Goal: Task Accomplishment & Management: Complete application form

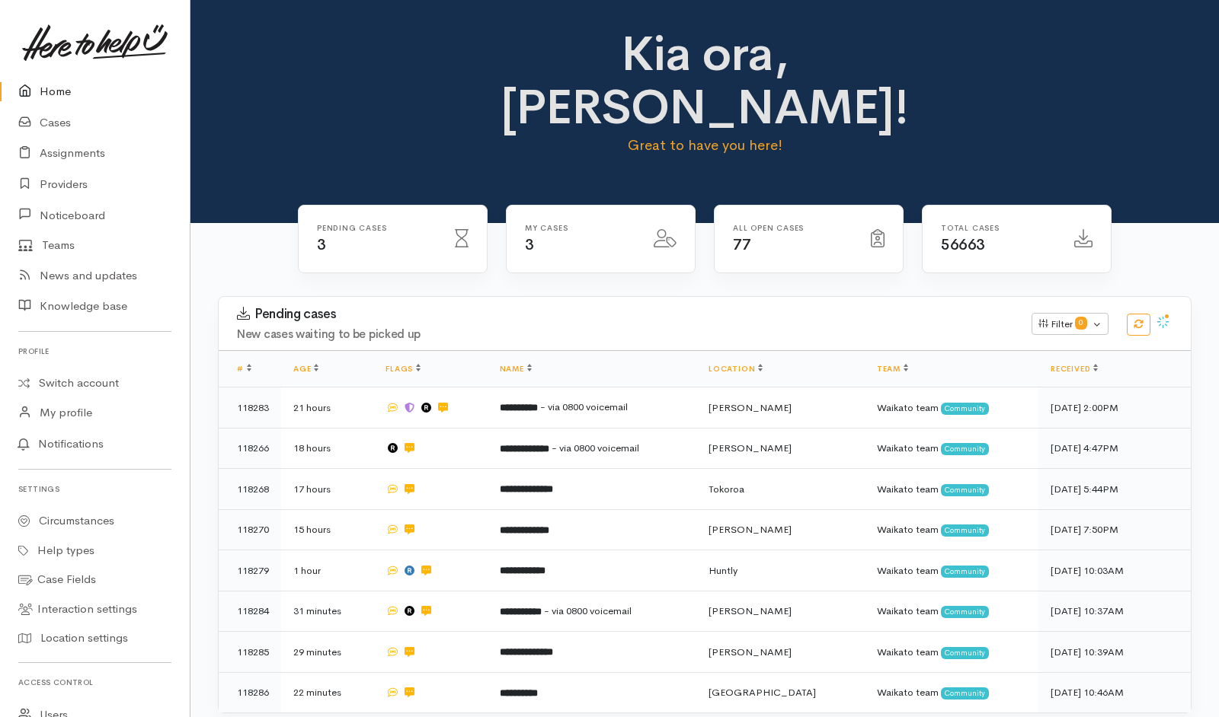
scroll to position [224, 0]
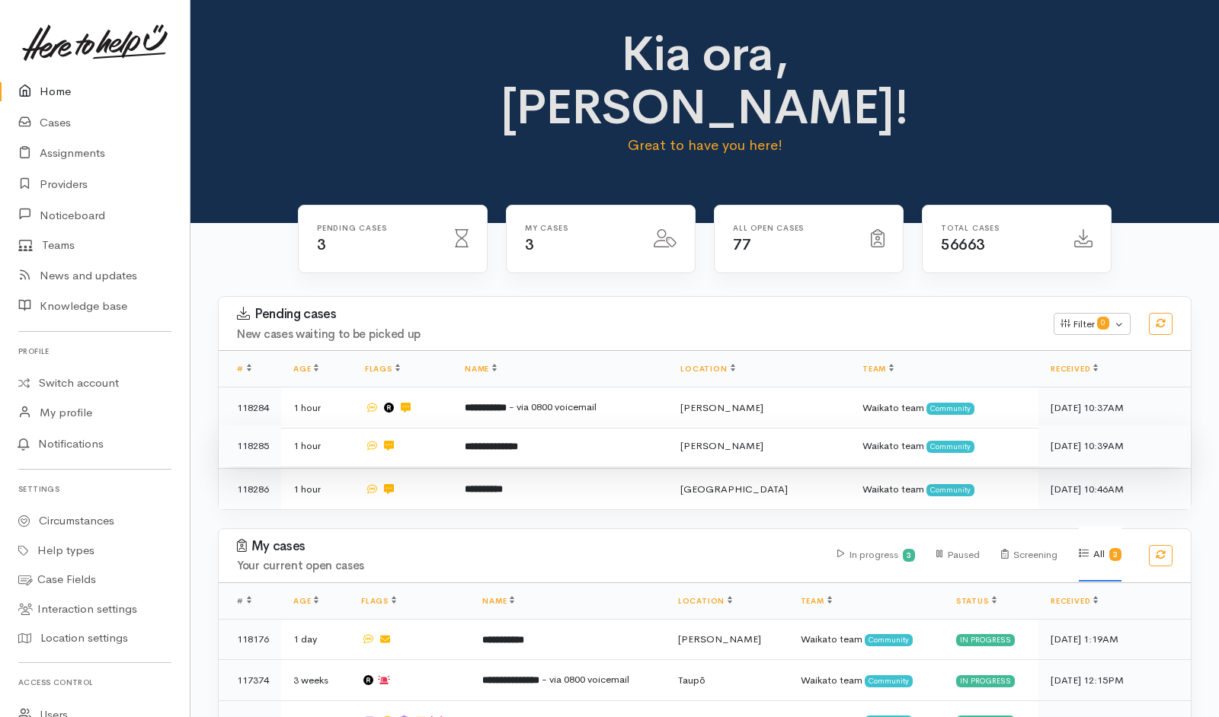
scroll to position [24, 0]
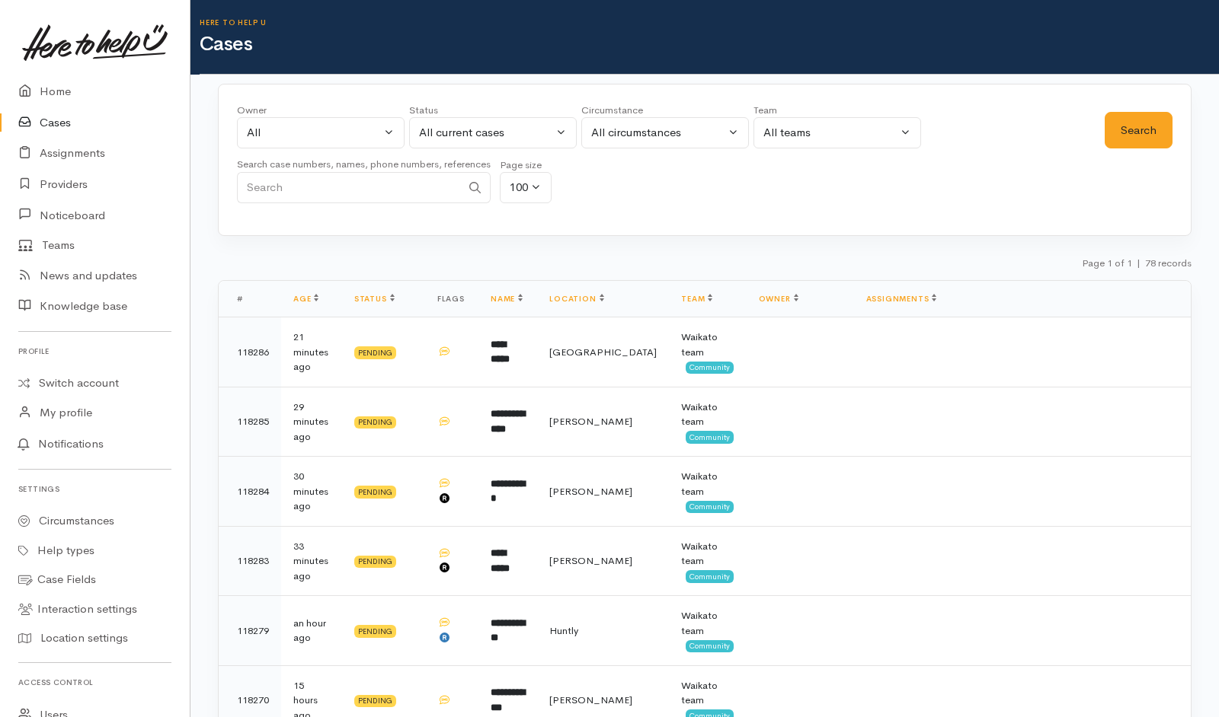
select select "Unresolved"
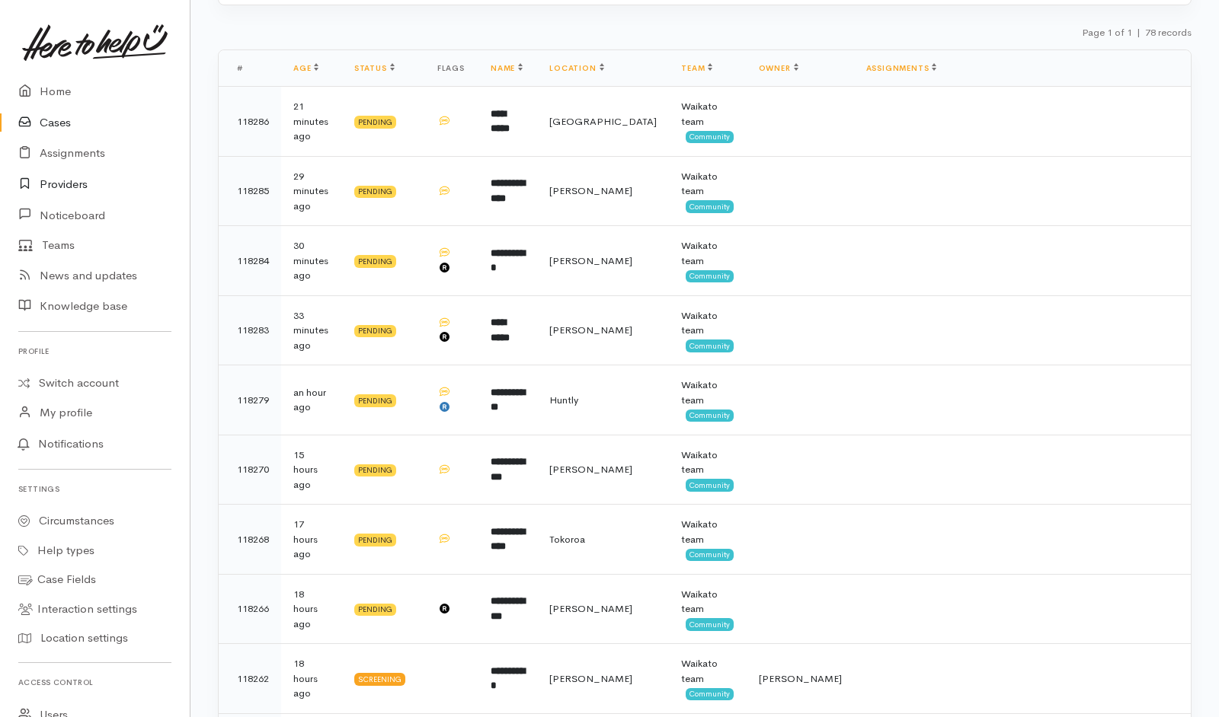
click at [67, 180] on link "Providers" at bounding box center [95, 184] width 190 height 31
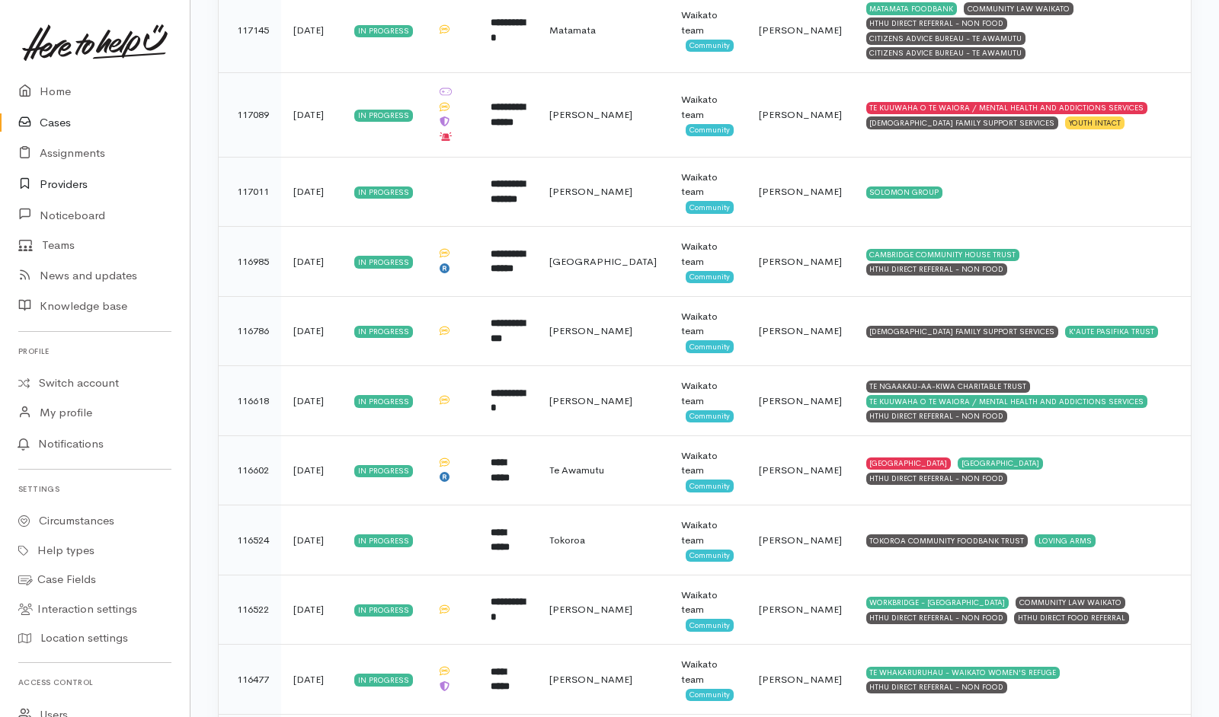
scroll to position [5110, 0]
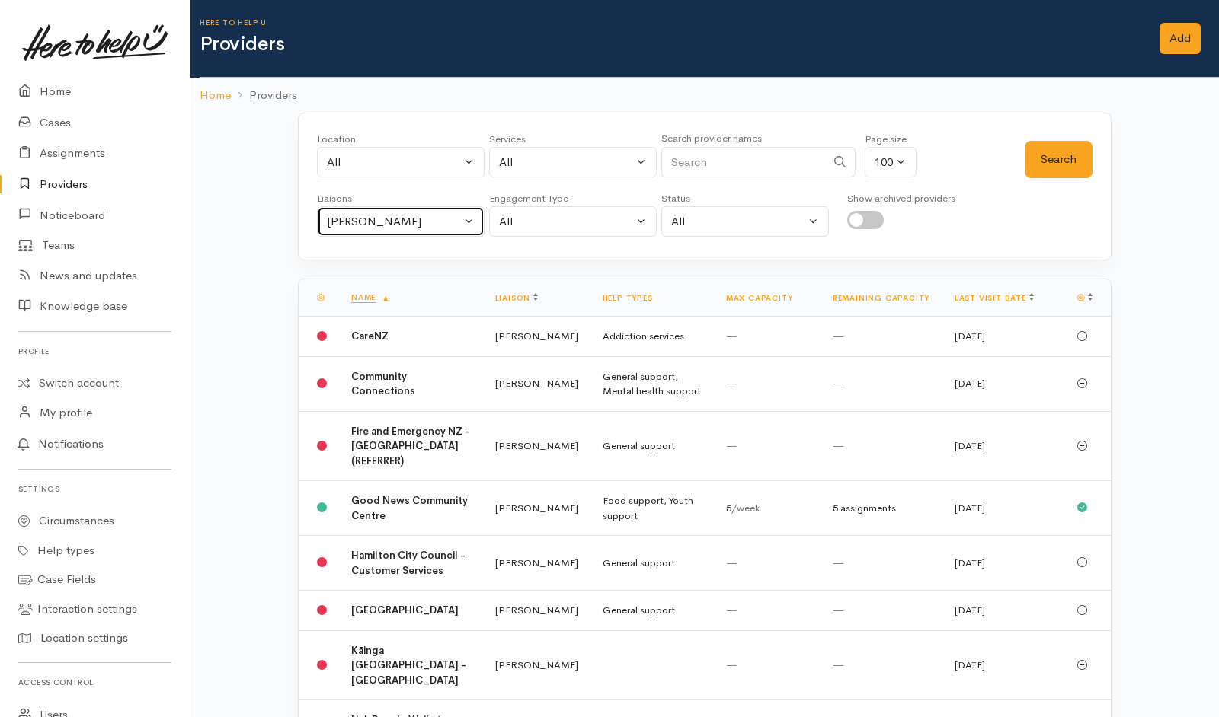
click at [433, 234] on button "[PERSON_NAME]" at bounding box center [401, 221] width 168 height 31
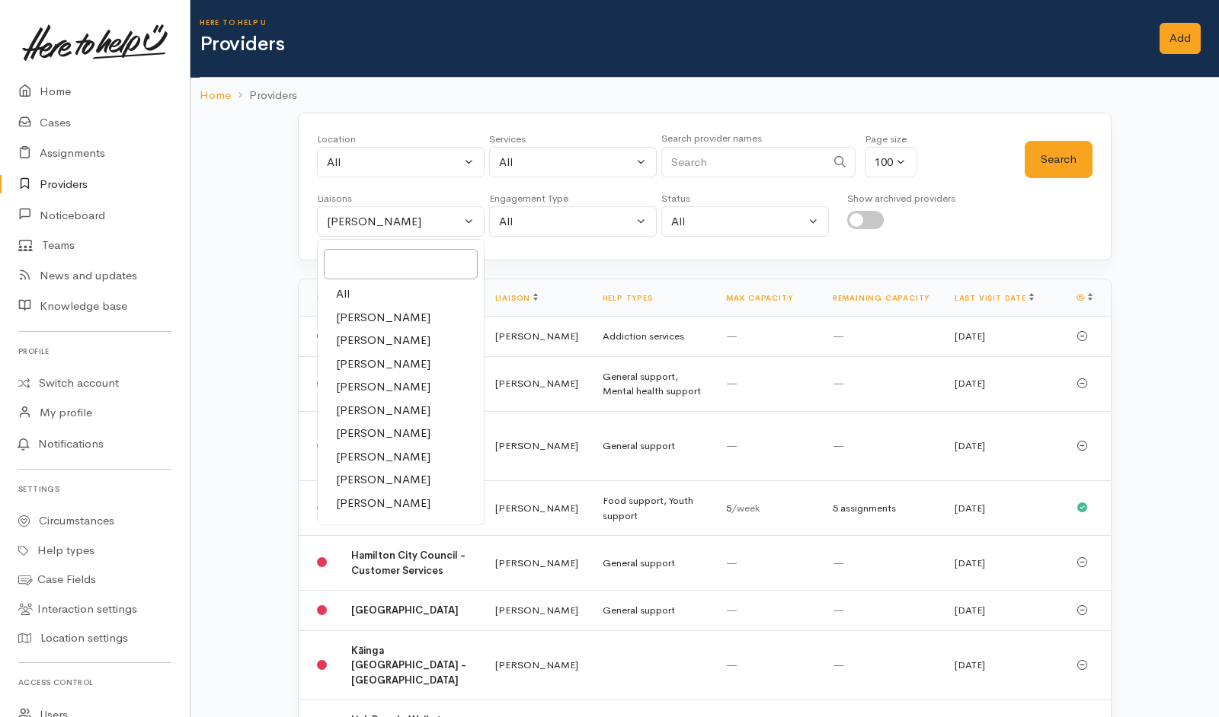
click at [359, 293] on link "All" at bounding box center [401, 295] width 166 height 24
select select "null"
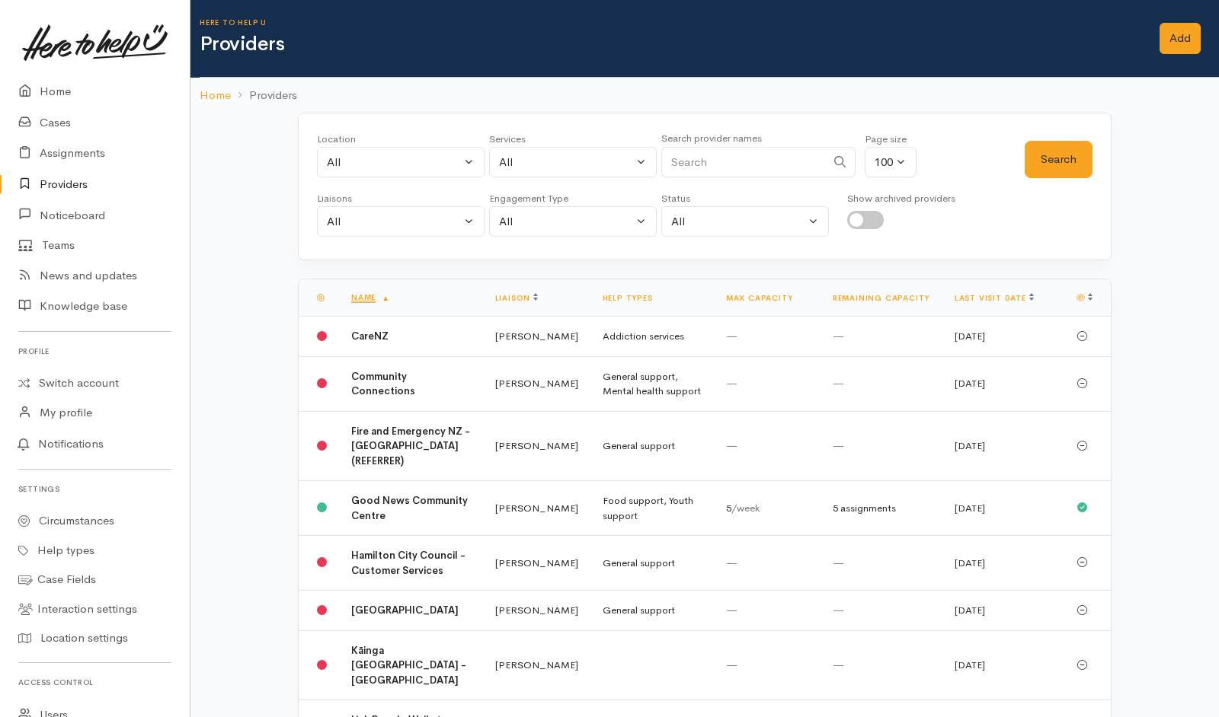
click at [736, 158] on input "Search" at bounding box center [743, 162] width 165 height 31
type input "Te Whare"
click at [1059, 153] on button "Search" at bounding box center [1058, 159] width 68 height 37
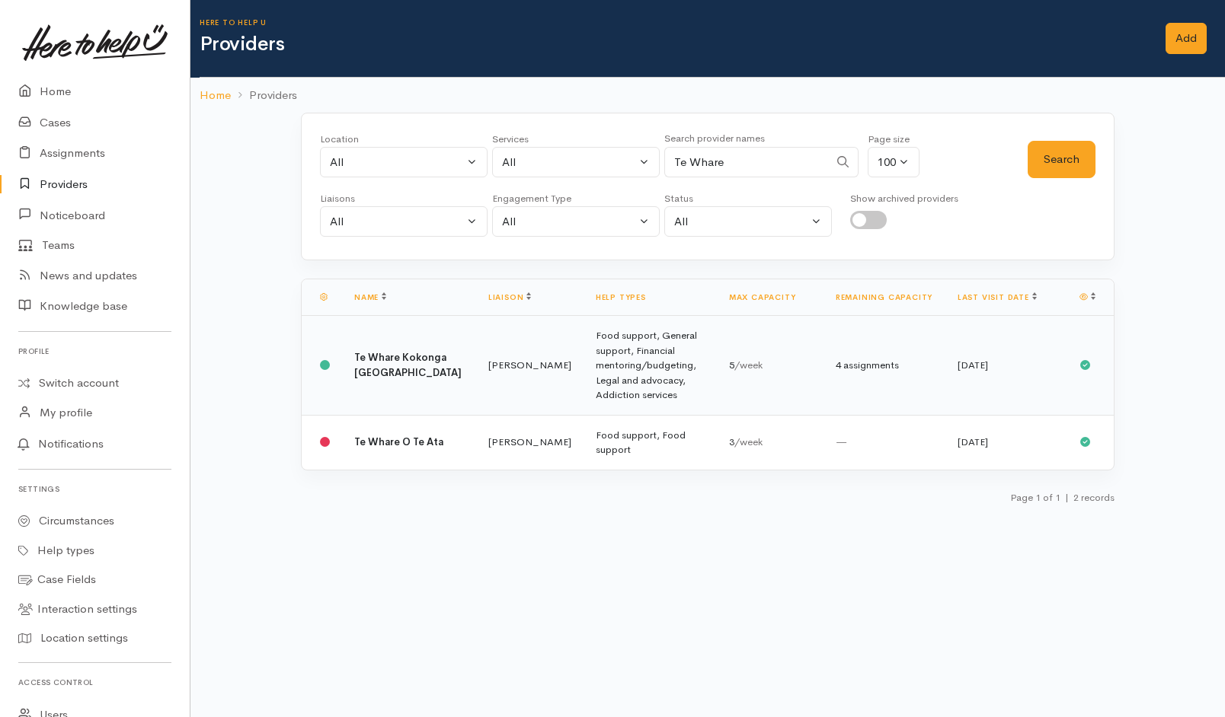
click at [417, 363] on td "Te Whare Kokonga Melville Community House" at bounding box center [409, 366] width 134 height 100
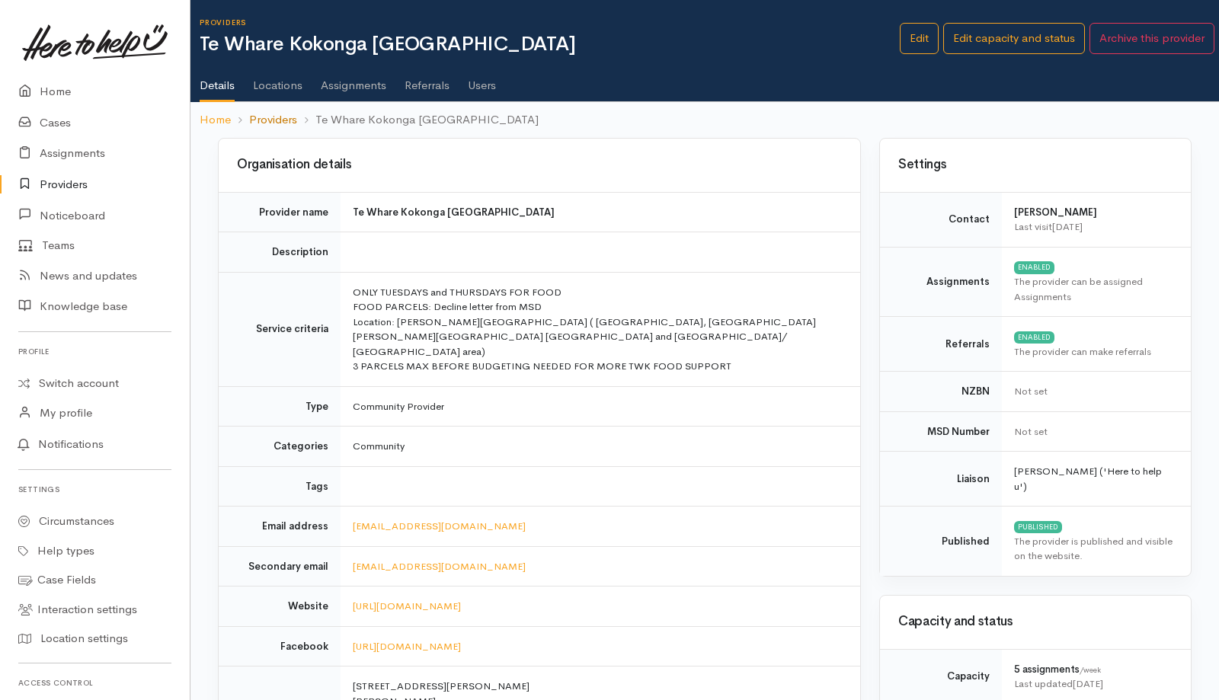
click at [284, 120] on link "Providers" at bounding box center [273, 120] width 48 height 18
click at [737, 121] on ol "Home Providers Te Whare Kokonga Melville Community House" at bounding box center [705, 120] width 1010 height 36
click at [276, 119] on link "Providers" at bounding box center [273, 120] width 48 height 18
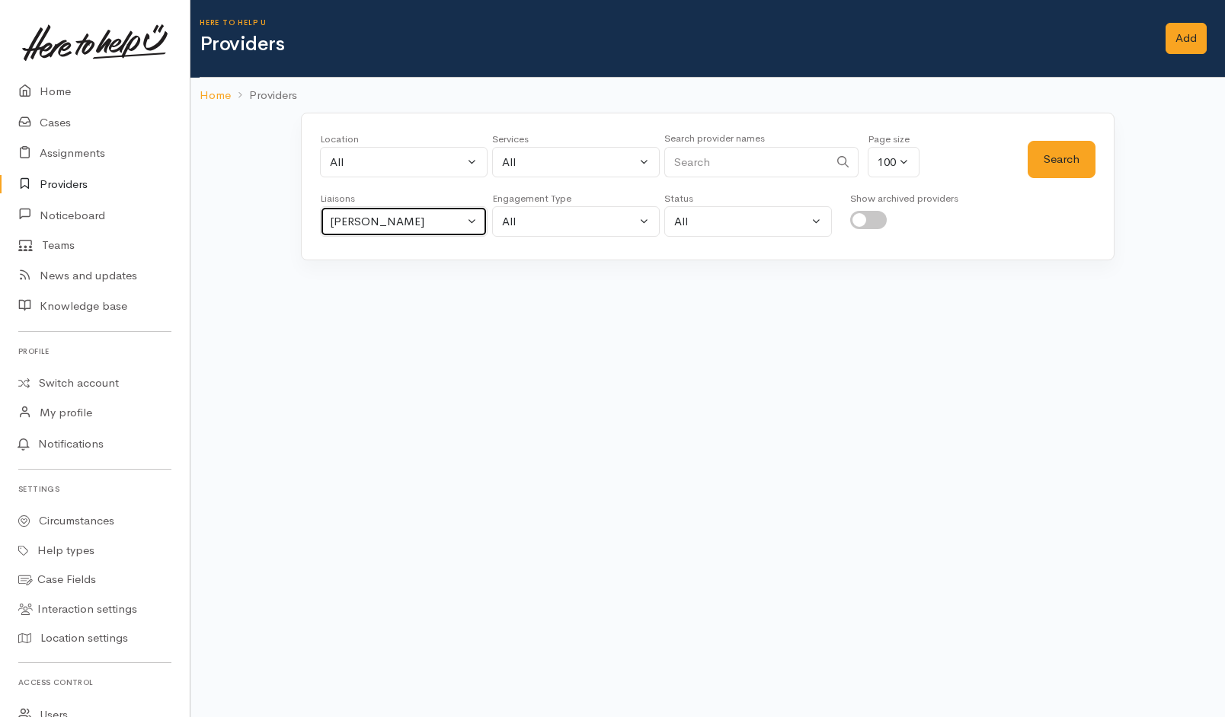
click at [468, 229] on button "[PERSON_NAME]" at bounding box center [404, 221] width 168 height 31
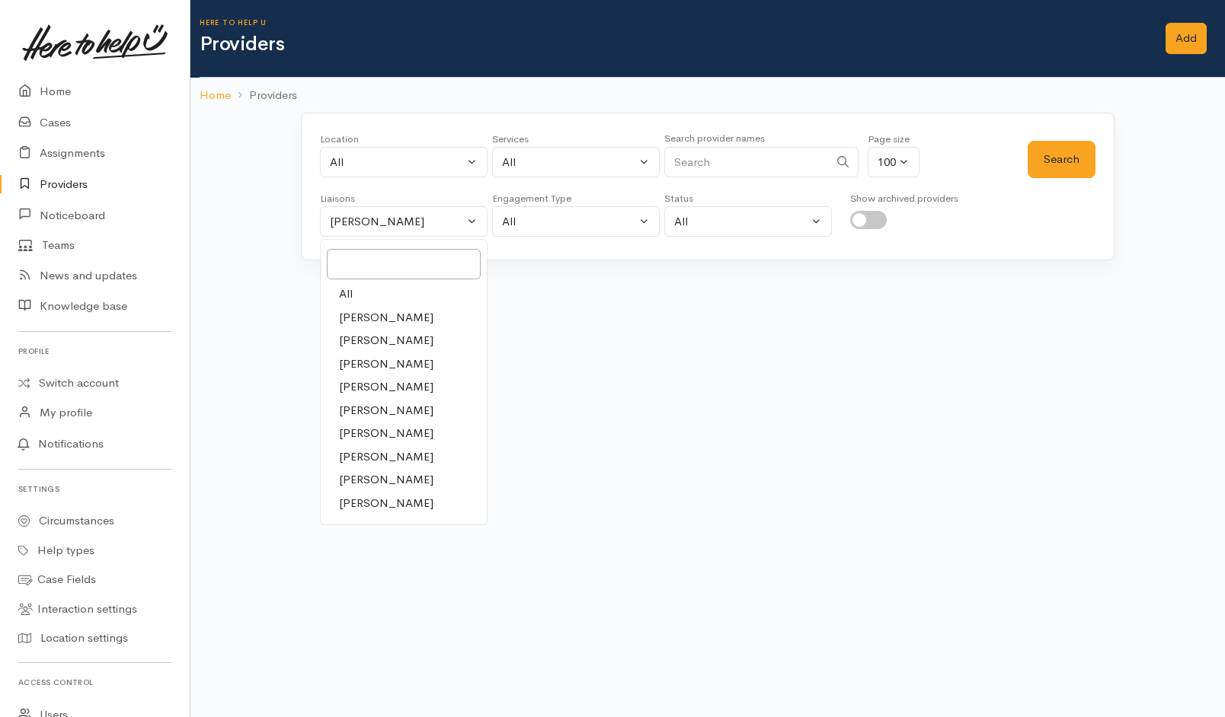
click at [370, 296] on link "All" at bounding box center [404, 295] width 166 height 24
select select "null"
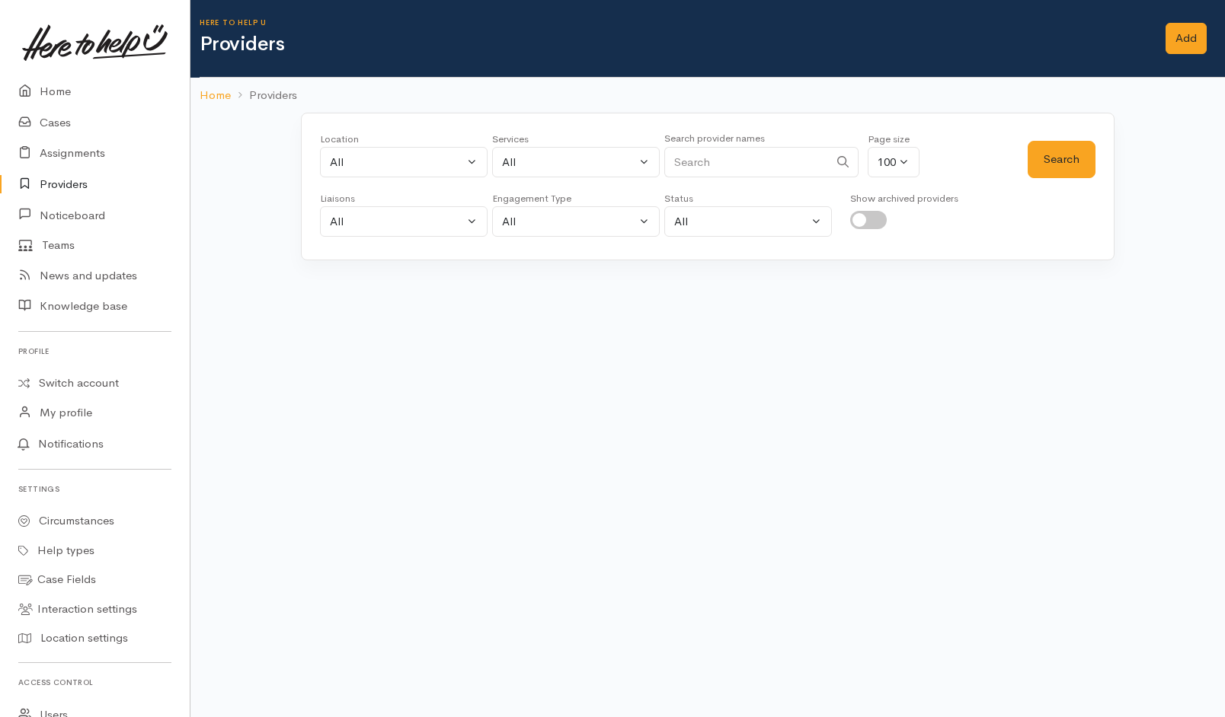
click at [733, 150] on input "Search" at bounding box center [746, 162] width 165 height 31
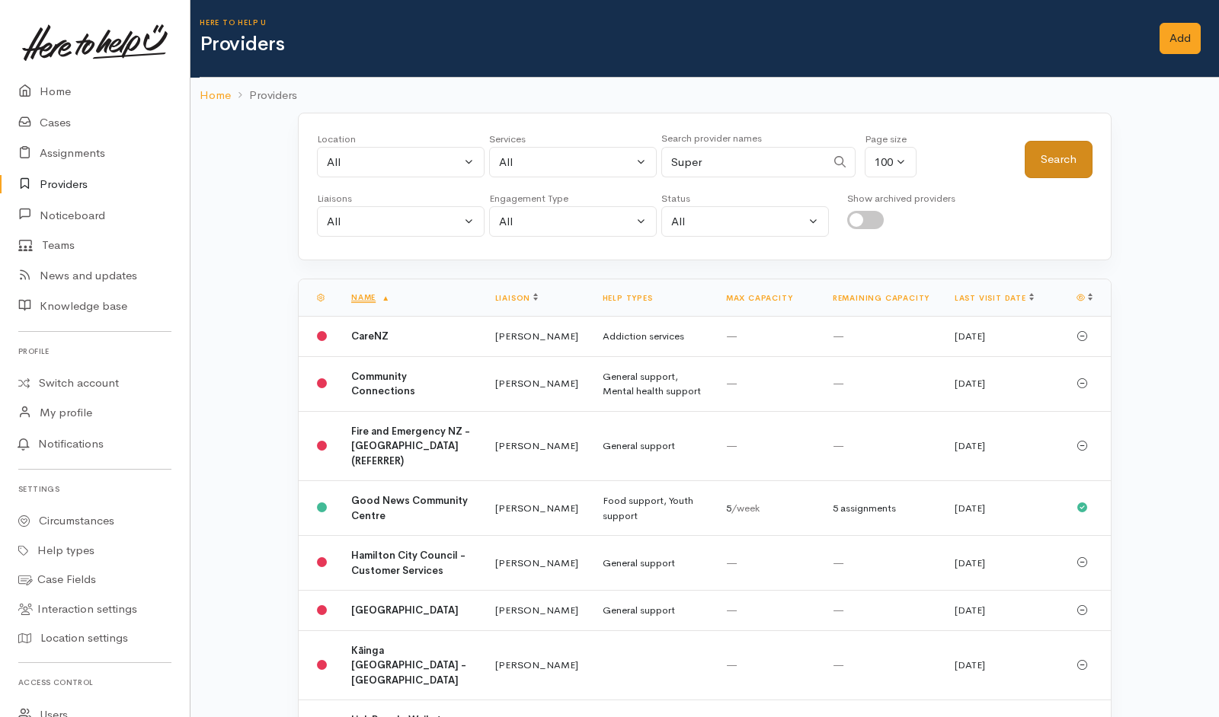
type input "Super"
click at [1043, 155] on button "Search" at bounding box center [1058, 159] width 68 height 37
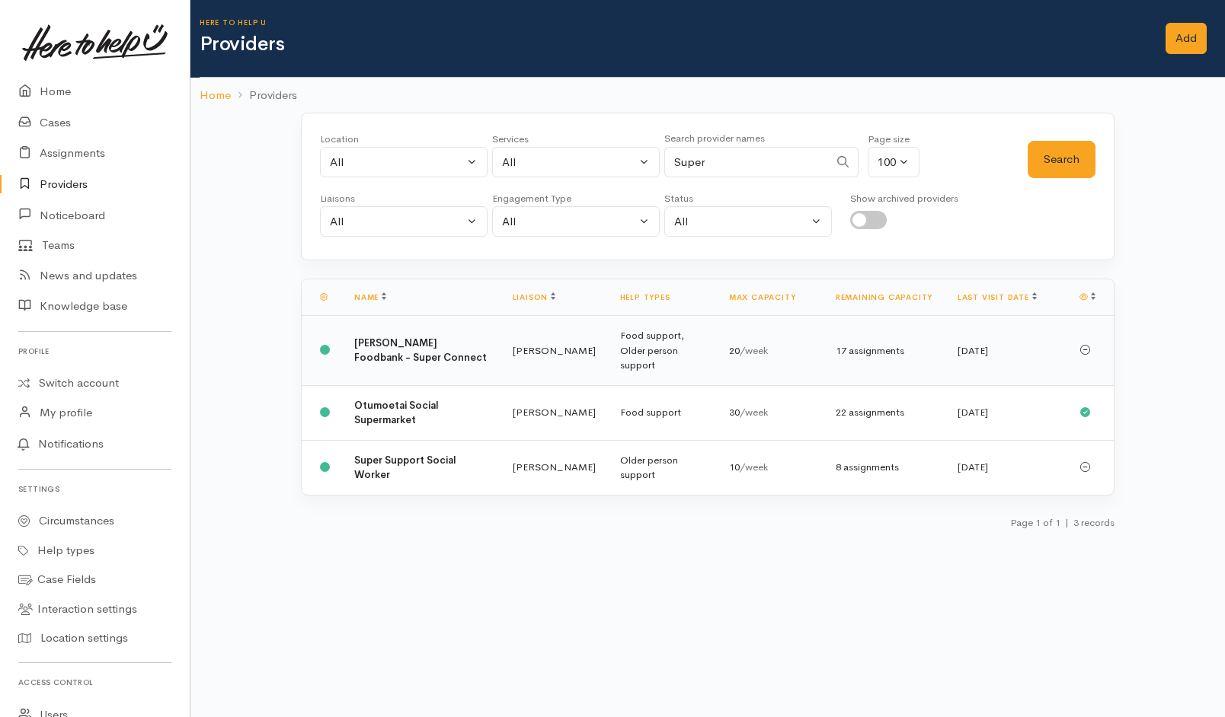
click at [376, 360] on td "[PERSON_NAME] Foodbank - Super Connect" at bounding box center [421, 351] width 158 height 70
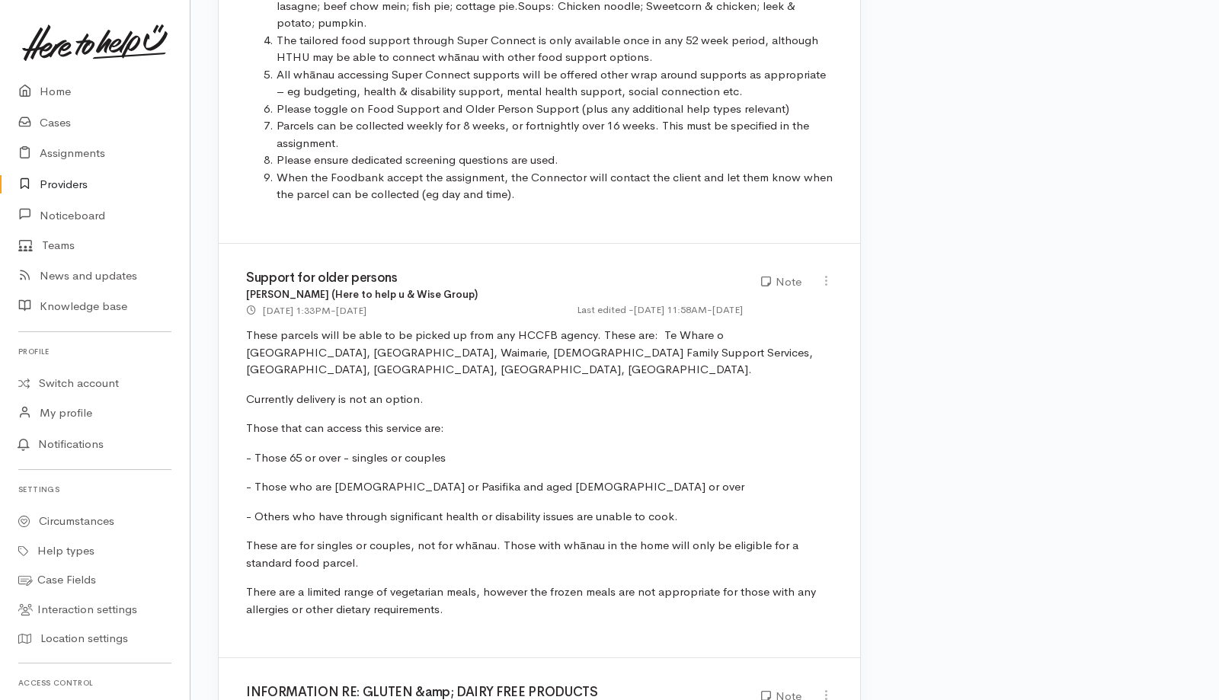
scroll to position [1283, 0]
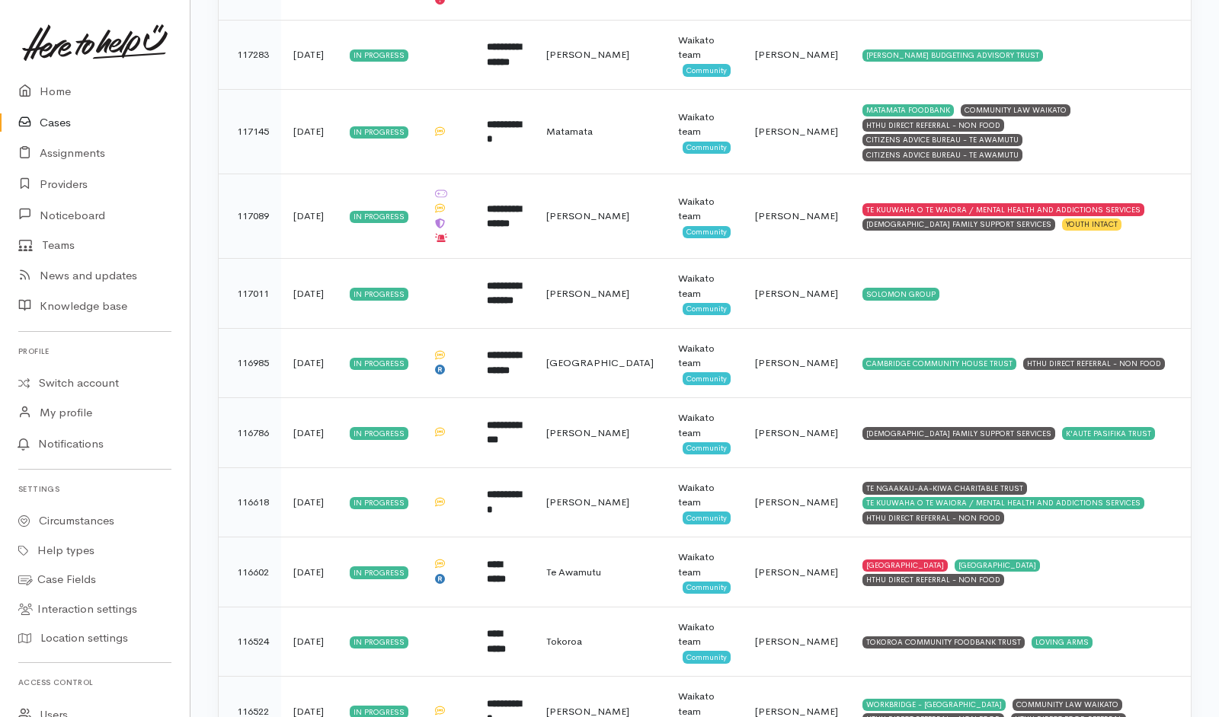
scroll to position [4941, 0]
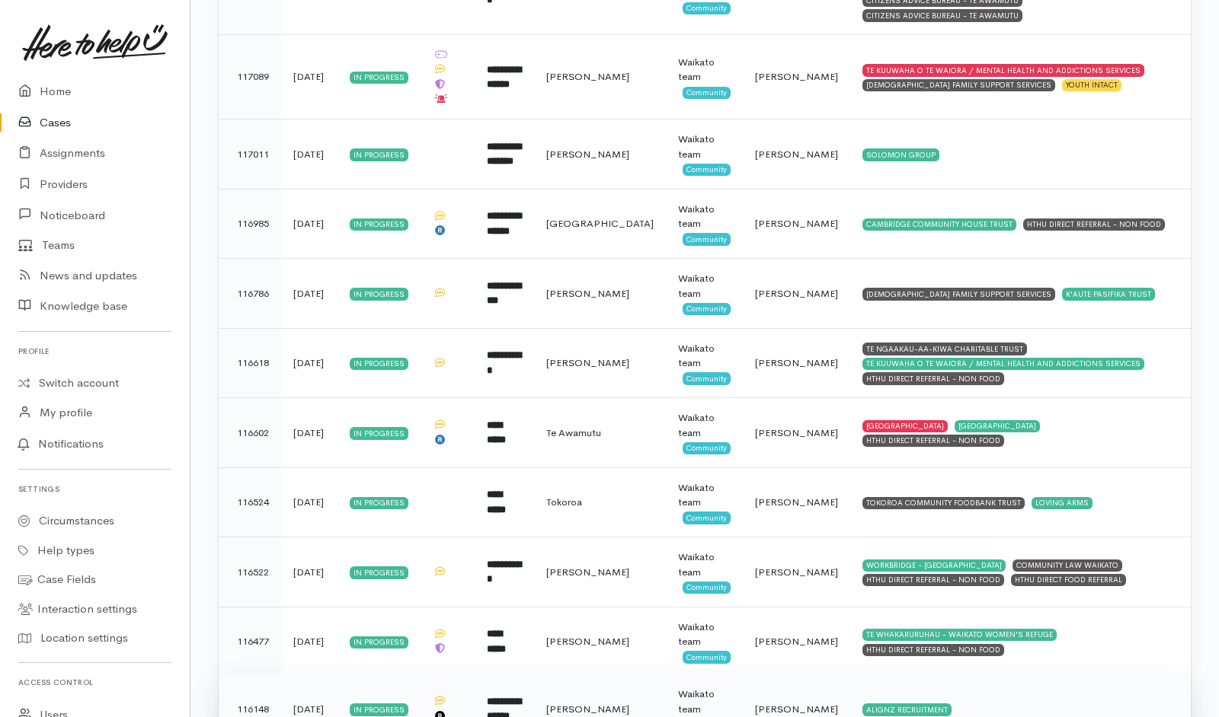
click at [976, 675] on td "ALIGNZ RECRUITMENT" at bounding box center [1020, 709] width 340 height 69
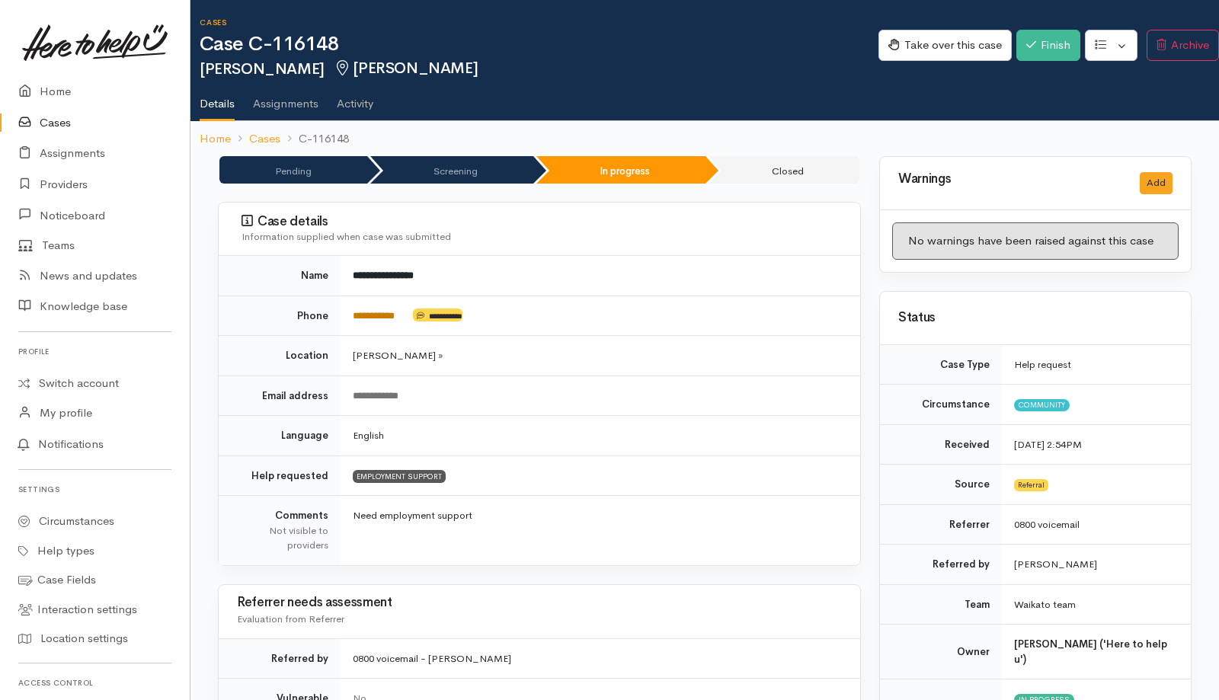
click at [366, 320] on link "**********" at bounding box center [374, 316] width 42 height 10
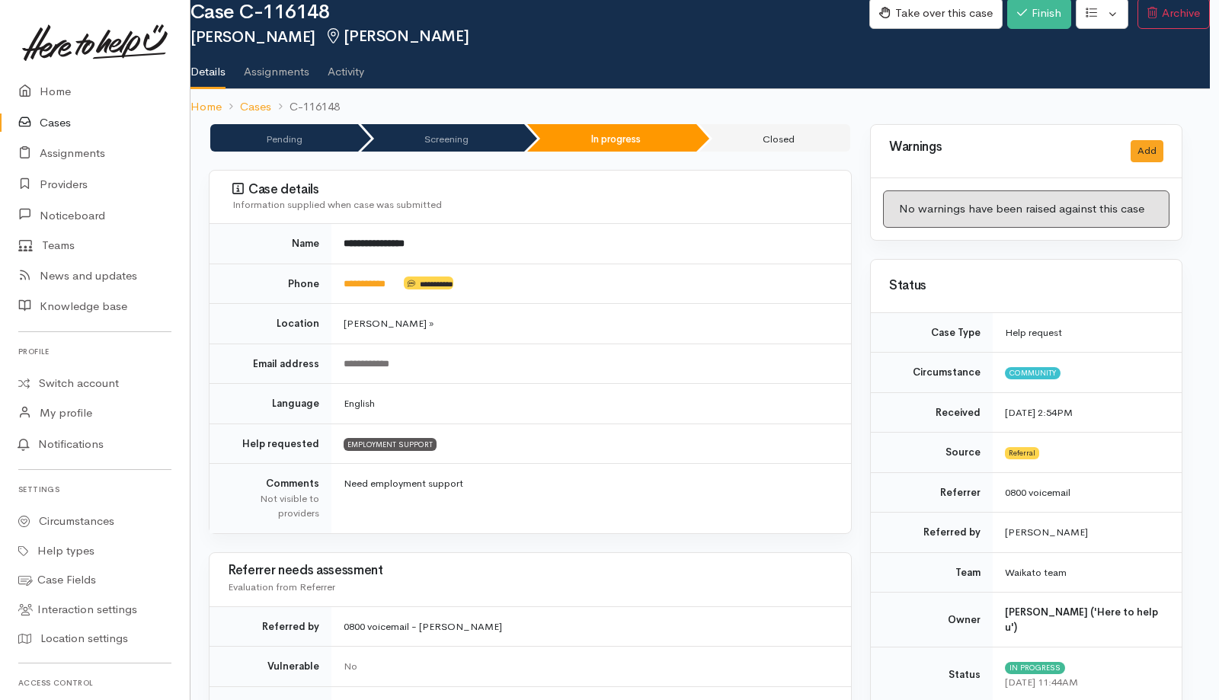
scroll to position [0, 9]
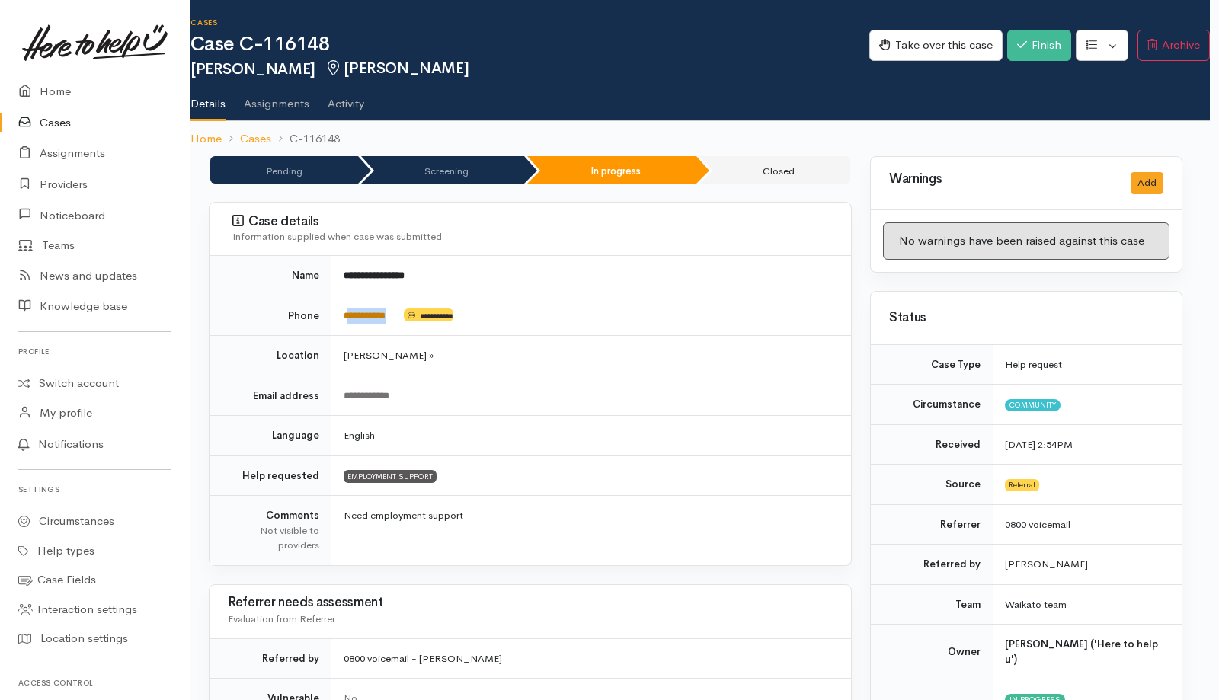
drag, startPoint x: 404, startPoint y: 316, endPoint x: 350, endPoint y: 315, distance: 54.1
click at [350, 315] on td "**********" at bounding box center [590, 316] width 519 height 40
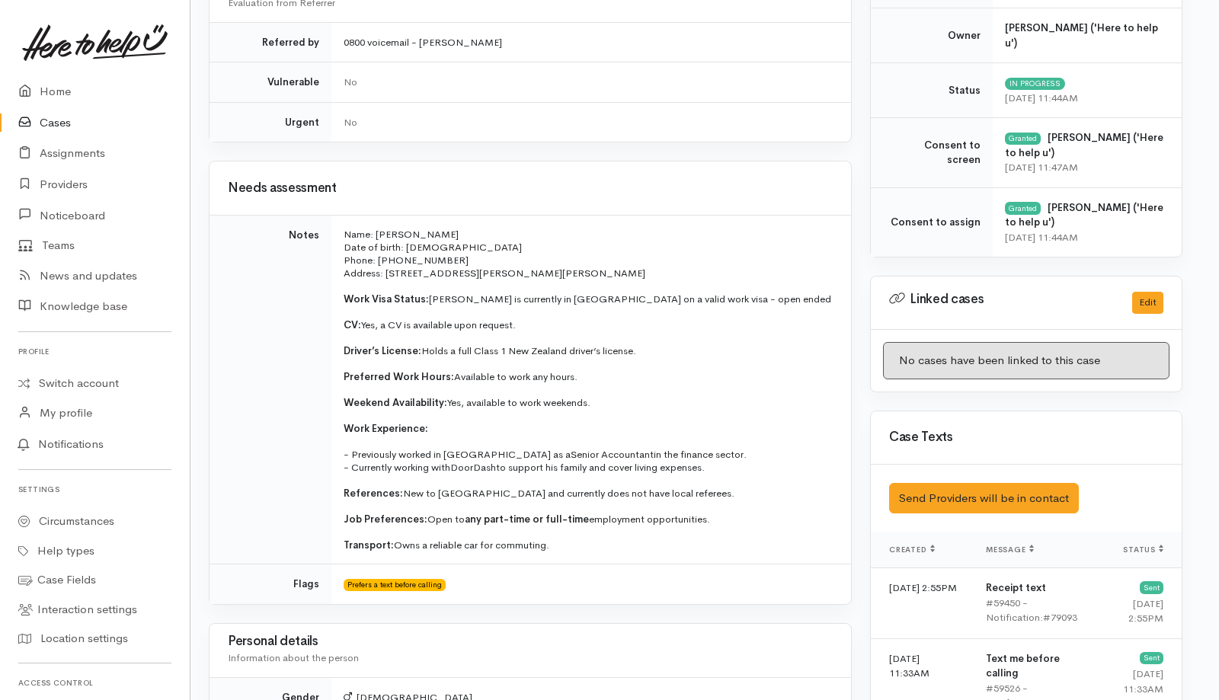
scroll to position [625, 9]
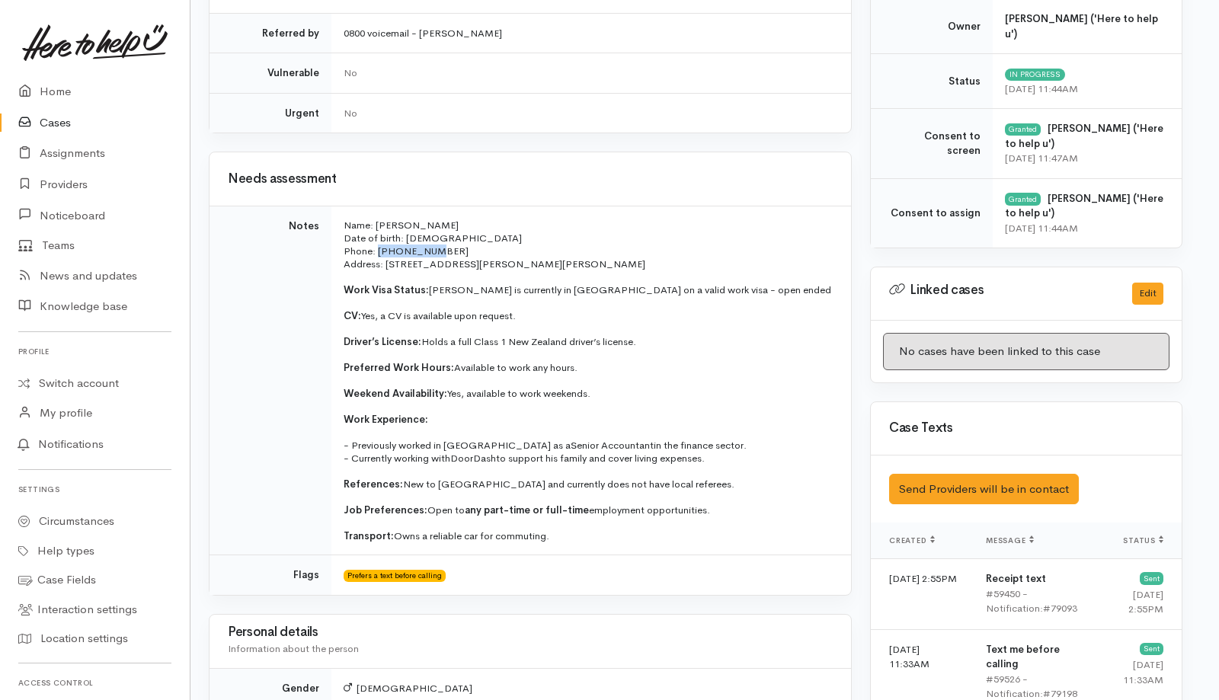
drag, startPoint x: 445, startPoint y: 245, endPoint x: 378, endPoint y: 252, distance: 67.4
click at [378, 252] on p "Phone: [PHONE_NUMBER]" at bounding box center [587, 250] width 489 height 13
copy p "0225074325"
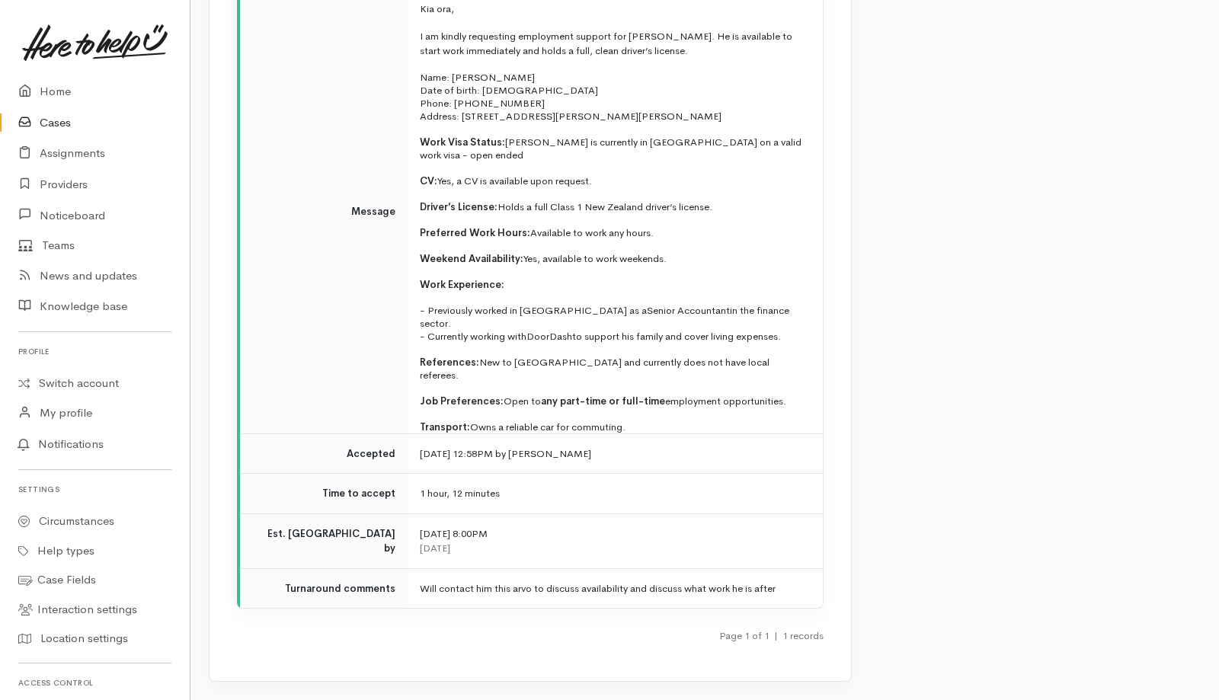
scroll to position [2180, 9]
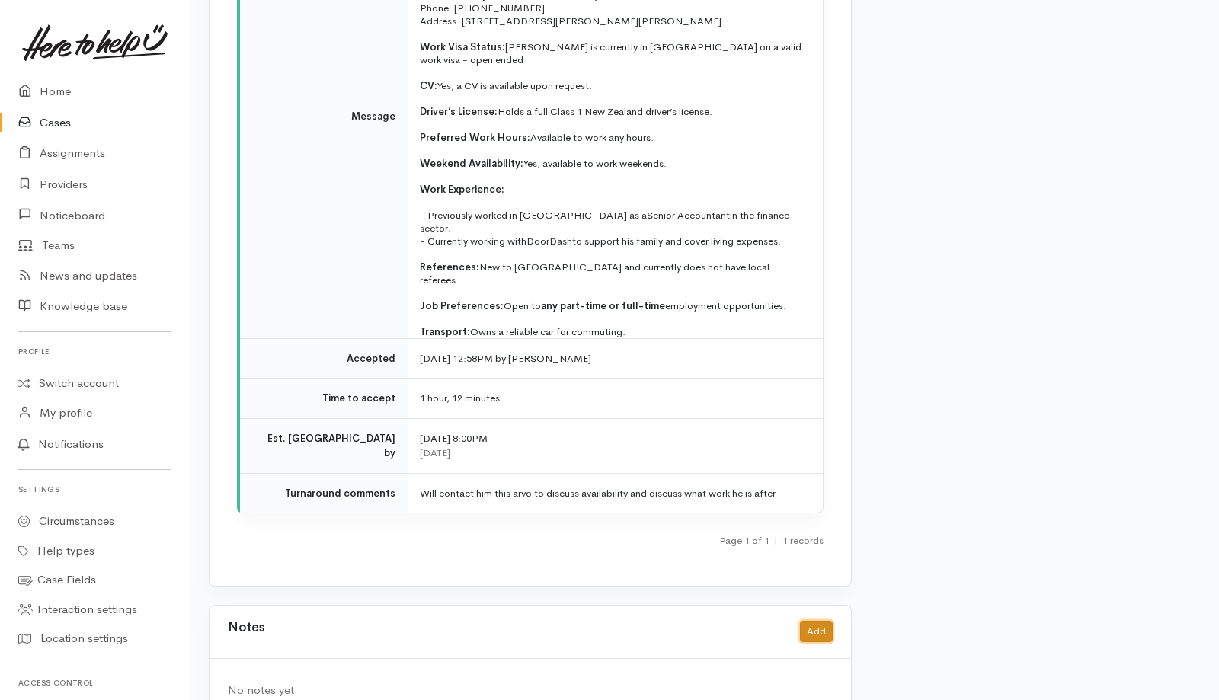
click at [816, 621] on button "Add" at bounding box center [816, 632] width 33 height 22
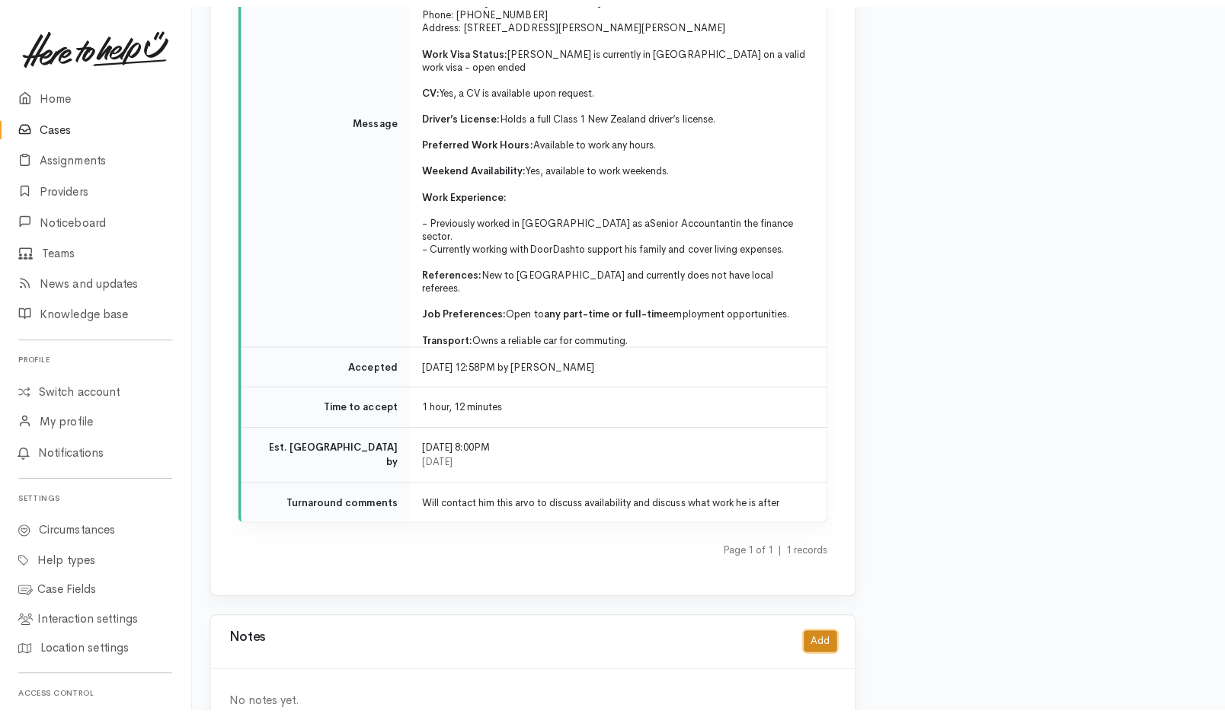
scroll to position [2163, 3]
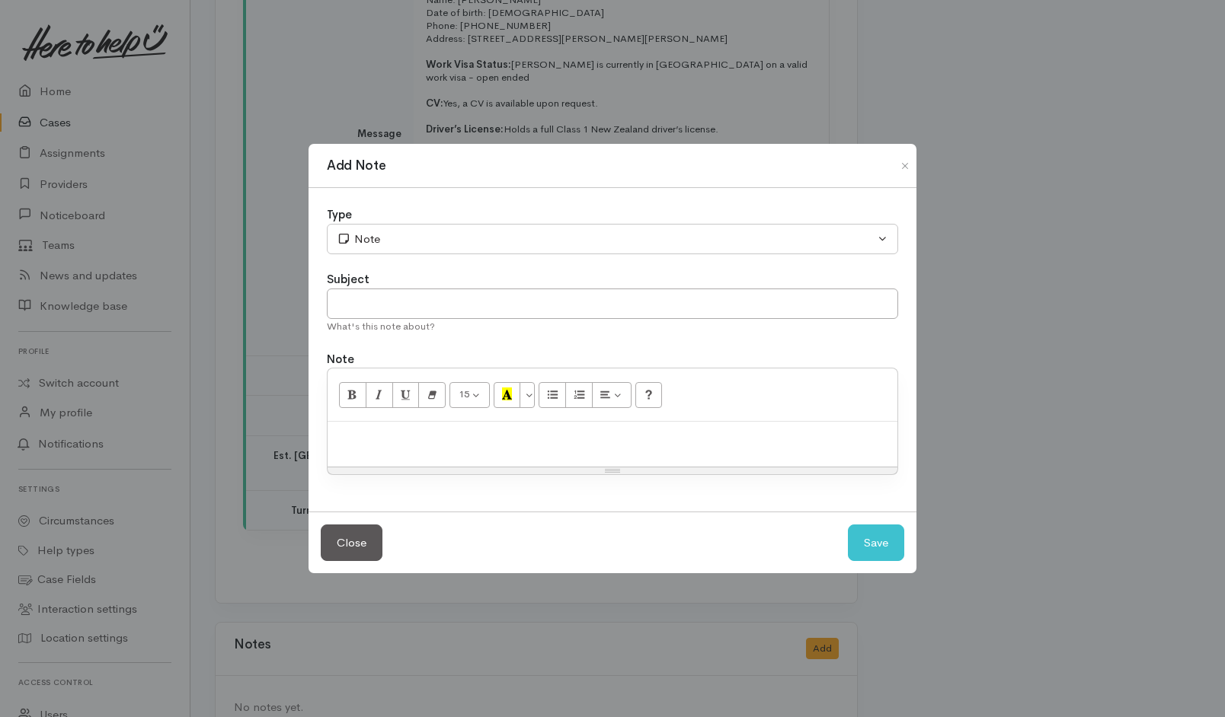
click at [586, 434] on p at bounding box center [612, 439] width 554 height 18
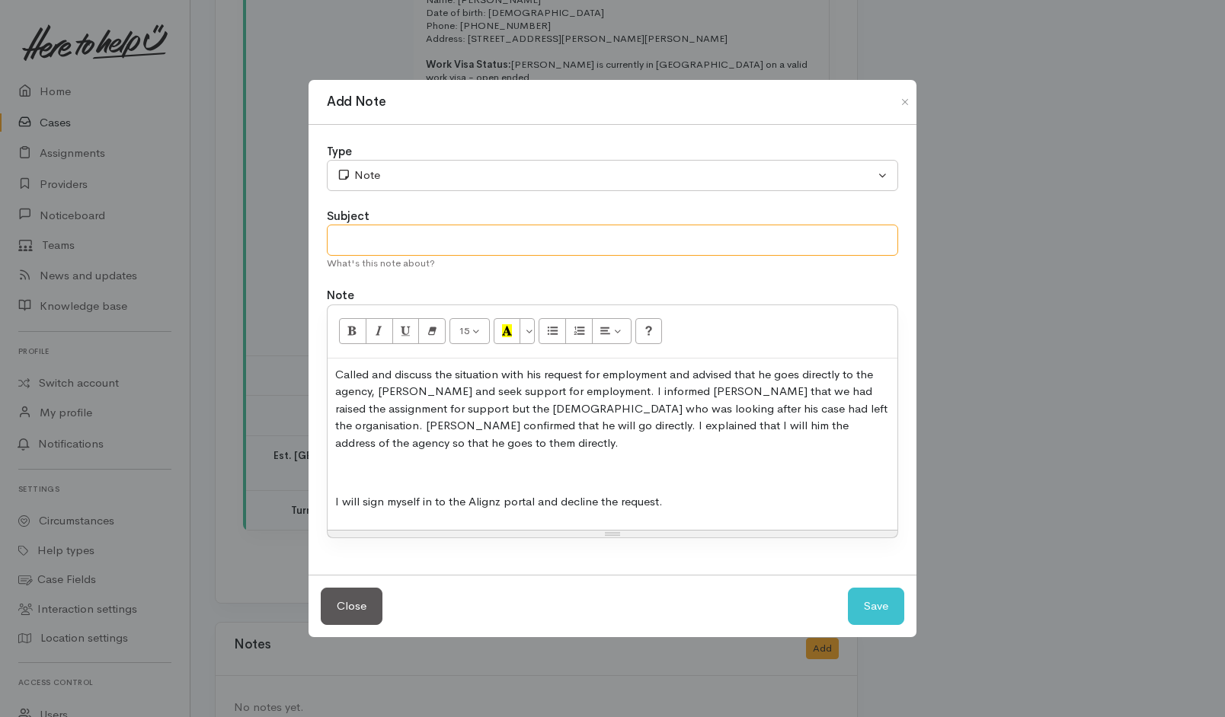
click at [566, 246] on input "text" at bounding box center [612, 240] width 571 height 31
type input "Follow up after providing update"
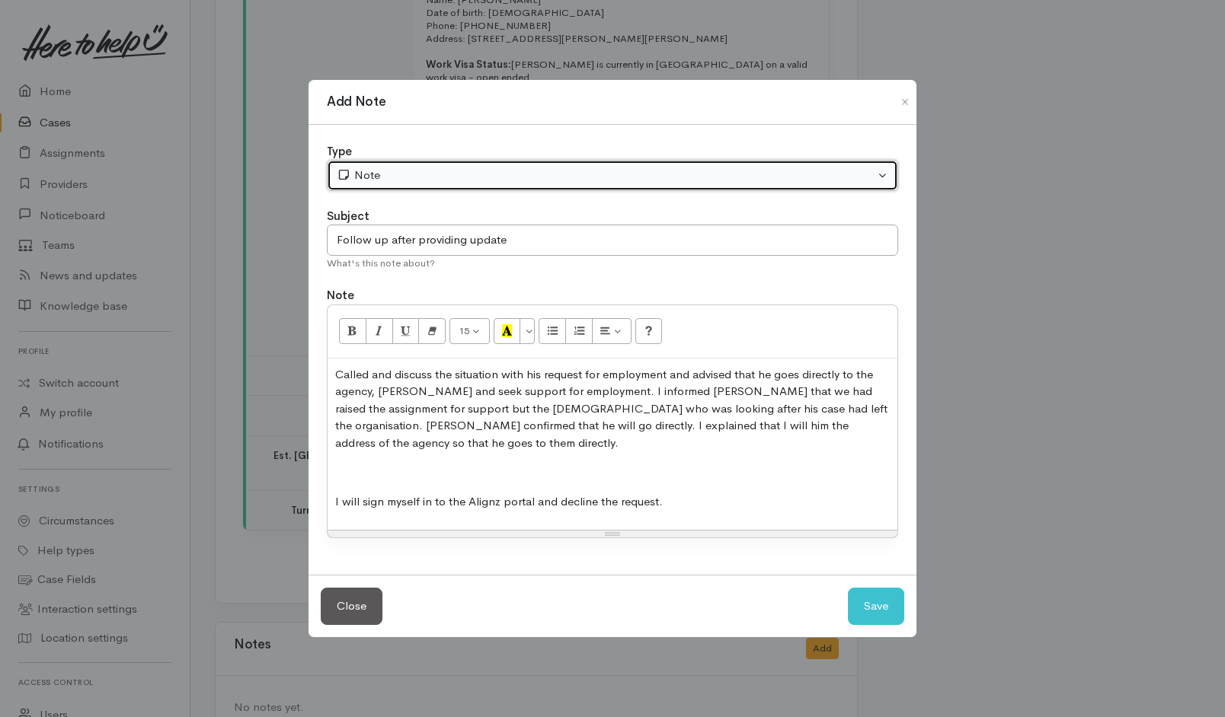
click at [591, 177] on div "Note" at bounding box center [606, 176] width 538 height 18
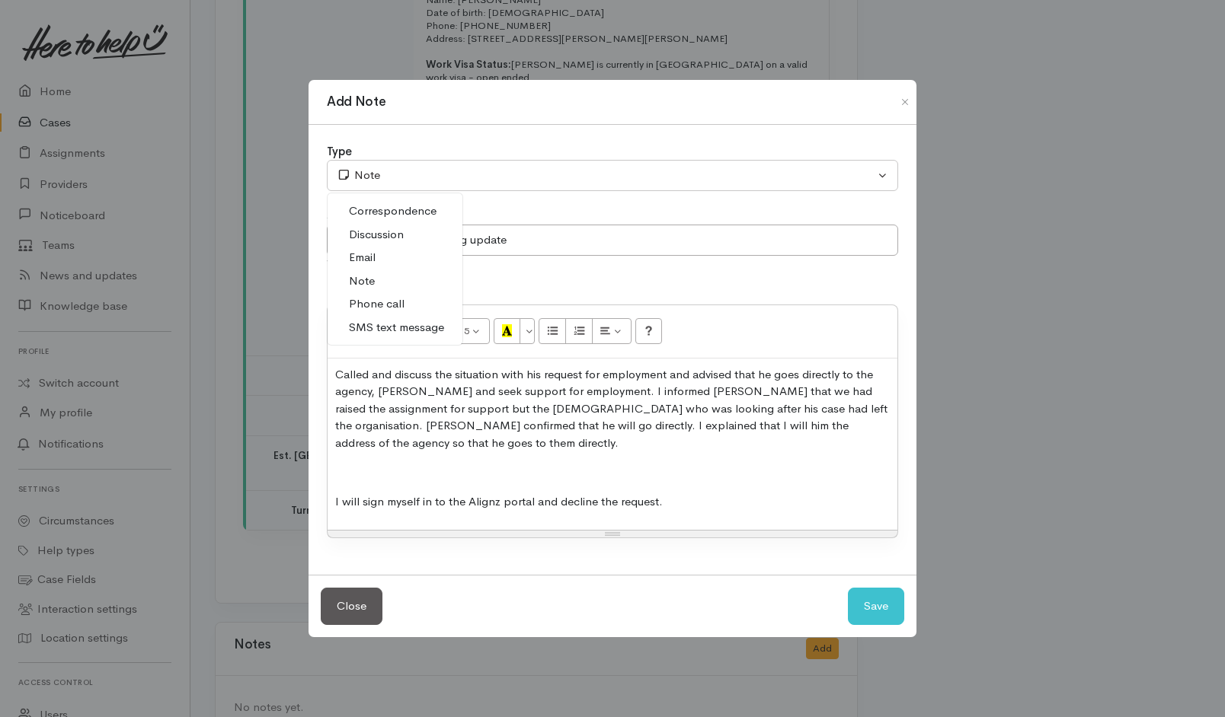
click at [391, 305] on span "Phone call" at bounding box center [377, 305] width 56 height 18
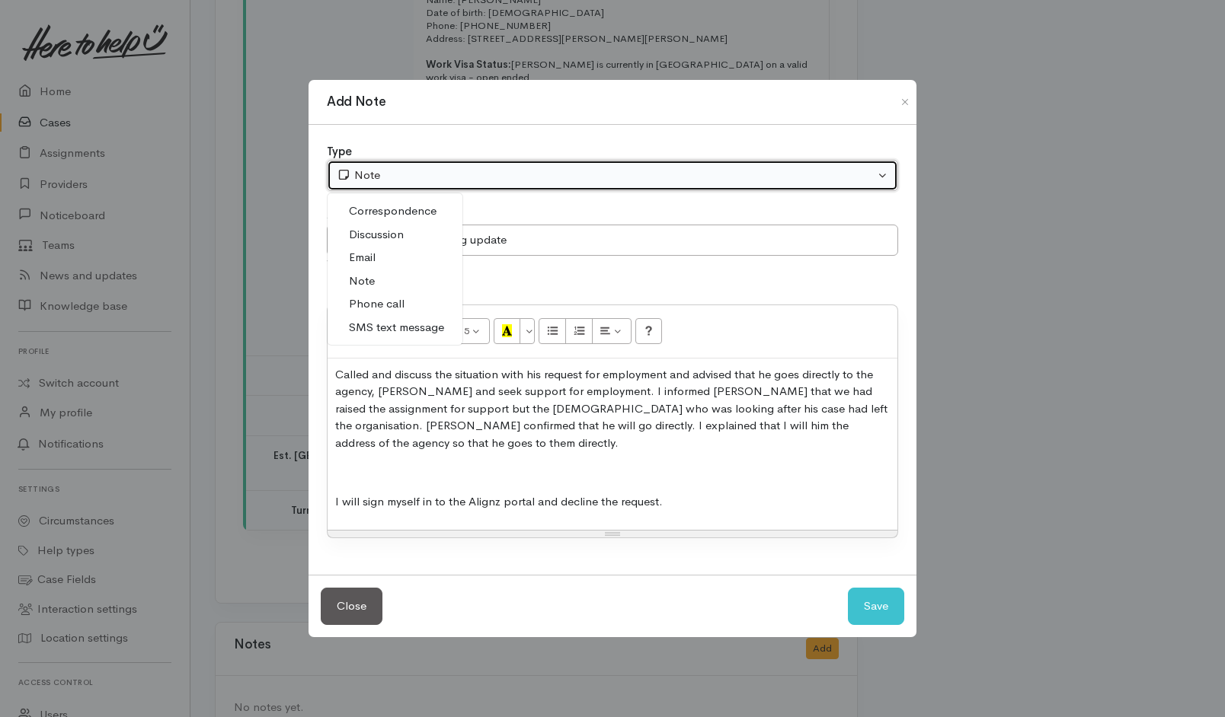
select select "3"
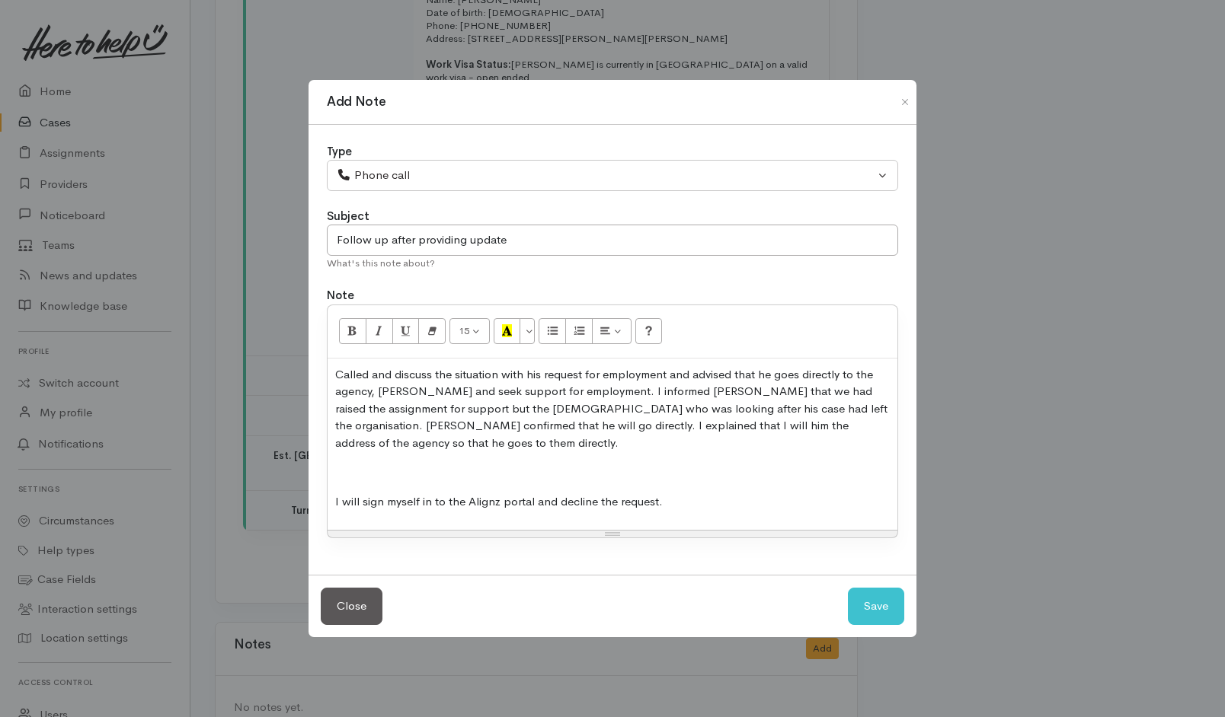
click at [848, 439] on p "Called and discuss the situation with his request for employment and advised th…" at bounding box center [612, 409] width 554 height 86
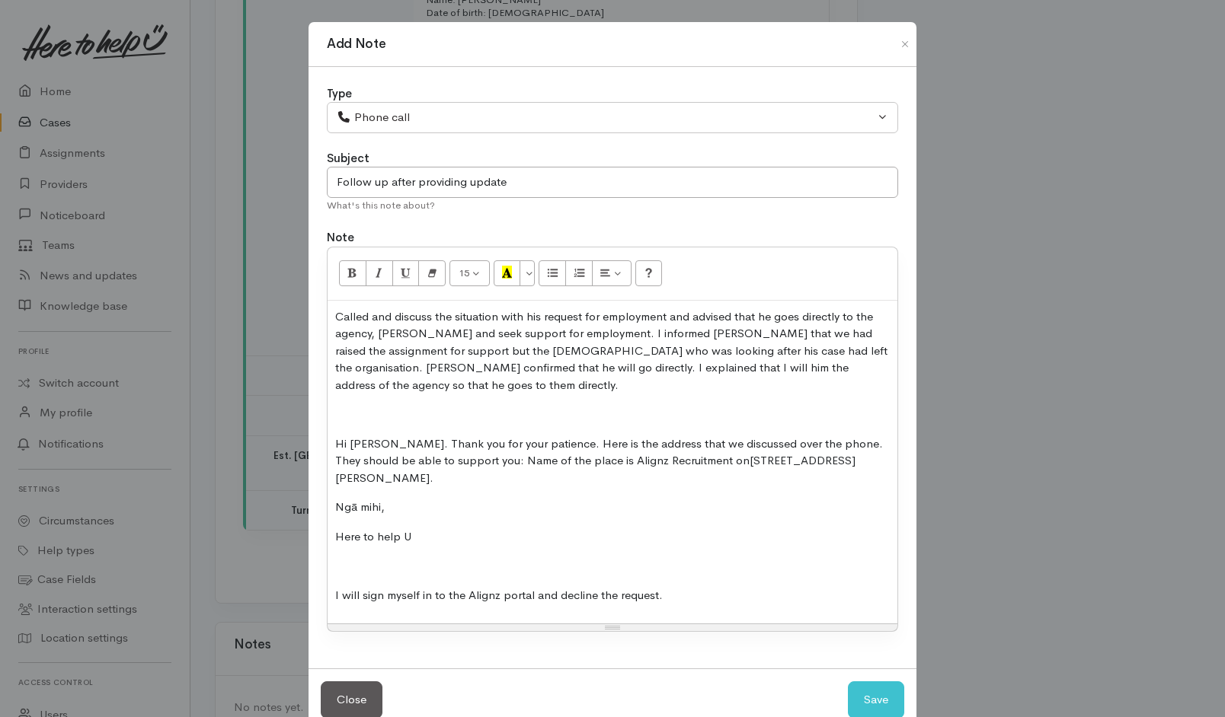
click at [391, 387] on div "Called and discuss the situation with his request for employment and advised th…" at bounding box center [612, 463] width 570 height 324
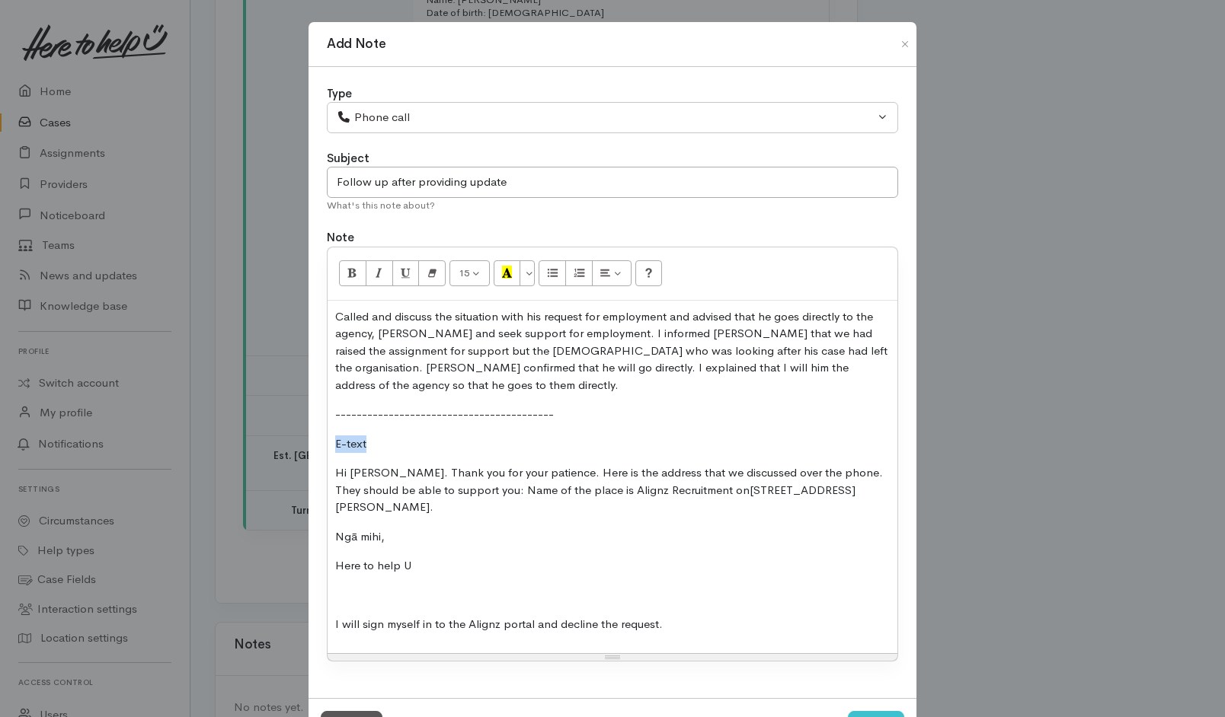
drag, startPoint x: 372, startPoint y: 430, endPoint x: 331, endPoint y: 423, distance: 41.7
click at [331, 423] on div "Called and discuss the situation with his request for employment and advised th…" at bounding box center [612, 477] width 570 height 353
click at [335, 587] on p at bounding box center [612, 596] width 554 height 18
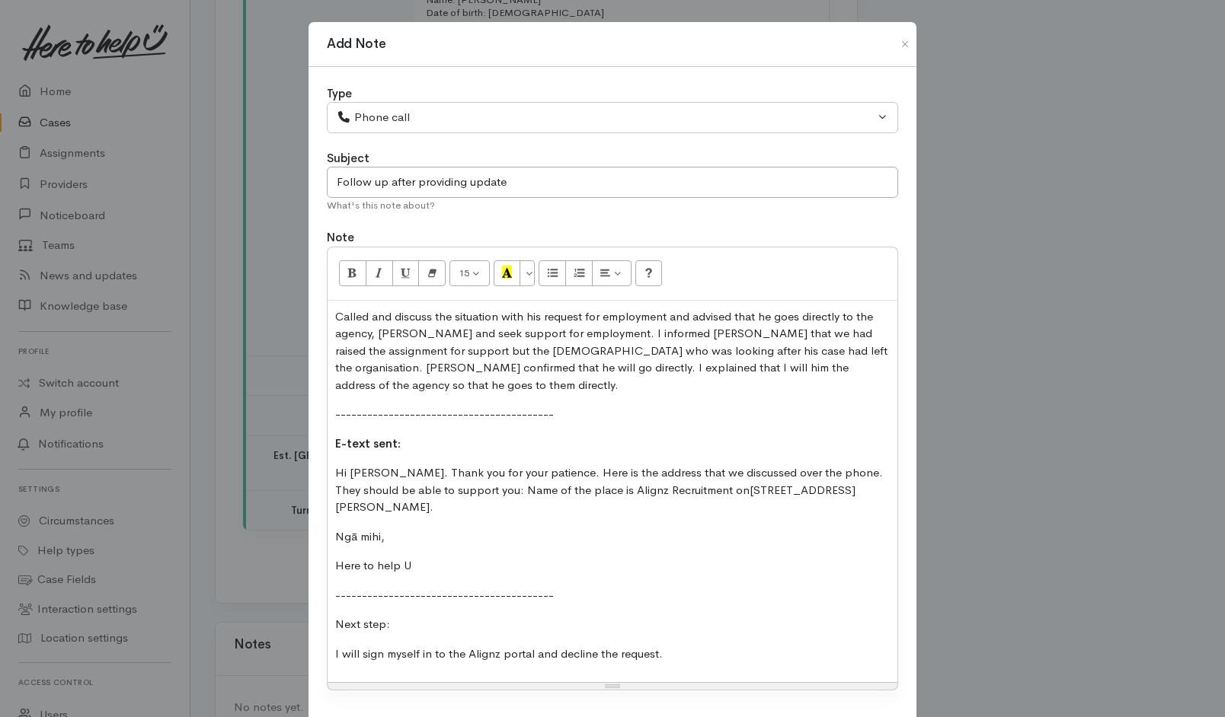
click at [330, 640] on div "Called and discuss the situation with his request for employment and advised th…" at bounding box center [612, 492] width 570 height 382
drag, startPoint x: 399, startPoint y: 614, endPoint x: 307, endPoint y: 609, distance: 92.3
click at [308, 609] on div "Type Correspondence Discussion Email Note Phone call SMS text message Phone cal…" at bounding box center [612, 397] width 608 height 661
click at [750, 587] on p "-----------------------------------------" at bounding box center [612, 596] width 554 height 18
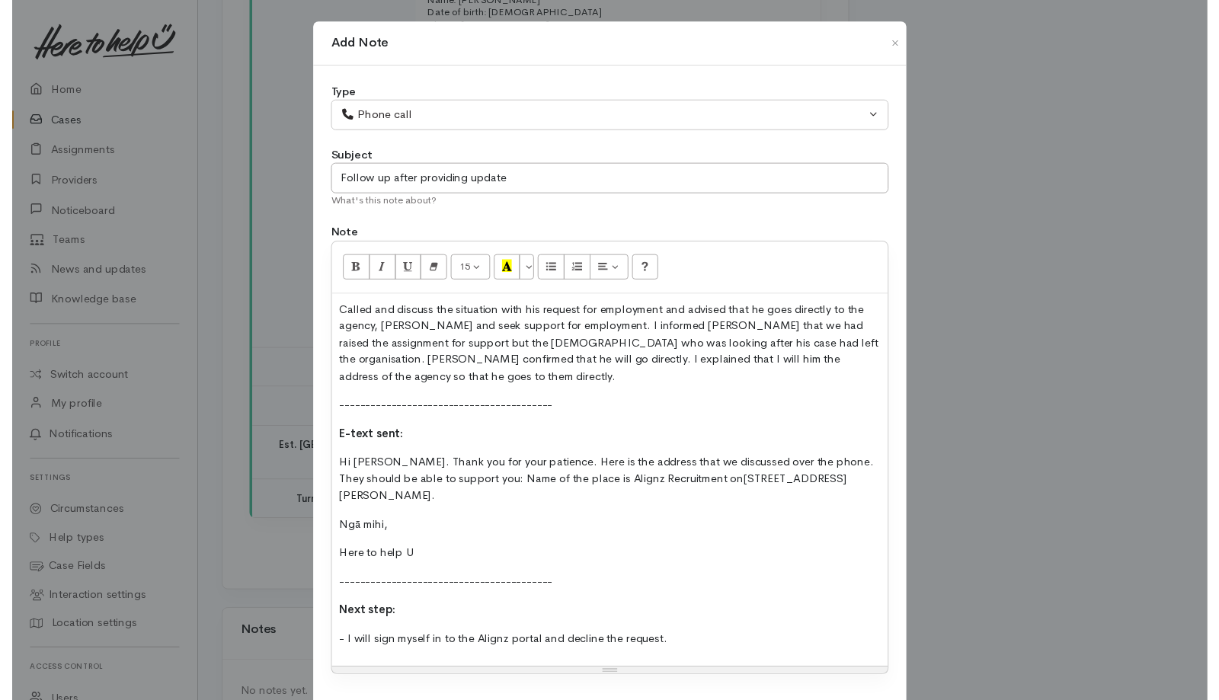
scroll to position [77, 0]
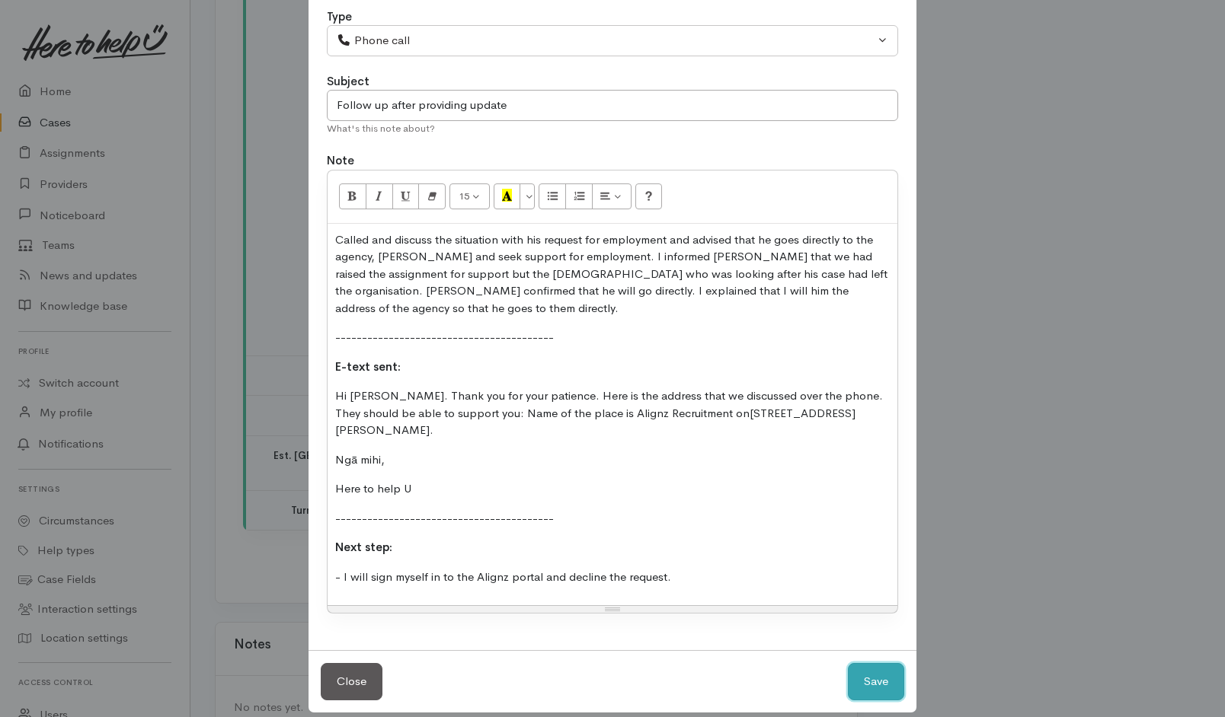
click at [875, 663] on button "Save" at bounding box center [876, 681] width 56 height 37
select select "1"
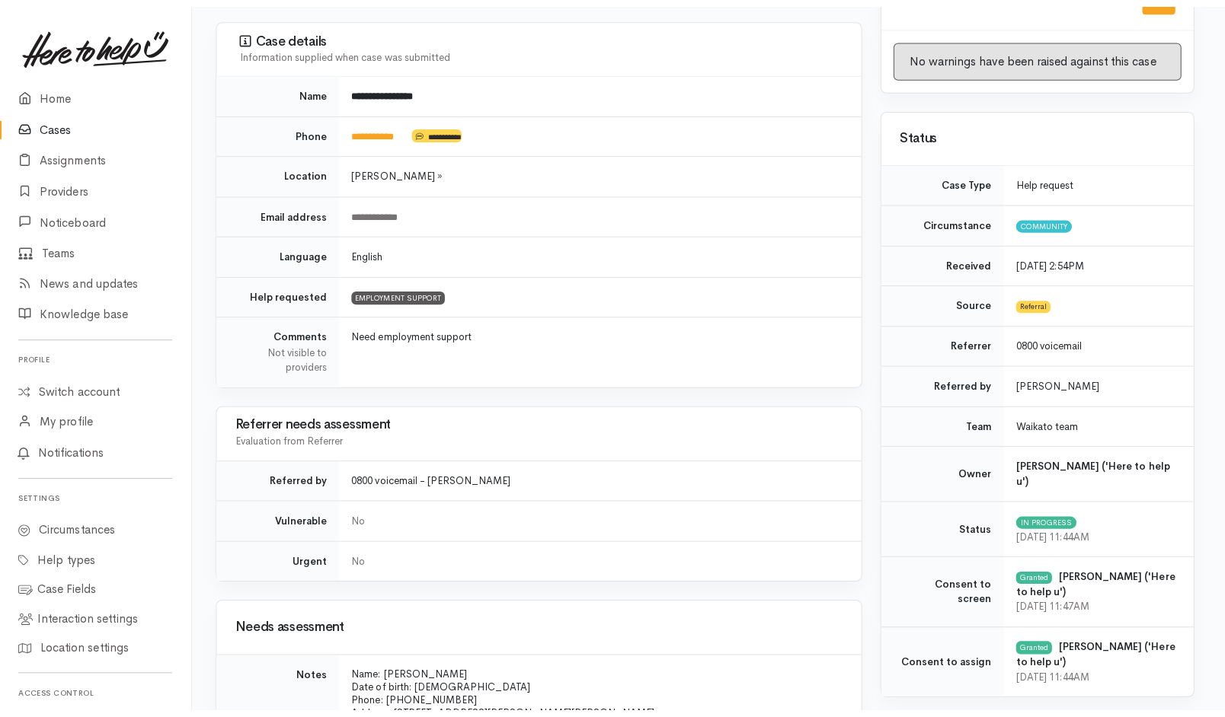
scroll to position [0, 3]
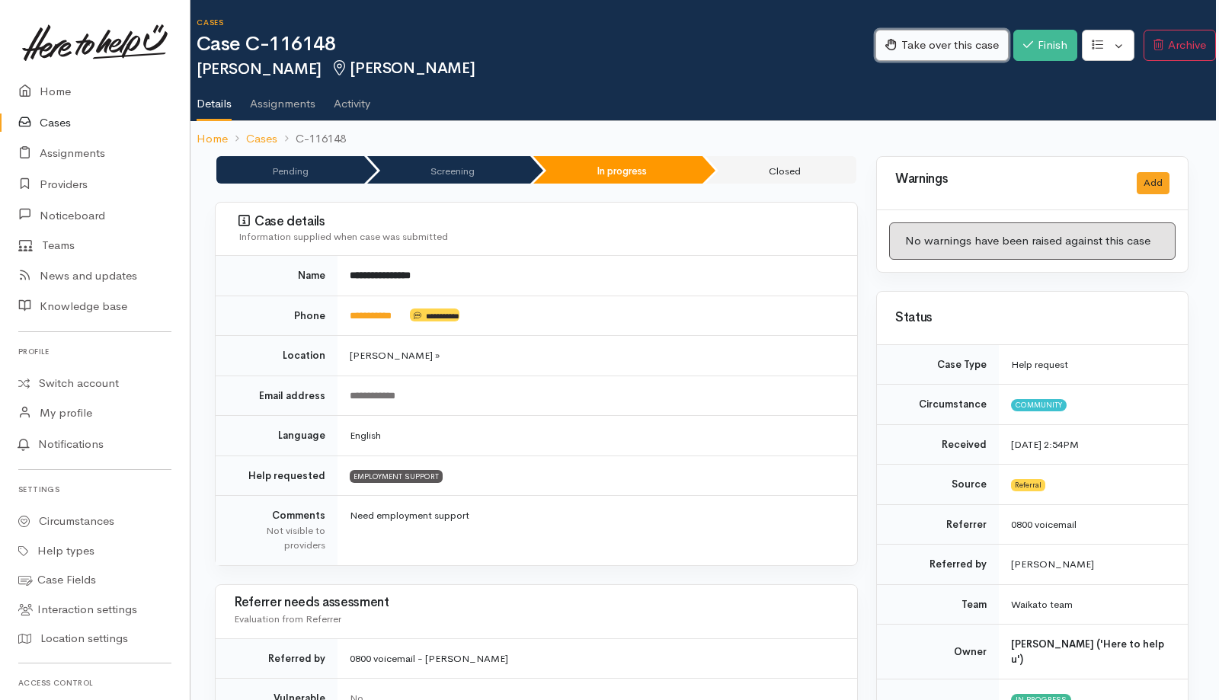
click at [925, 40] on button "Take over this case" at bounding box center [941, 45] width 133 height 31
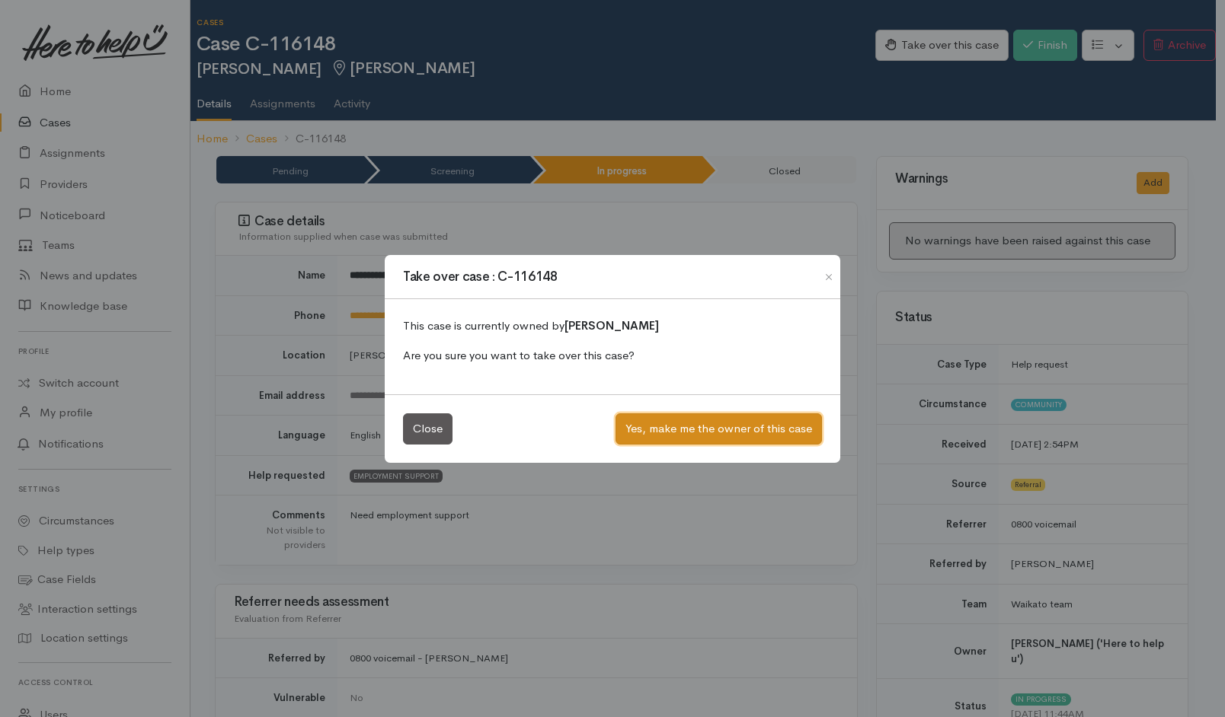
click at [718, 431] on button "Yes, make me the owner of this case" at bounding box center [718, 429] width 206 height 31
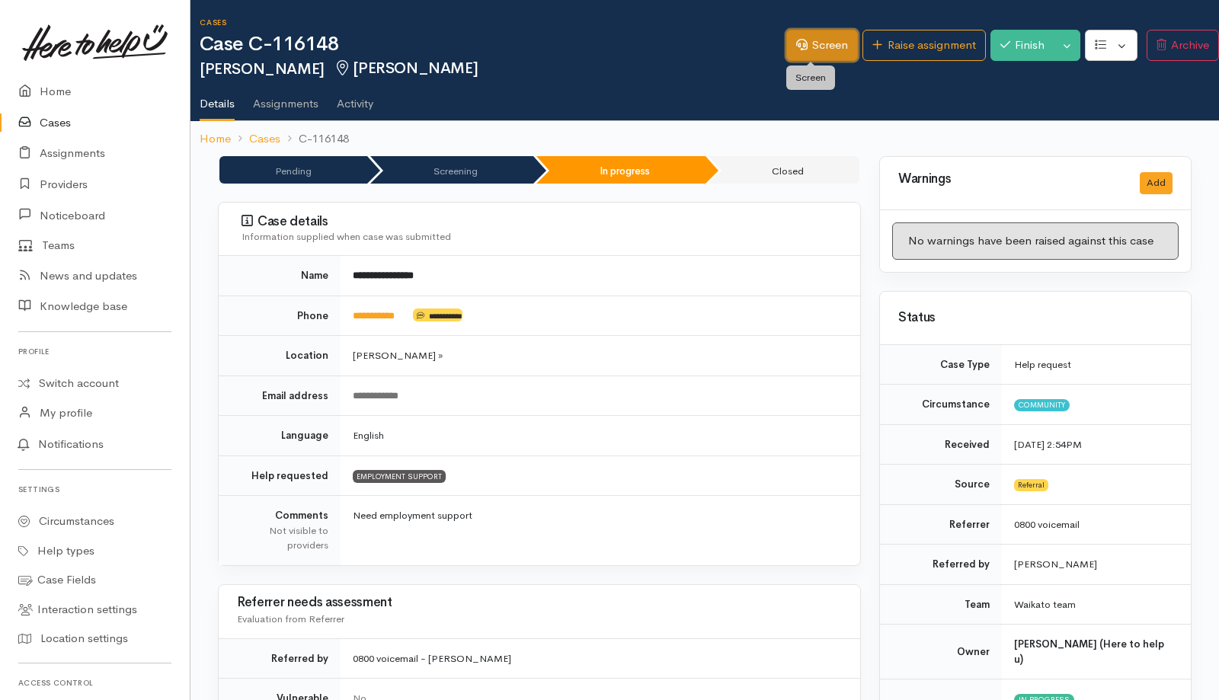
click at [816, 52] on link "Screen" at bounding box center [822, 45] width 72 height 31
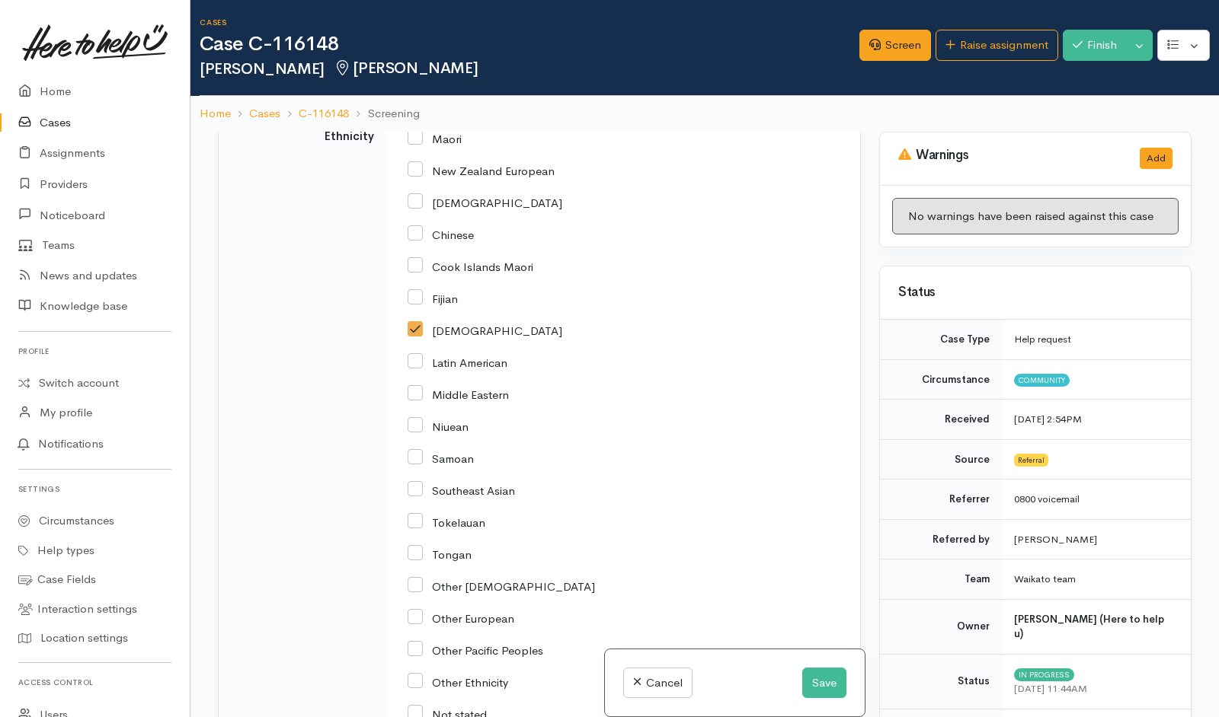
scroll to position [2995, 0]
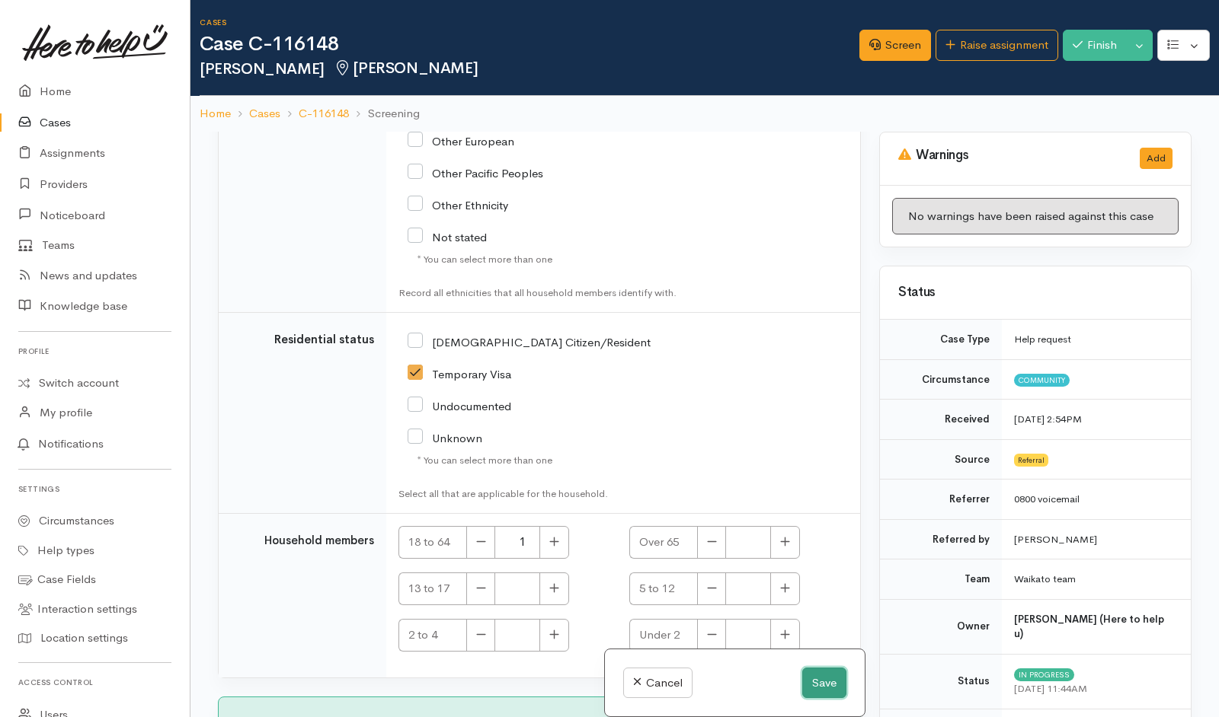
click at [808, 682] on button "Save" at bounding box center [824, 683] width 44 height 31
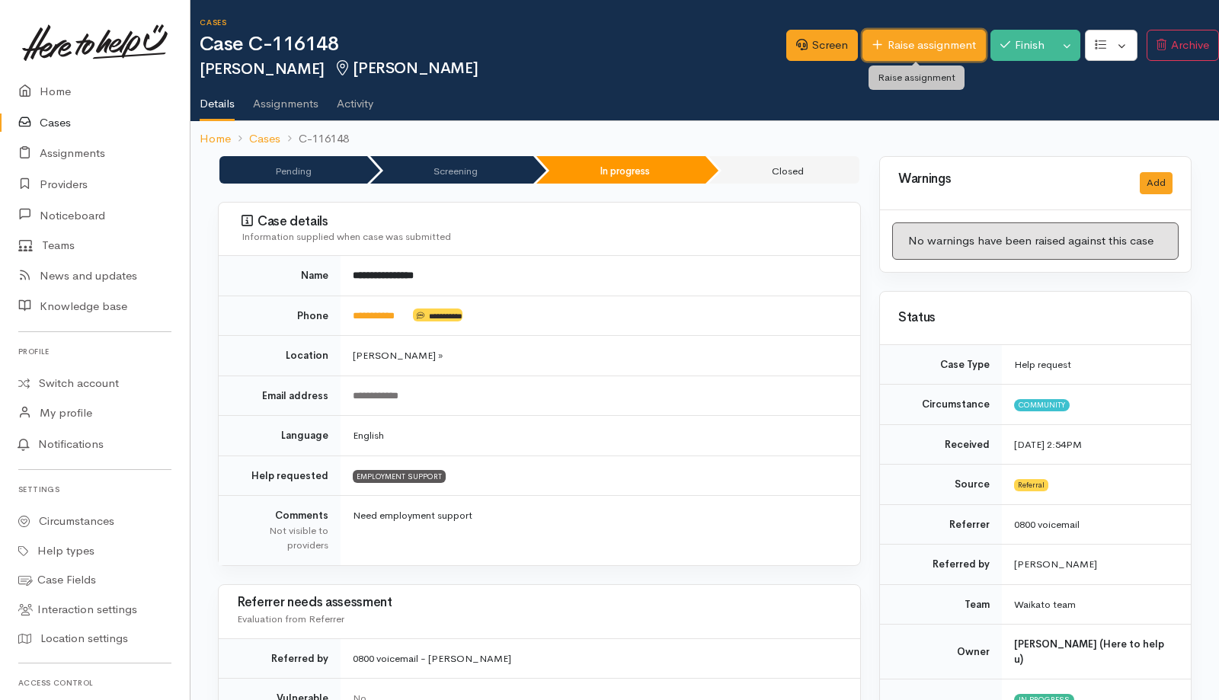
click at [871, 60] on link "Raise assignment" at bounding box center [923, 45] width 123 height 31
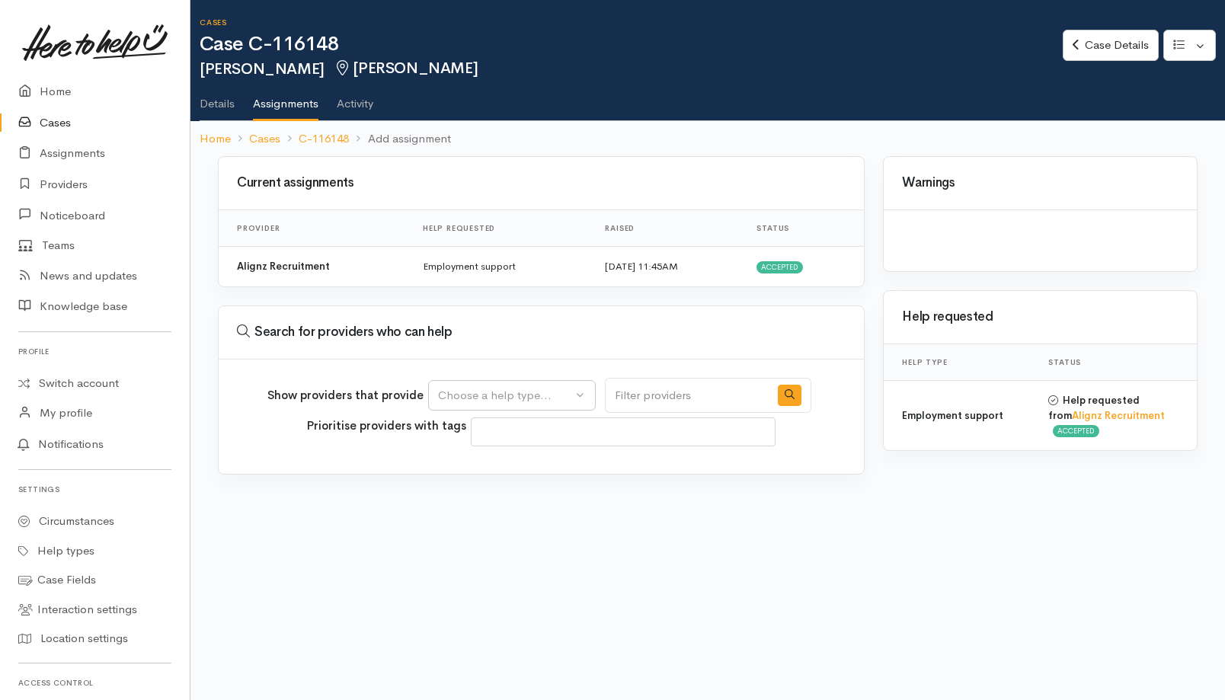
select select
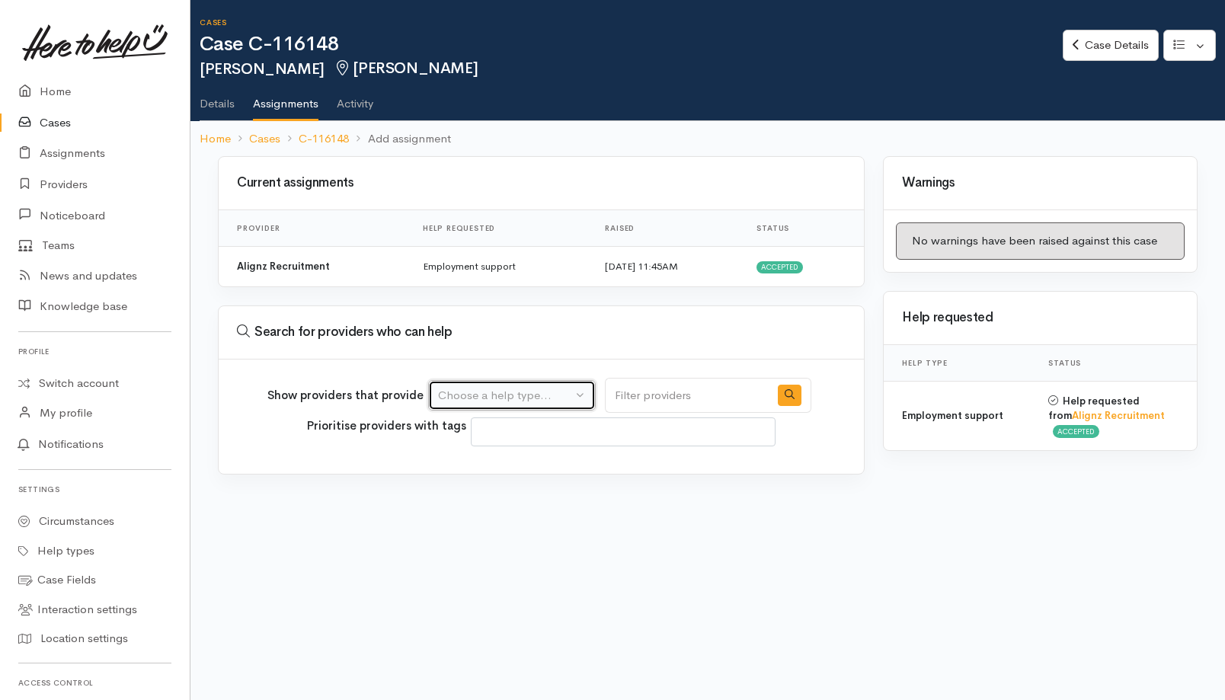
click at [474, 393] on div "Choose a help type..." at bounding box center [505, 396] width 134 height 18
click at [469, 469] on span "Employment support" at bounding box center [501, 468] width 108 height 18
select select "10"
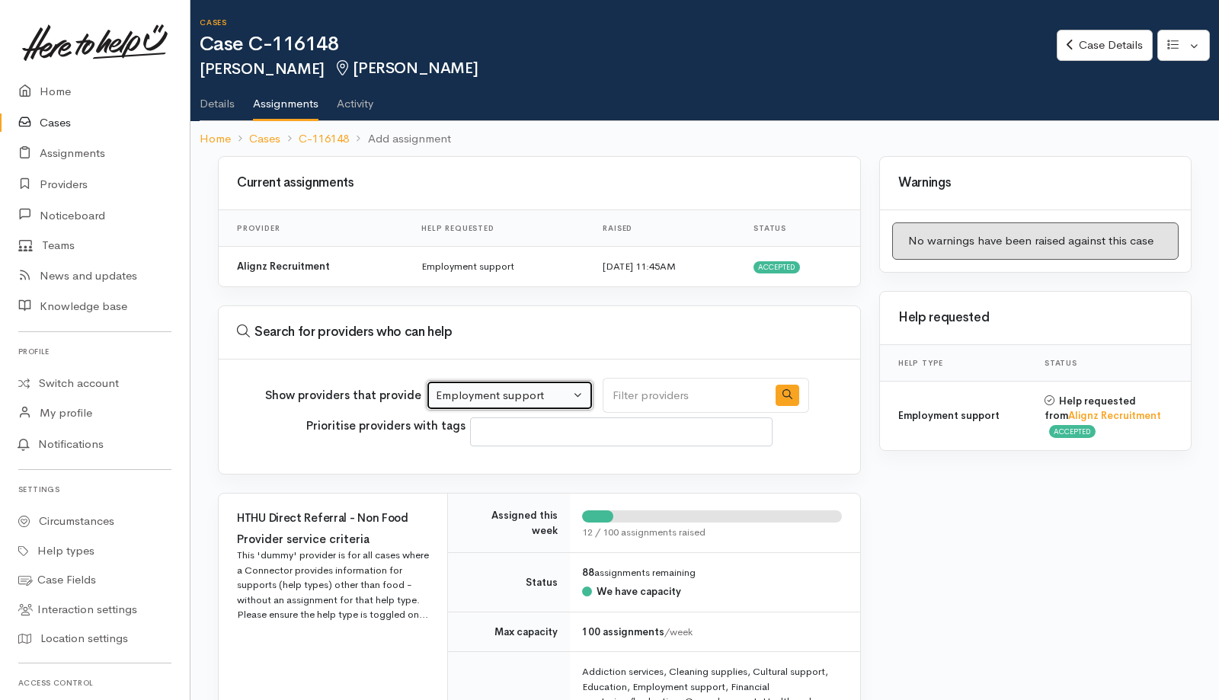
scroll to position [342, 0]
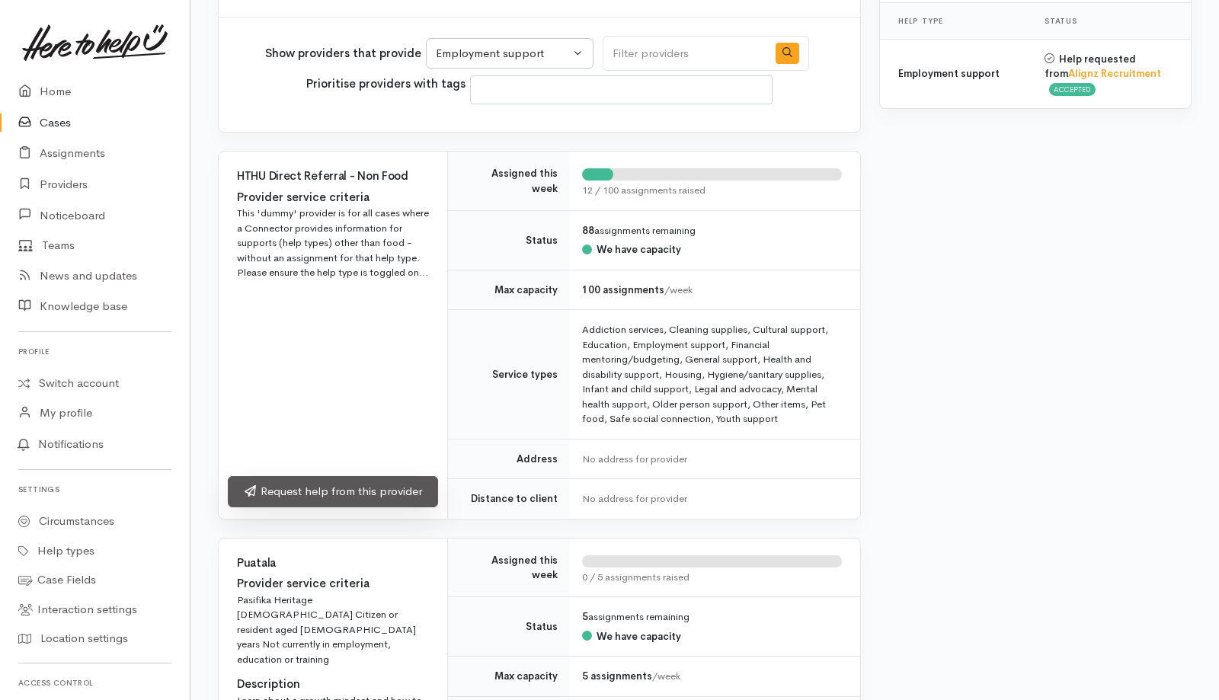
click at [352, 487] on link "Request help from this provider" at bounding box center [333, 491] width 210 height 31
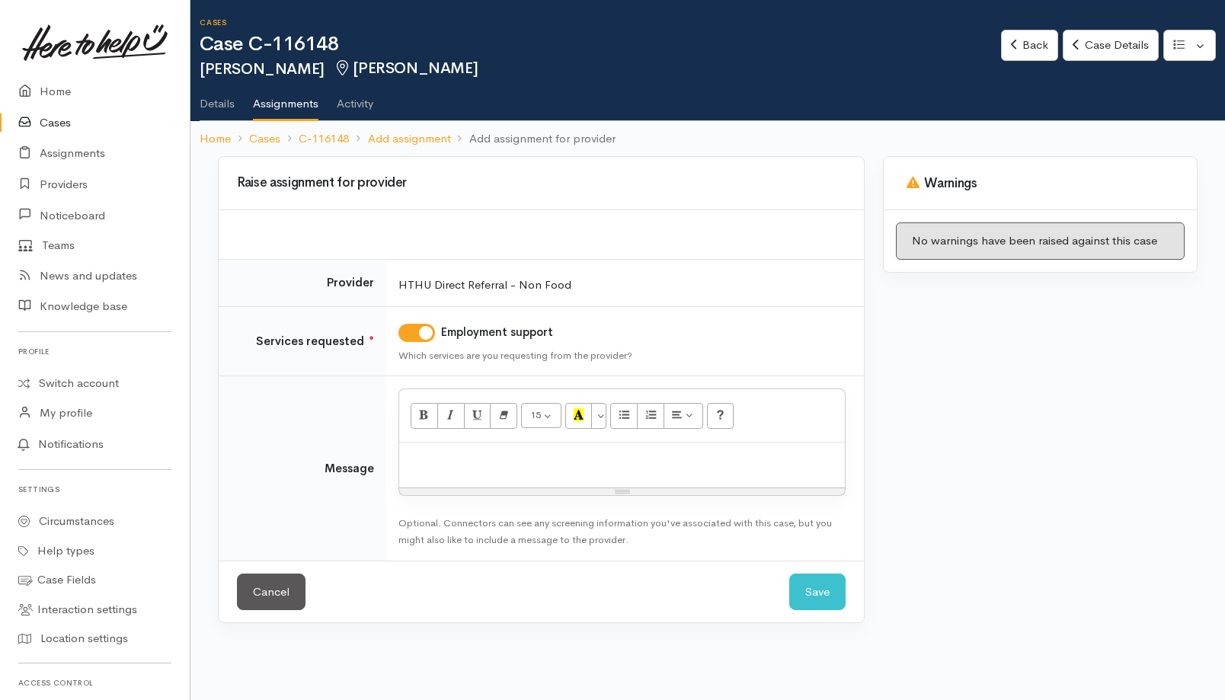
click at [570, 462] on p at bounding box center [622, 459] width 430 height 18
click at [828, 597] on button "Save" at bounding box center [817, 591] width 56 height 37
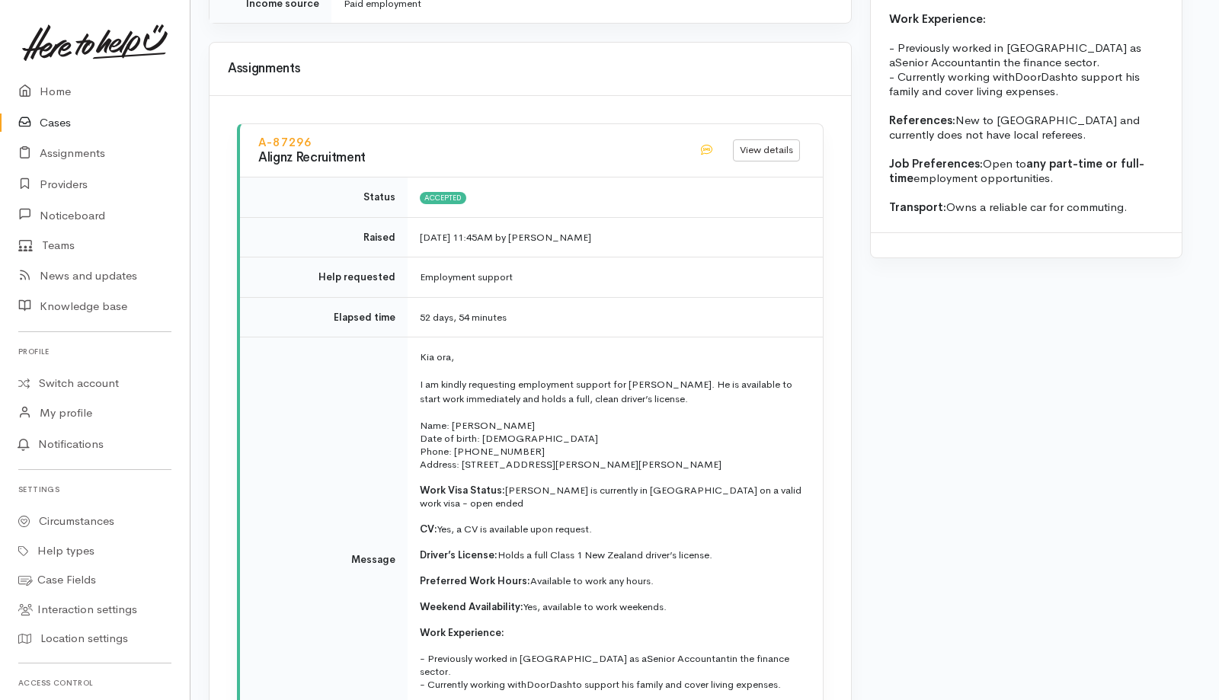
scroll to position [1509, 9]
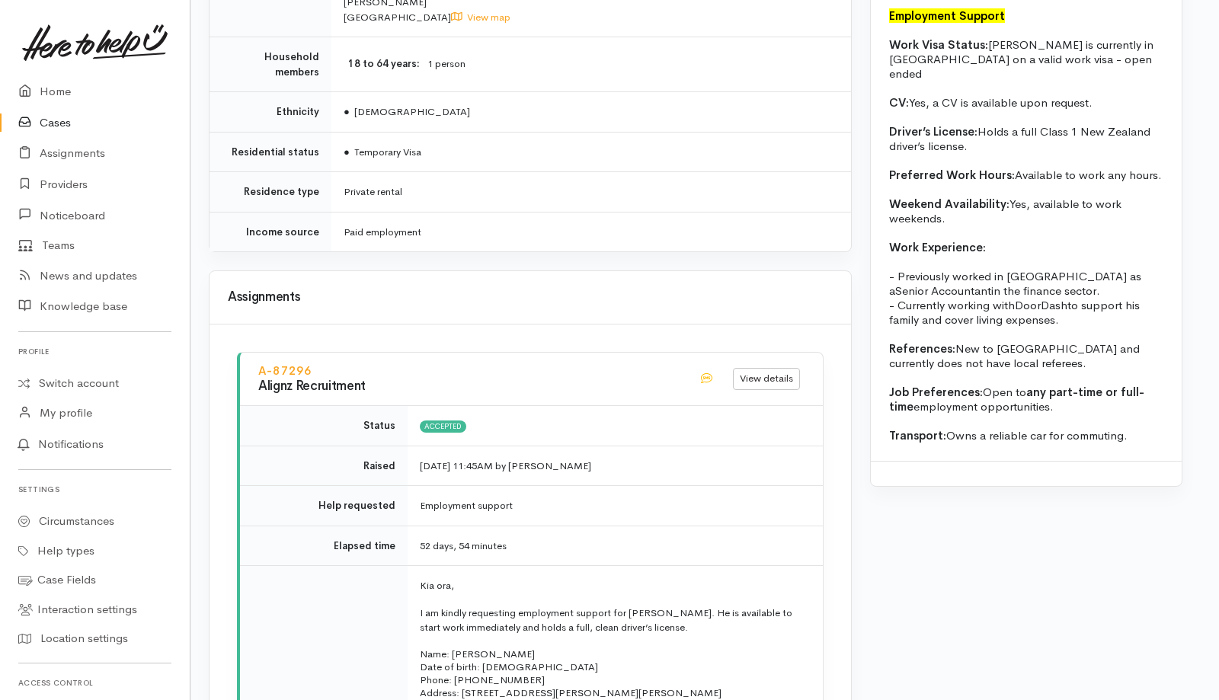
click at [56, 123] on link "Cases" at bounding box center [95, 122] width 190 height 31
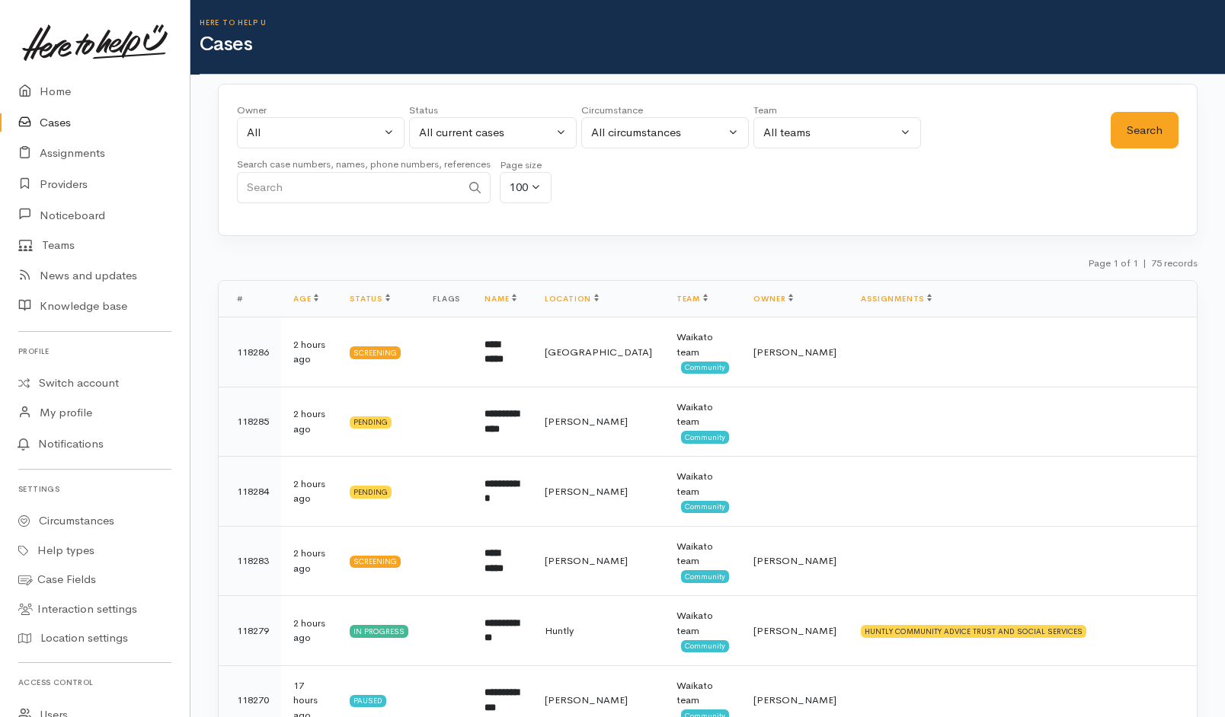
click at [413, 193] on input "Search" at bounding box center [349, 187] width 224 height 31
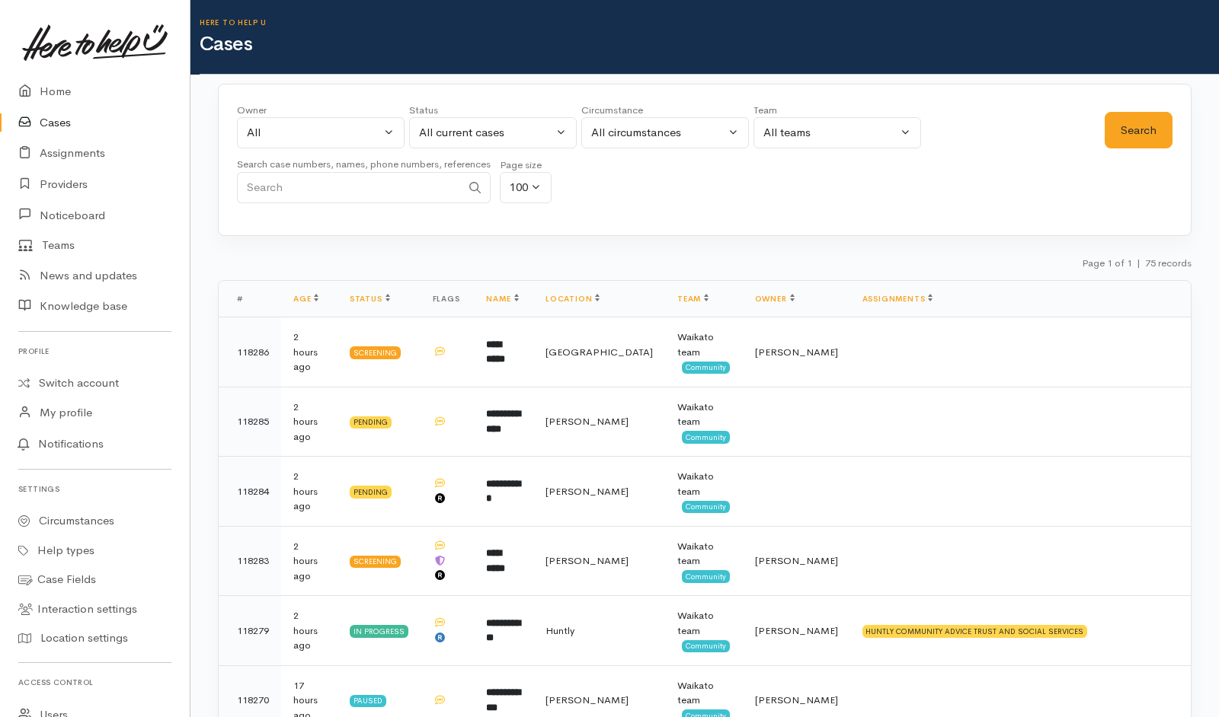
paste input "221935754"
type input "221935754"
click at [1171, 114] on div "Search" at bounding box center [1138, 130] width 68 height 37
click at [1149, 126] on button "Search" at bounding box center [1138, 130] width 68 height 37
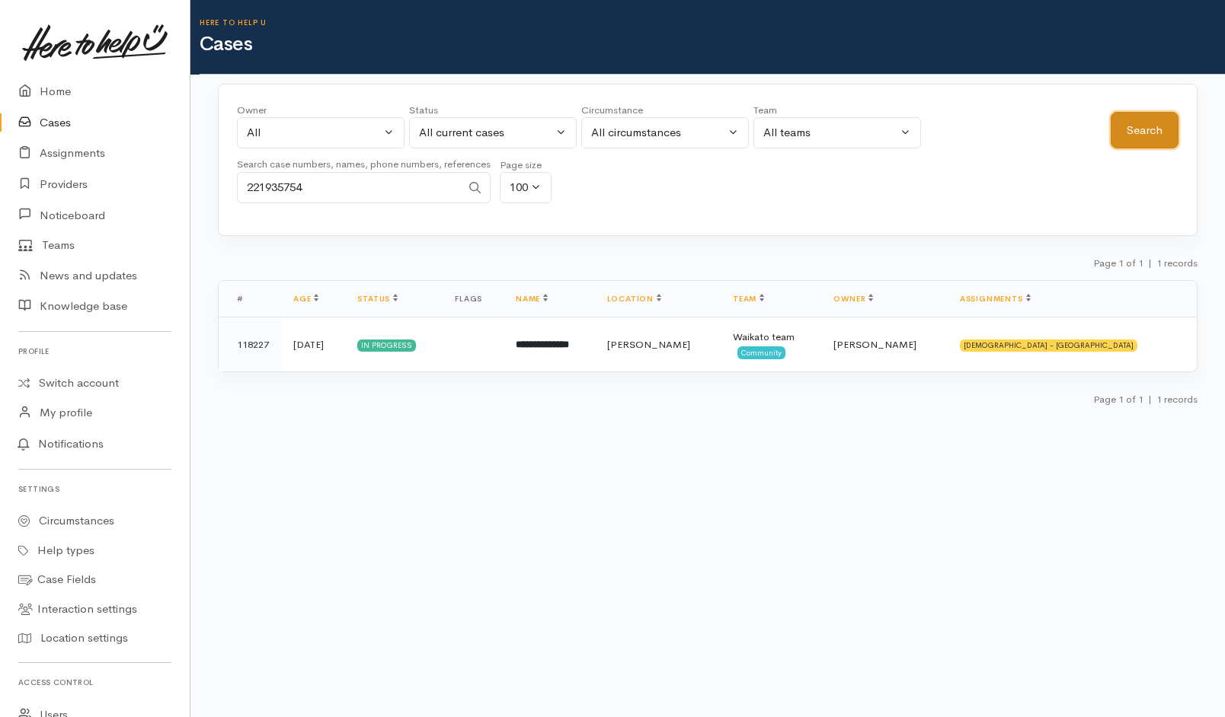
click at [1149, 126] on button "Search" at bounding box center [1144, 130] width 68 height 37
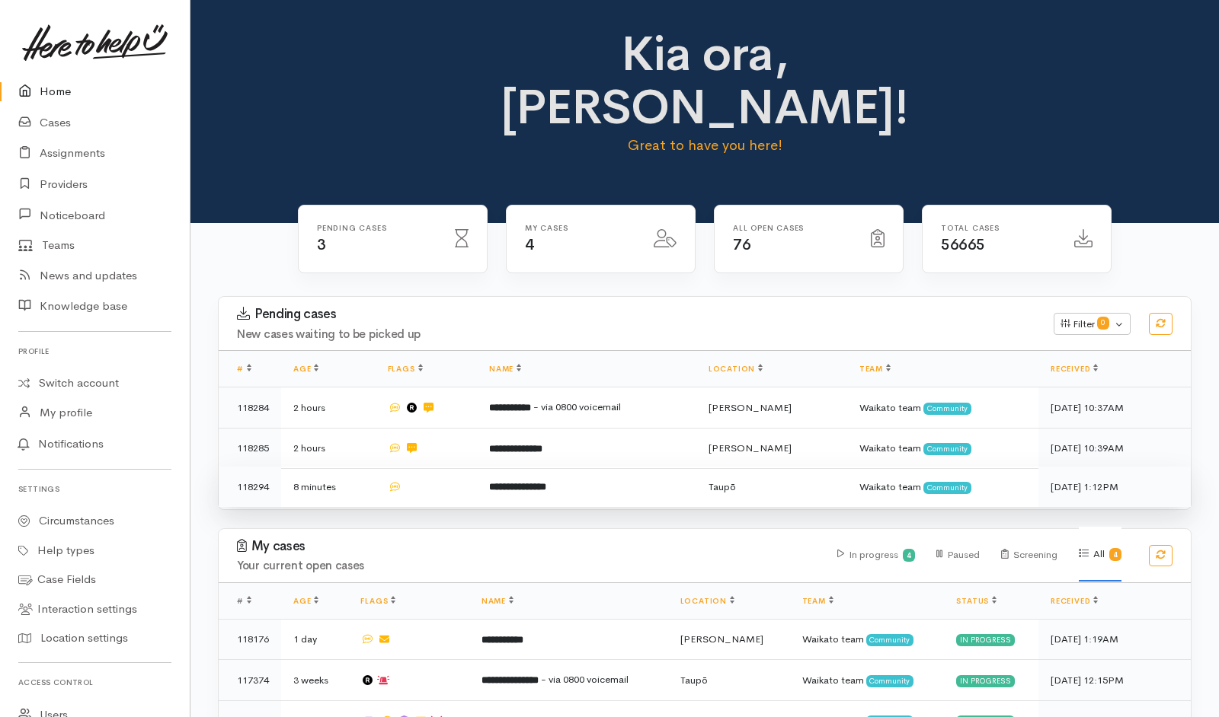
click at [466, 467] on td at bounding box center [425, 487] width 101 height 40
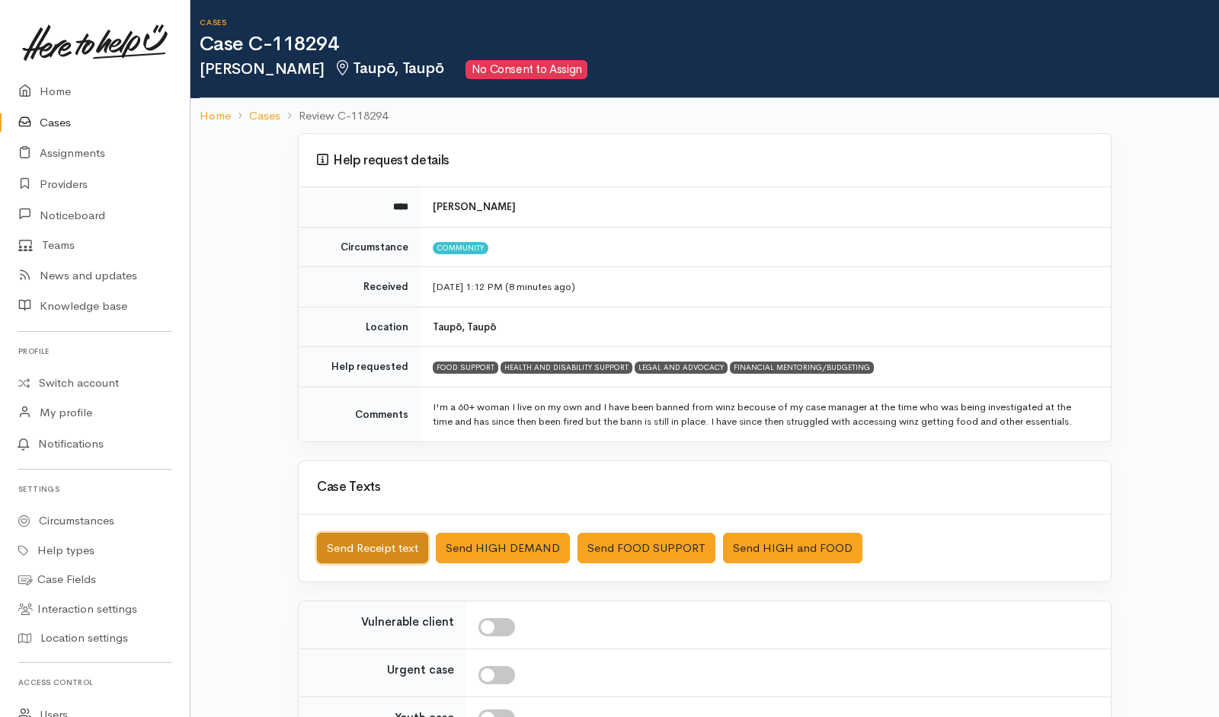
click at [375, 551] on button "Send Receipt text" at bounding box center [372, 548] width 111 height 31
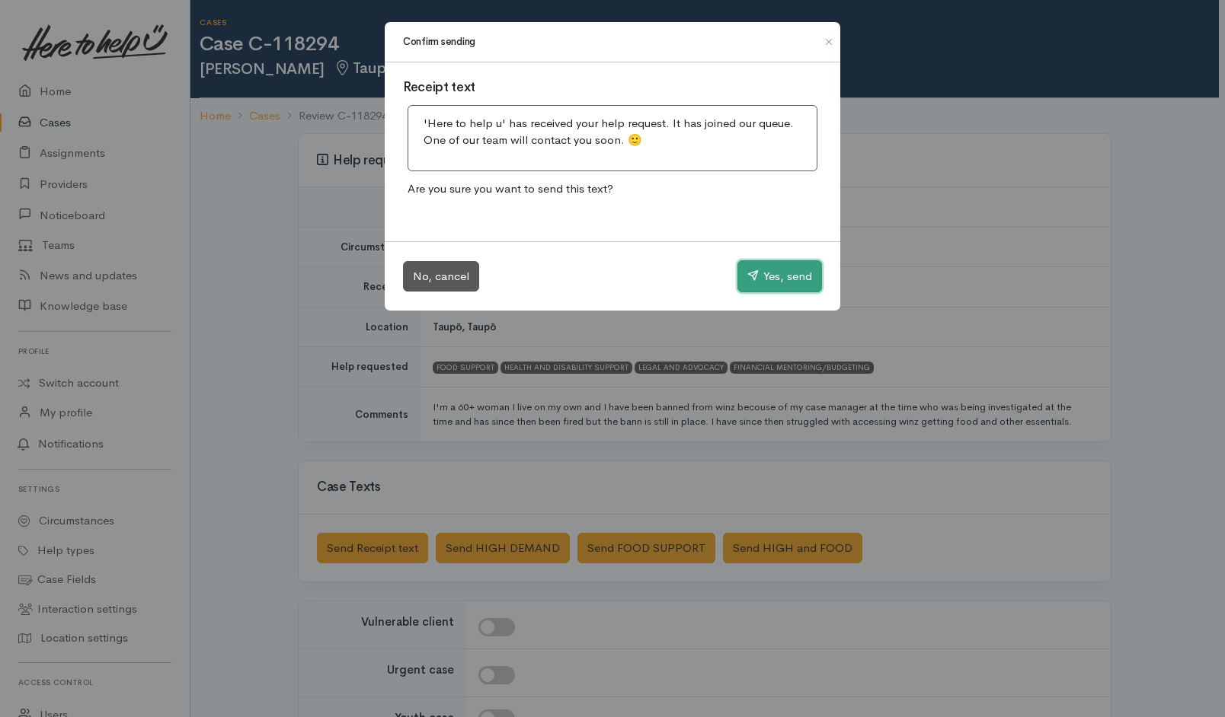
click at [777, 260] on button "Yes, send" at bounding box center [779, 276] width 85 height 32
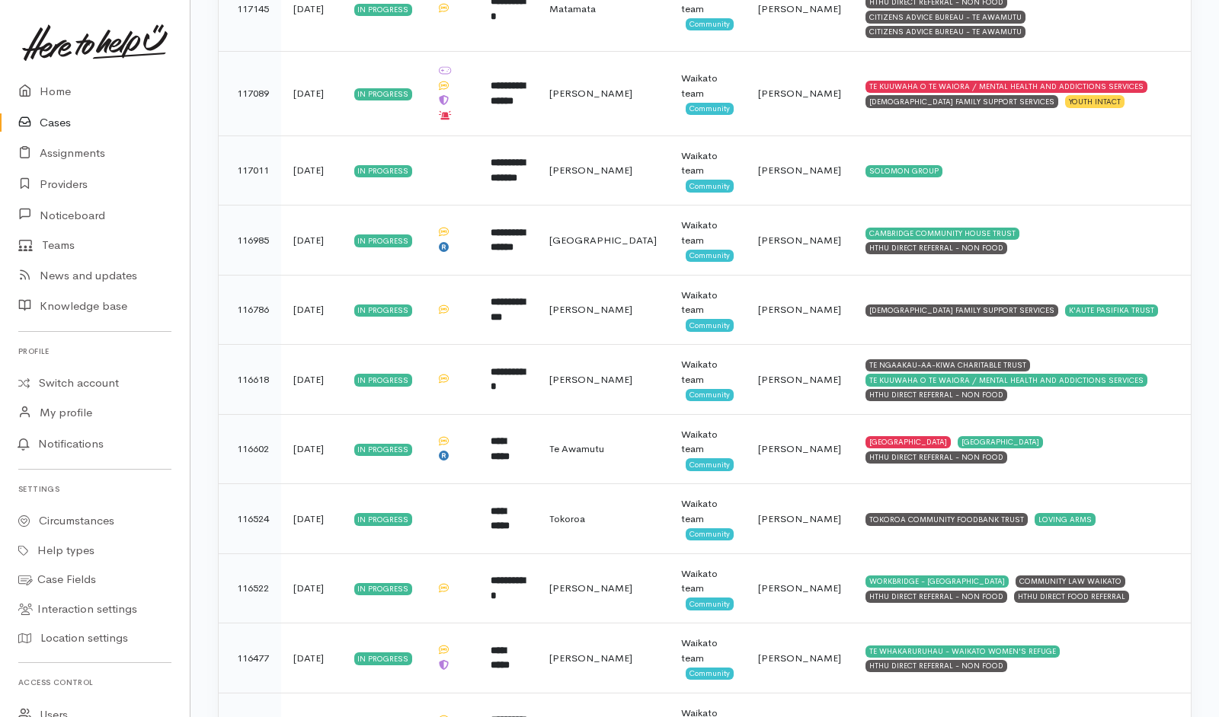
scroll to position [4941, 0]
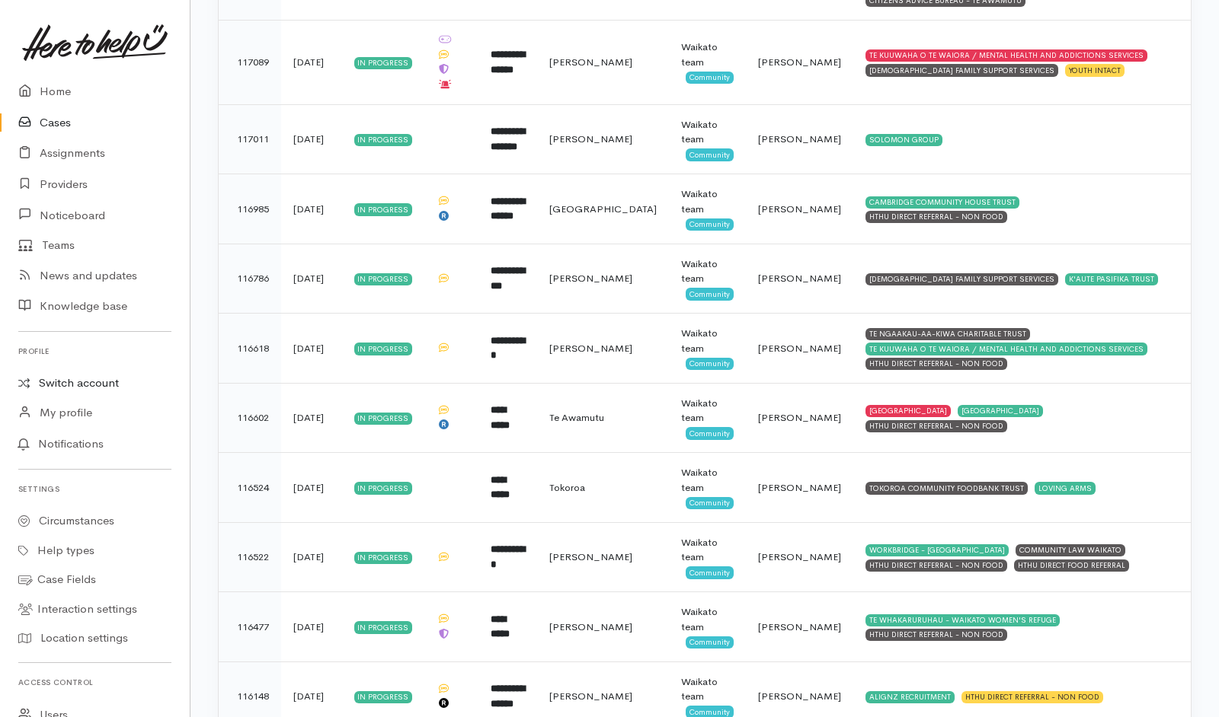
click at [86, 381] on link "Switch account" at bounding box center [95, 384] width 190 height 30
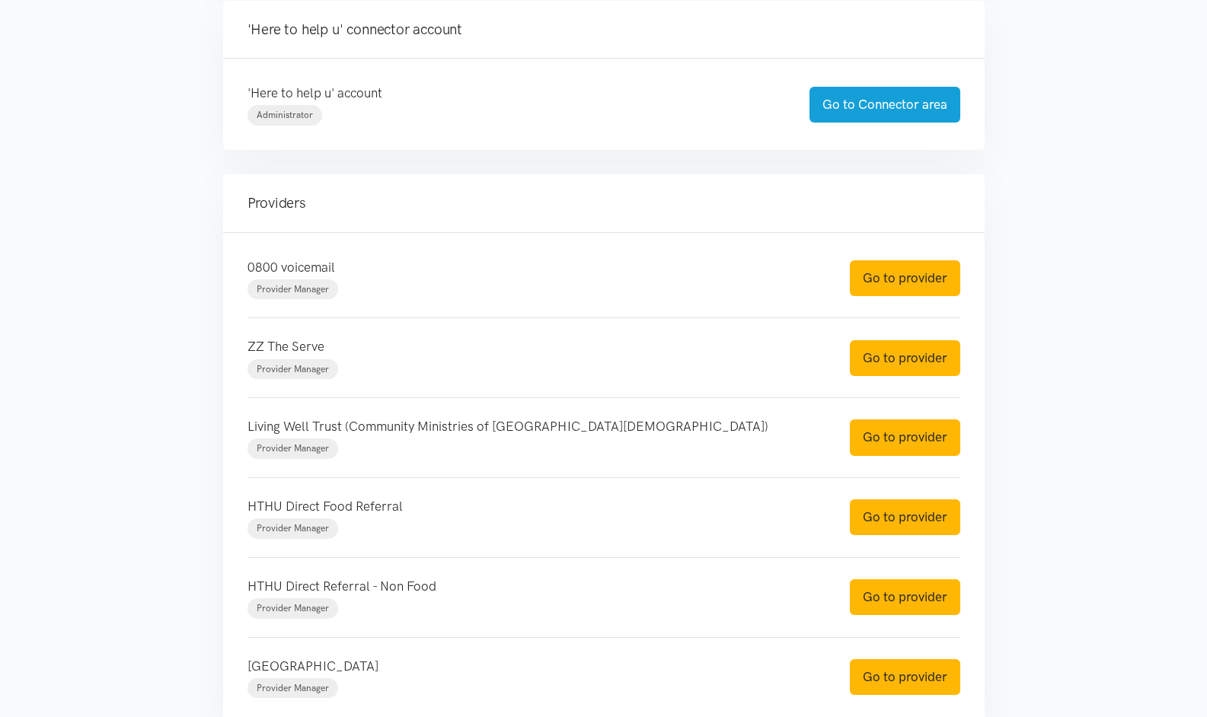
scroll to position [372, 0]
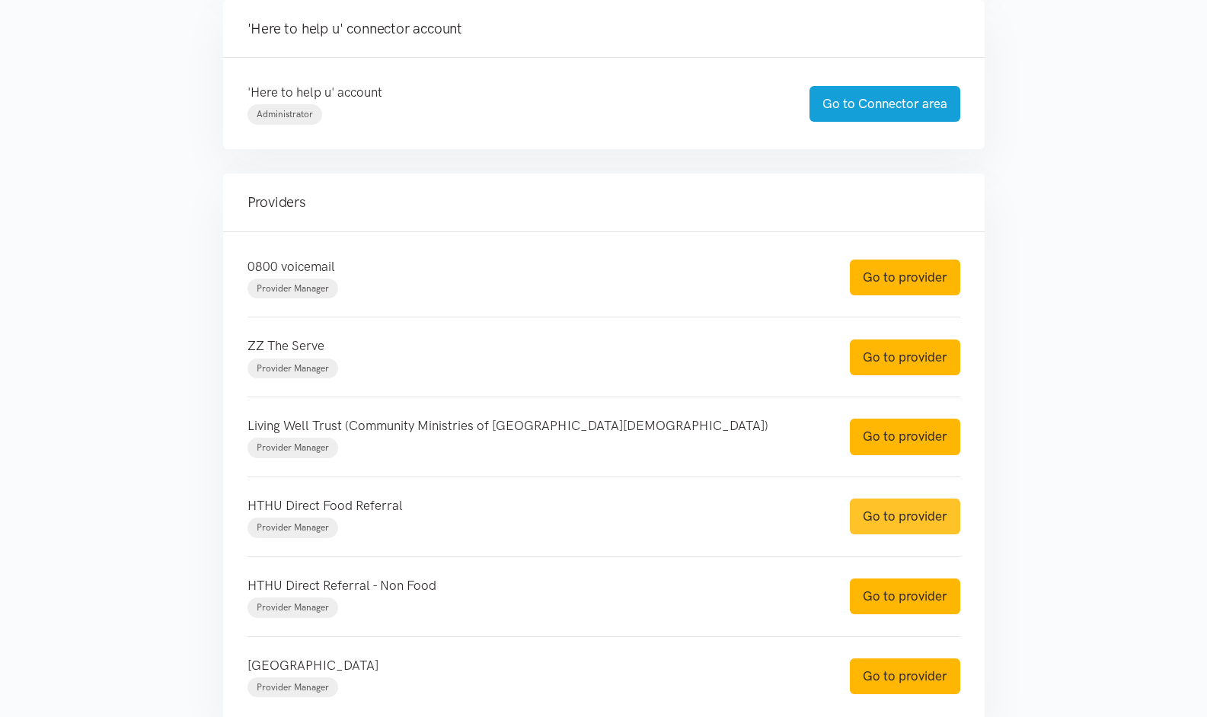
click at [904, 524] on link "Go to provider" at bounding box center [905, 517] width 110 height 36
click at [908, 586] on link "Go to provider" at bounding box center [905, 597] width 110 height 36
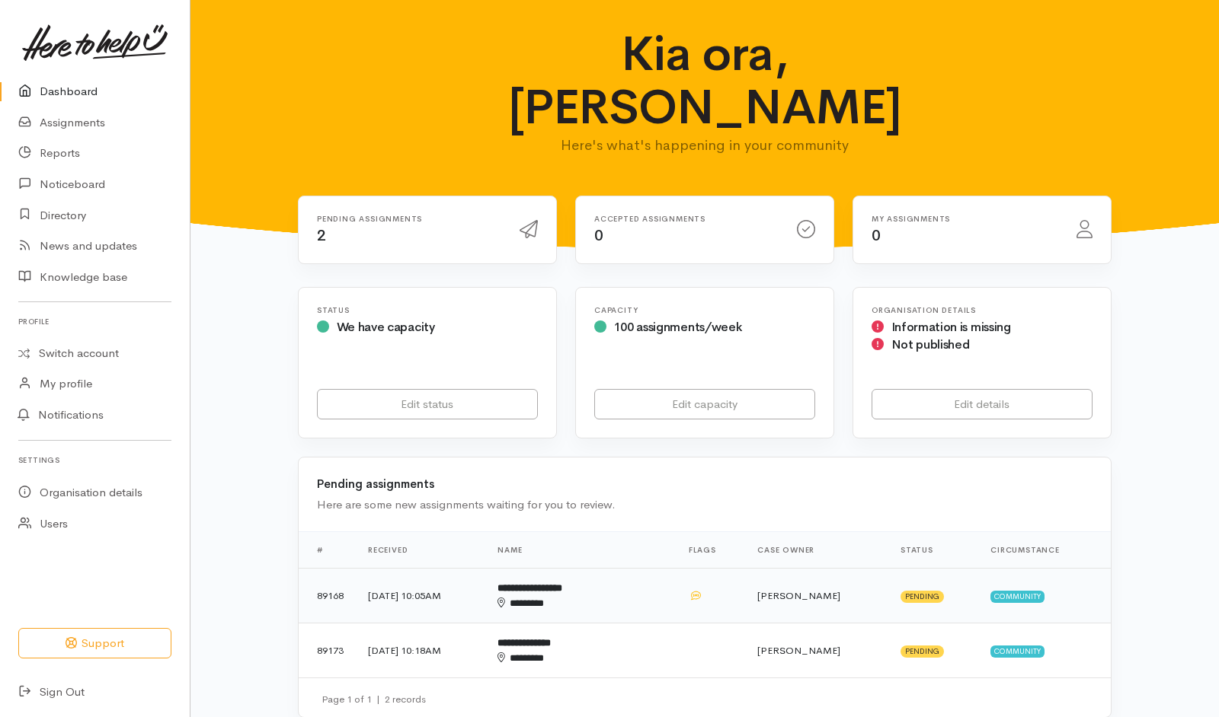
click at [661, 569] on td "**********" at bounding box center [580, 596] width 190 height 55
click at [692, 624] on td at bounding box center [710, 651] width 69 height 55
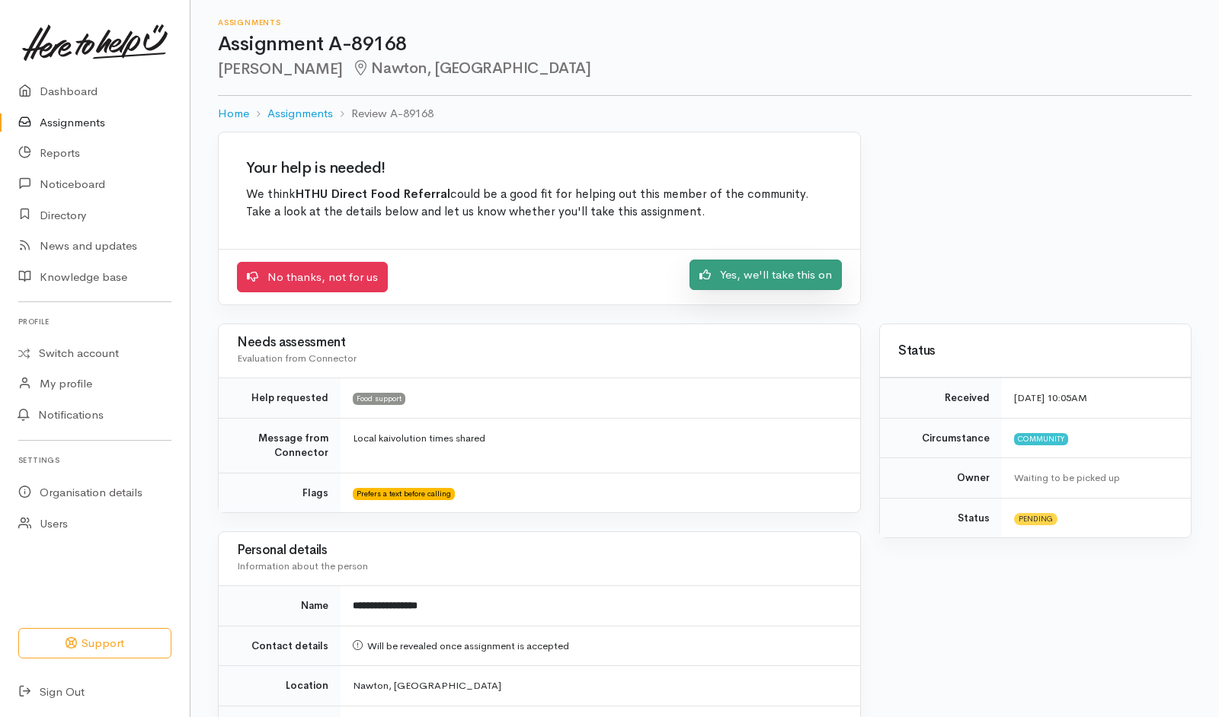
click at [725, 286] on link "Yes, we'll take this on" at bounding box center [765, 275] width 152 height 31
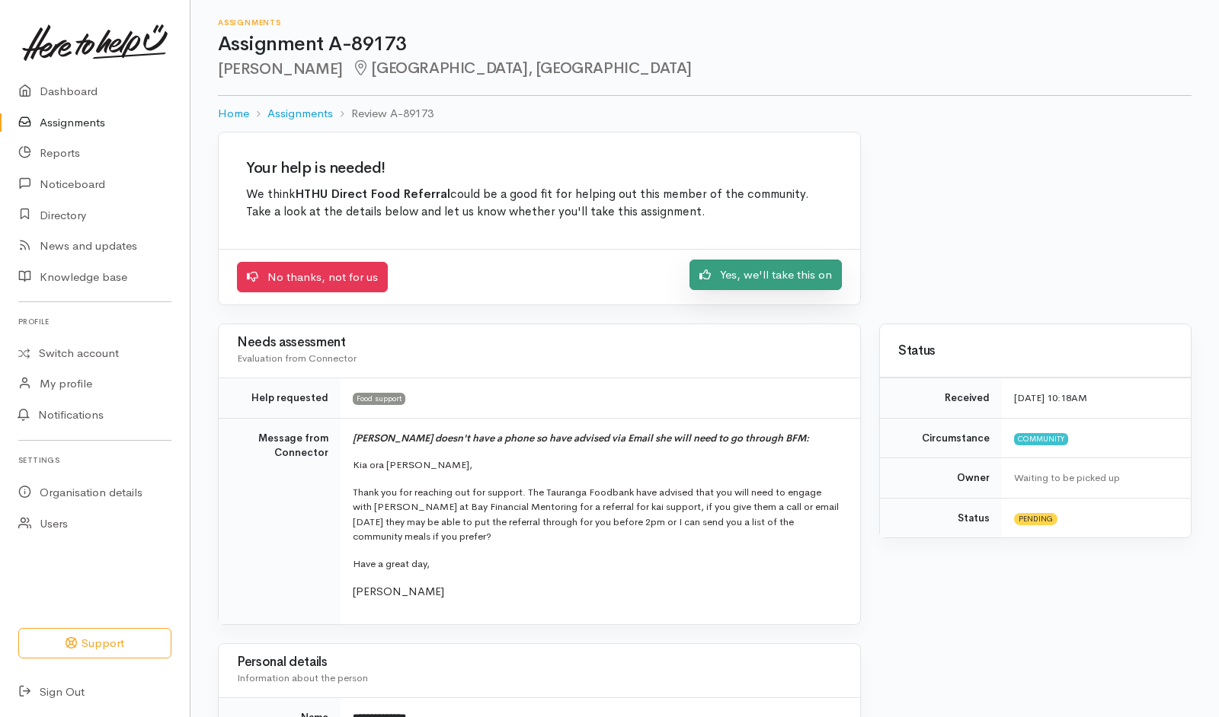
click at [759, 287] on link "Yes, we'll take this on" at bounding box center [765, 275] width 152 height 31
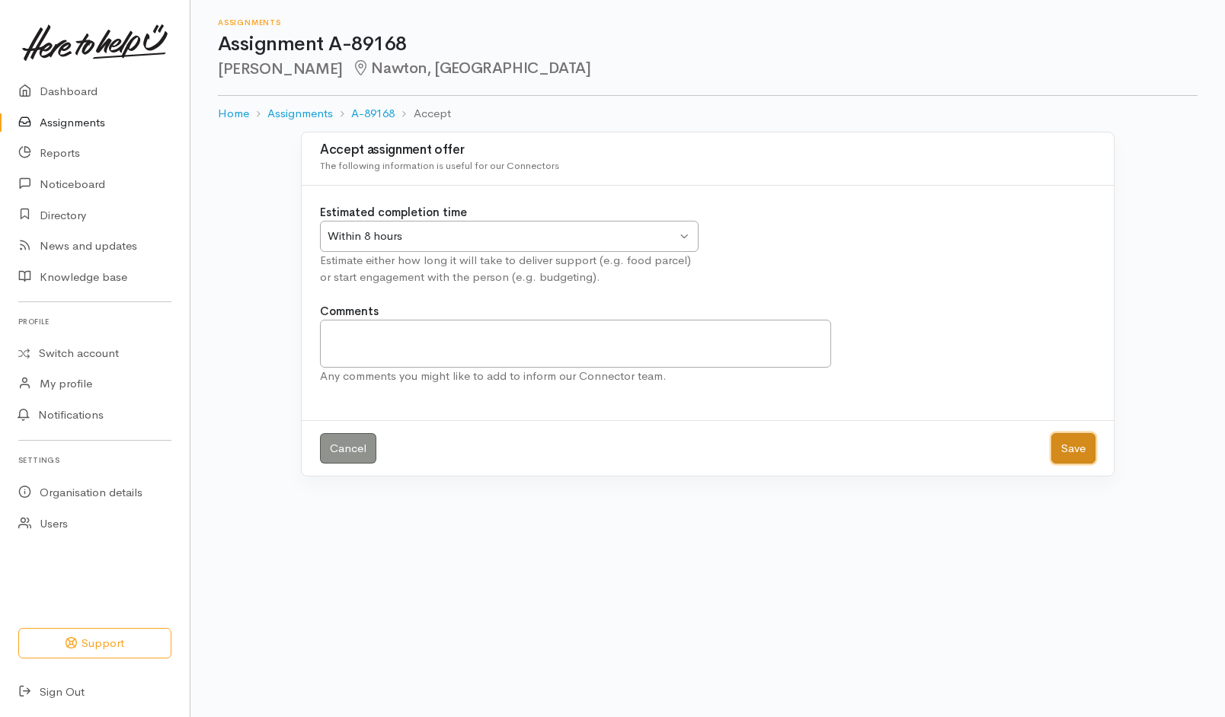
click at [1081, 446] on button "Save" at bounding box center [1073, 448] width 44 height 31
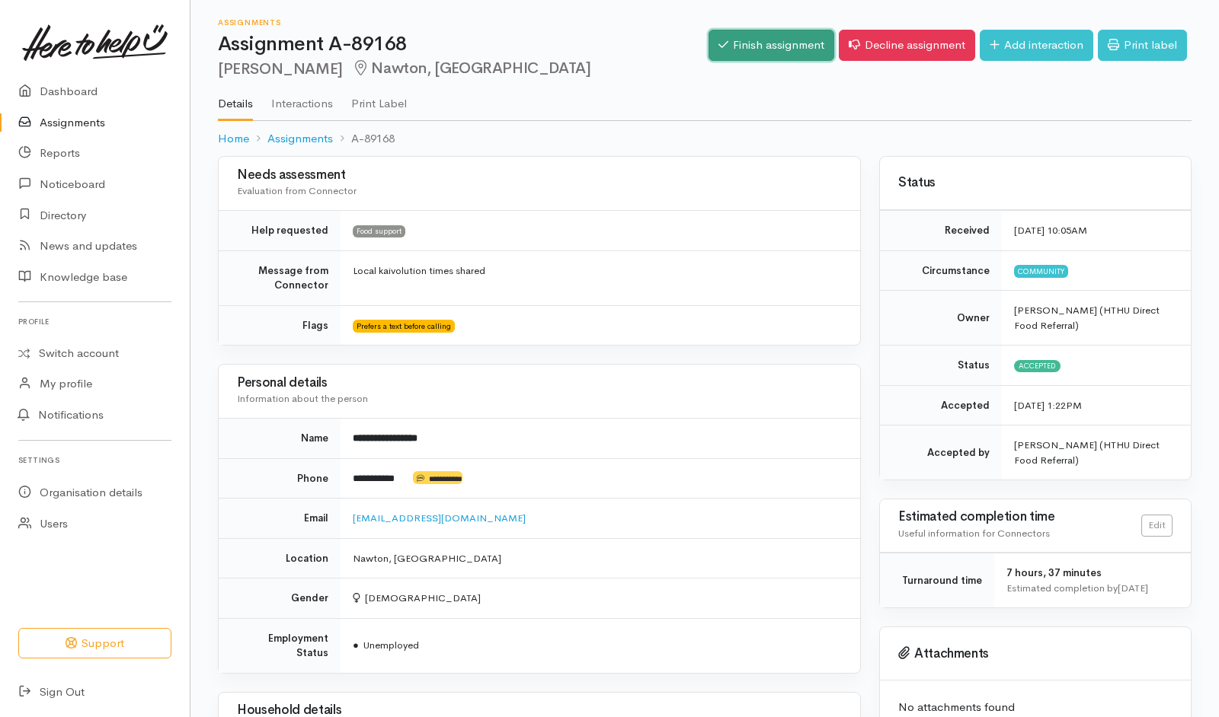
click at [768, 36] on link "Finish assignment" at bounding box center [771, 45] width 126 height 31
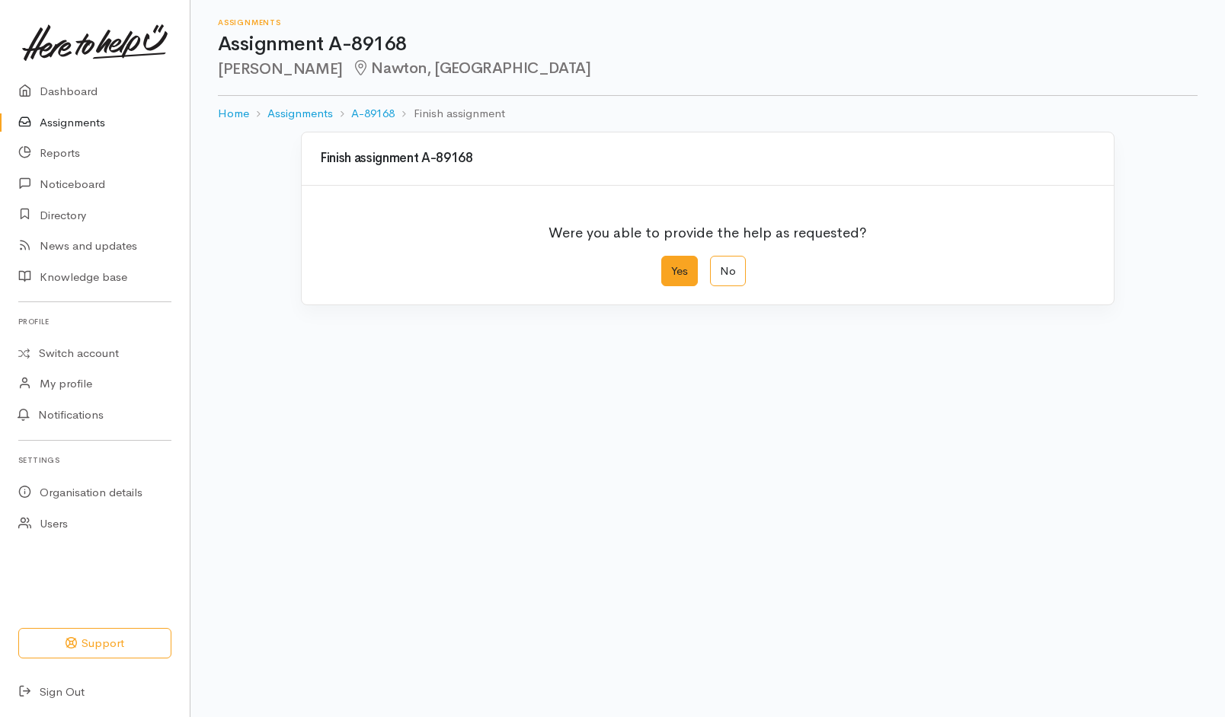
click at [688, 273] on label "Yes" at bounding box center [679, 271] width 37 height 31
click at [671, 266] on input "Yes" at bounding box center [666, 261] width 10 height 10
radio input "true"
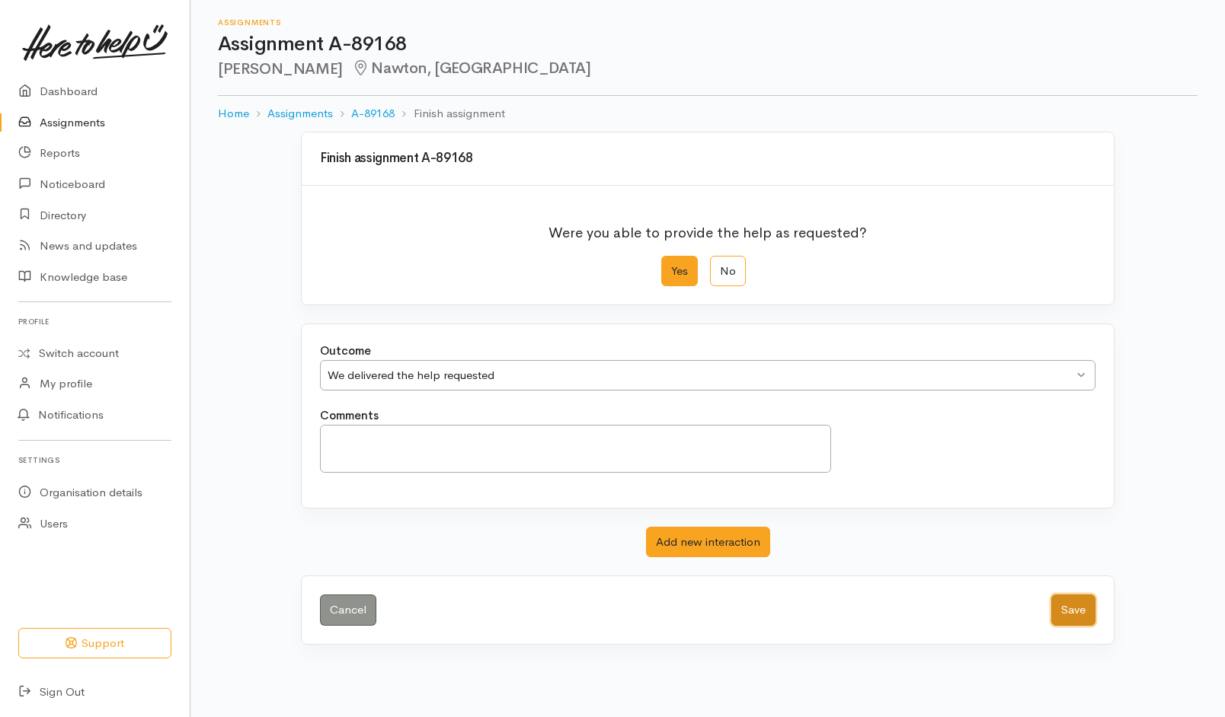
click at [1072, 609] on button "Save" at bounding box center [1073, 610] width 44 height 31
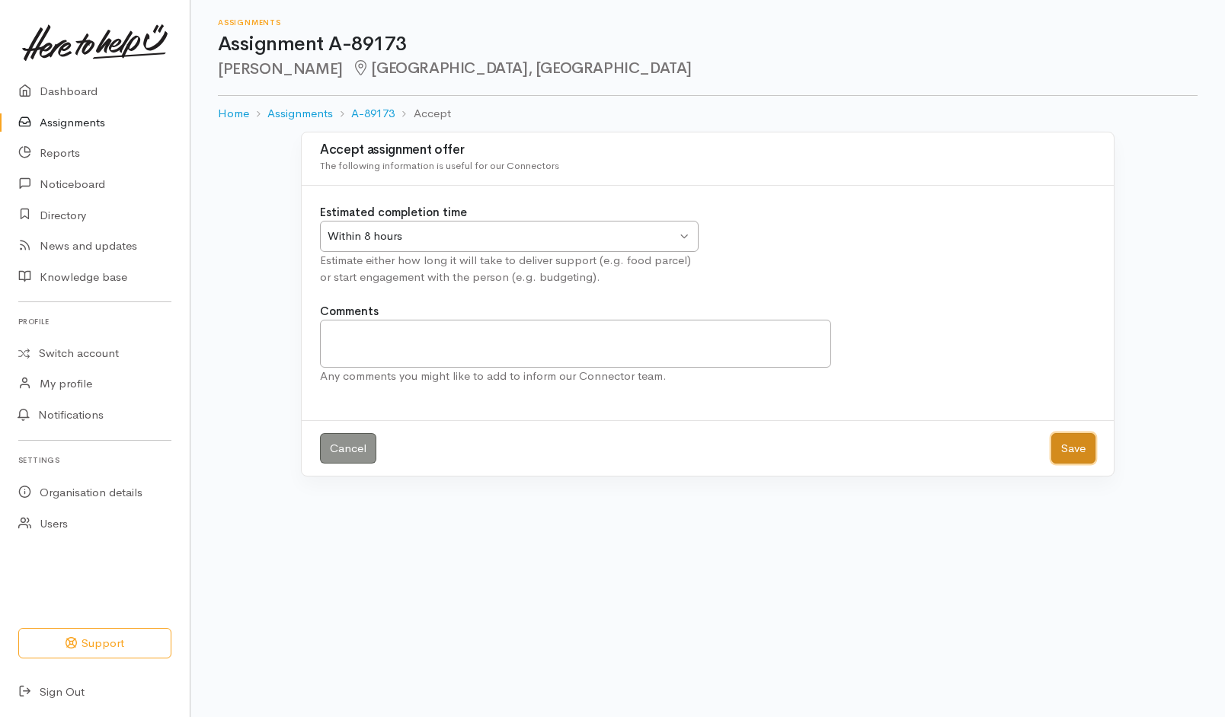
click at [1090, 458] on button "Save" at bounding box center [1073, 448] width 44 height 31
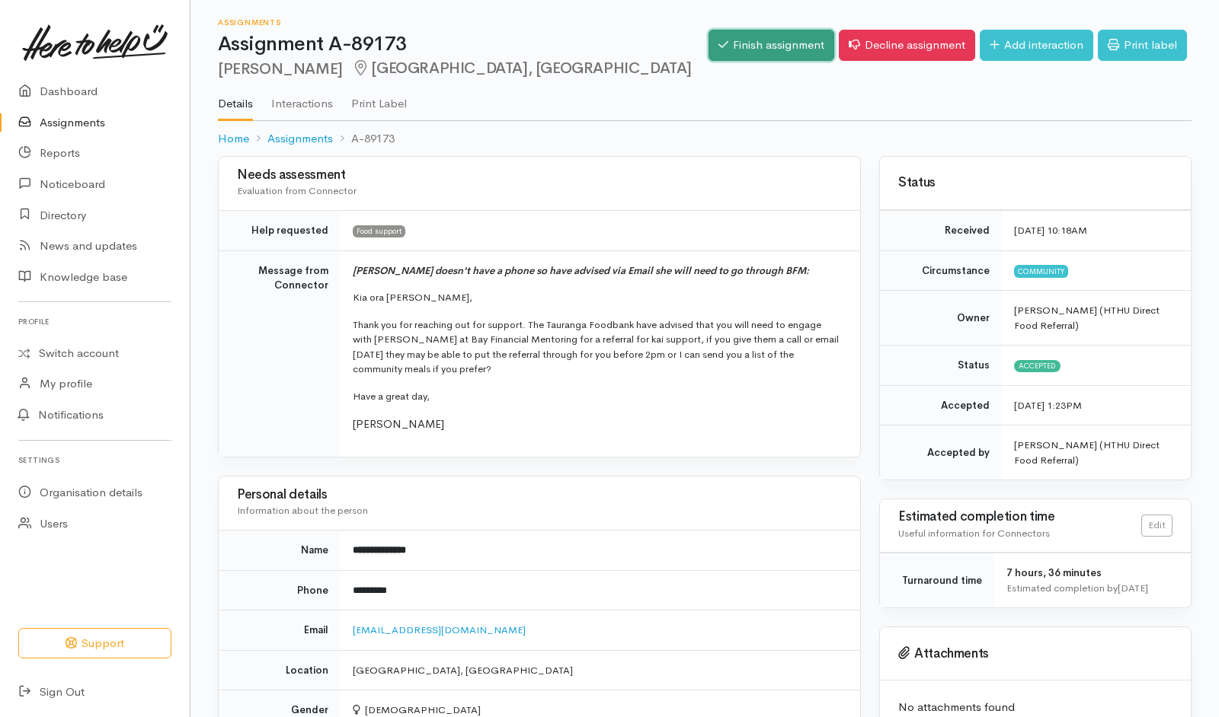
click at [728, 42] on link "Finish assignment" at bounding box center [771, 45] width 126 height 31
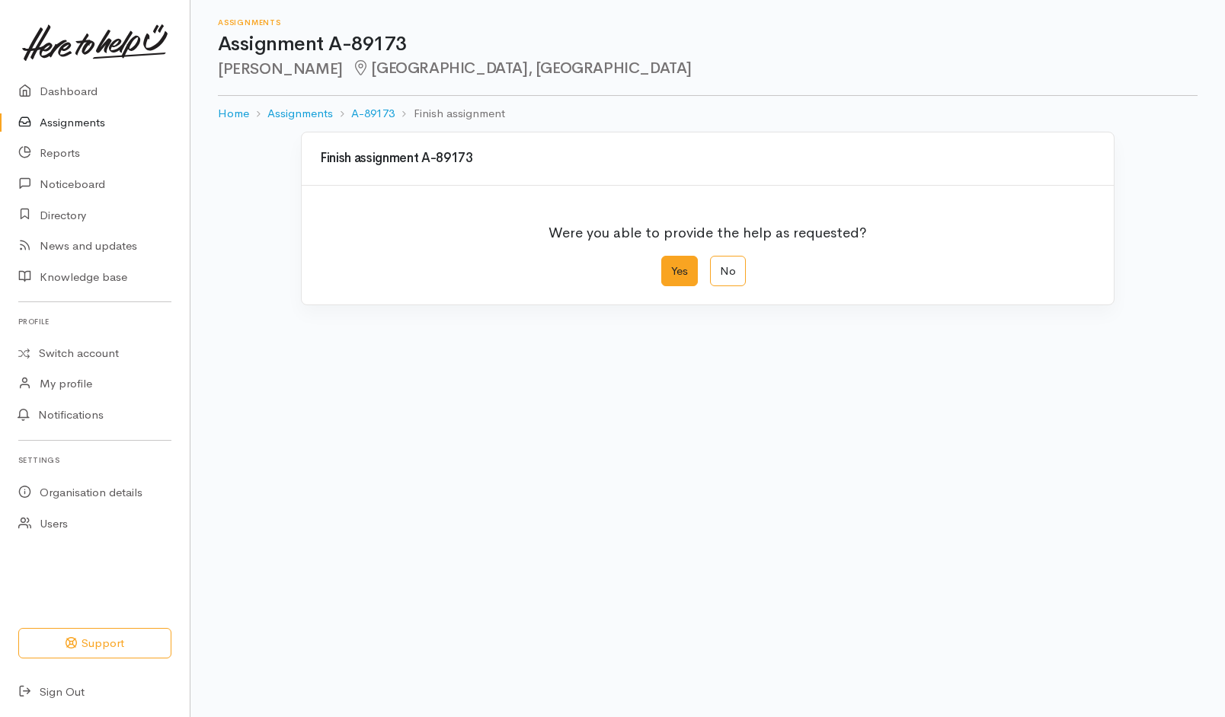
click at [683, 276] on label "Yes" at bounding box center [679, 271] width 37 height 31
click at [671, 266] on input "Yes" at bounding box center [666, 261] width 10 height 10
radio input "true"
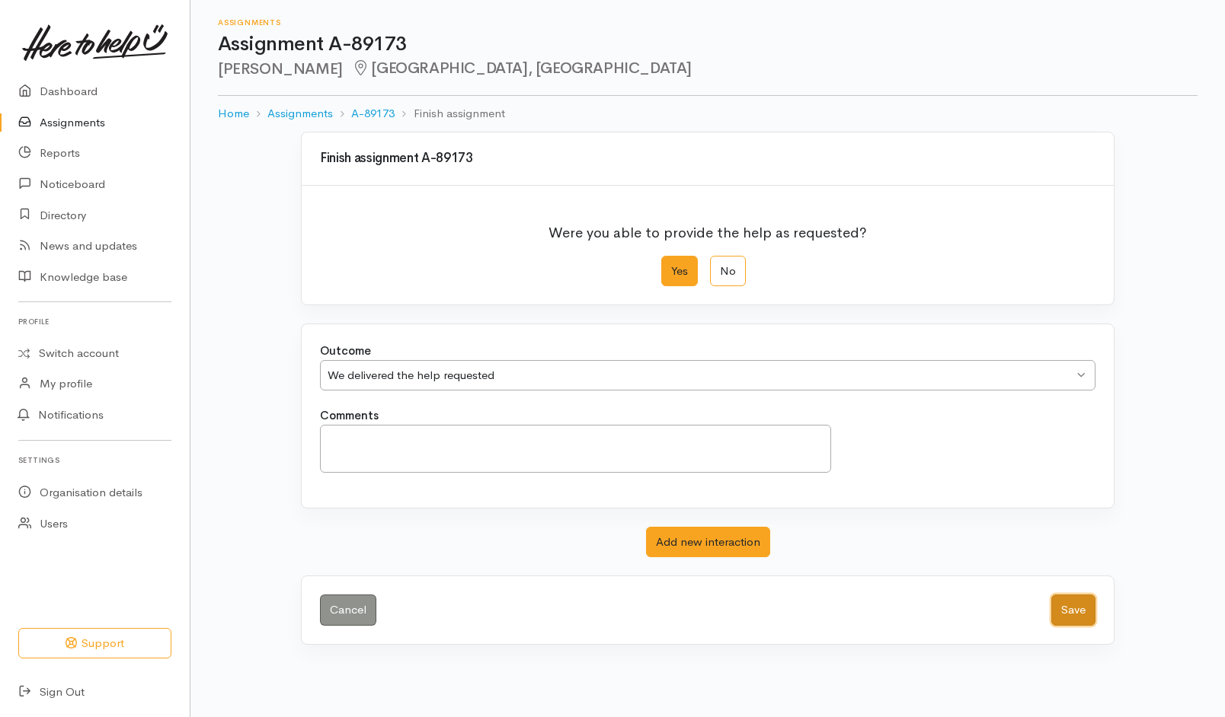
click at [1063, 609] on button "Save" at bounding box center [1073, 610] width 44 height 31
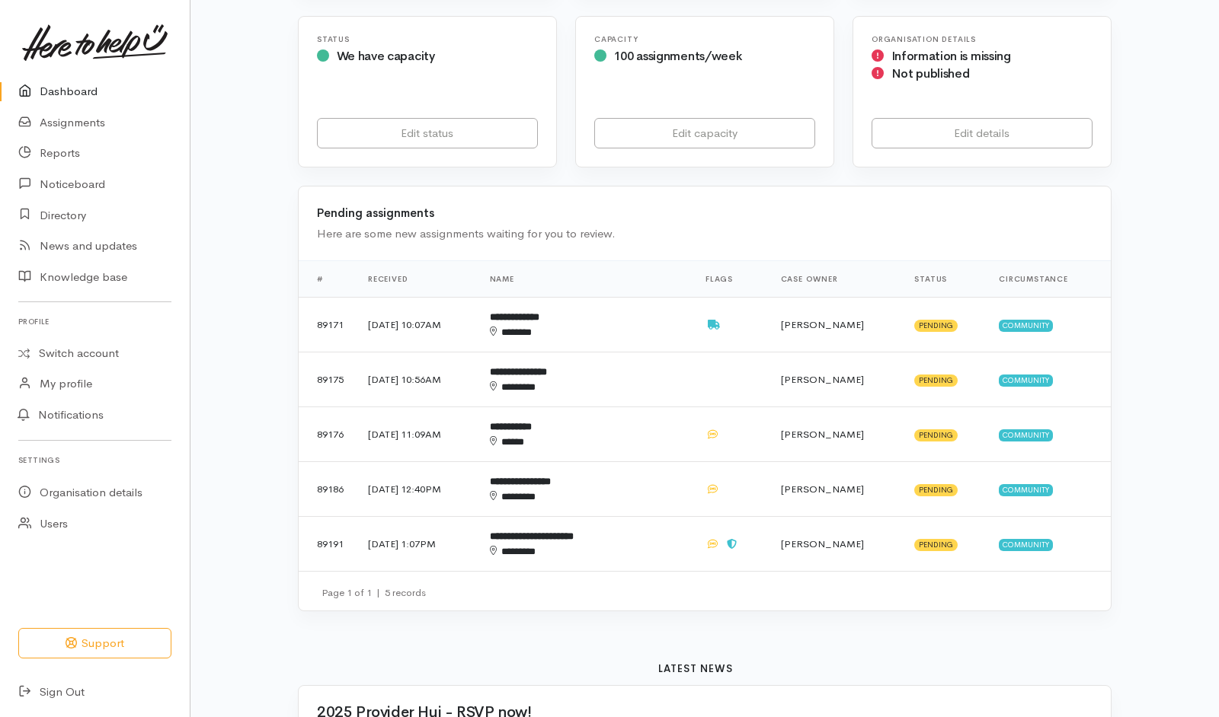
scroll to position [273, 0]
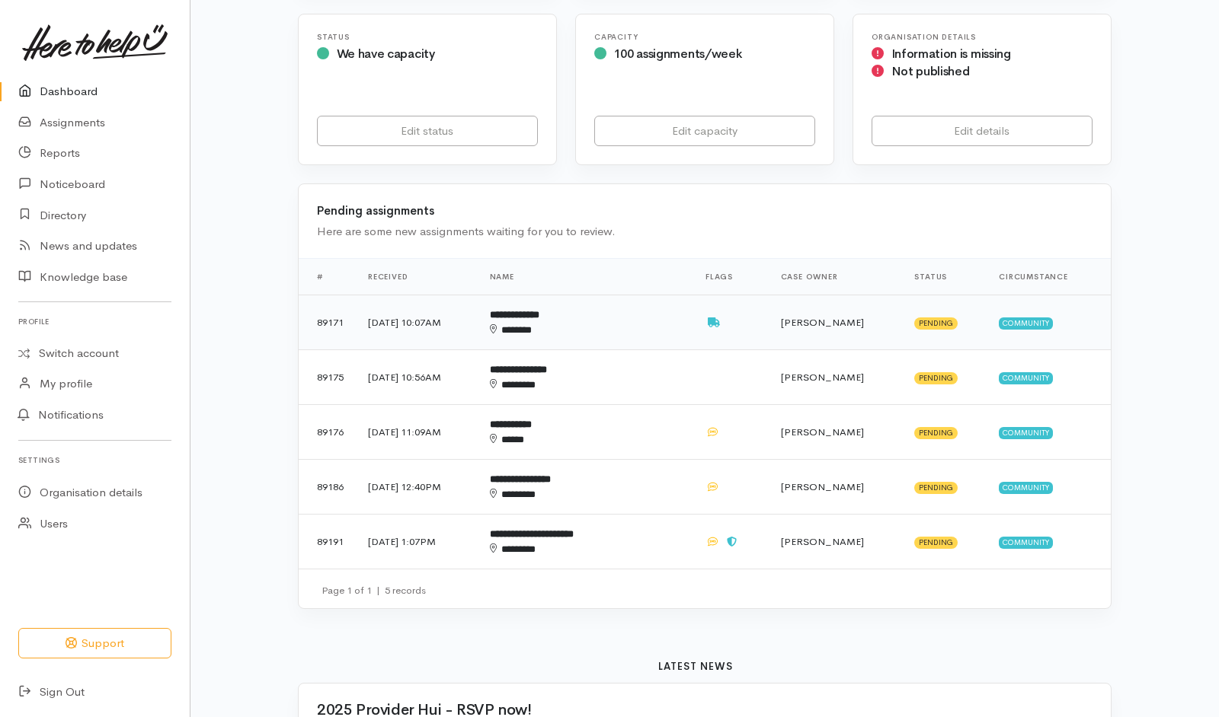
click at [647, 296] on td "**********" at bounding box center [586, 323] width 216 height 55
click at [638, 378] on div "********" at bounding box center [564, 385] width 149 height 15
click at [649, 405] on td "**********" at bounding box center [586, 432] width 216 height 55
click at [638, 487] on div "********" at bounding box center [564, 494] width 149 height 15
click at [670, 515] on td "**********" at bounding box center [586, 542] width 216 height 55
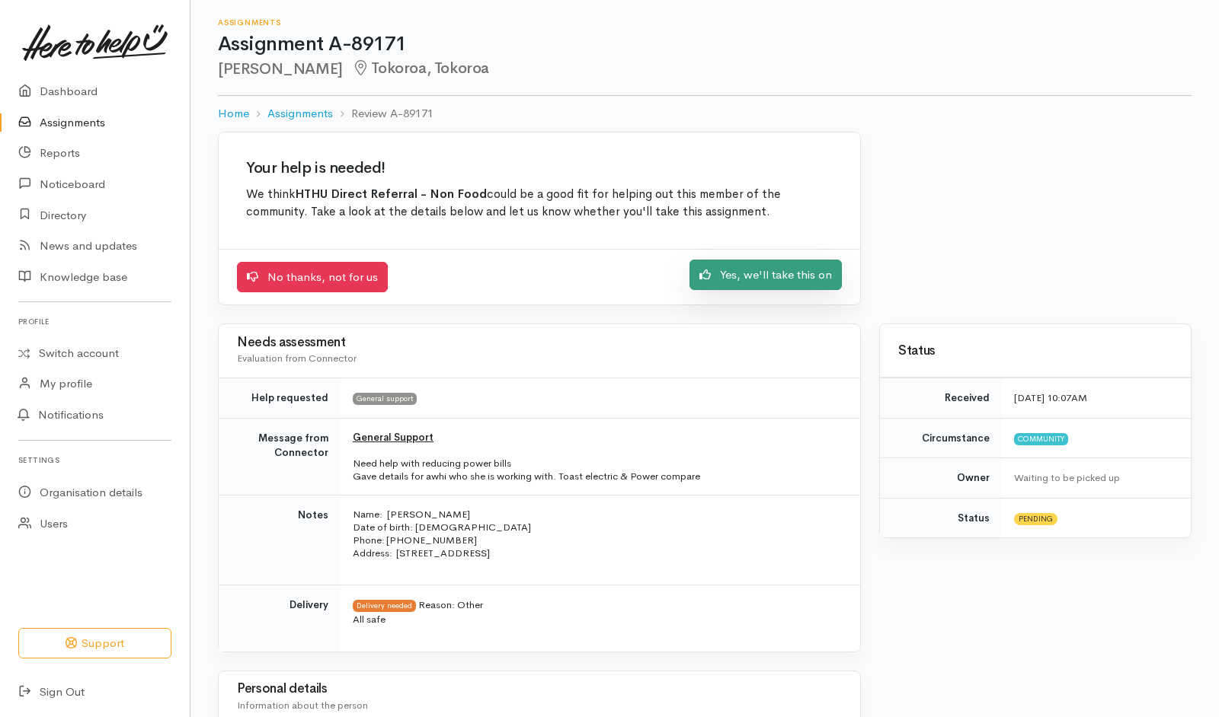
click at [761, 289] on link "Yes, we'll take this on" at bounding box center [765, 275] width 152 height 31
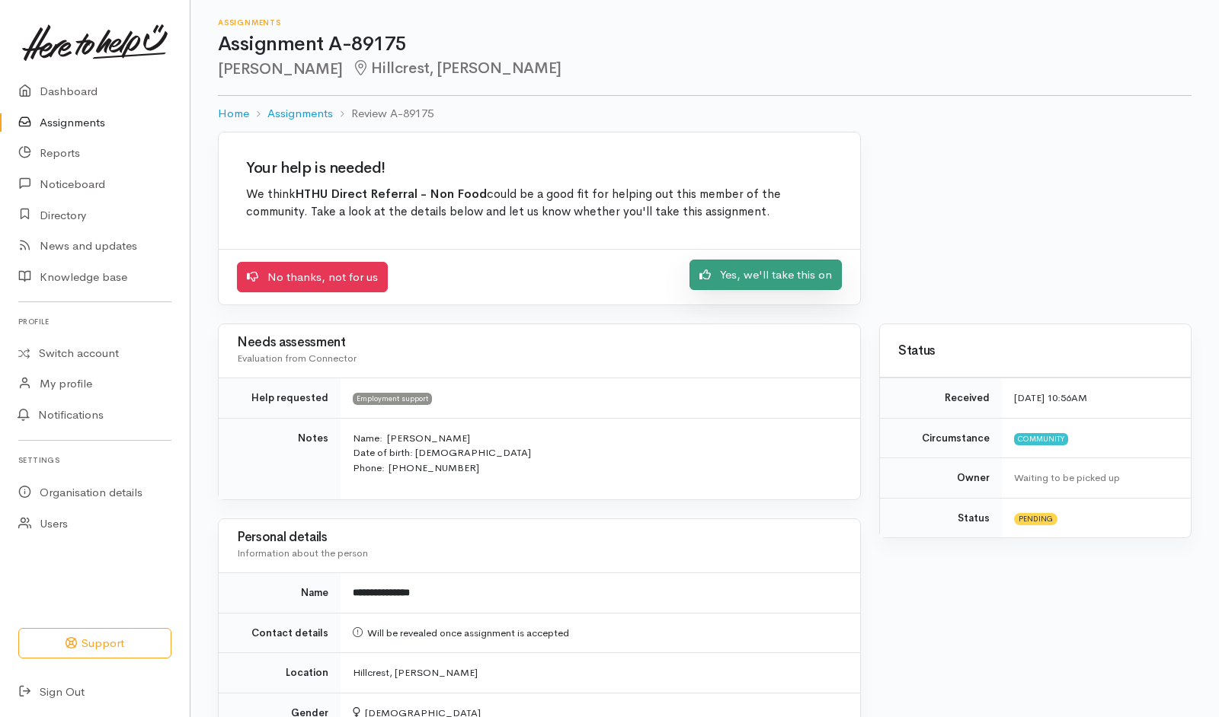
click at [722, 279] on link "Yes, we'll take this on" at bounding box center [765, 275] width 152 height 31
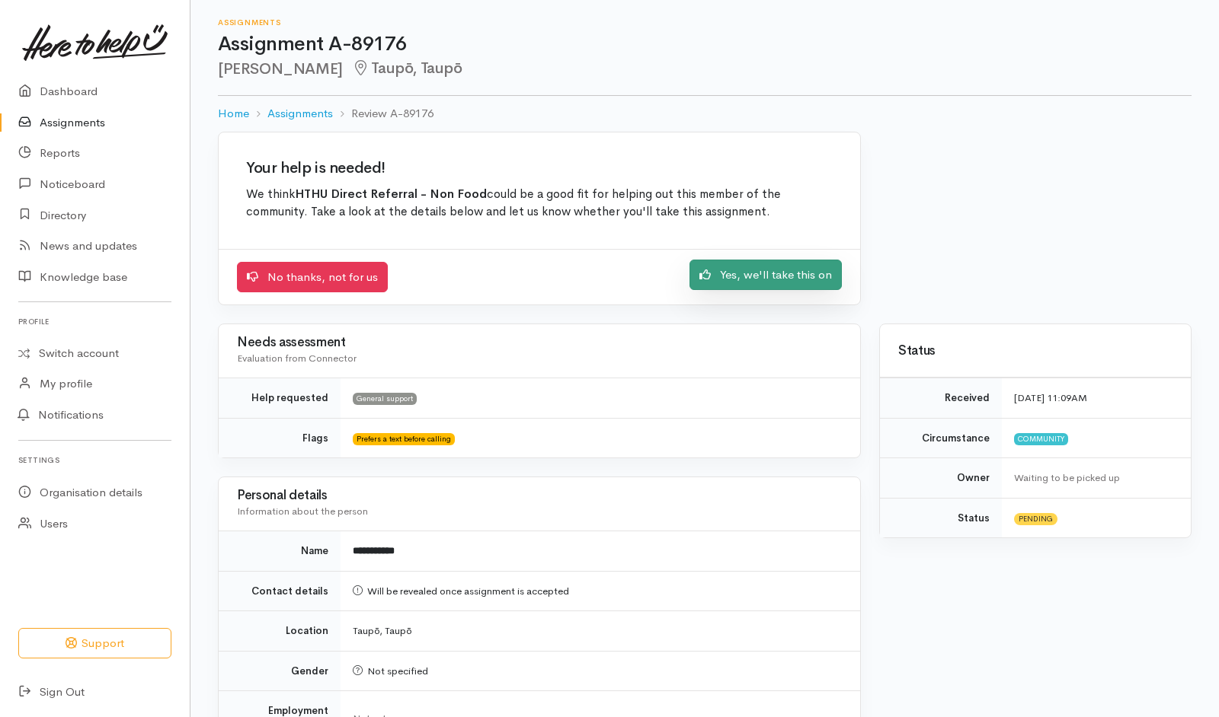
click at [753, 280] on link "Yes, we'll take this on" at bounding box center [765, 275] width 152 height 31
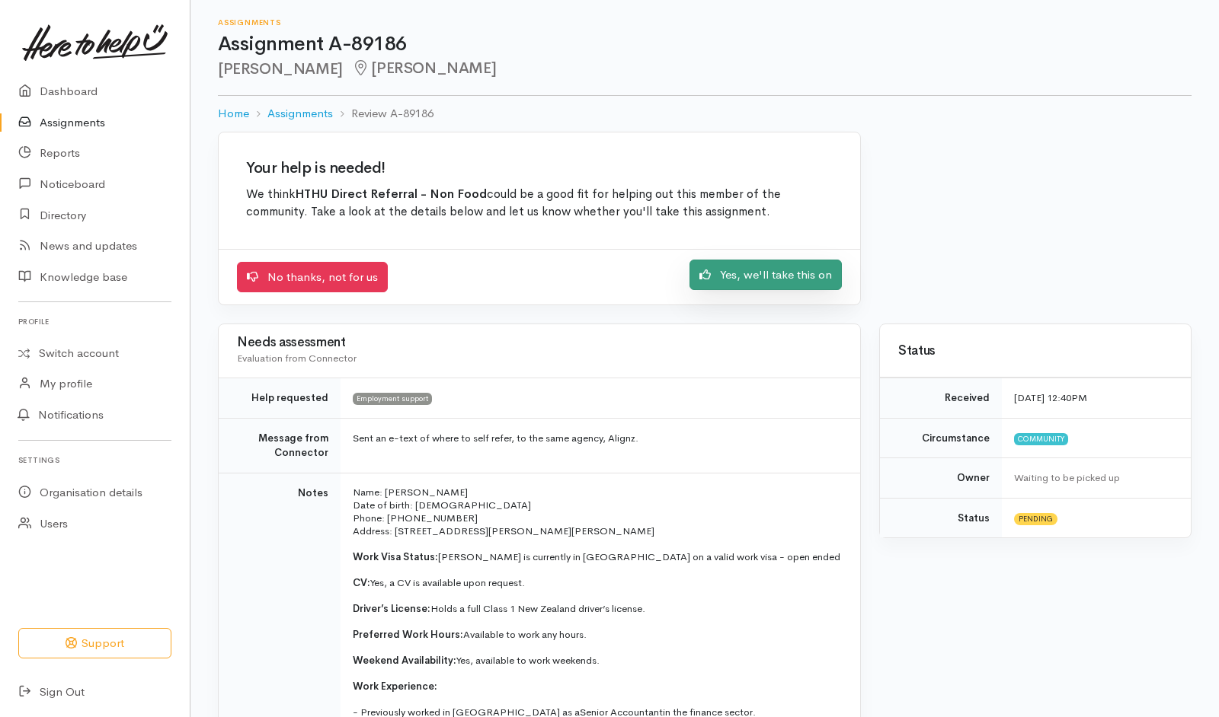
click at [739, 272] on link "Yes, we'll take this on" at bounding box center [765, 275] width 152 height 31
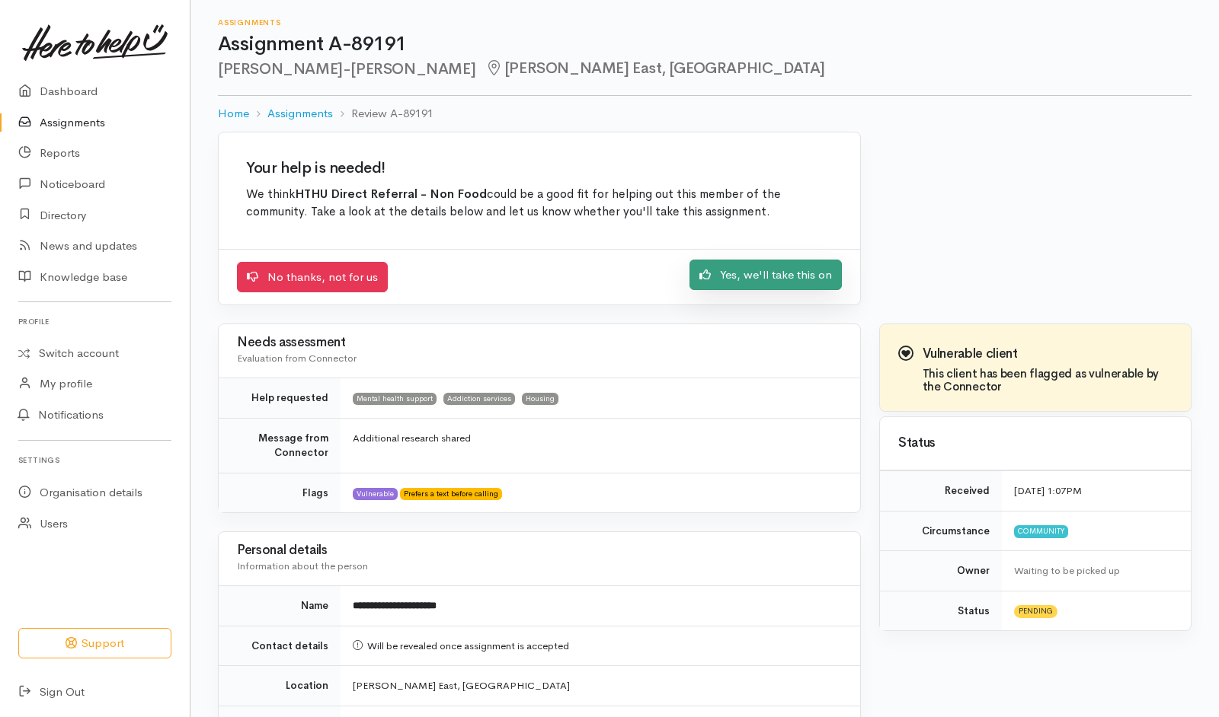
click at [740, 275] on link "Yes, we'll take this on" at bounding box center [765, 275] width 152 height 31
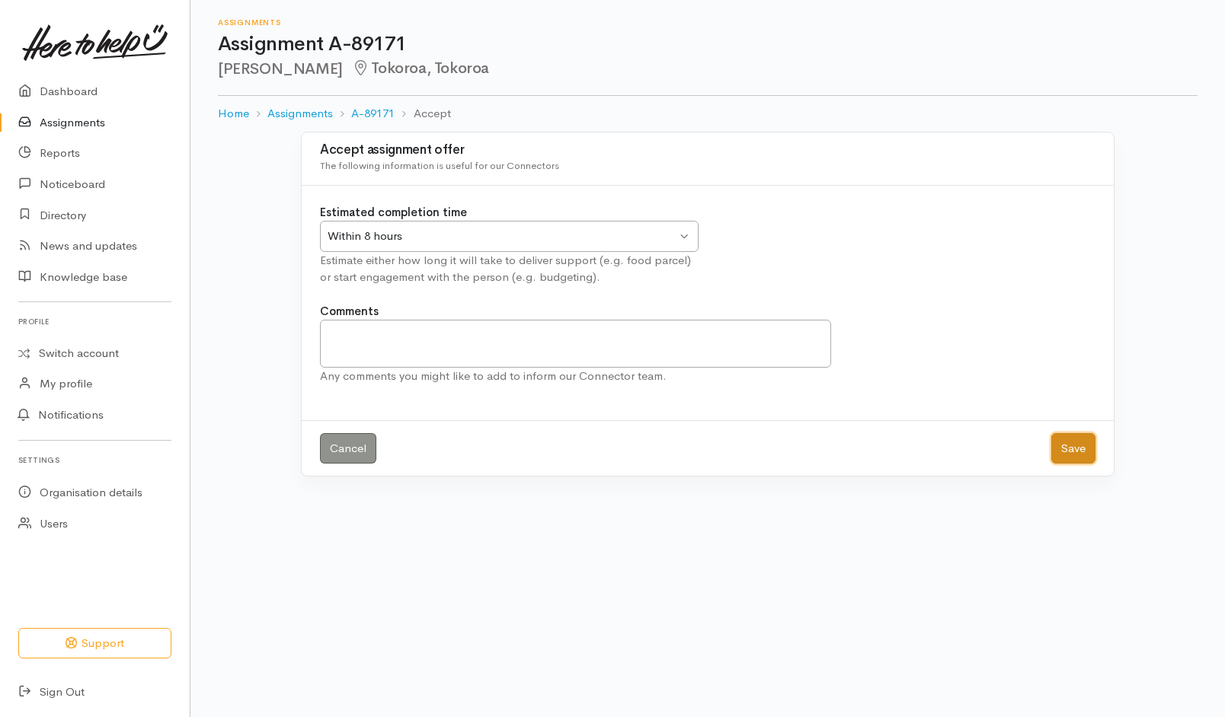
click at [1075, 442] on button "Save" at bounding box center [1073, 448] width 44 height 31
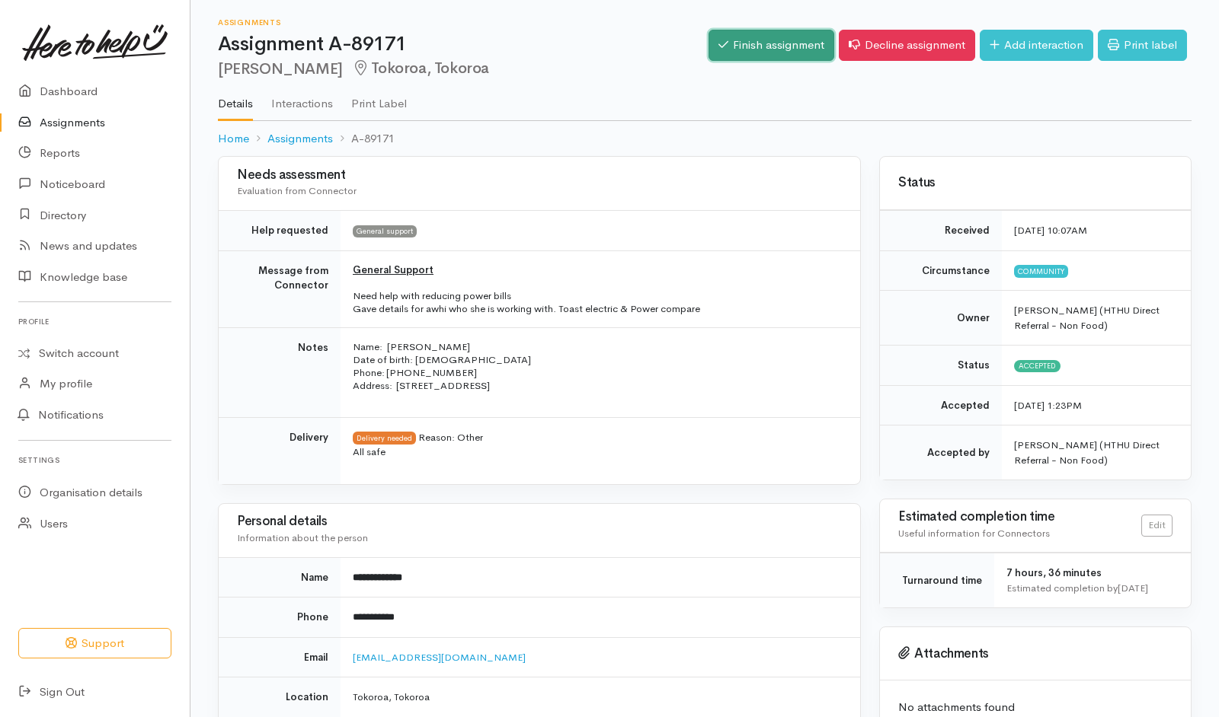
click at [765, 44] on link "Finish assignment" at bounding box center [771, 45] width 126 height 31
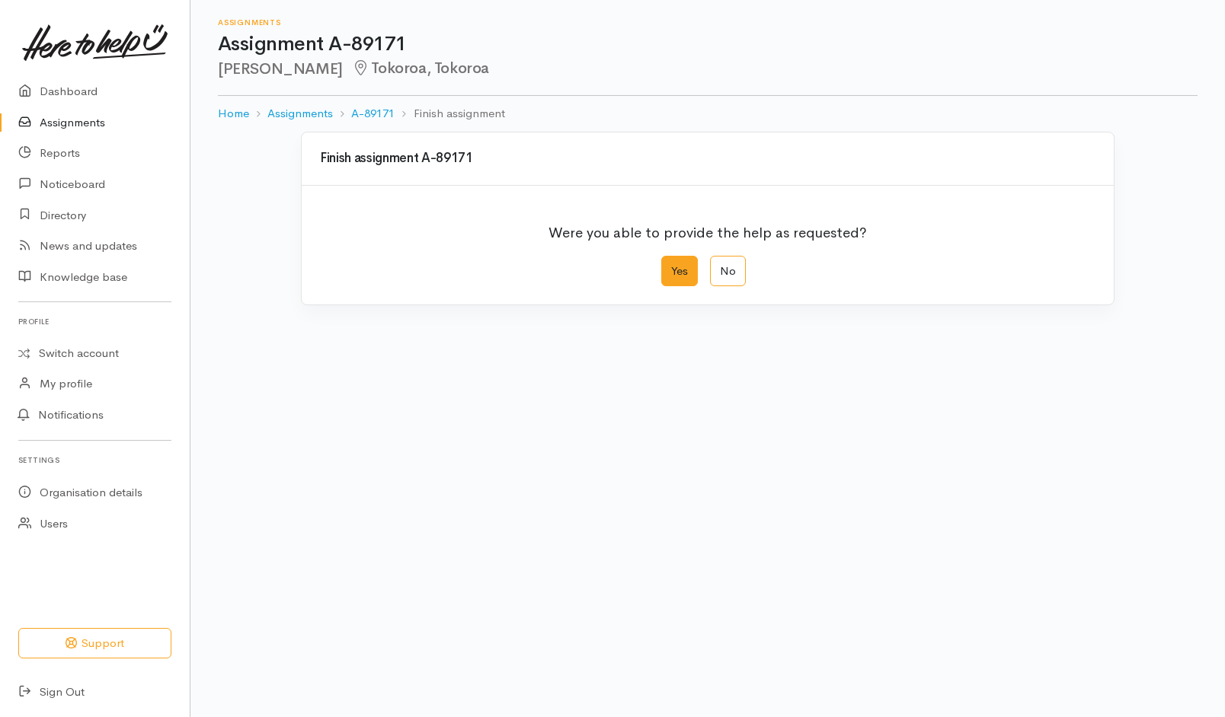
click at [689, 271] on label "Yes" at bounding box center [679, 271] width 37 height 31
click at [671, 266] on input "Yes" at bounding box center [666, 261] width 10 height 10
radio input "true"
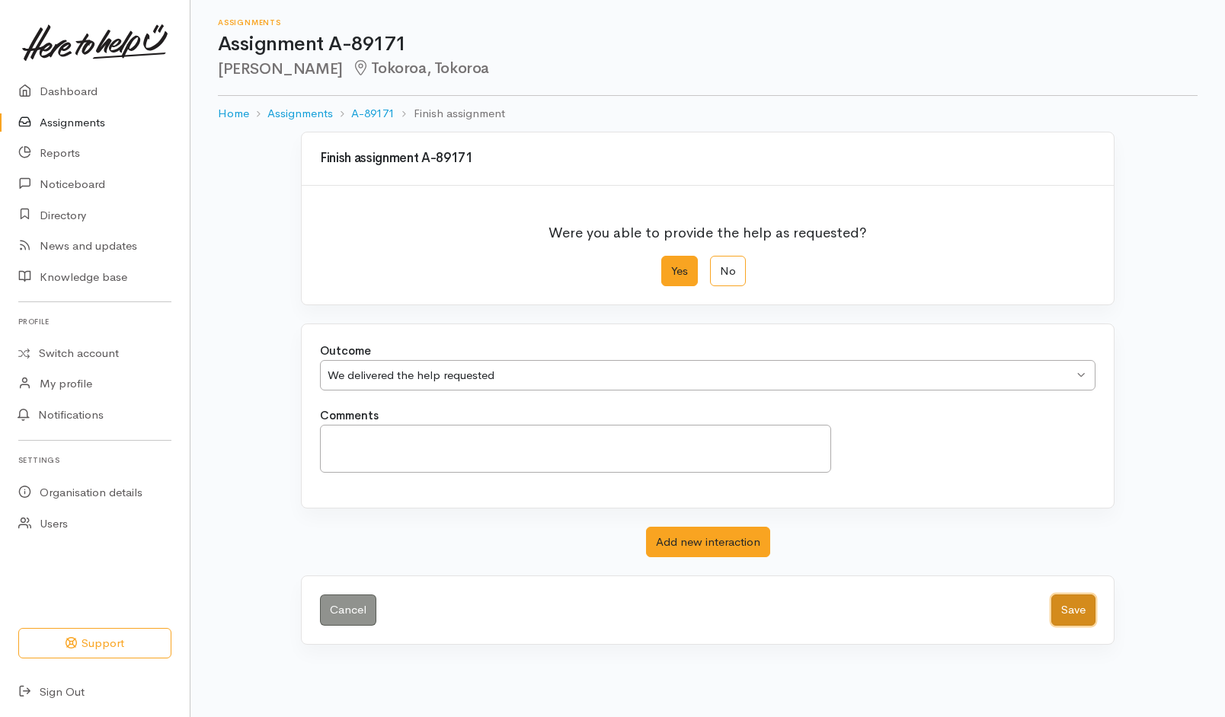
click at [1079, 609] on button "Save" at bounding box center [1073, 610] width 44 height 31
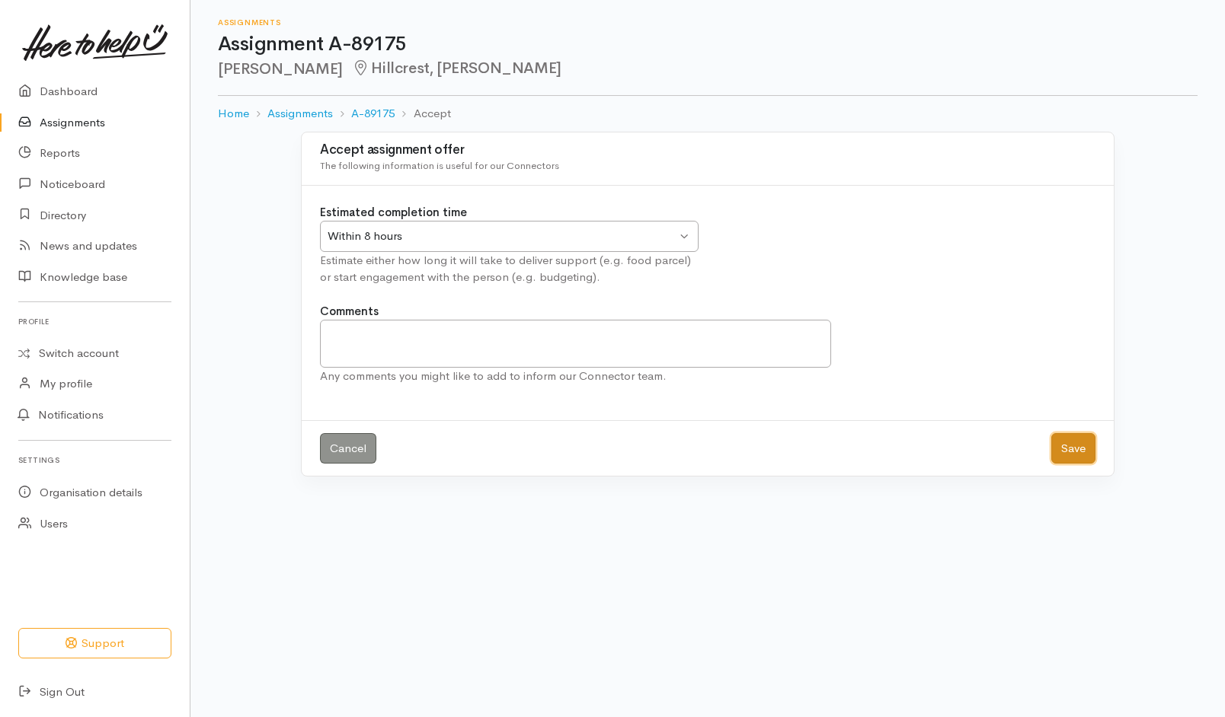
click at [1057, 448] on button "Save" at bounding box center [1073, 448] width 44 height 31
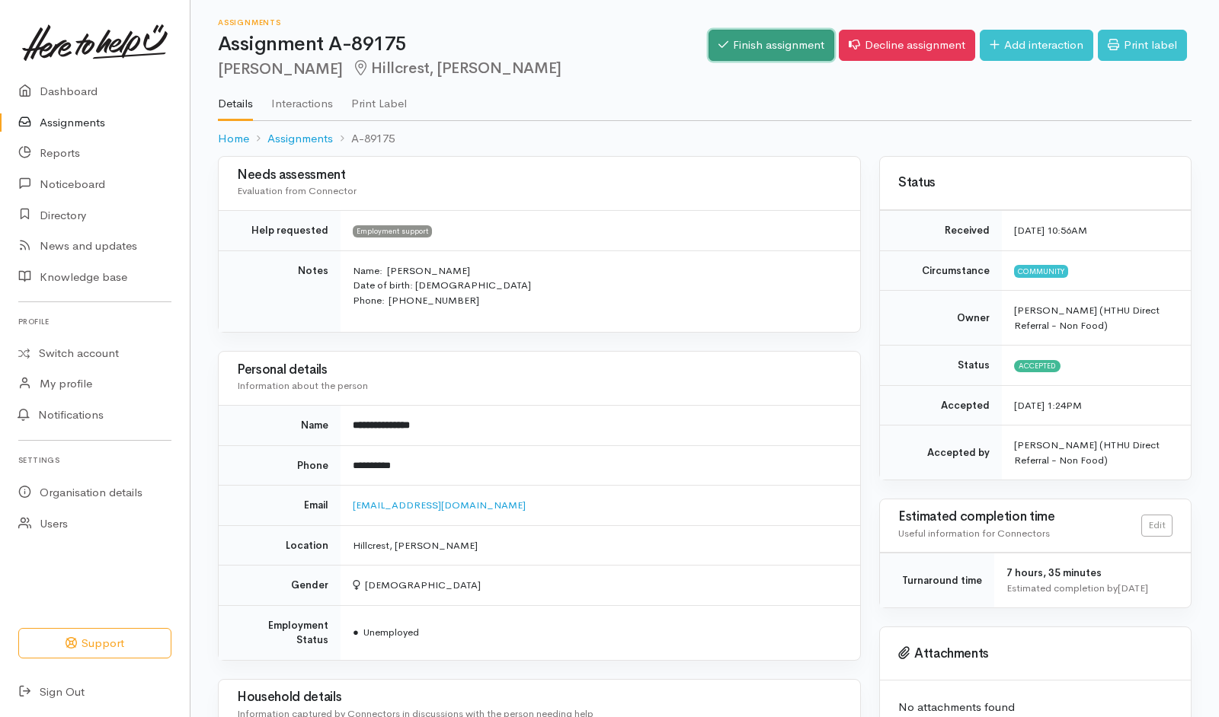
click at [797, 50] on link "Finish assignment" at bounding box center [771, 45] width 126 height 31
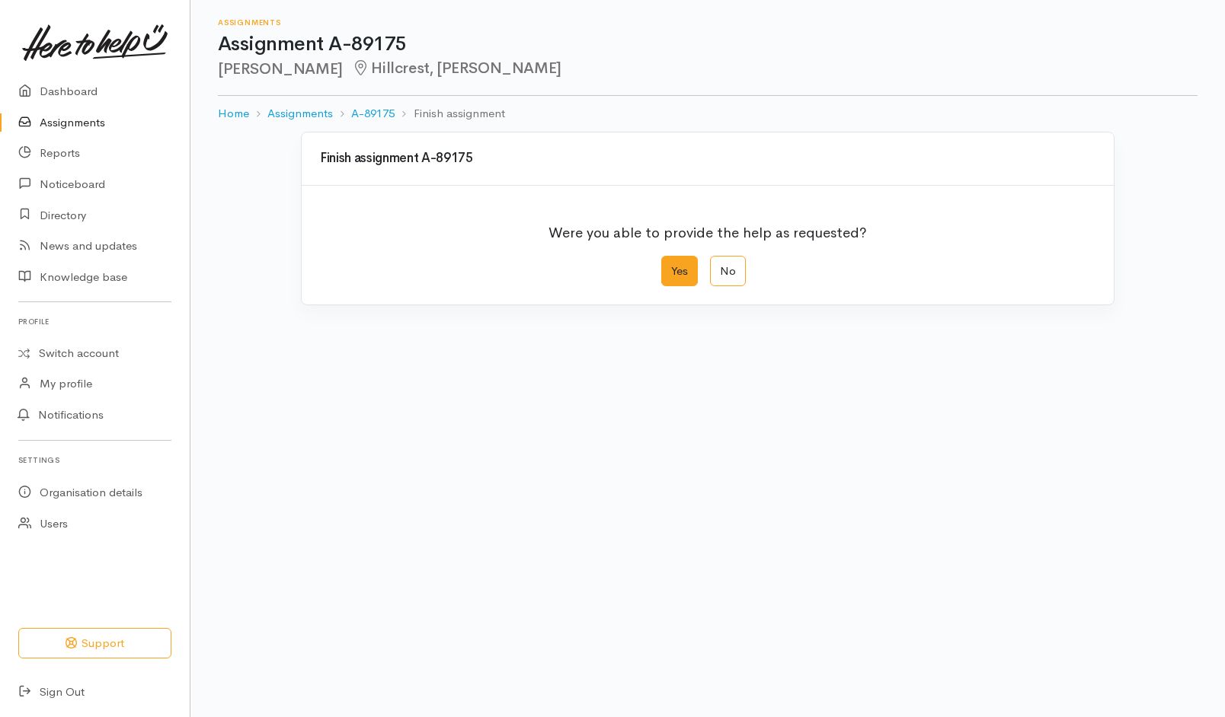
click at [686, 260] on label "Yes" at bounding box center [679, 271] width 37 height 31
click at [671, 260] on input "Yes" at bounding box center [666, 261] width 10 height 10
radio input "true"
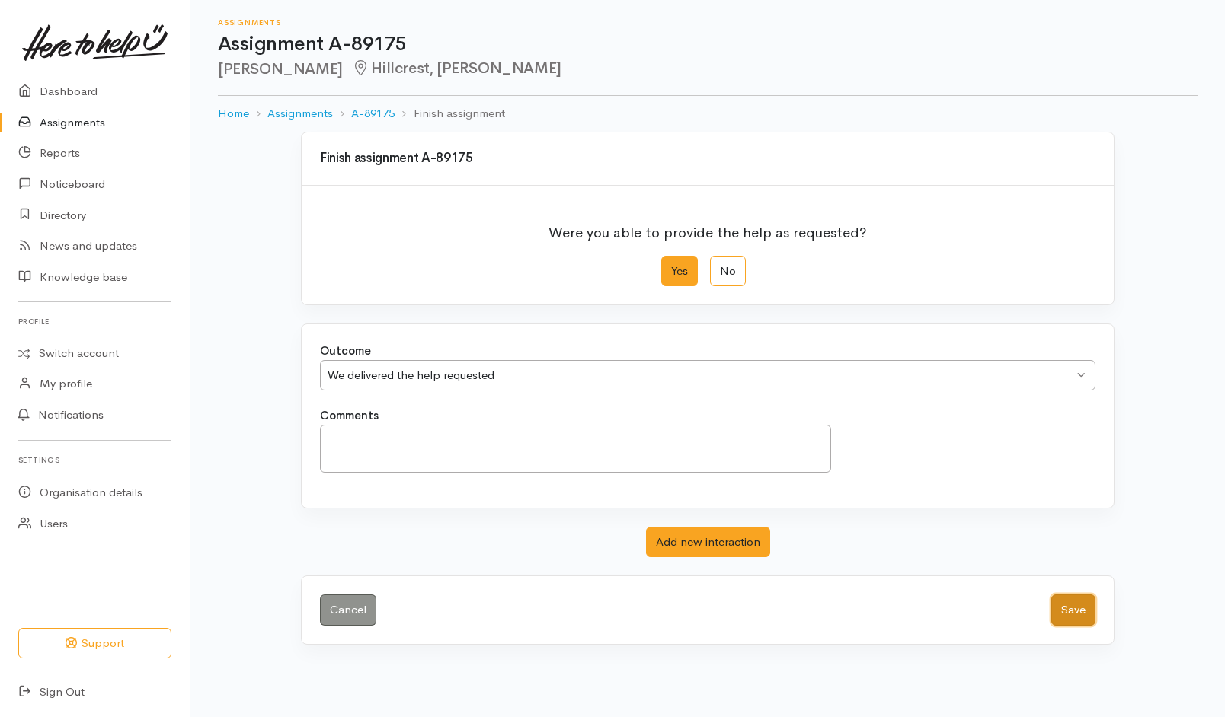
click at [1065, 606] on button "Save" at bounding box center [1073, 610] width 44 height 31
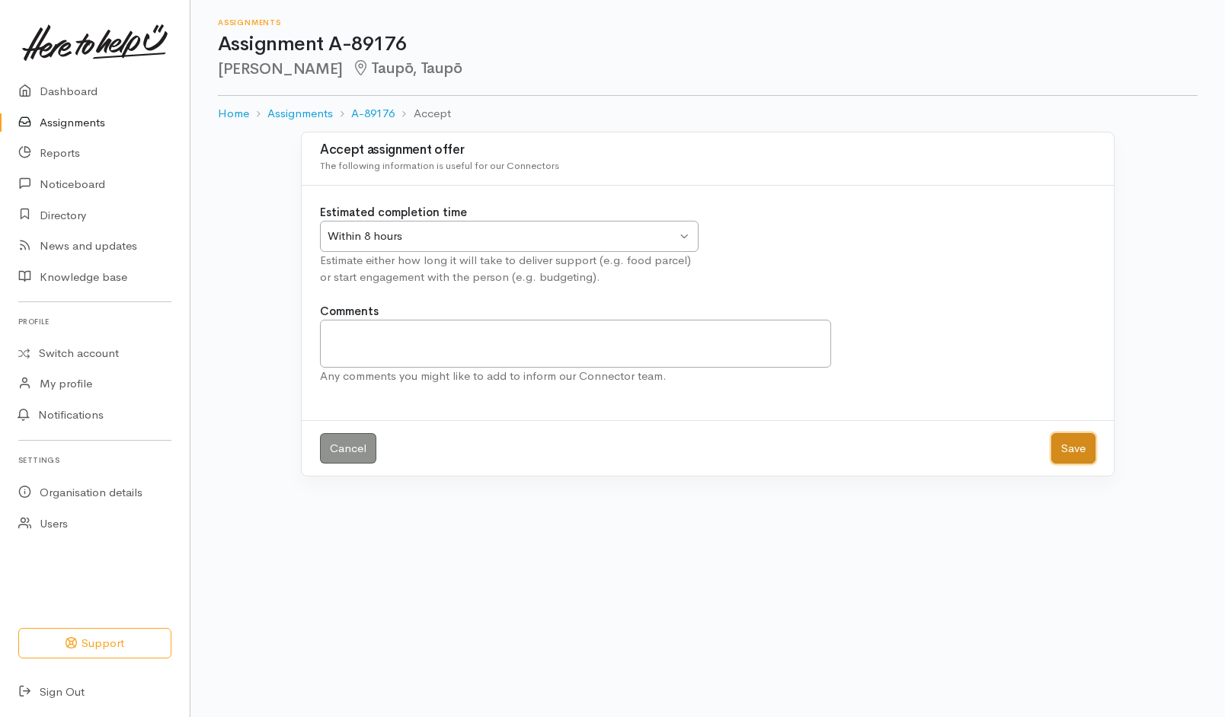
click at [1059, 436] on button "Save" at bounding box center [1073, 448] width 44 height 31
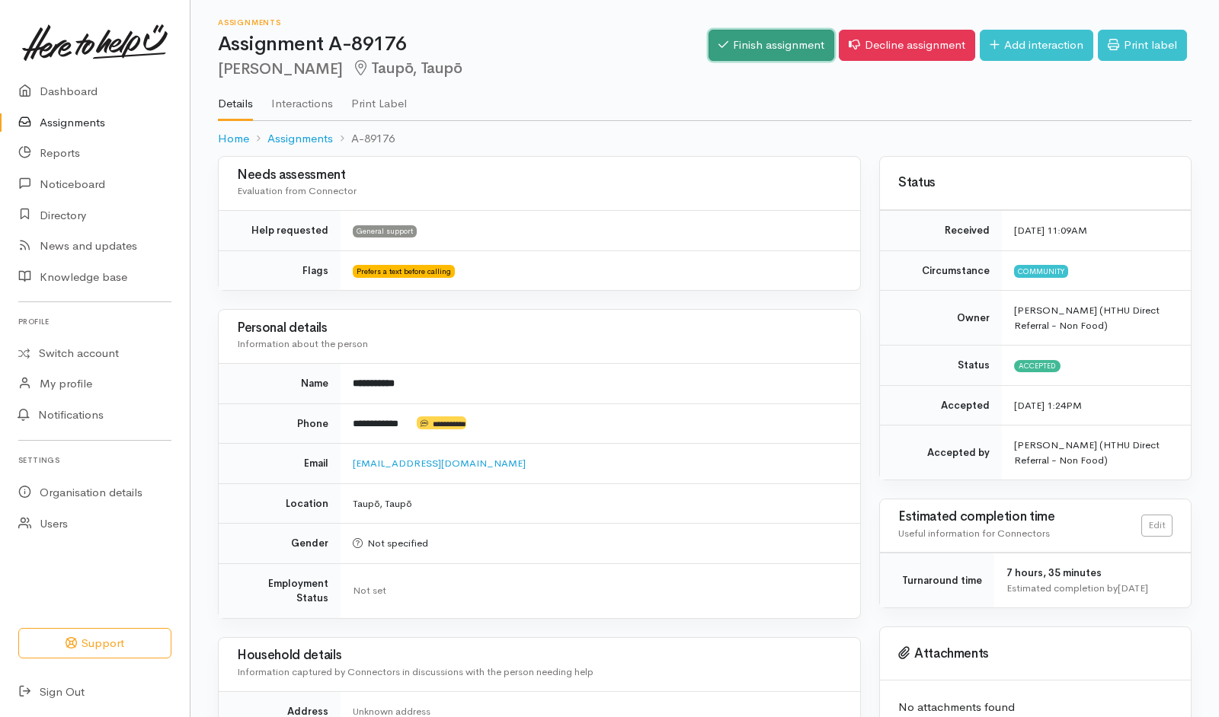
click at [765, 53] on link "Finish assignment" at bounding box center [771, 45] width 126 height 31
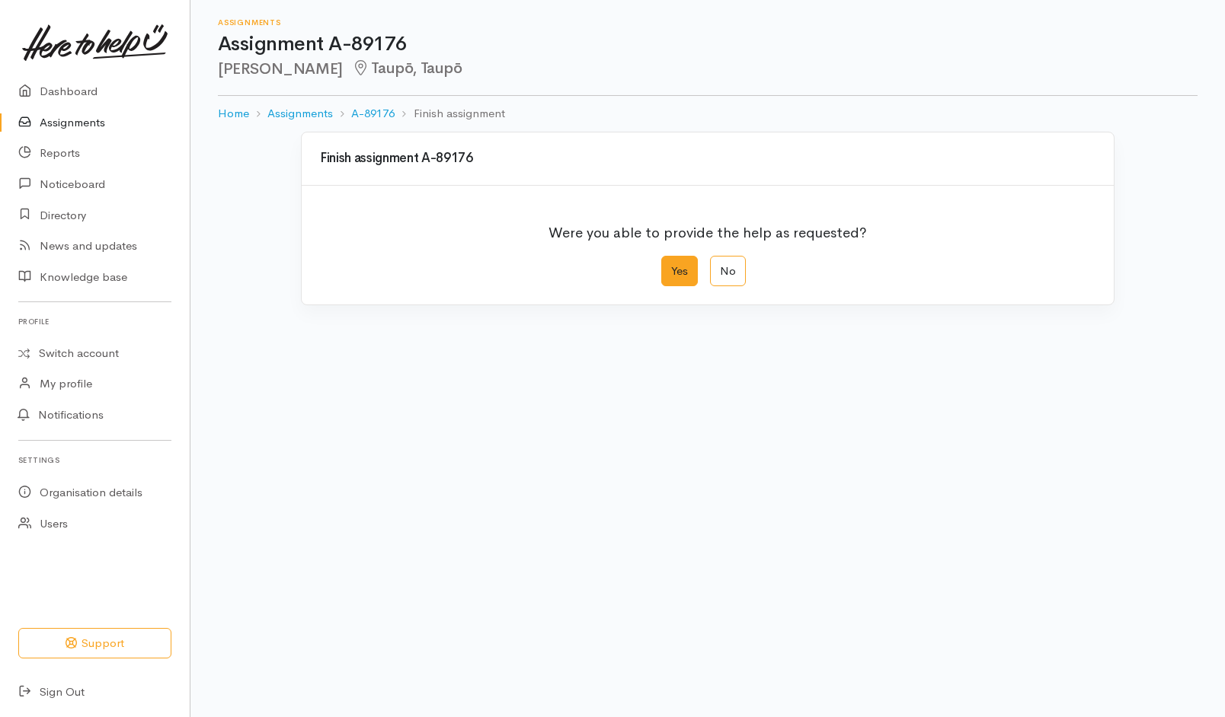
click at [670, 276] on label "Yes" at bounding box center [679, 271] width 37 height 31
click at [670, 266] on input "Yes" at bounding box center [666, 261] width 10 height 10
radio input "true"
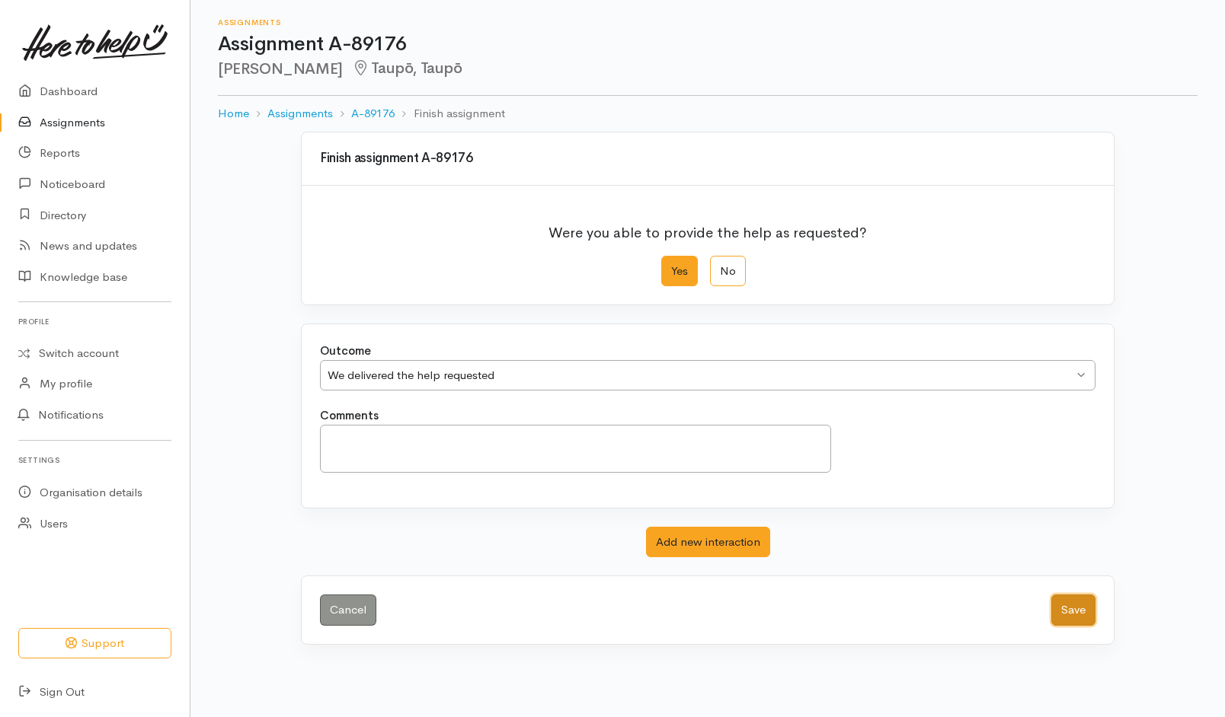
click at [1066, 608] on button "Save" at bounding box center [1073, 610] width 44 height 31
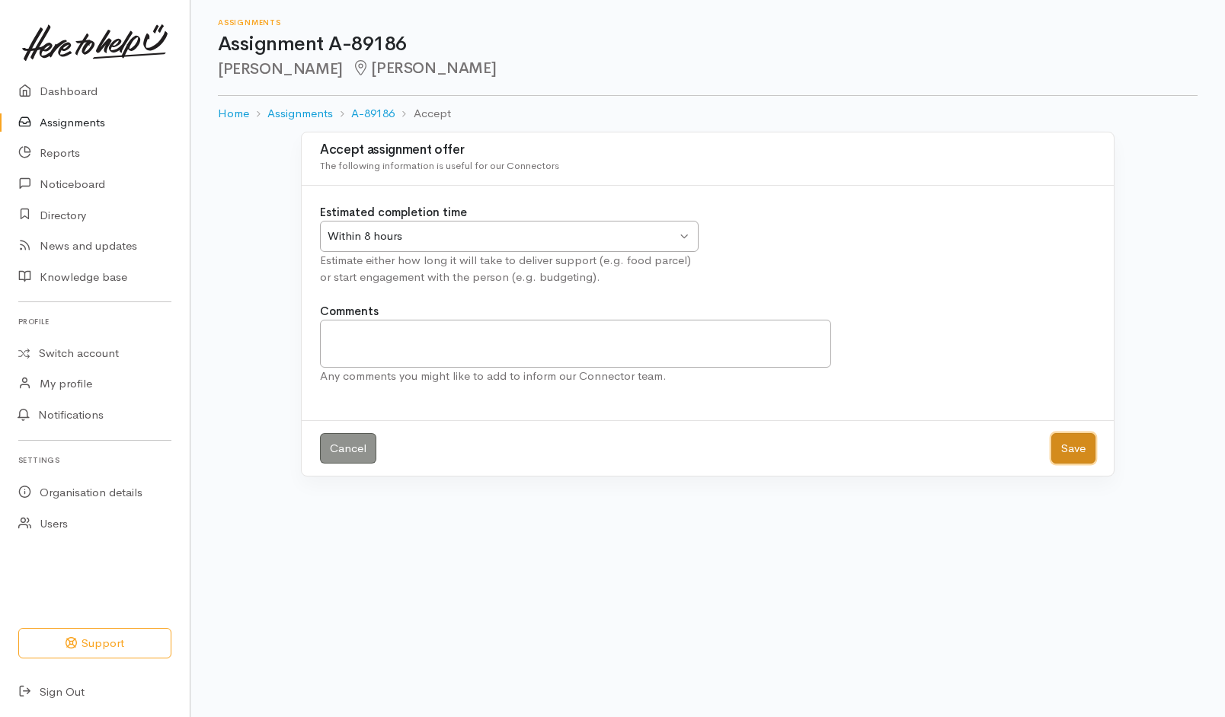
click at [1085, 455] on button "Save" at bounding box center [1073, 448] width 44 height 31
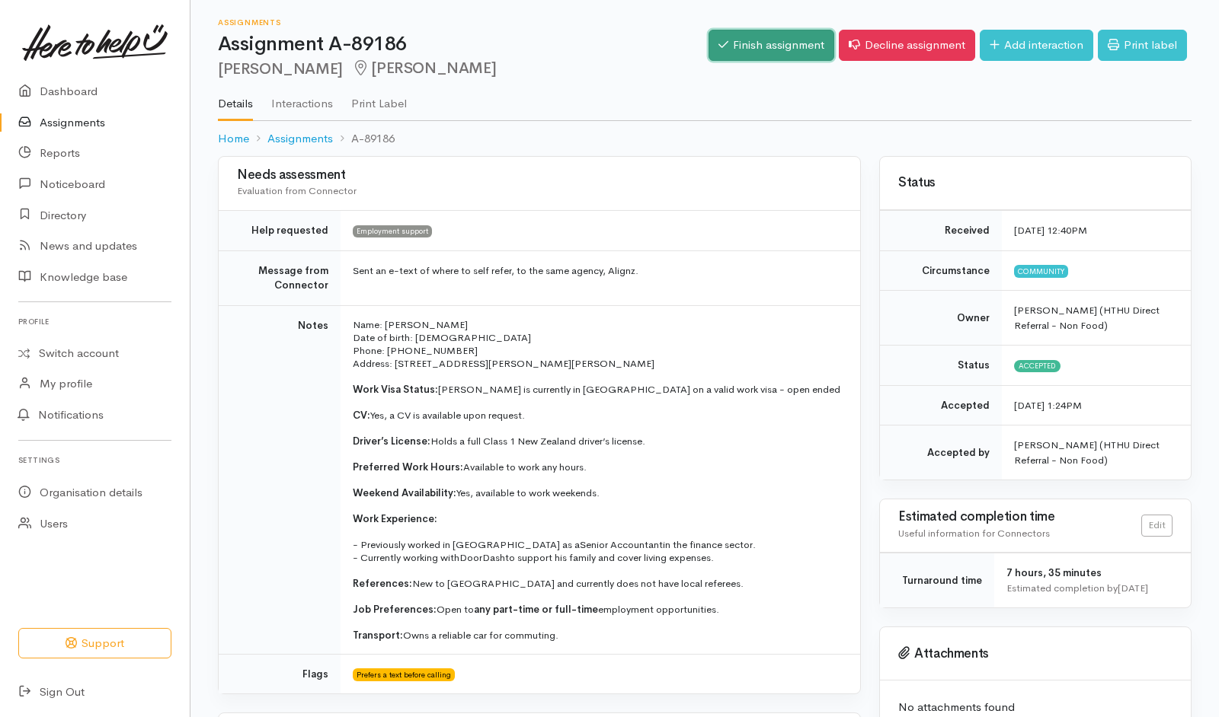
click at [782, 50] on link "Finish assignment" at bounding box center [771, 45] width 126 height 31
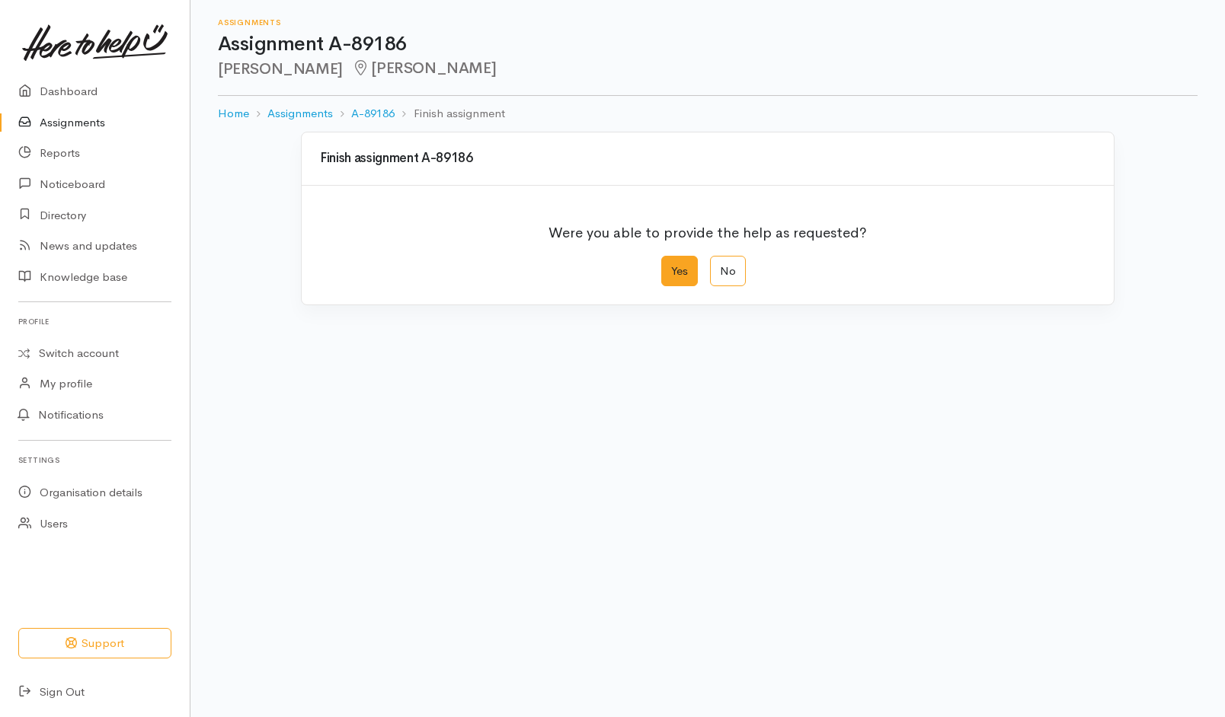
click at [682, 271] on label "Yes" at bounding box center [679, 271] width 37 height 31
click at [671, 266] on input "Yes" at bounding box center [666, 261] width 10 height 10
radio input "true"
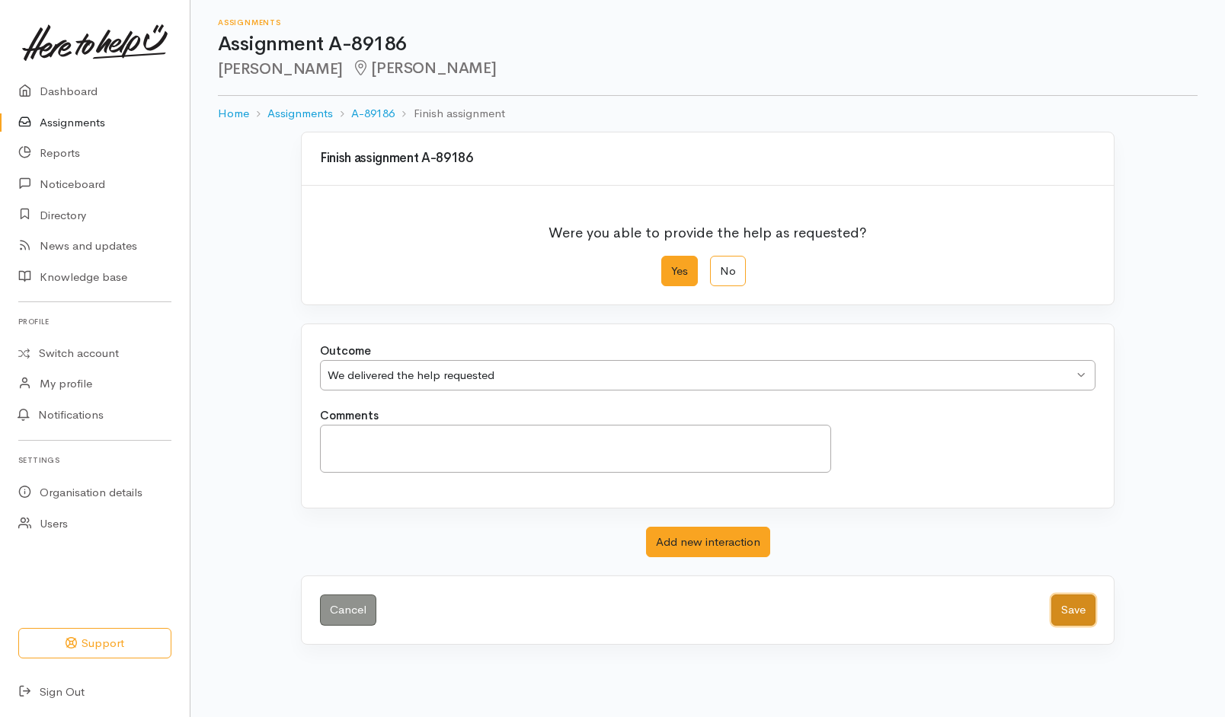
click at [1079, 612] on button "Save" at bounding box center [1073, 610] width 44 height 31
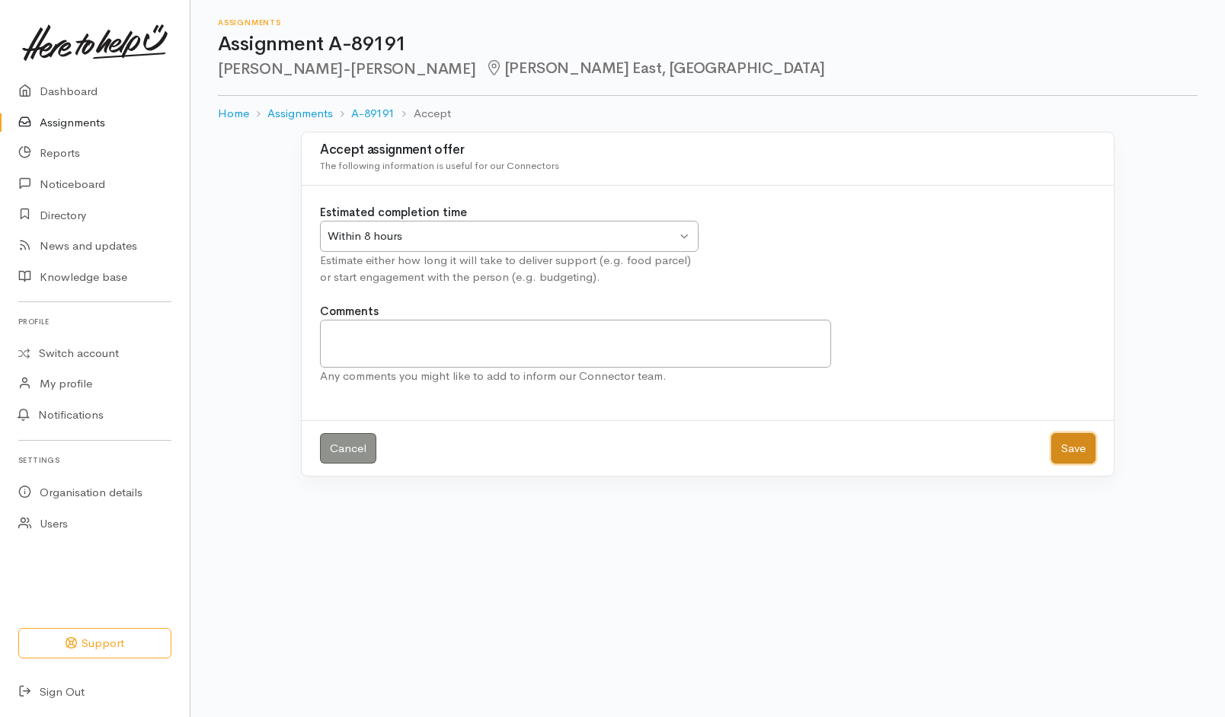
click at [1065, 449] on button "Save" at bounding box center [1073, 448] width 44 height 31
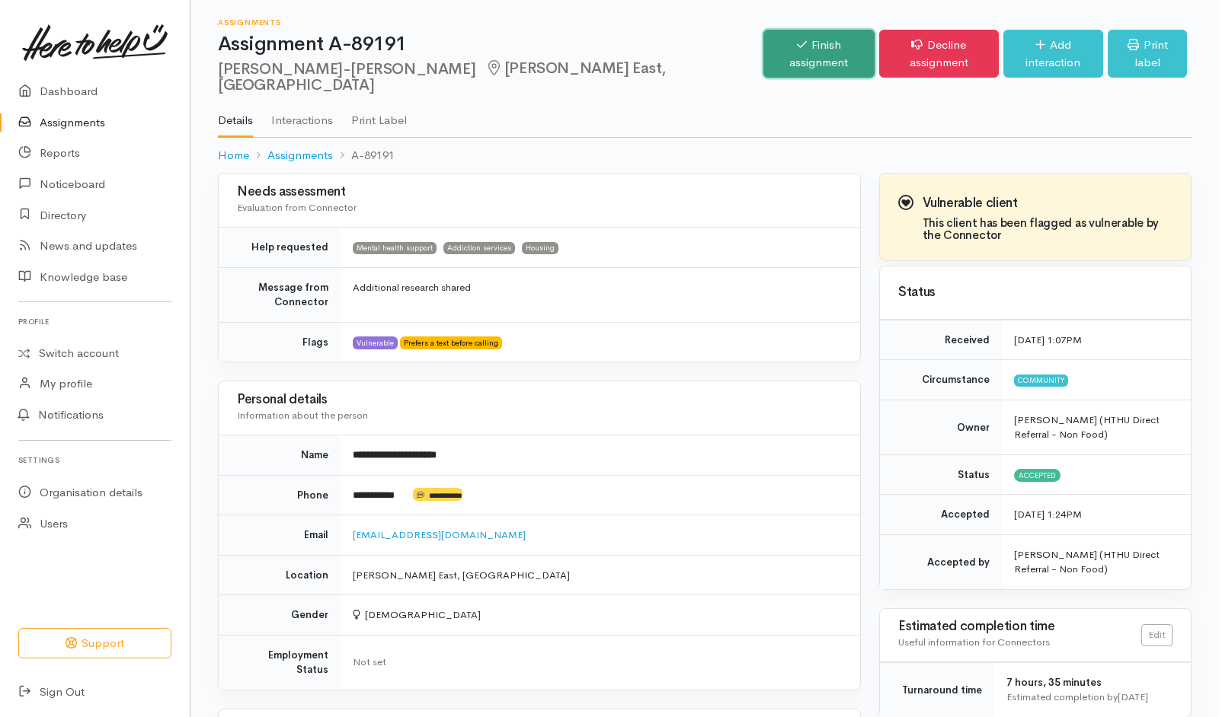
click at [763, 46] on link "Finish assignment" at bounding box center [818, 54] width 110 height 48
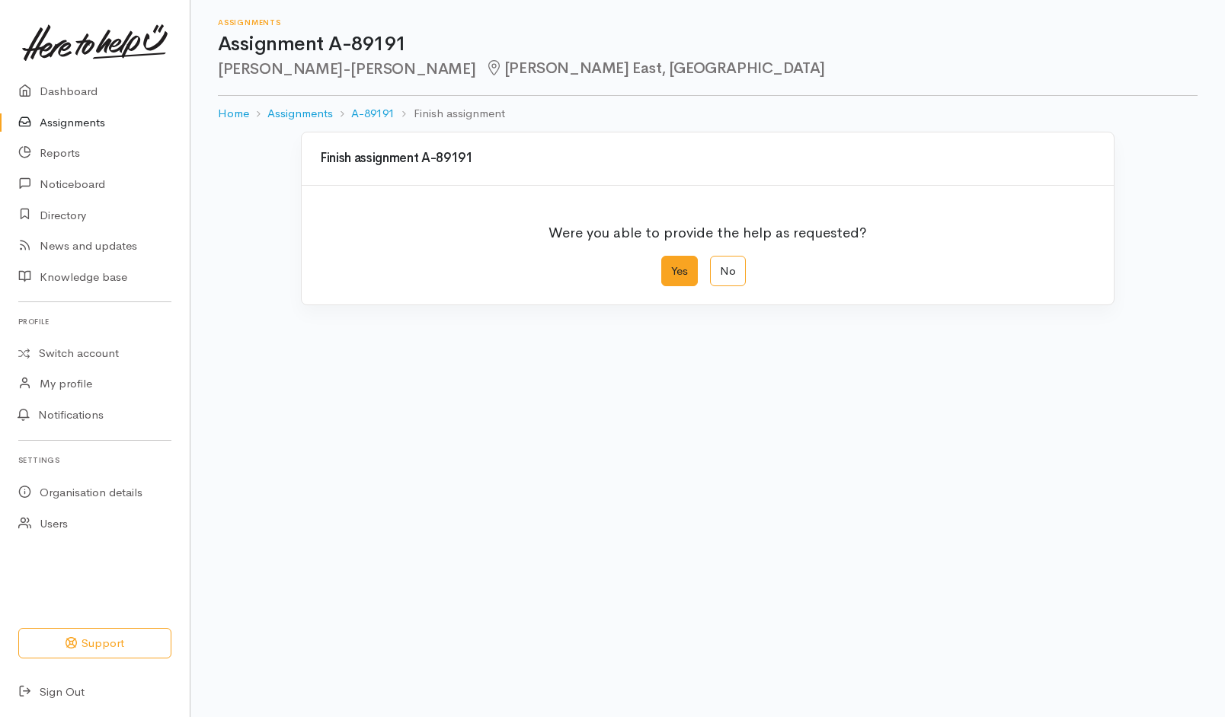
click at [681, 269] on label "Yes" at bounding box center [679, 271] width 37 height 31
click at [671, 266] on input "Yes" at bounding box center [666, 261] width 10 height 10
radio input "true"
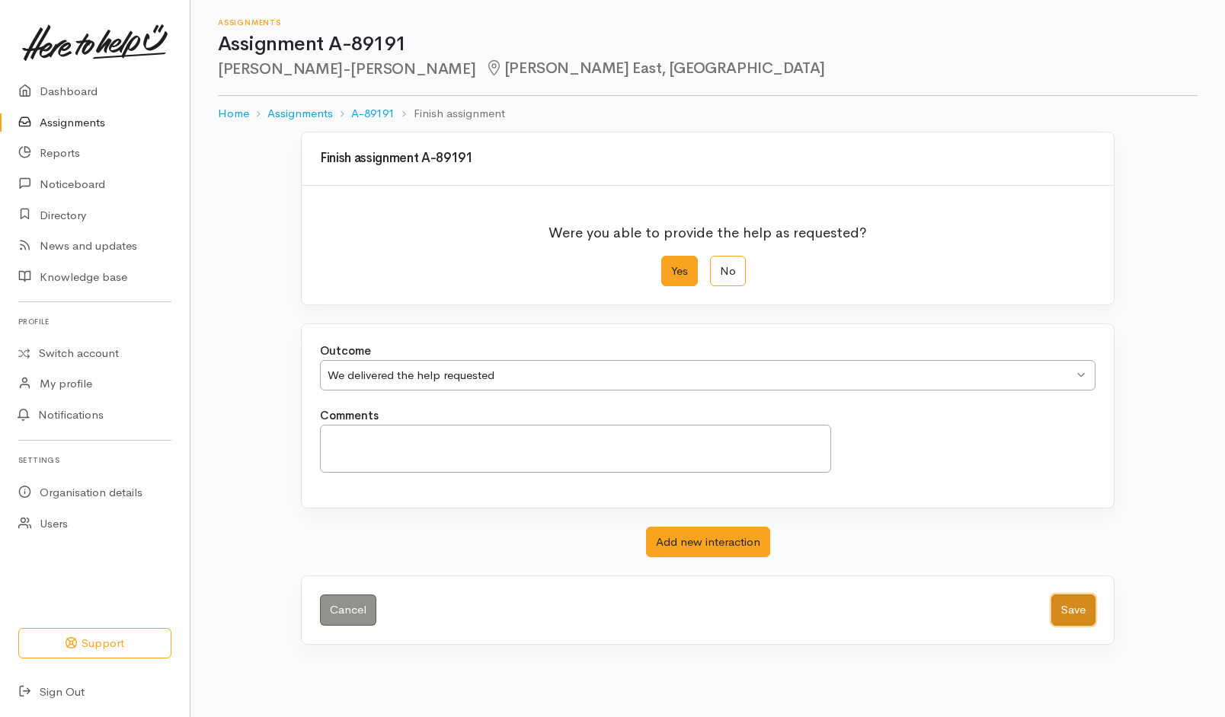
click at [1081, 621] on button "Save" at bounding box center [1073, 610] width 44 height 31
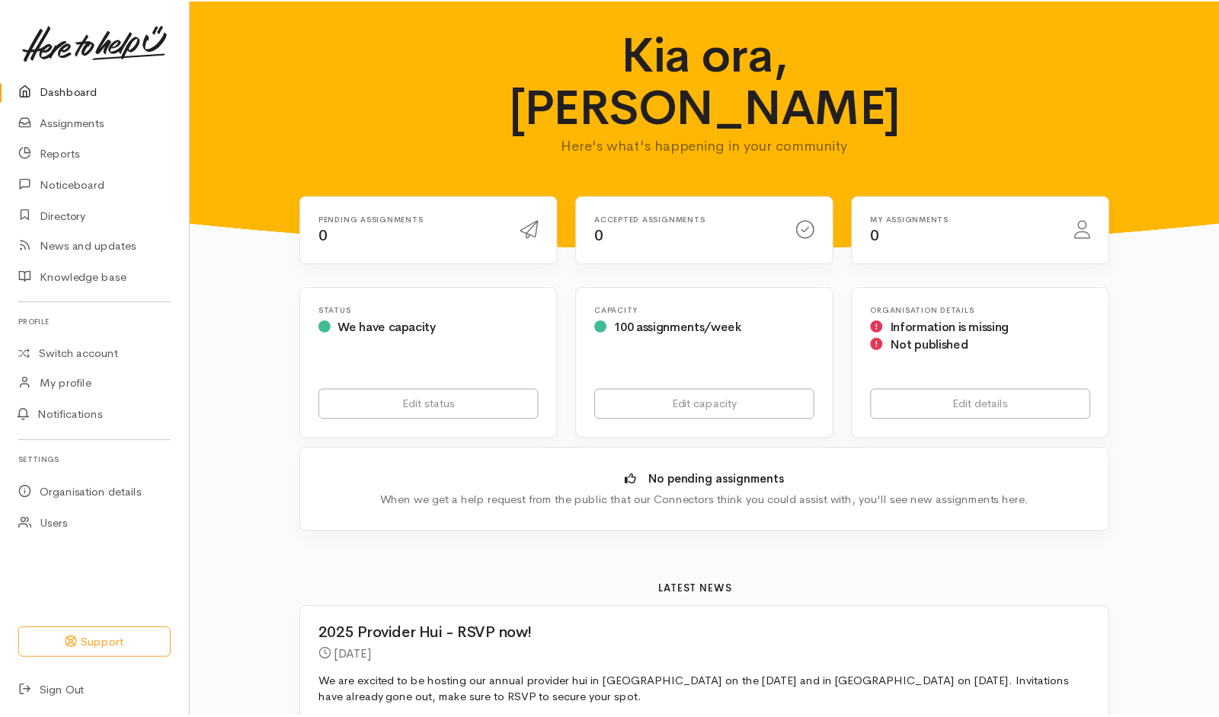
scroll to position [273, 0]
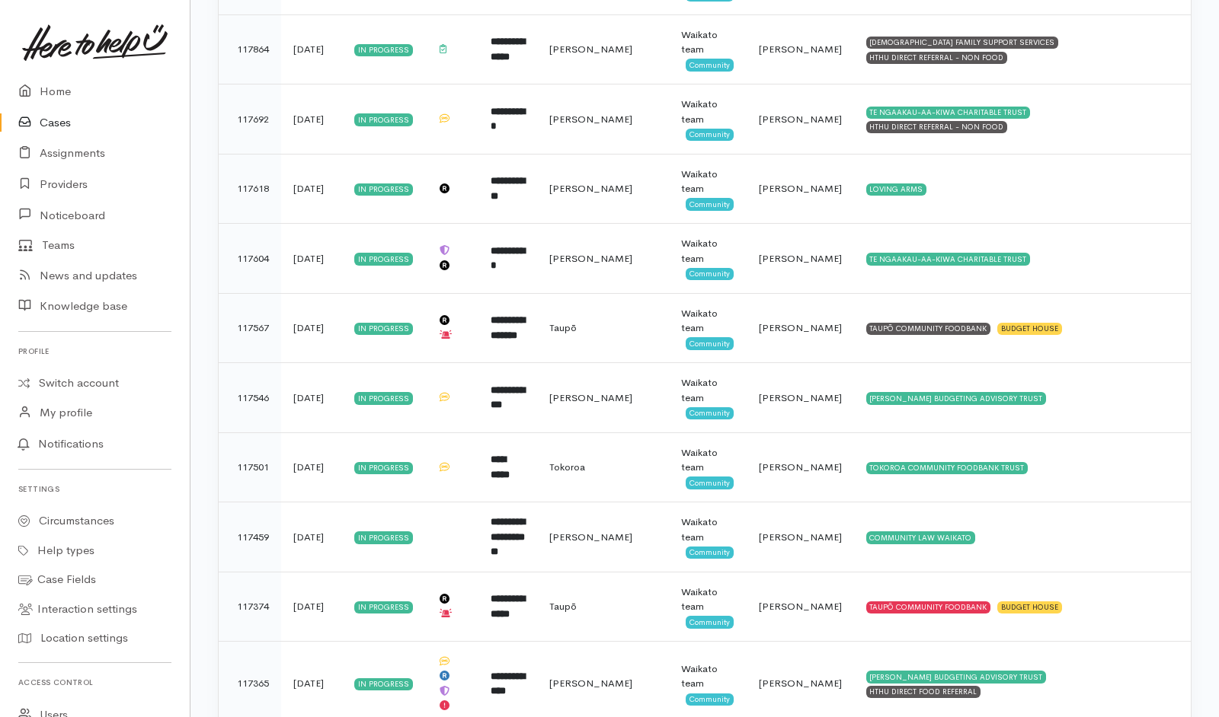
scroll to position [4082, 0]
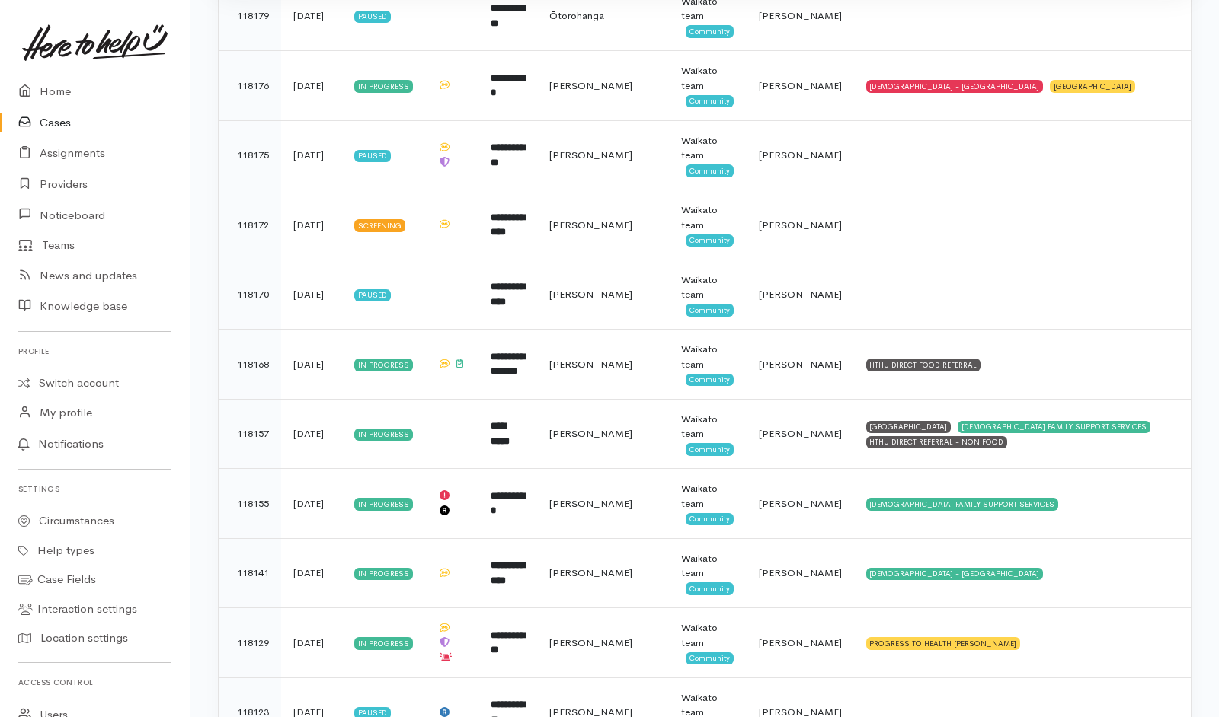
scroll to position [2573, 0]
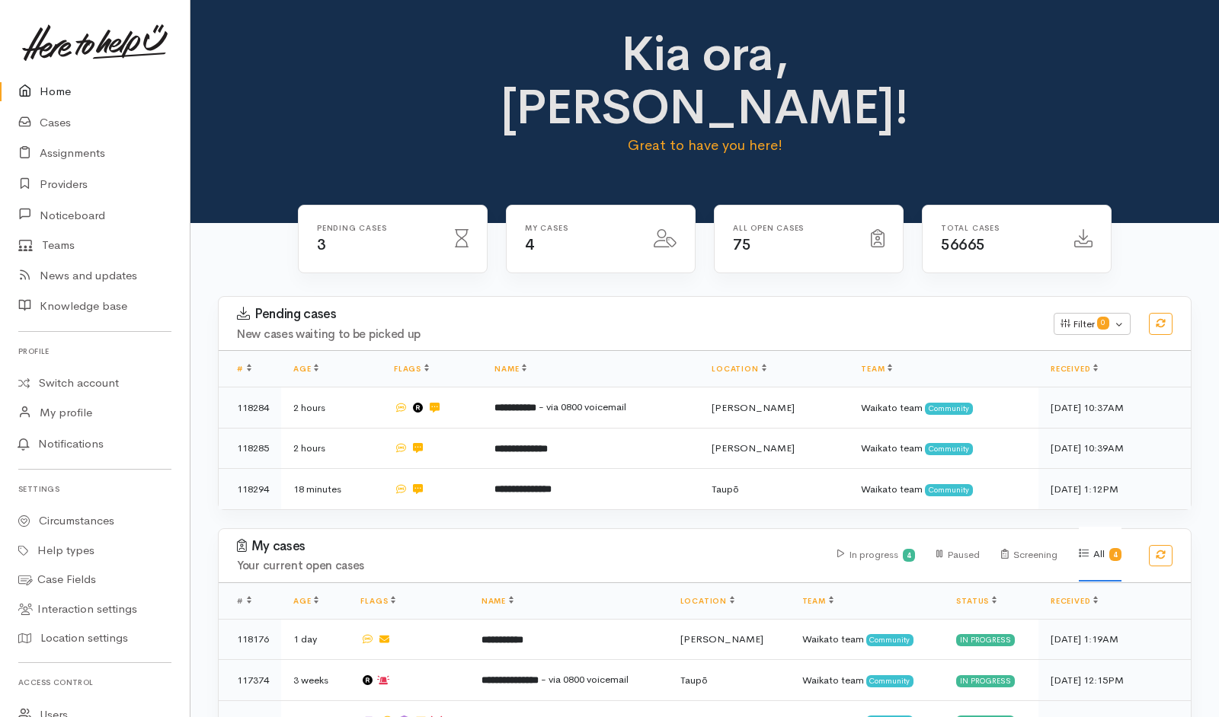
scroll to position [64, 0]
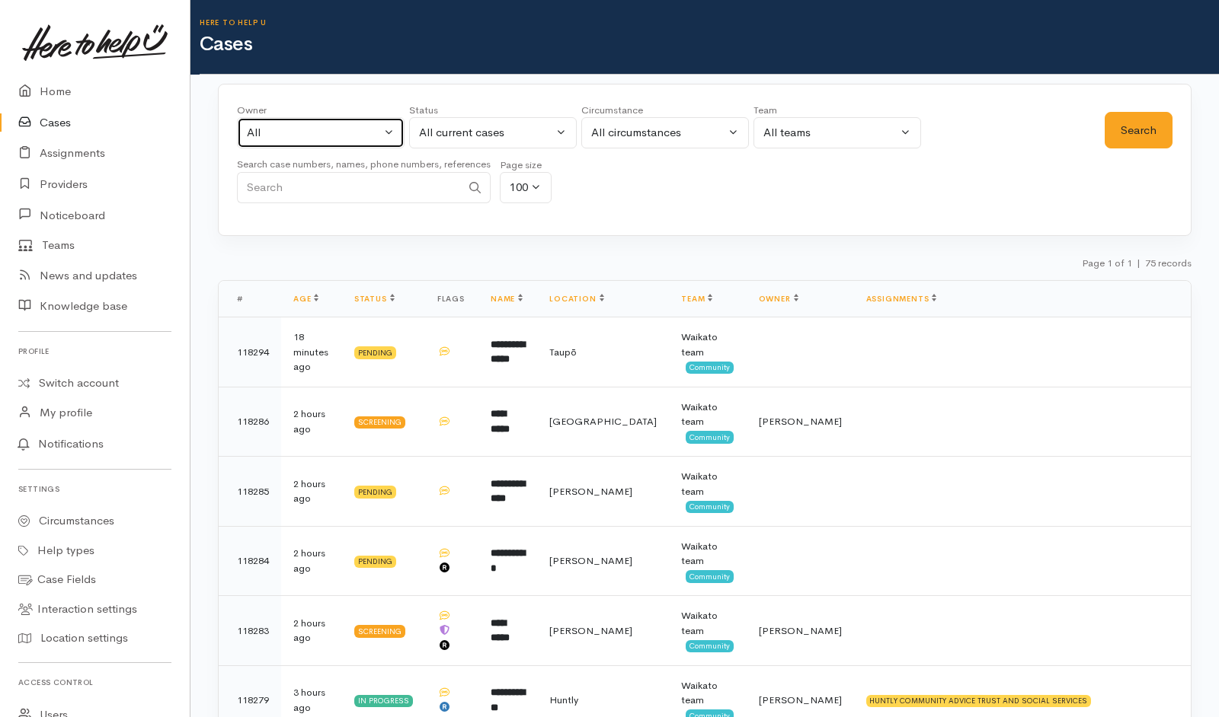
click at [347, 147] on button "All" at bounding box center [321, 132] width 168 height 31
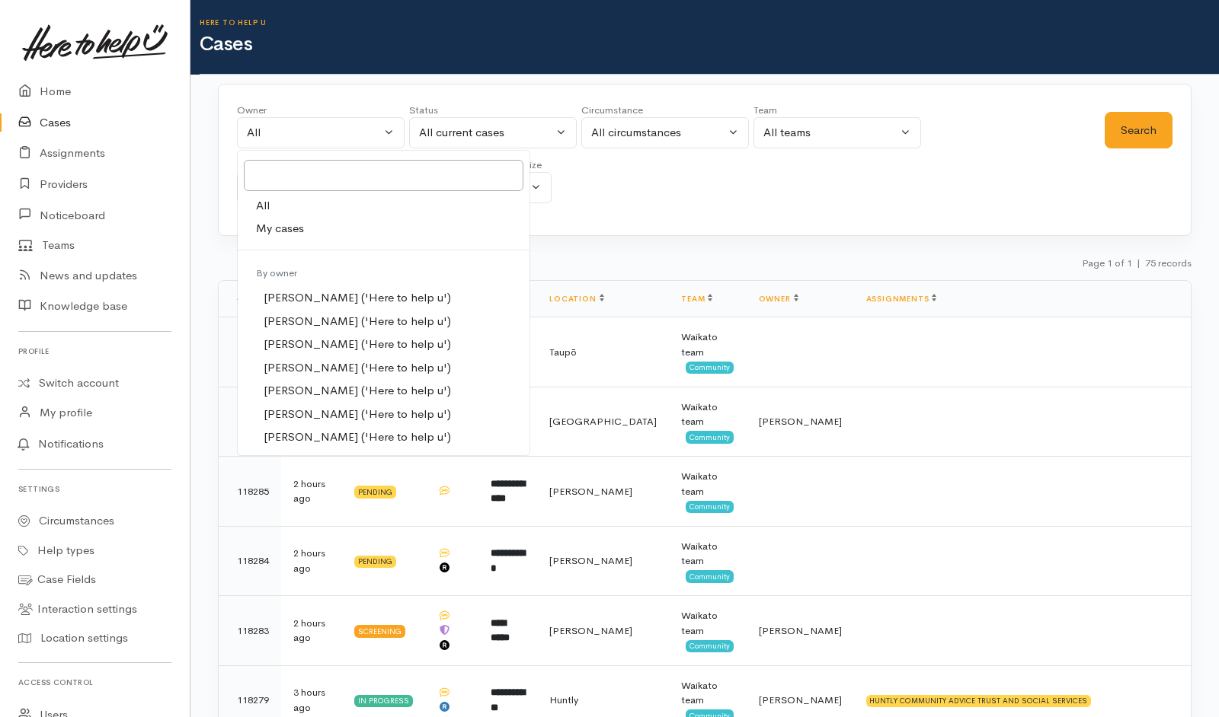
click at [281, 233] on span "My cases" at bounding box center [280, 229] width 48 height 18
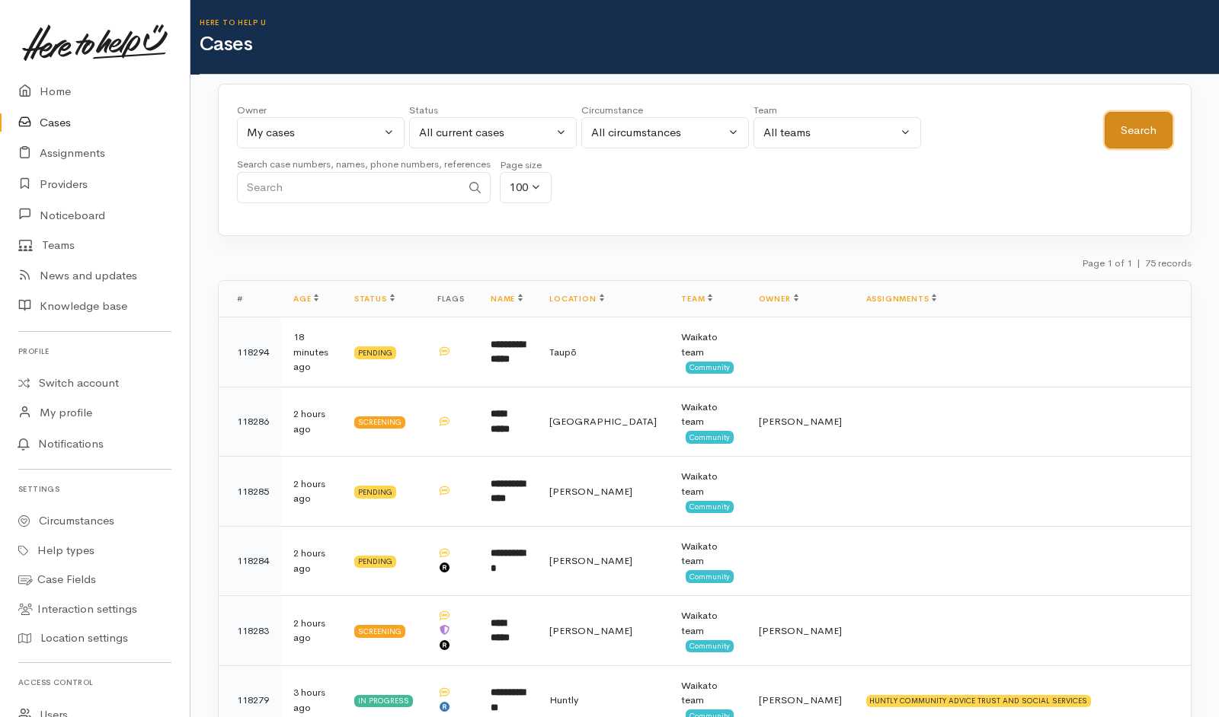
click at [1155, 133] on button "Search" at bounding box center [1138, 130] width 68 height 37
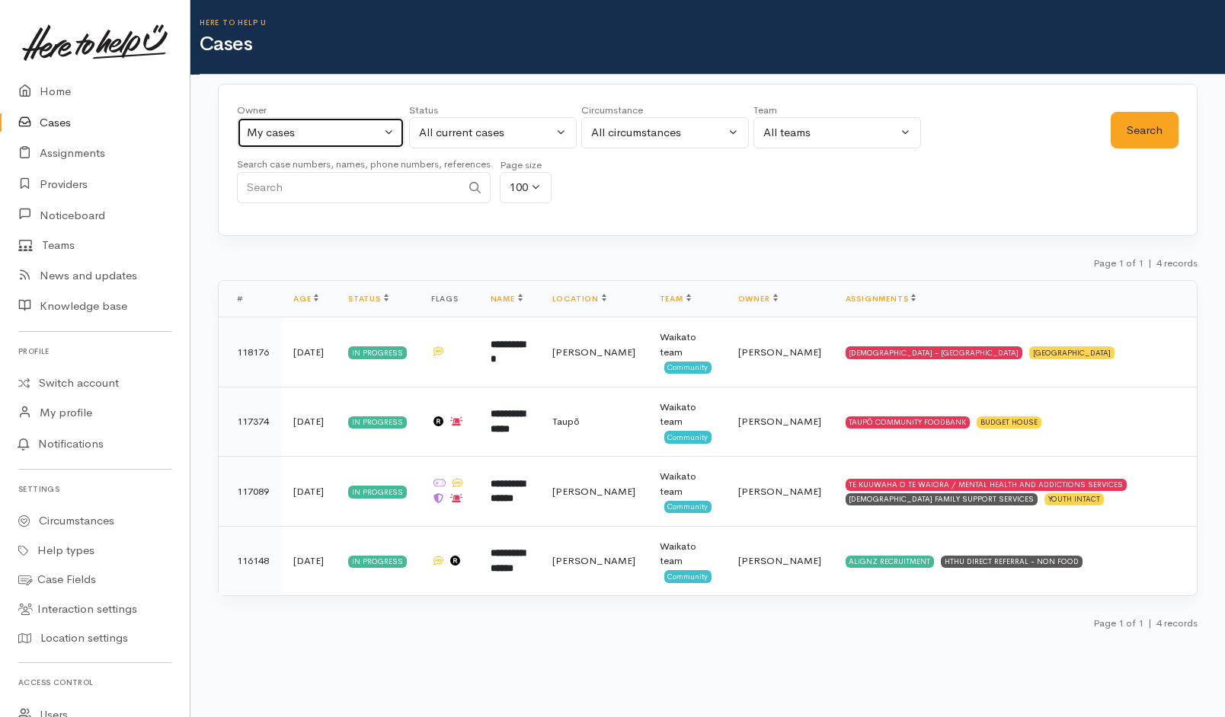
click at [302, 123] on button "My cases" at bounding box center [321, 132] width 168 height 31
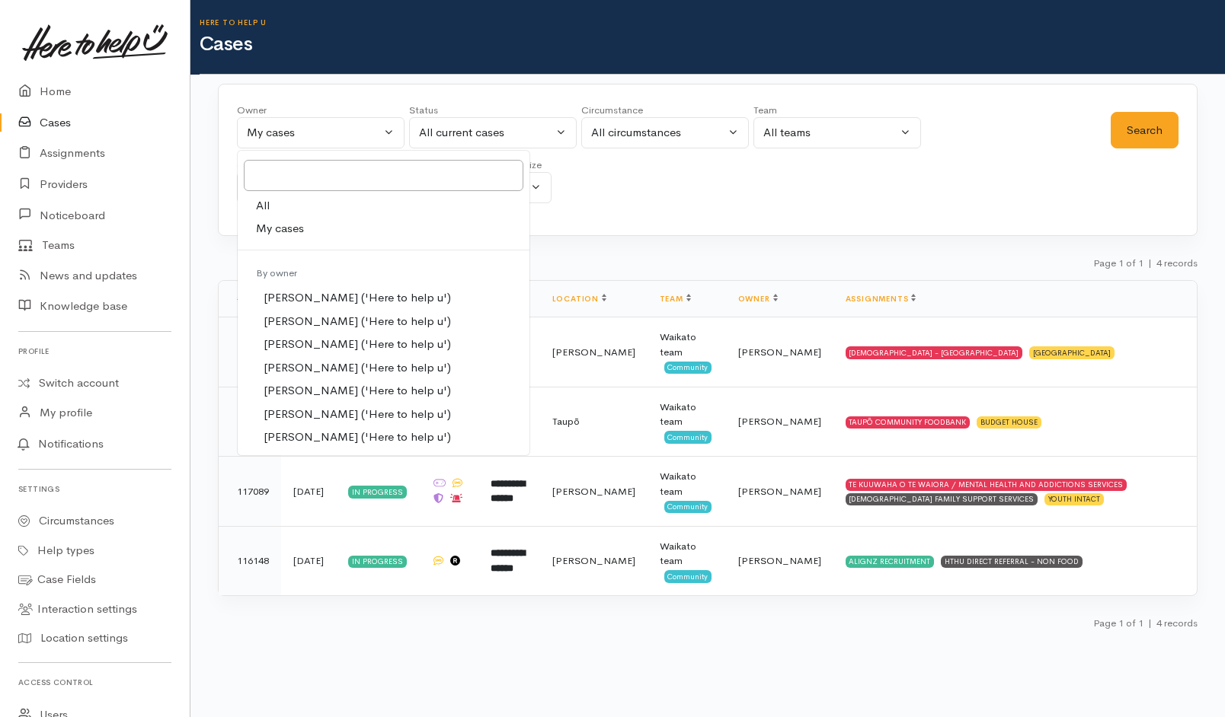
click at [277, 205] on link "All" at bounding box center [384, 206] width 292 height 24
select select "-1"
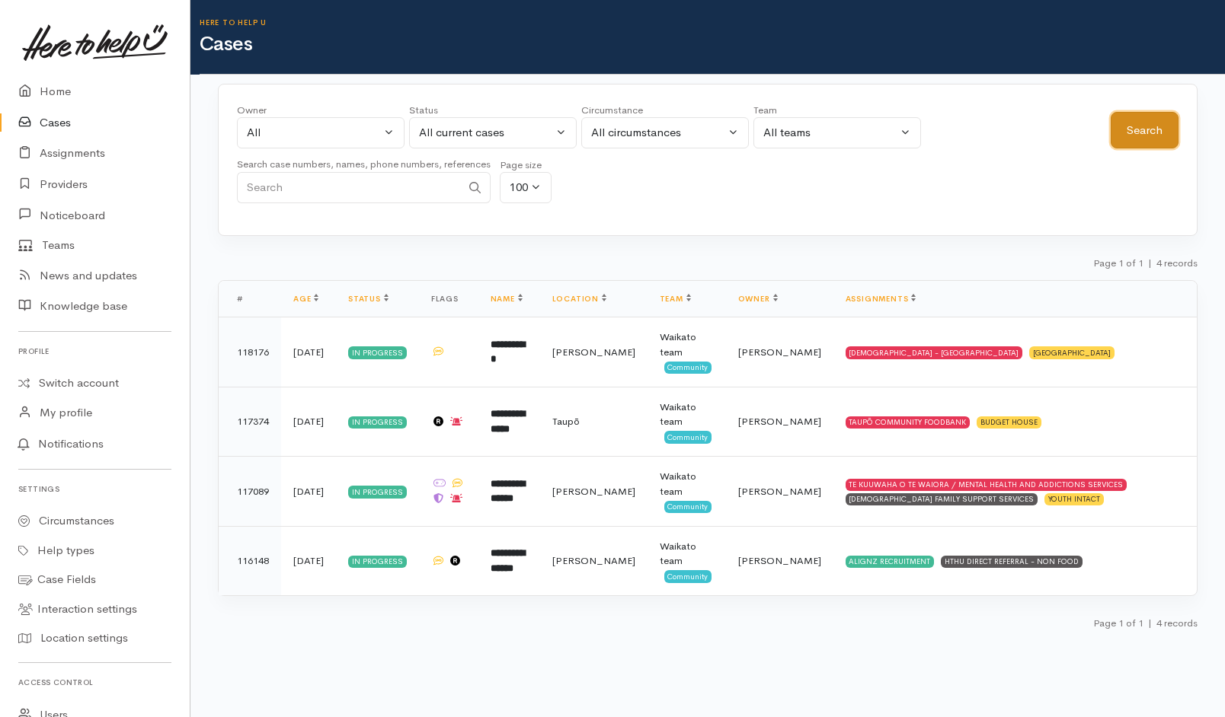
click at [1133, 133] on button "Search" at bounding box center [1144, 130] width 68 height 37
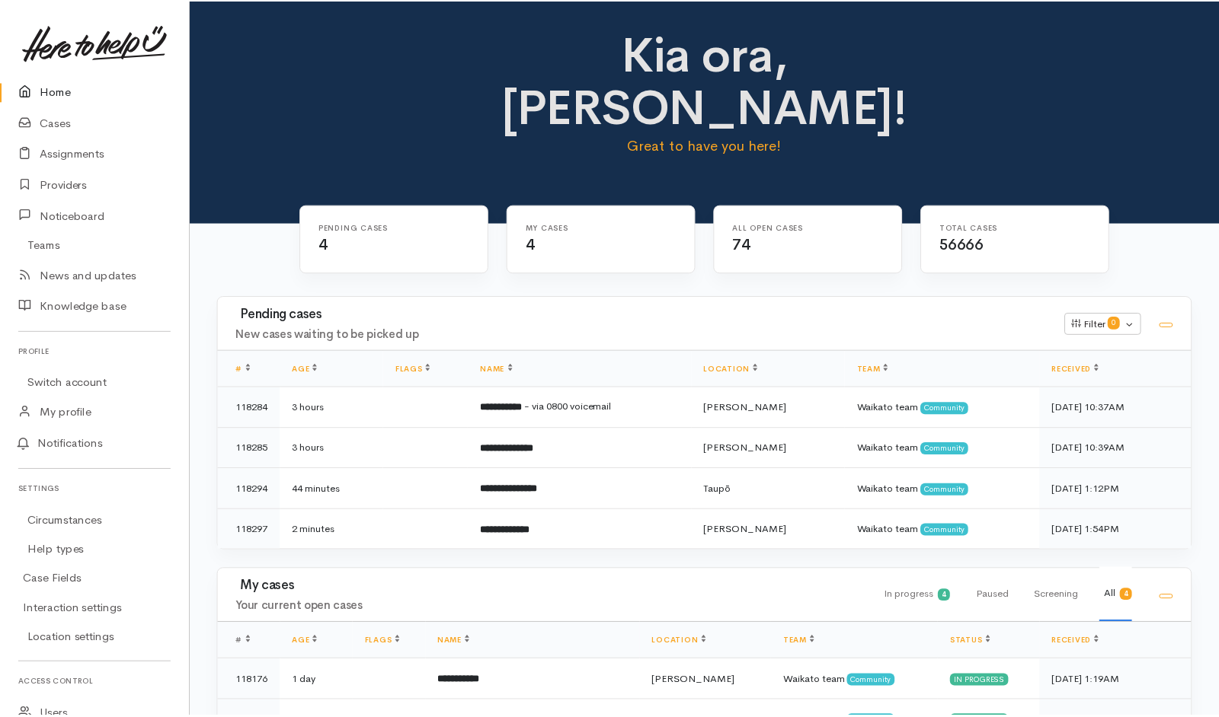
scroll to position [69, 0]
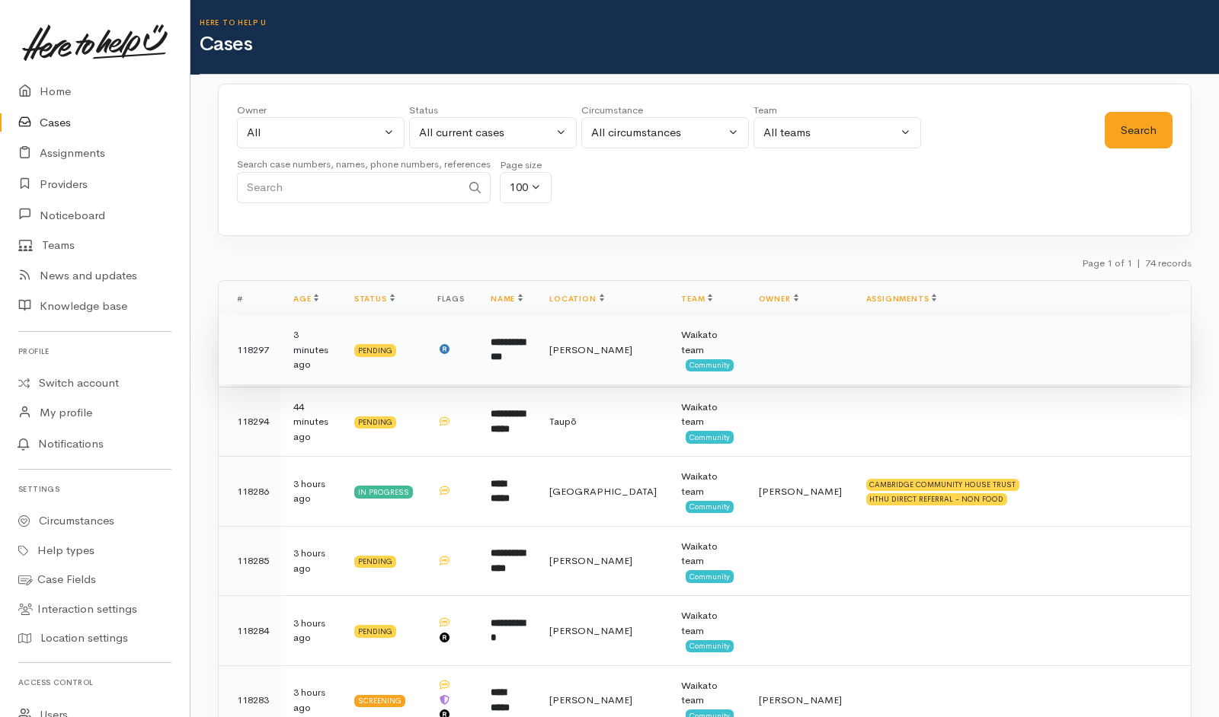
click at [813, 340] on td at bounding box center [799, 350] width 107 height 70
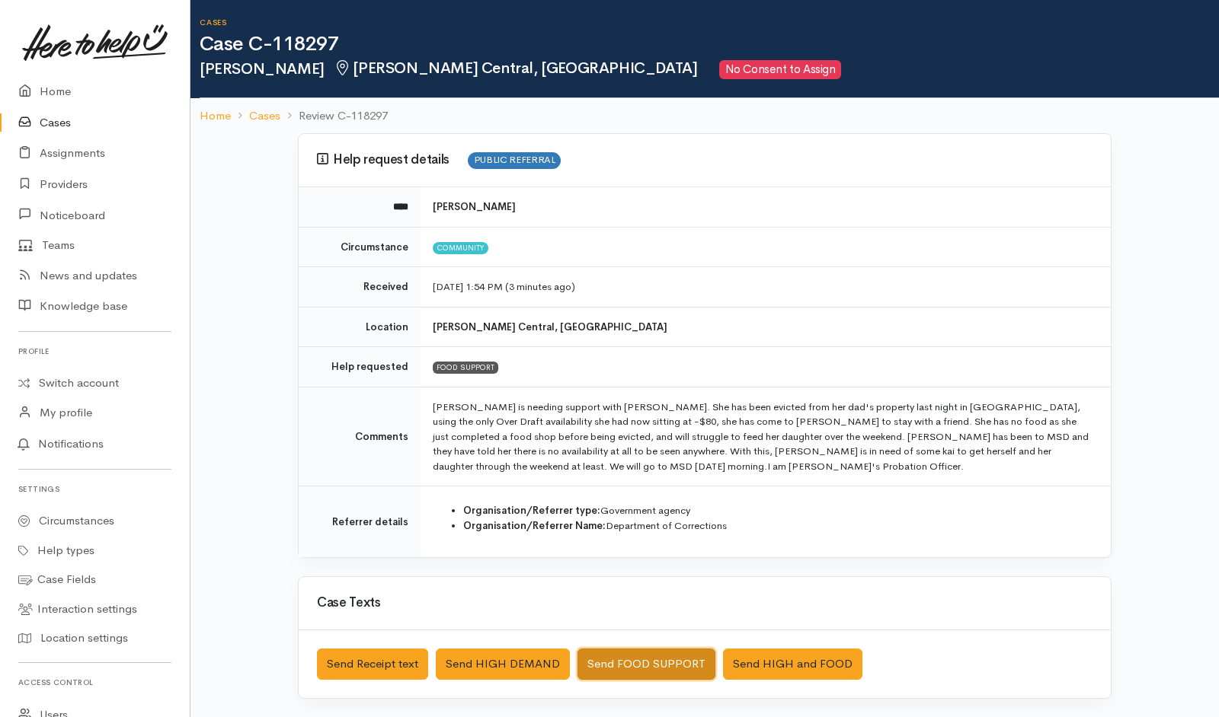
click at [636, 668] on button "Send FOOD SUPPORT" at bounding box center [646, 664] width 138 height 31
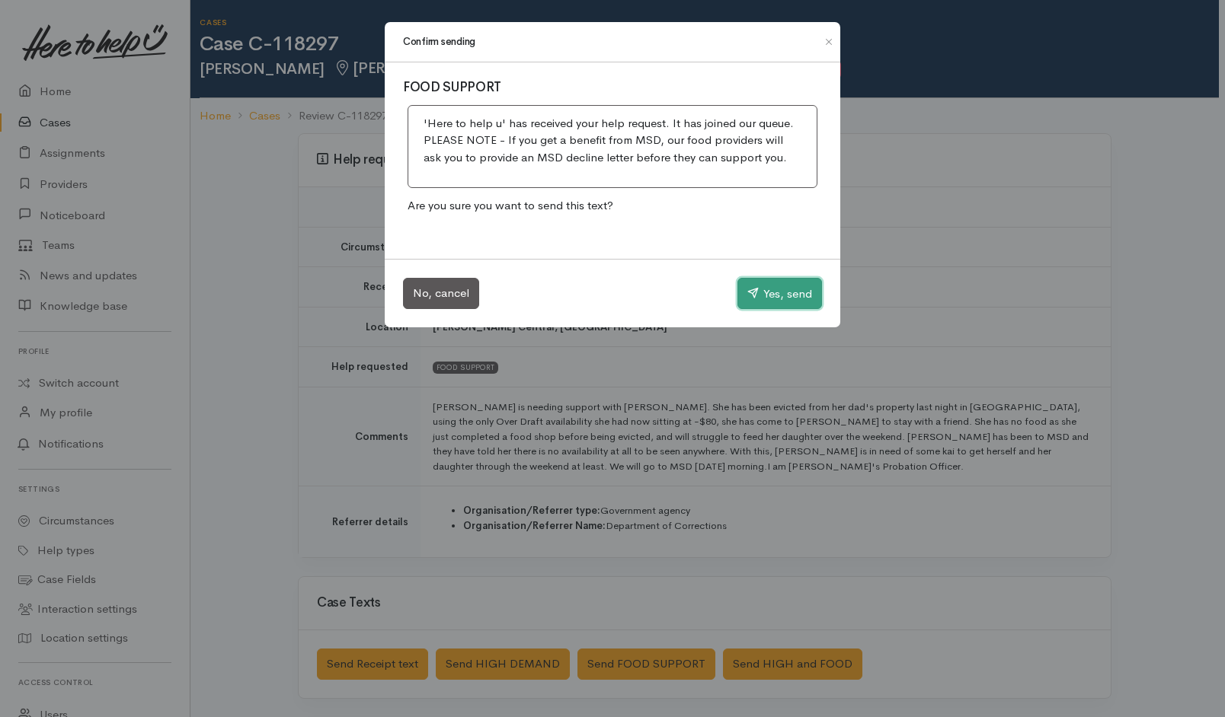
click at [790, 282] on button "Yes, send" at bounding box center [779, 294] width 85 height 32
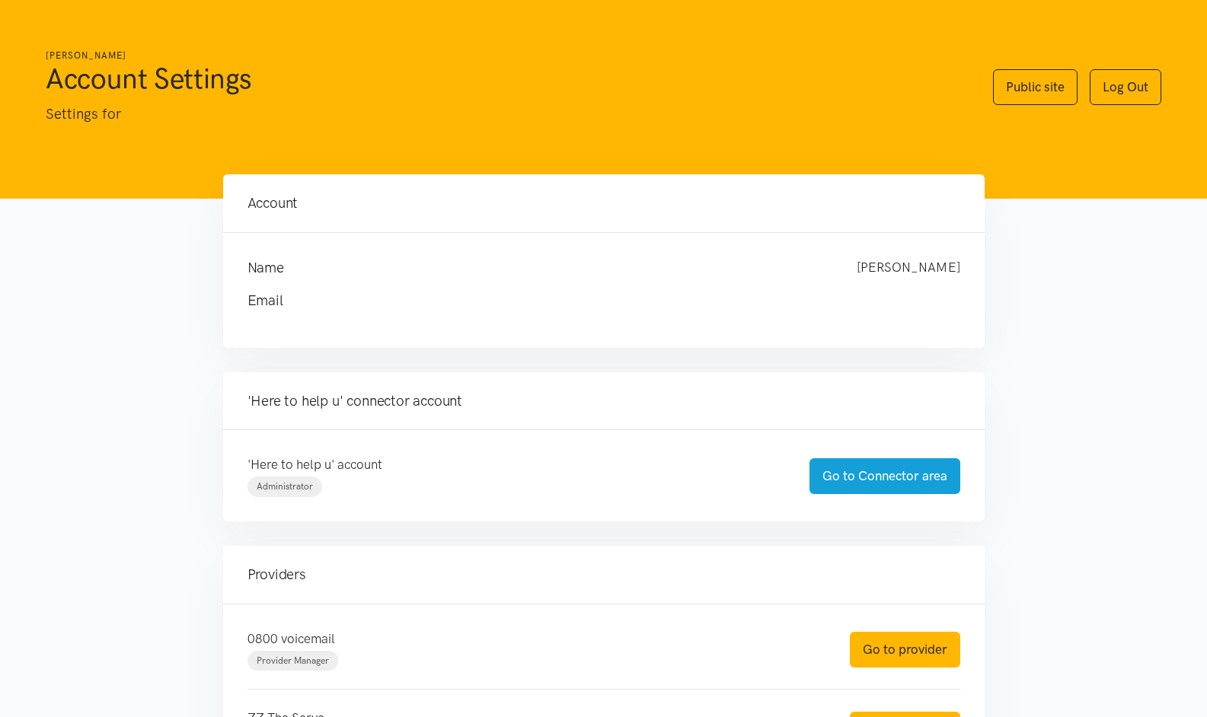
scroll to position [372, 0]
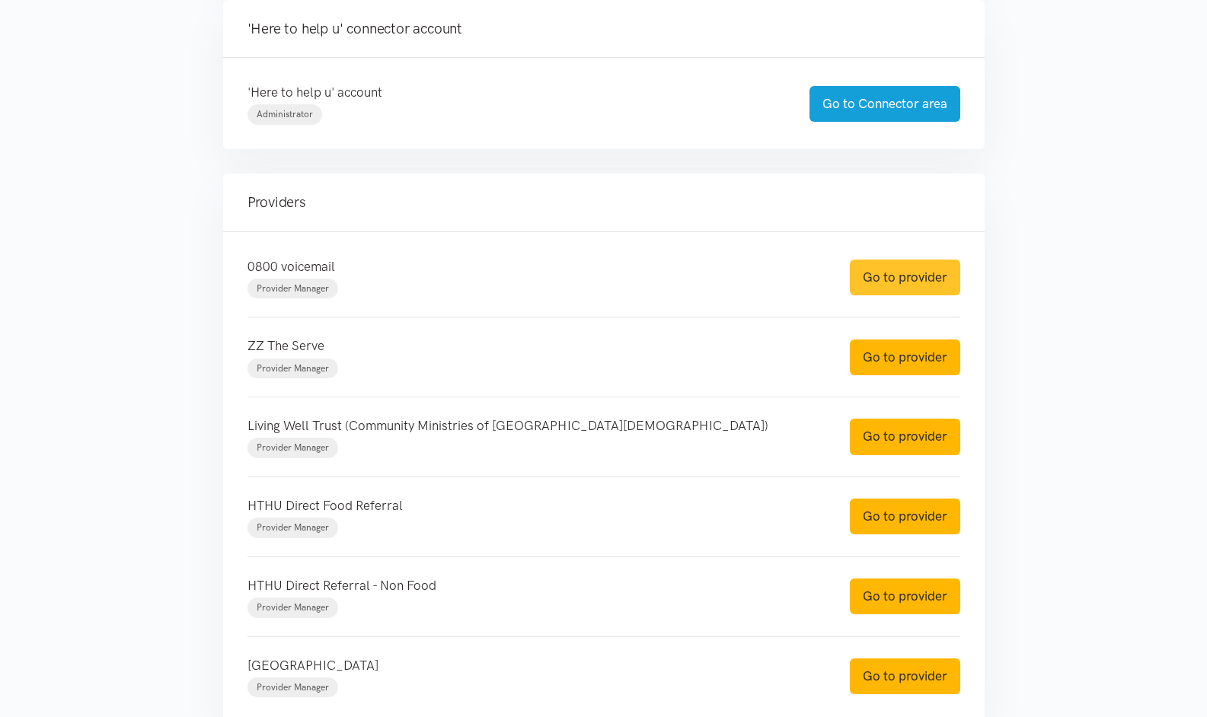
click at [914, 281] on link "Go to provider" at bounding box center [905, 278] width 110 height 36
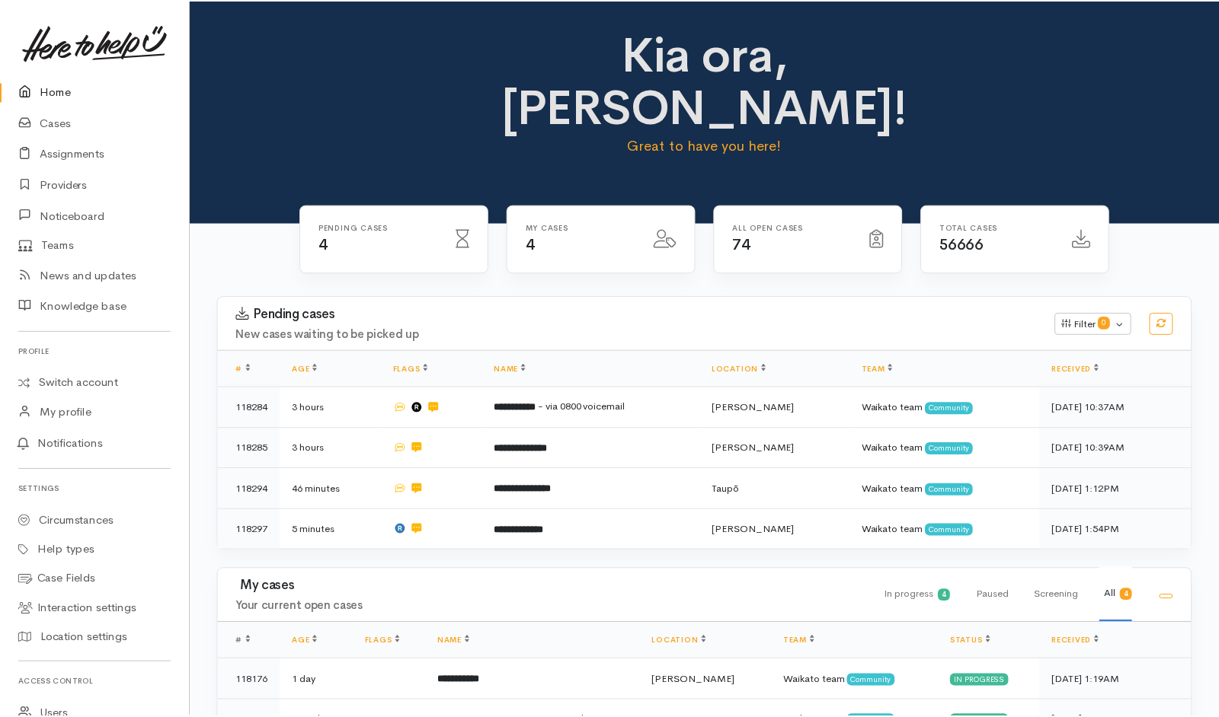
scroll to position [73, 0]
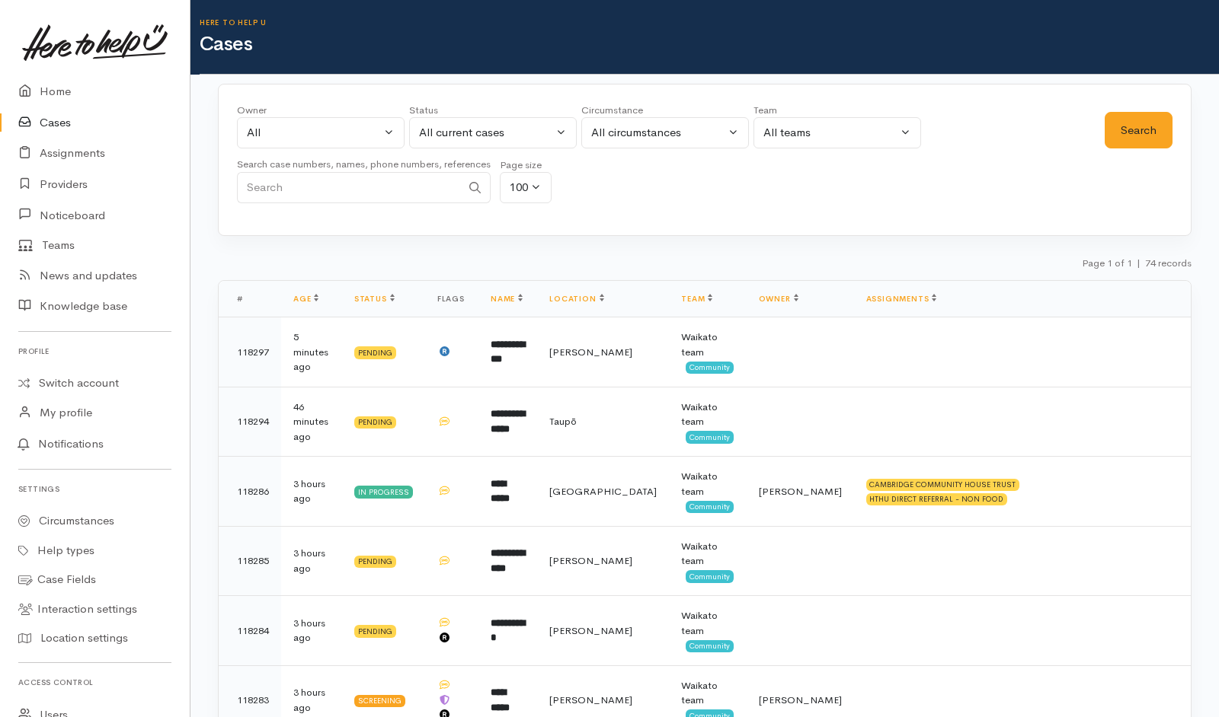
click at [439, 197] on input "Search" at bounding box center [349, 187] width 224 height 31
paste input "642109167213."
drag, startPoint x: 264, startPoint y: 189, endPoint x: 234, endPoint y: 187, distance: 29.7
click at [234, 187] on div "Owner All My cases Aandrea Murray ('Here to help u') Akash Prakash ('Here to he…" at bounding box center [704, 160] width 973 height 152
type input "2109167213"
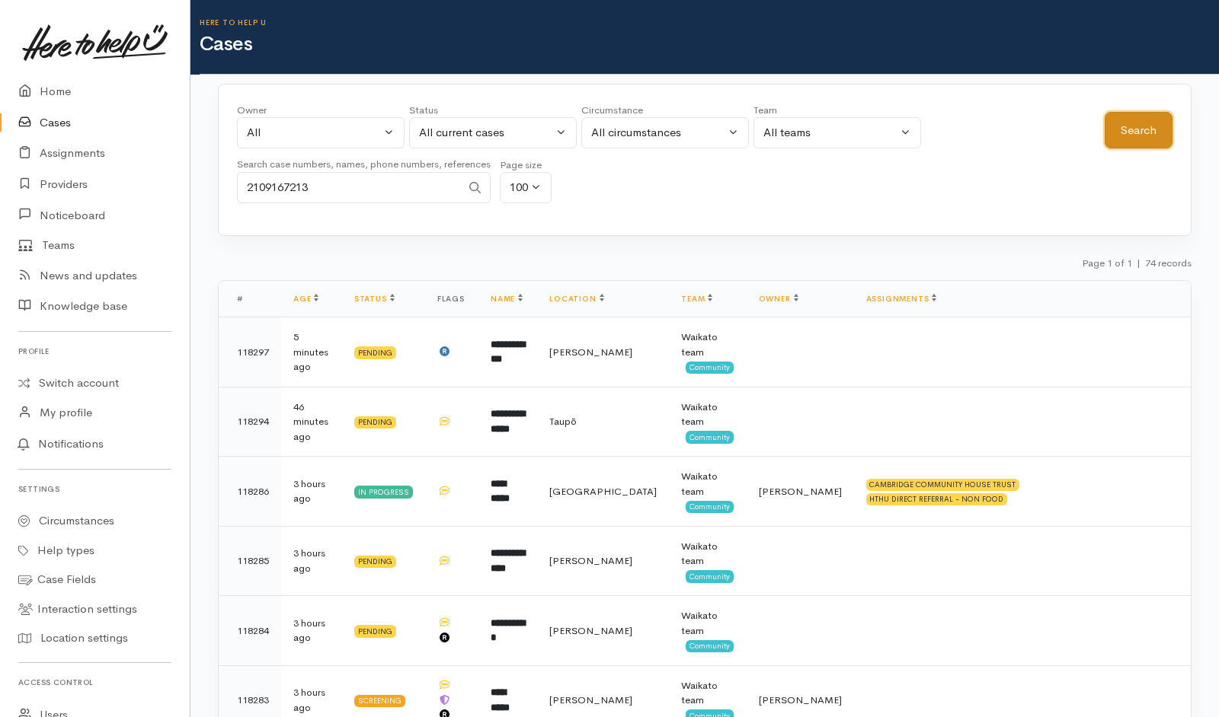
click at [1121, 140] on button "Search" at bounding box center [1138, 130] width 68 height 37
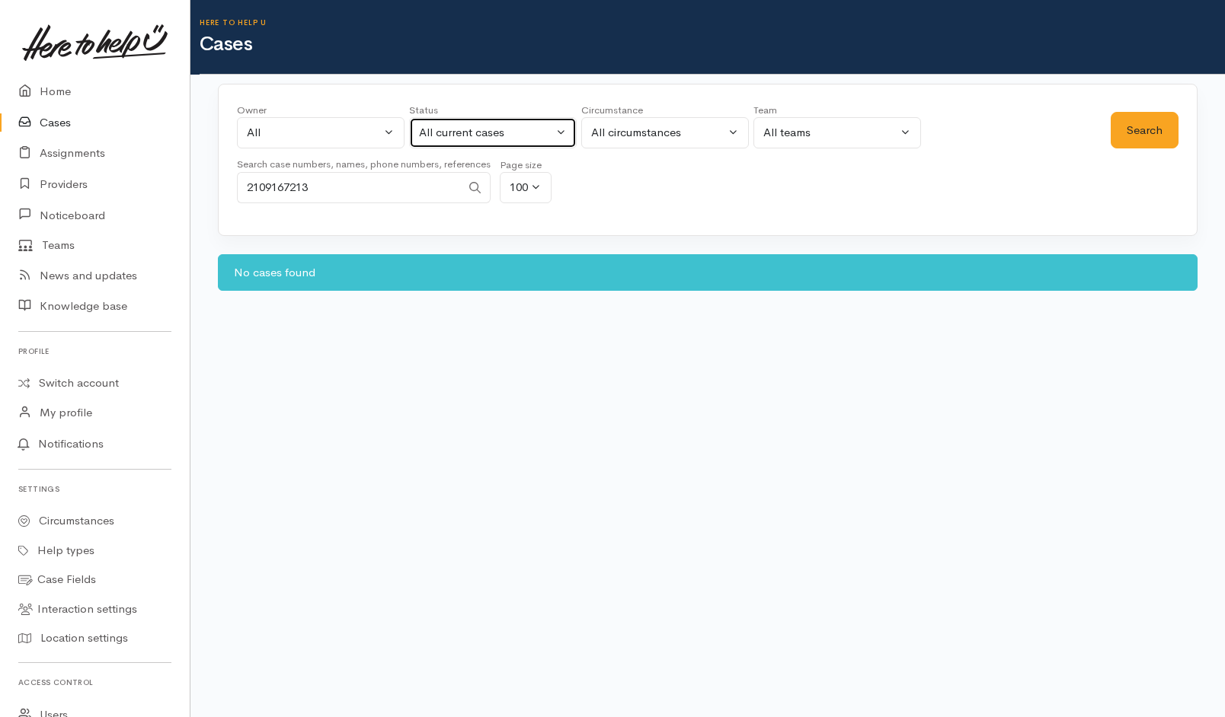
click at [539, 128] on div "All current cases" at bounding box center [486, 133] width 134 height 18
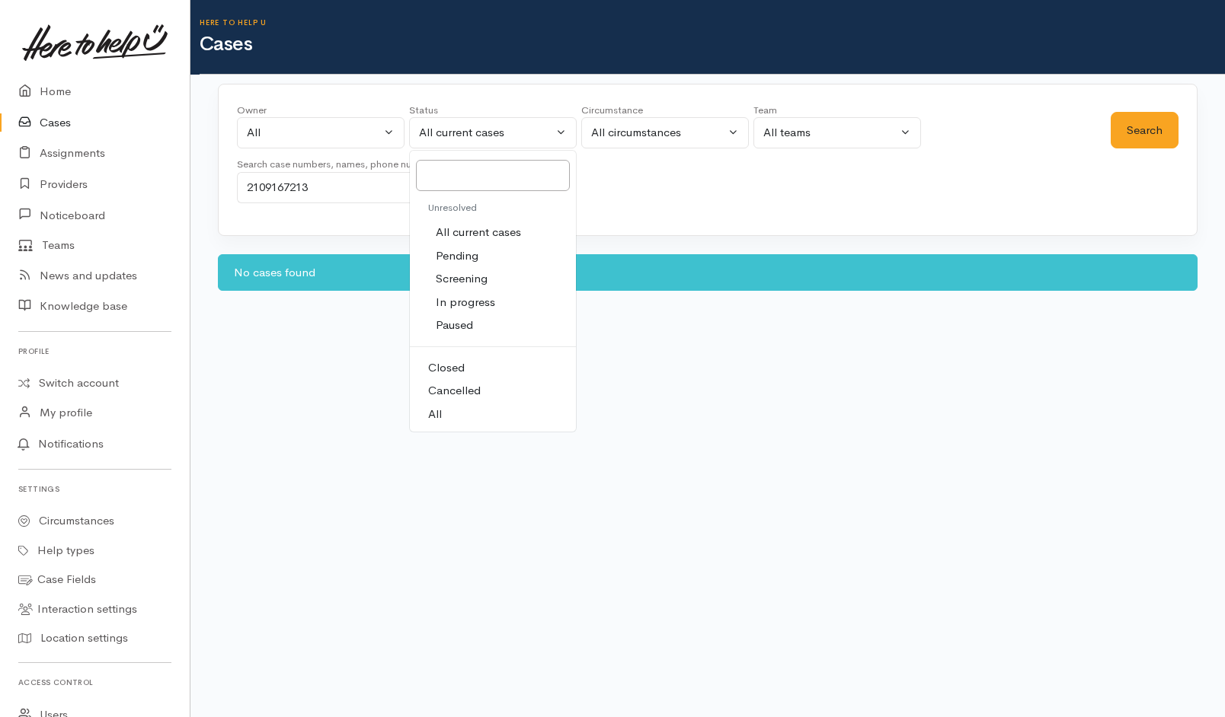
click at [448, 411] on link "All" at bounding box center [493, 415] width 166 height 24
select select "All"
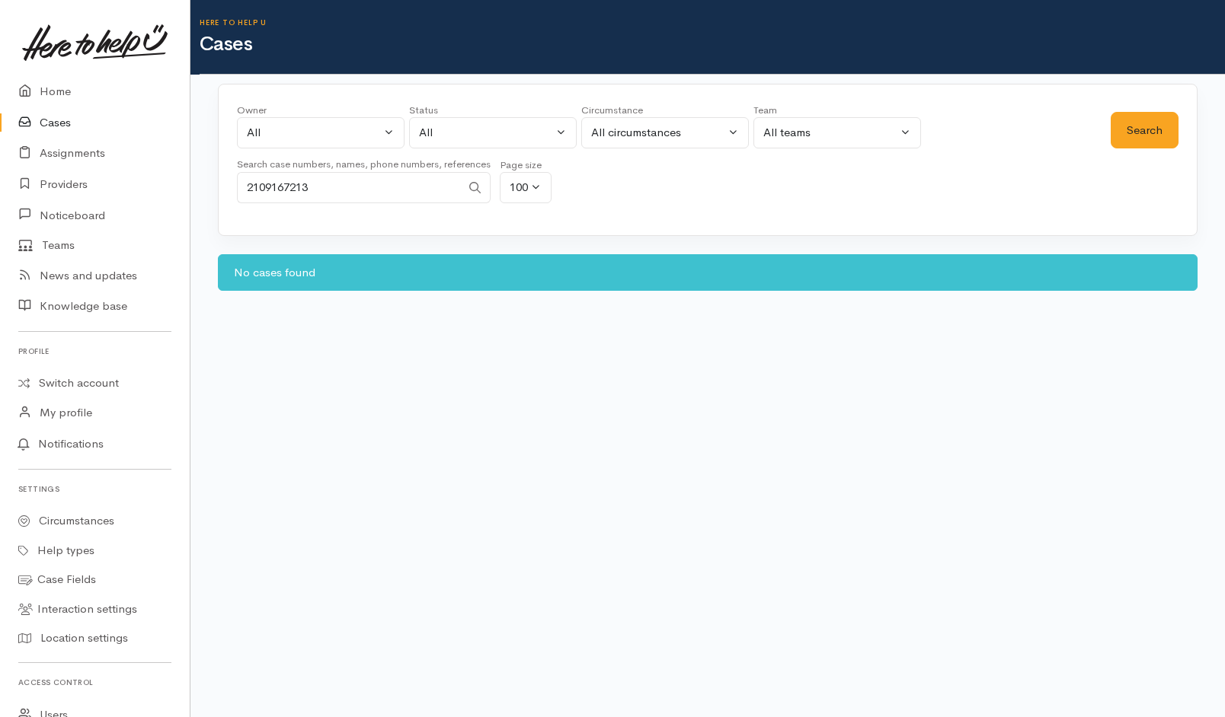
click at [1145, 107] on div "Search" at bounding box center [1144, 158] width 68 height 110
click at [1145, 123] on button "Search" at bounding box center [1144, 130] width 68 height 37
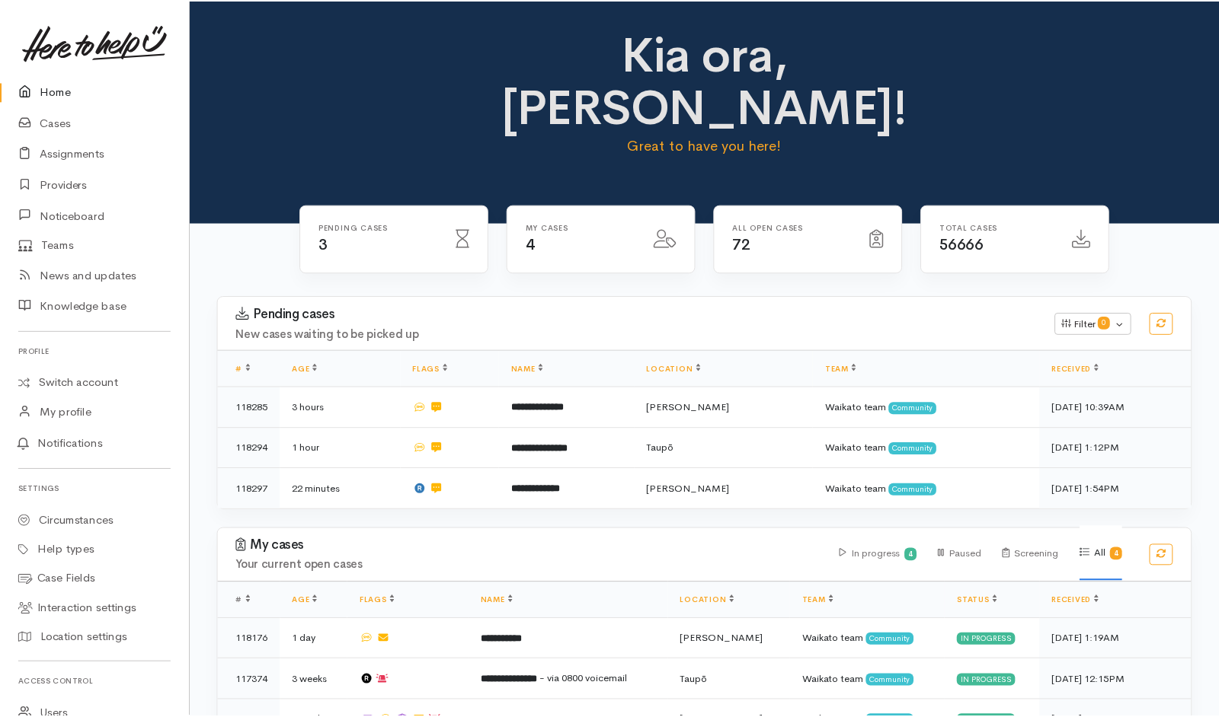
scroll to position [64, 0]
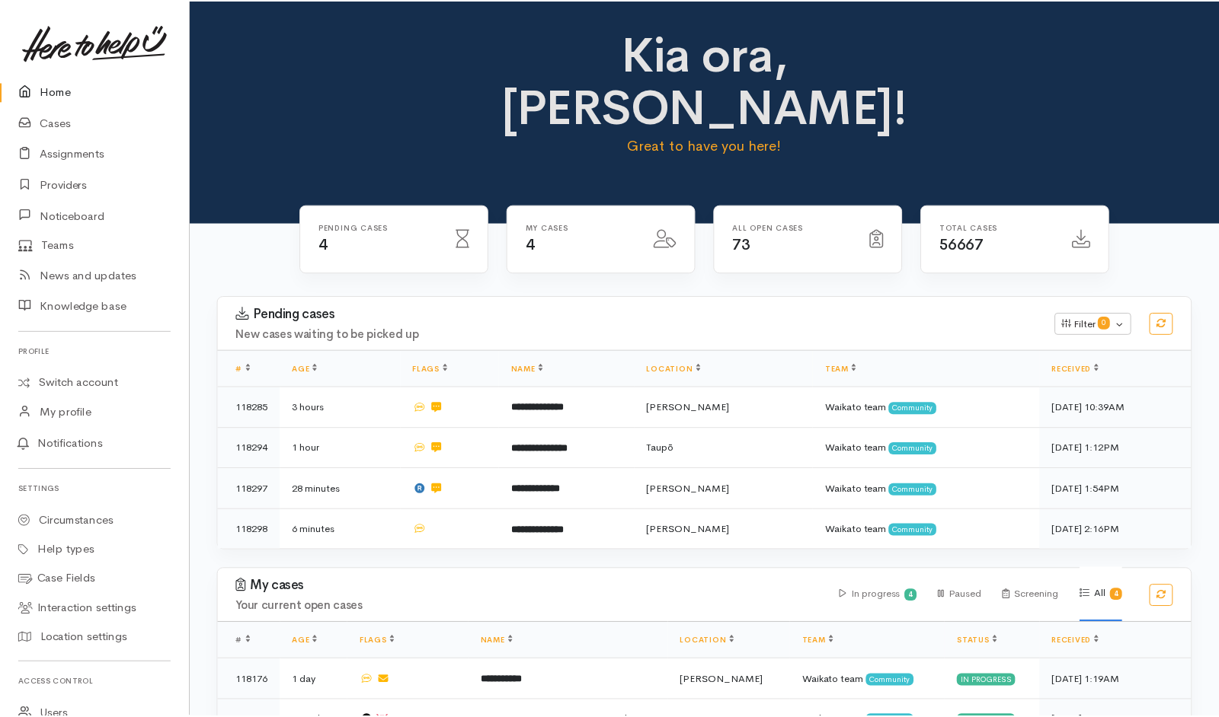
scroll to position [69, 0]
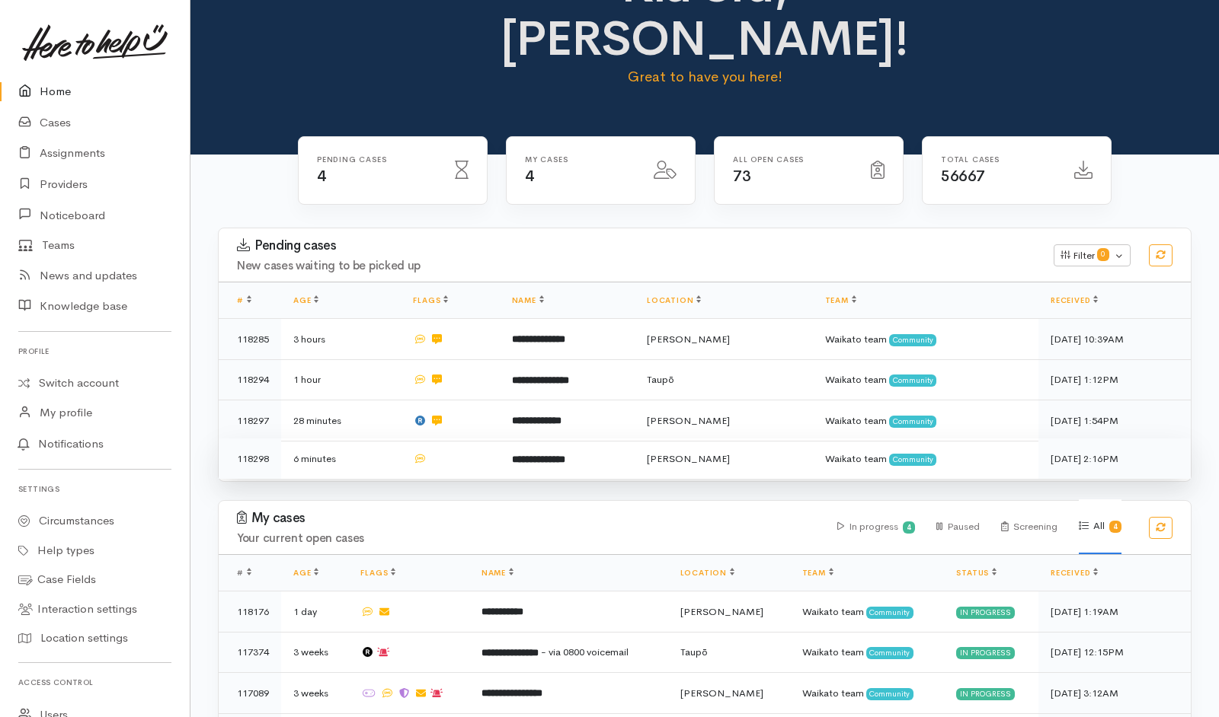
click at [491, 439] on td at bounding box center [450, 459] width 98 height 40
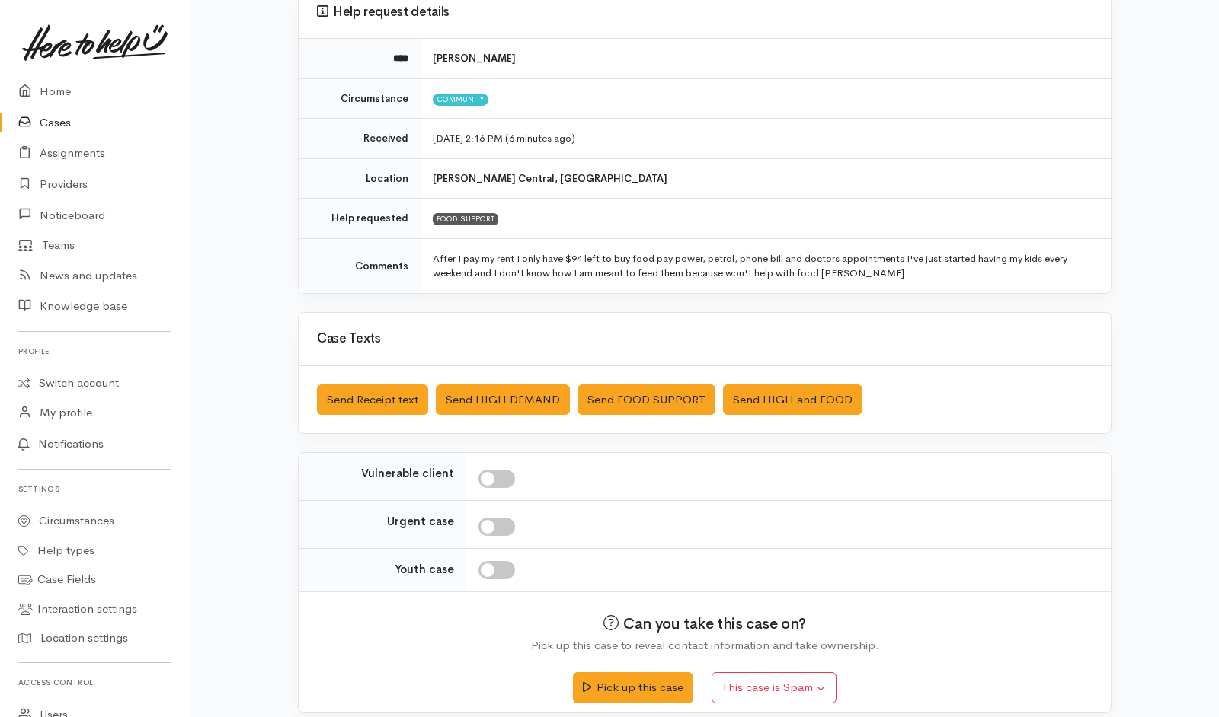
scroll to position [163, 0]
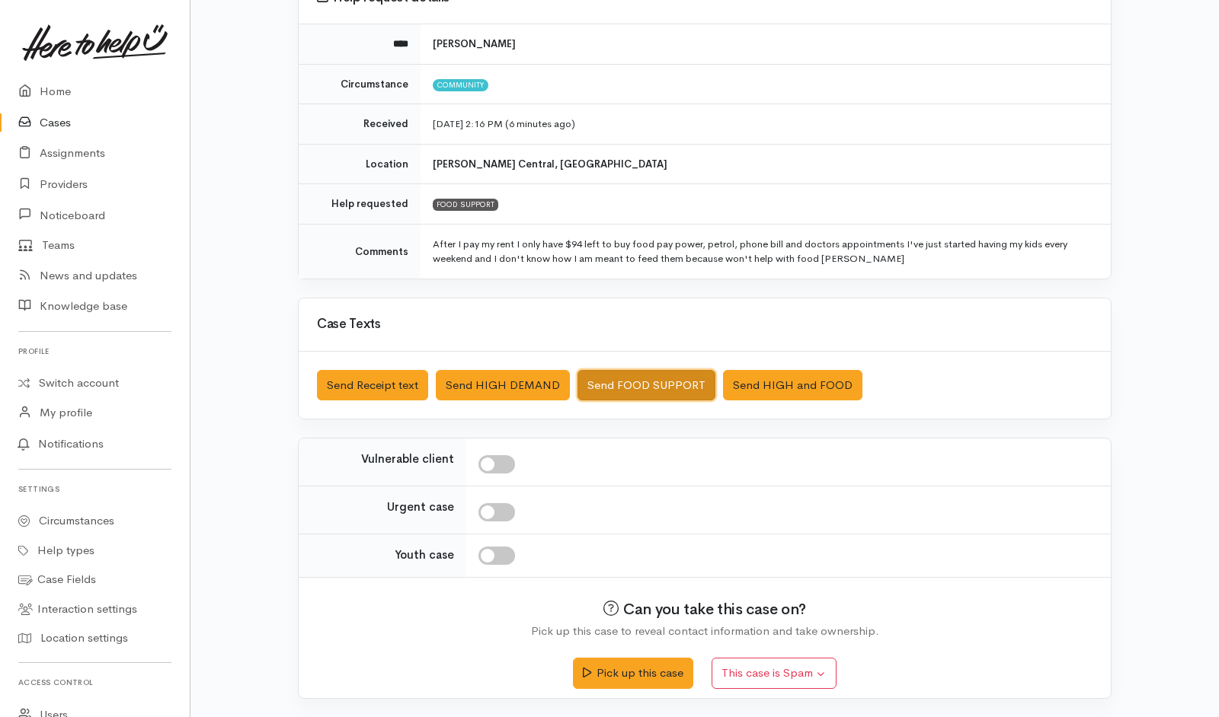
click at [647, 401] on button "Send FOOD SUPPORT" at bounding box center [646, 385] width 138 height 31
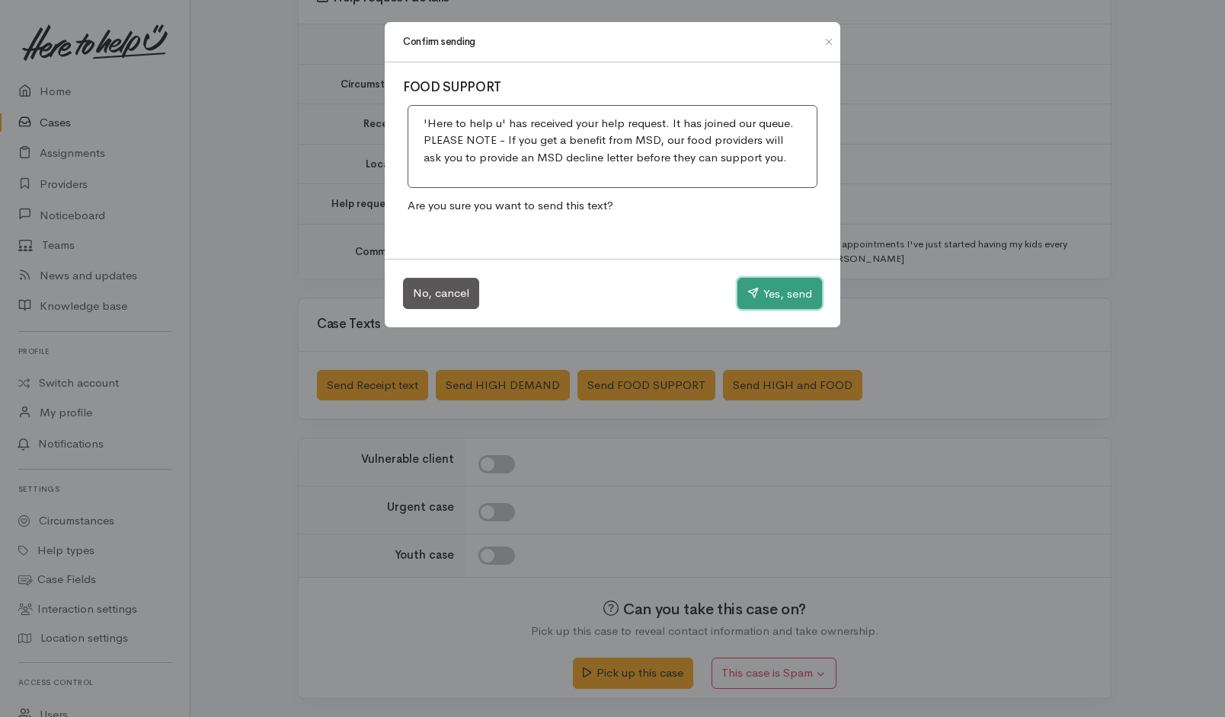
click at [773, 278] on button "Yes, send" at bounding box center [779, 294] width 85 height 32
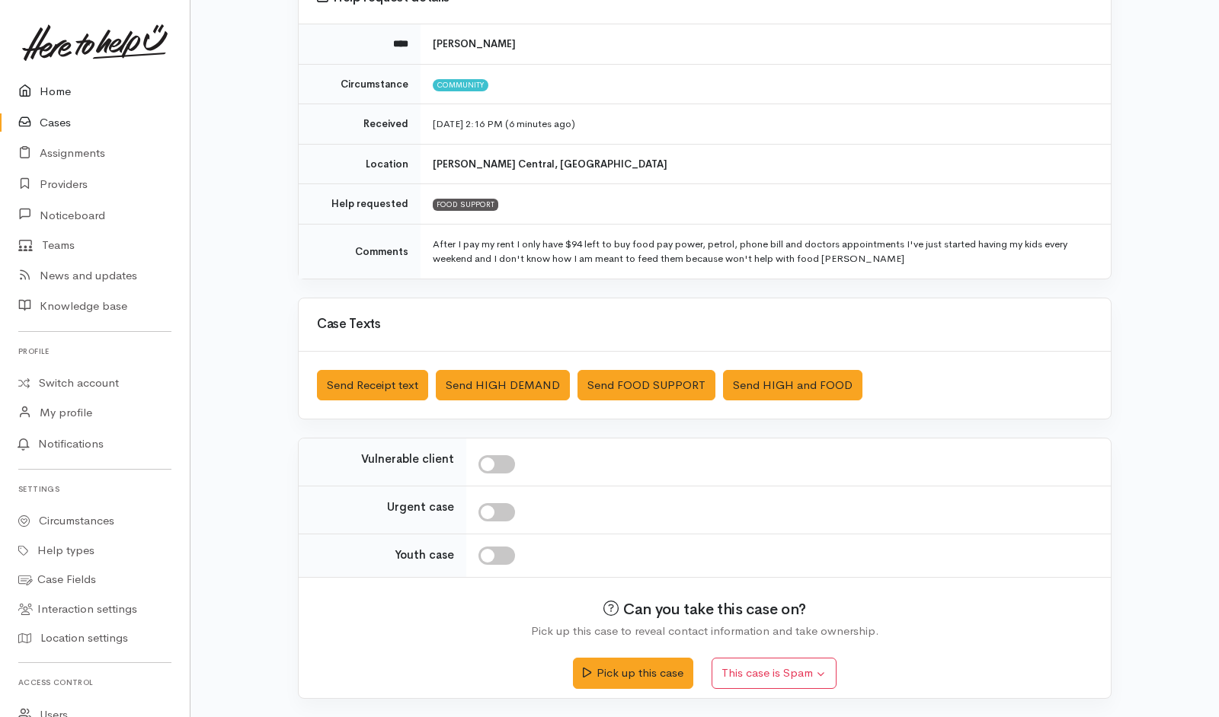
click at [43, 88] on link "Home" at bounding box center [95, 91] width 190 height 31
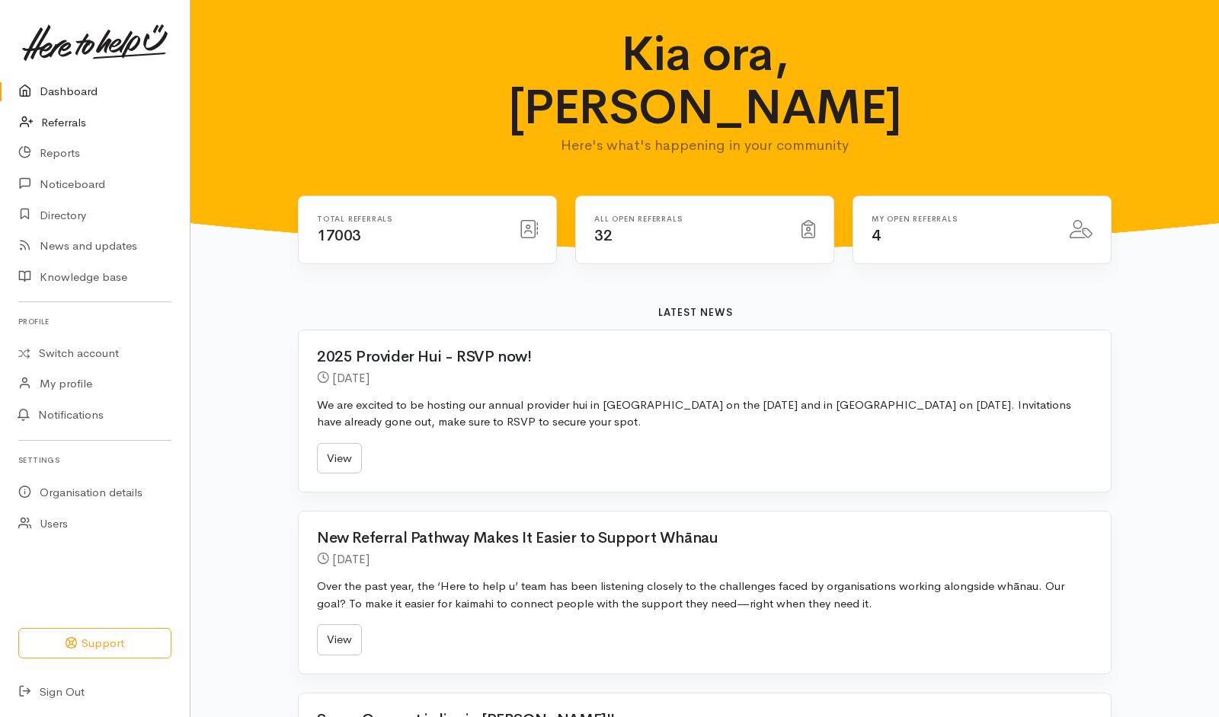
click at [62, 136] on link "Referrals" at bounding box center [95, 122] width 190 height 31
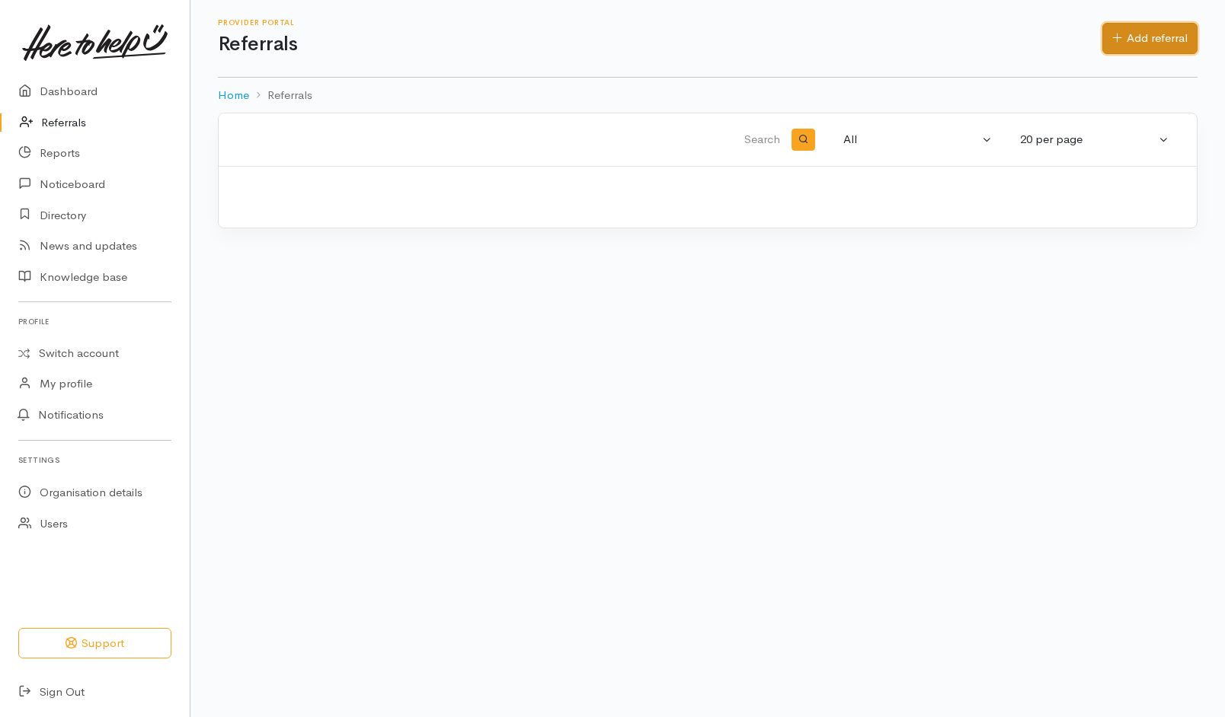
click at [1182, 33] on link "Add referral" at bounding box center [1149, 38] width 95 height 31
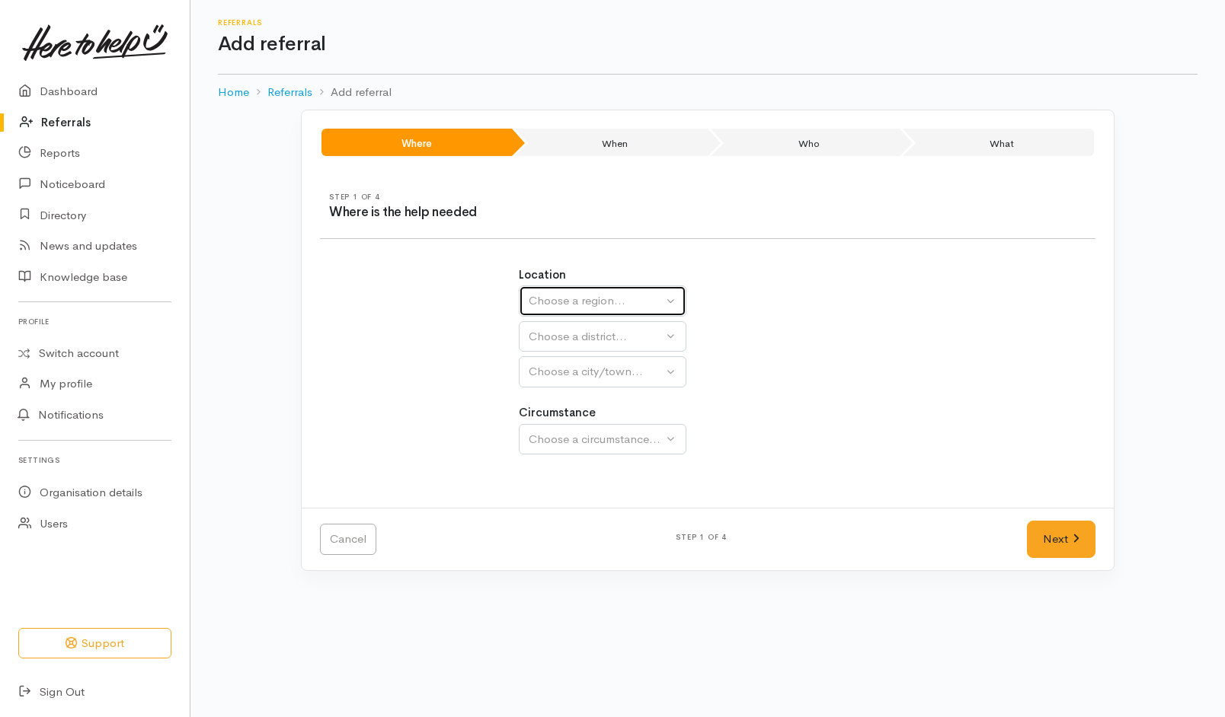
click at [567, 303] on div "Choose a region..." at bounding box center [596, 301] width 134 height 18
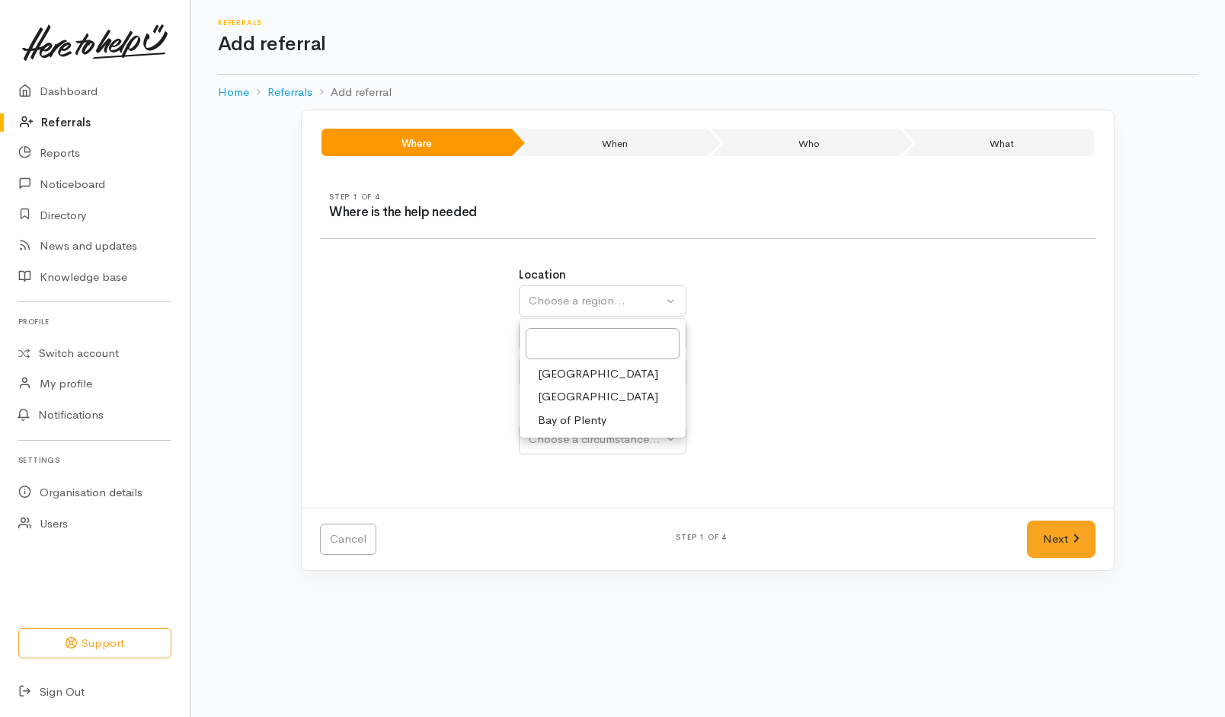
click at [556, 389] on span "Waikato" at bounding box center [598, 397] width 120 height 18
select select "3"
select select
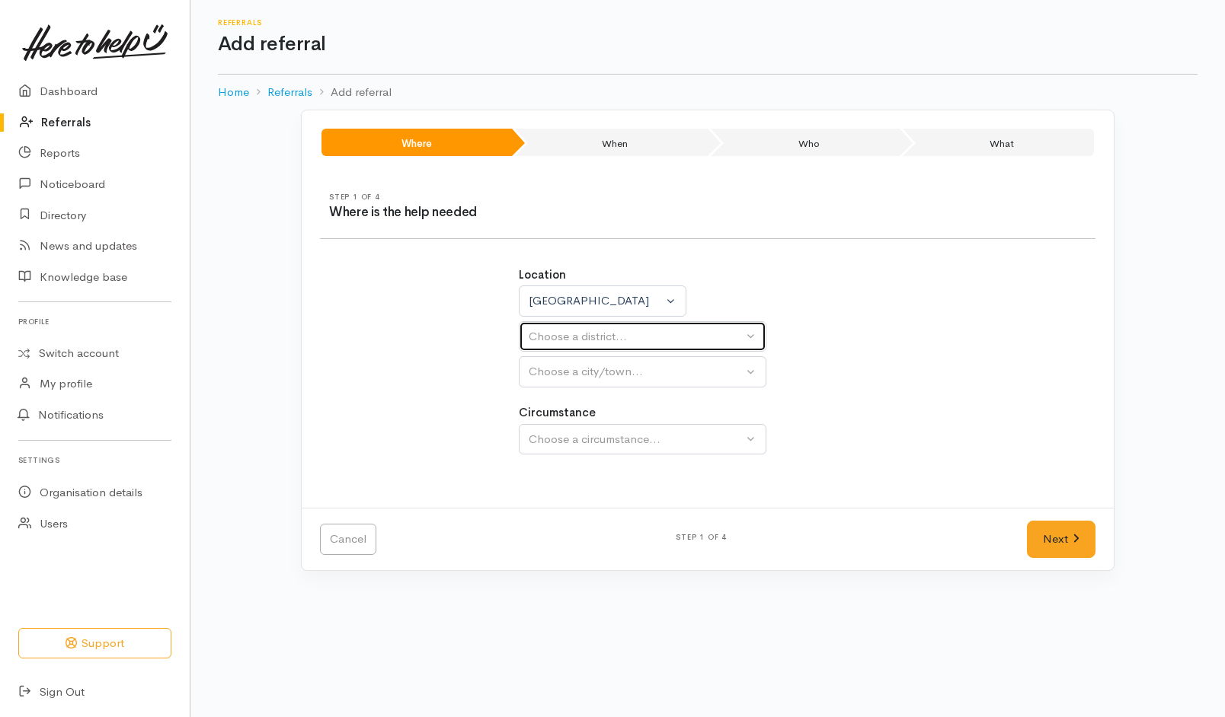
click at [551, 345] on div "Choose a district..." at bounding box center [636, 337] width 214 height 18
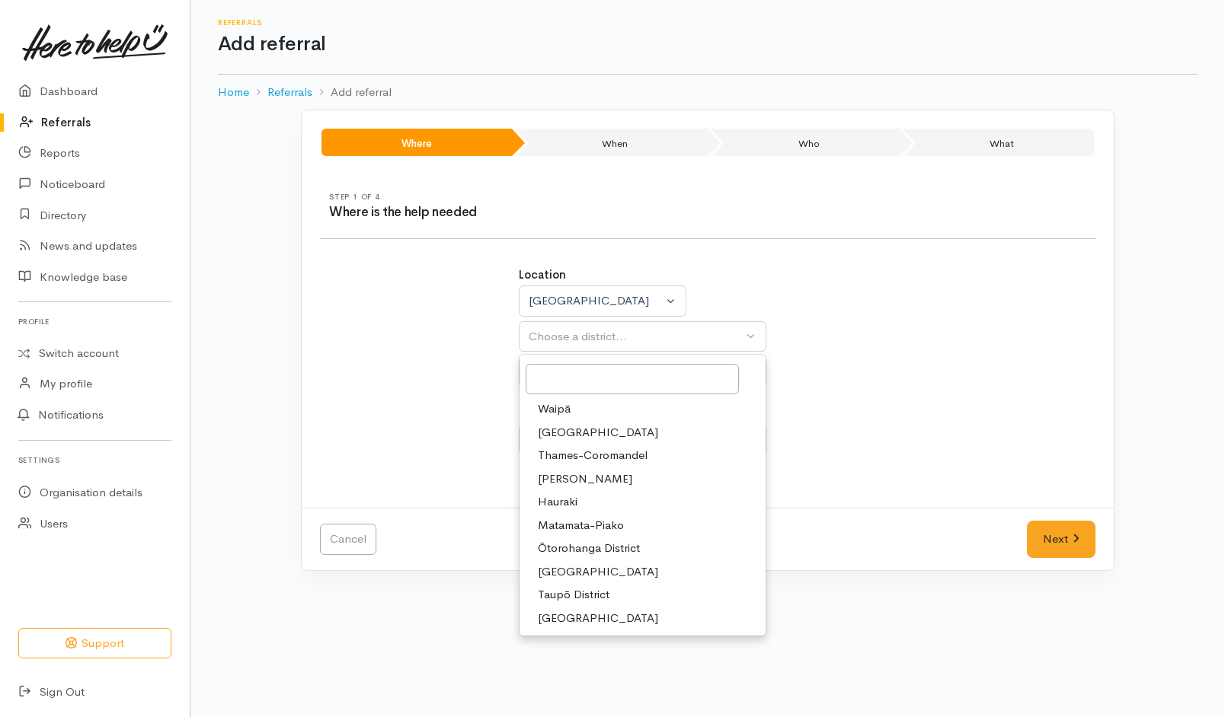
click at [561, 483] on span "[PERSON_NAME]" at bounding box center [585, 480] width 94 height 18
select select "4"
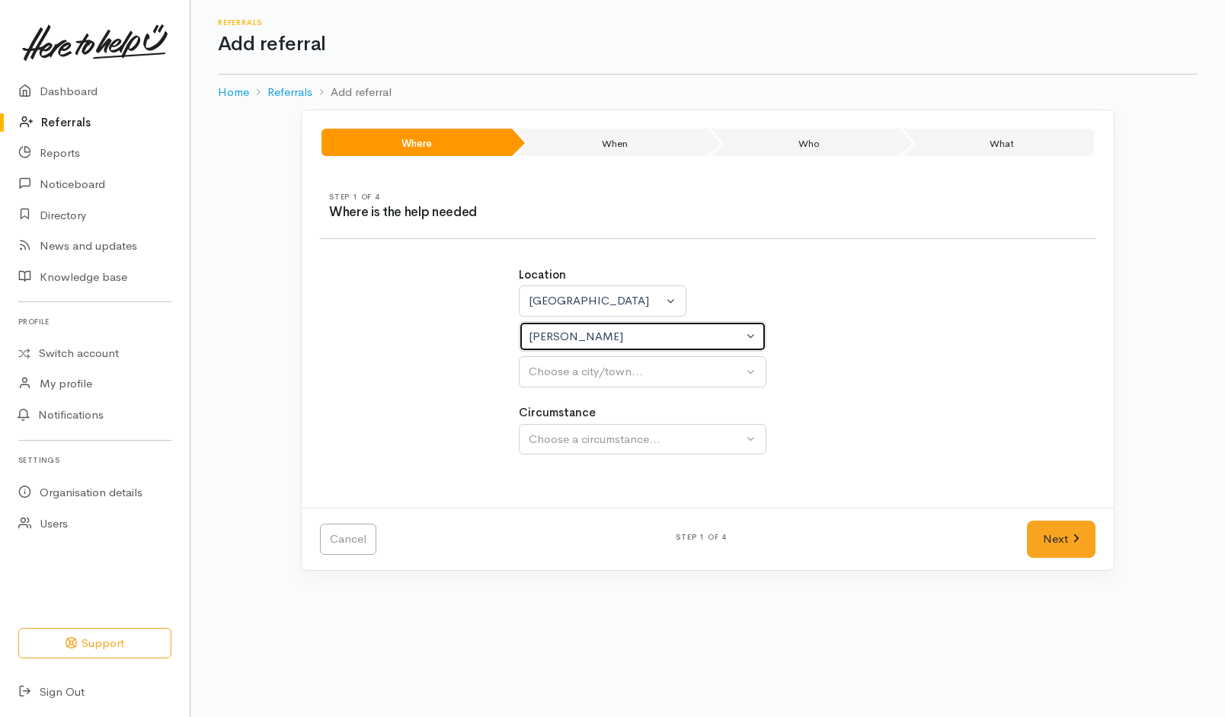
select select
click at [556, 368] on div "Choose a city/town..." at bounding box center [636, 372] width 214 height 18
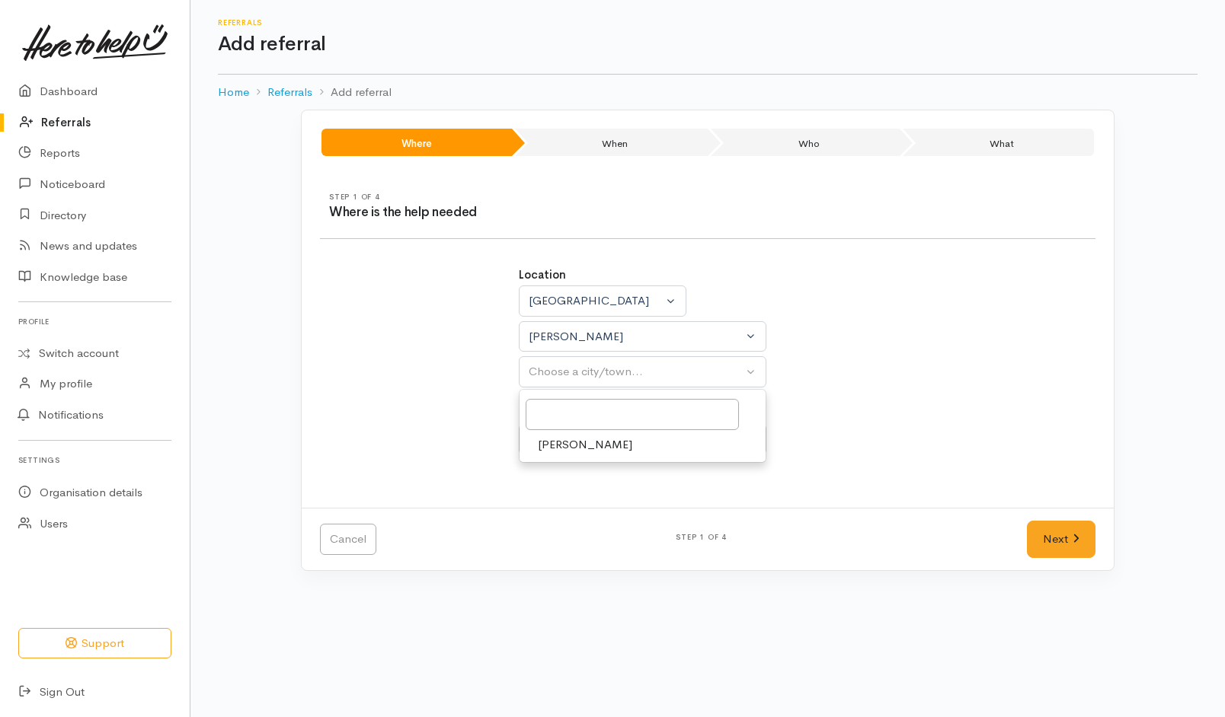
click at [551, 443] on span "[PERSON_NAME]" at bounding box center [585, 445] width 94 height 18
select select "1"
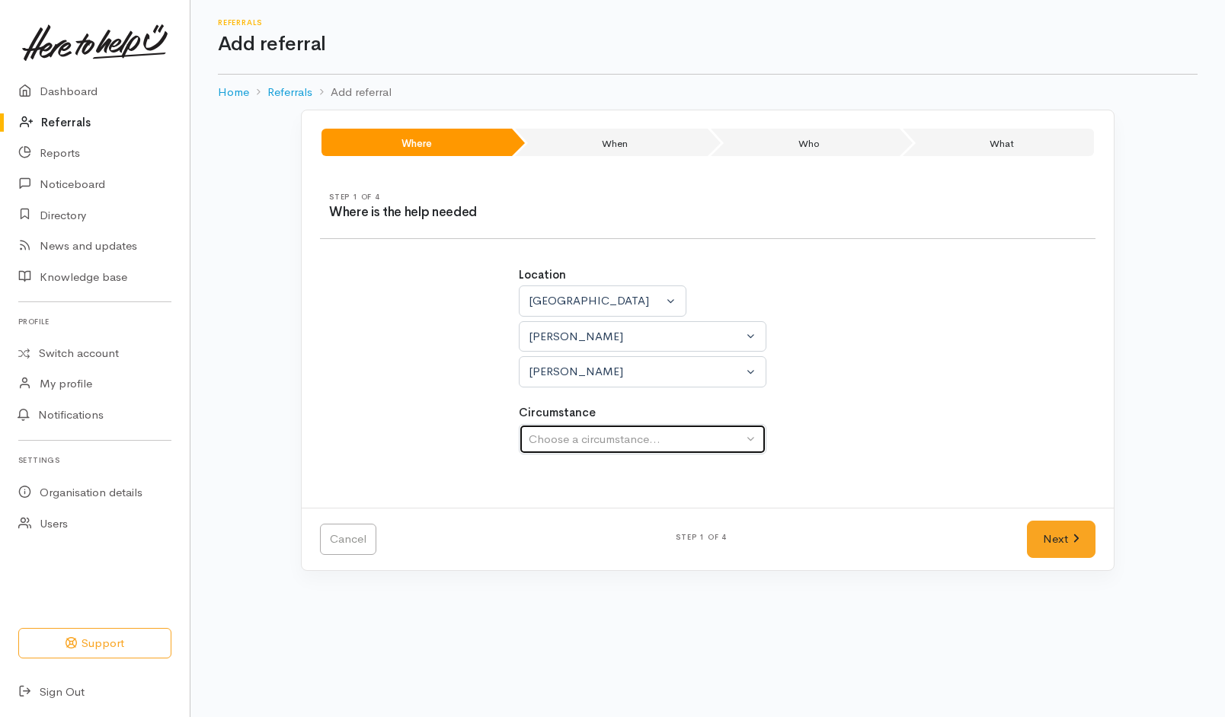
click at [576, 432] on div "Choose a circumstance..." at bounding box center [636, 440] width 214 height 18
click at [579, 516] on span "Community" at bounding box center [567, 512] width 58 height 18
select select "2"
click at [1053, 539] on link "Next" at bounding box center [1061, 539] width 69 height 37
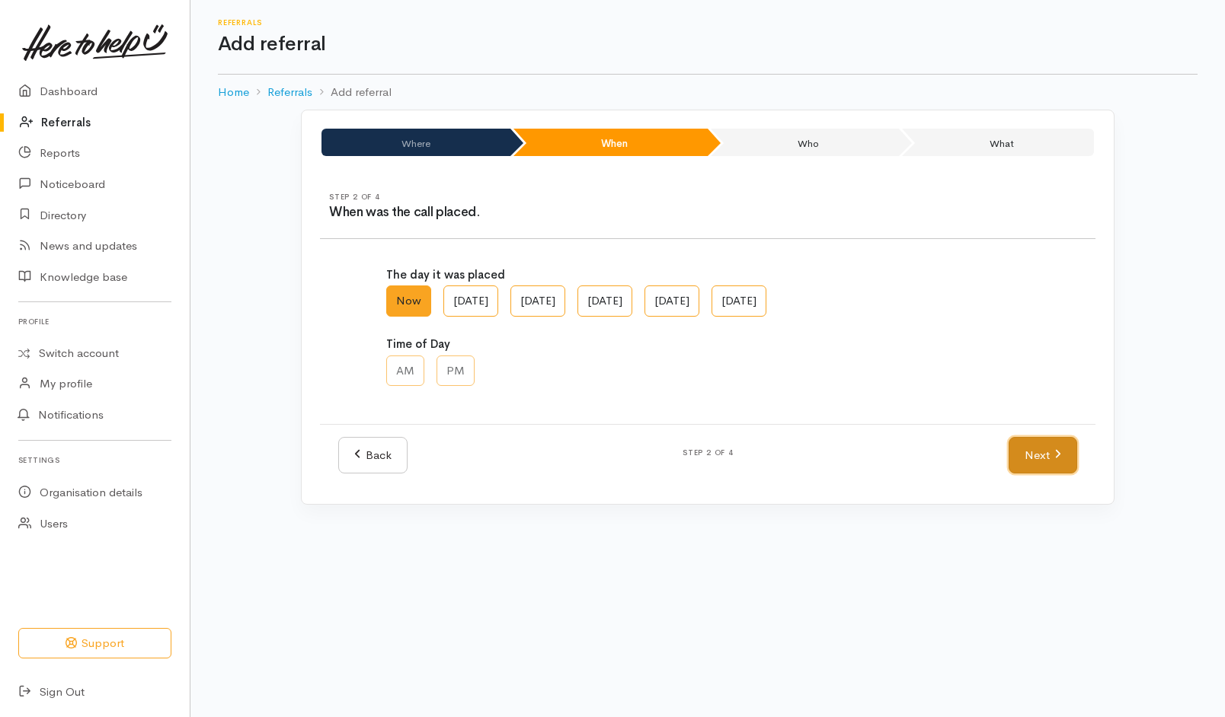
click at [1049, 463] on link "Next" at bounding box center [1042, 455] width 69 height 37
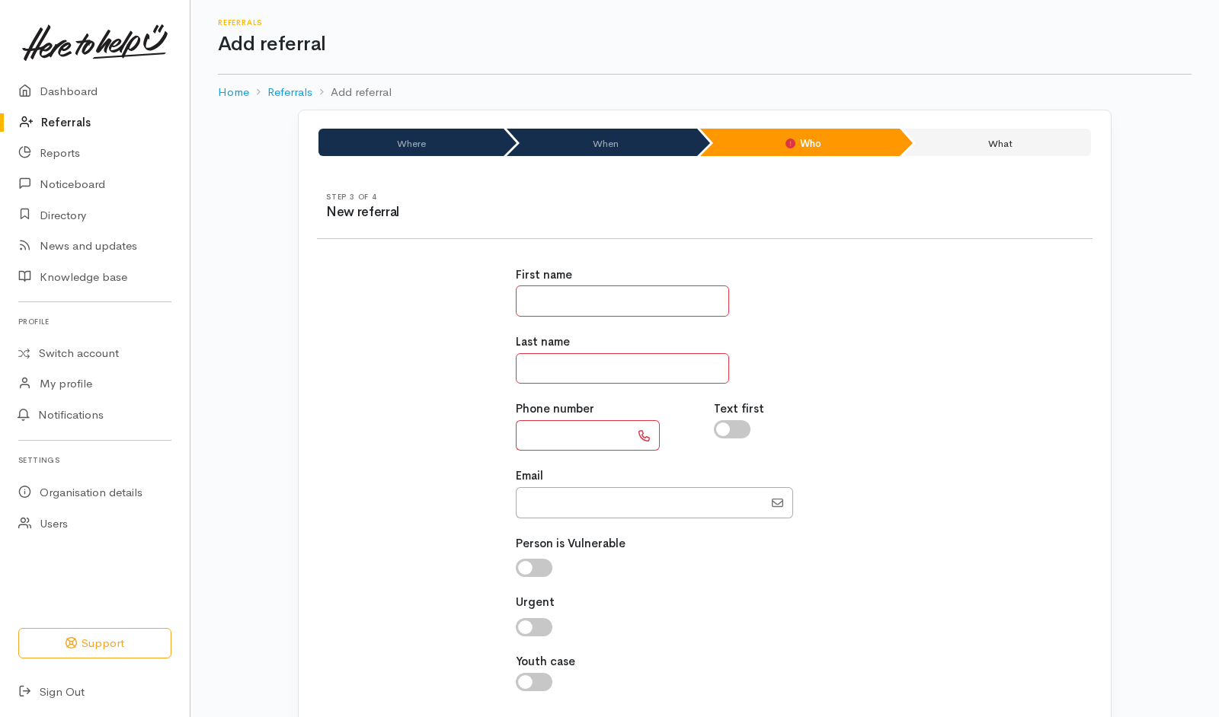
click at [630, 307] on input "text" at bounding box center [622, 301] width 213 height 31
type input "******"
type input "********"
click at [564, 451] on input "text" at bounding box center [573, 435] width 114 height 31
click at [550, 442] on input "***" at bounding box center [573, 435] width 114 height 31
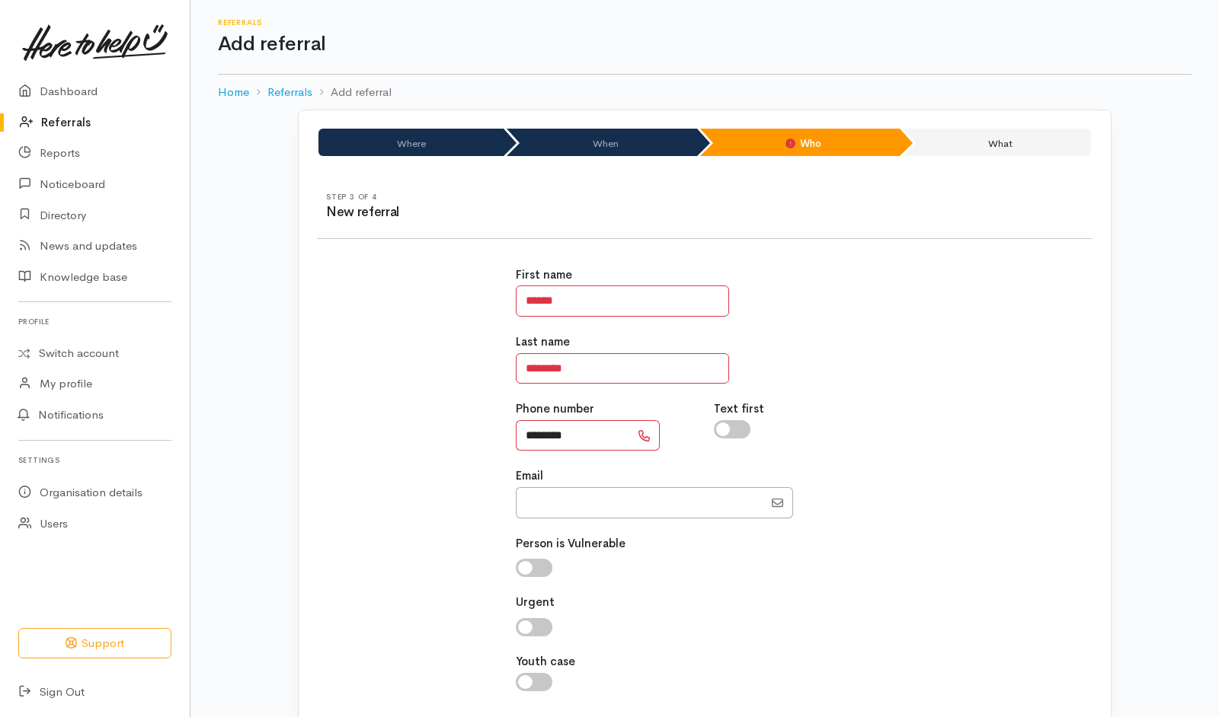
click at [600, 436] on input "********" at bounding box center [573, 435] width 114 height 31
type input "**********"
click at [743, 431] on input "checkbox" at bounding box center [732, 429] width 37 height 18
checkbox input "true"
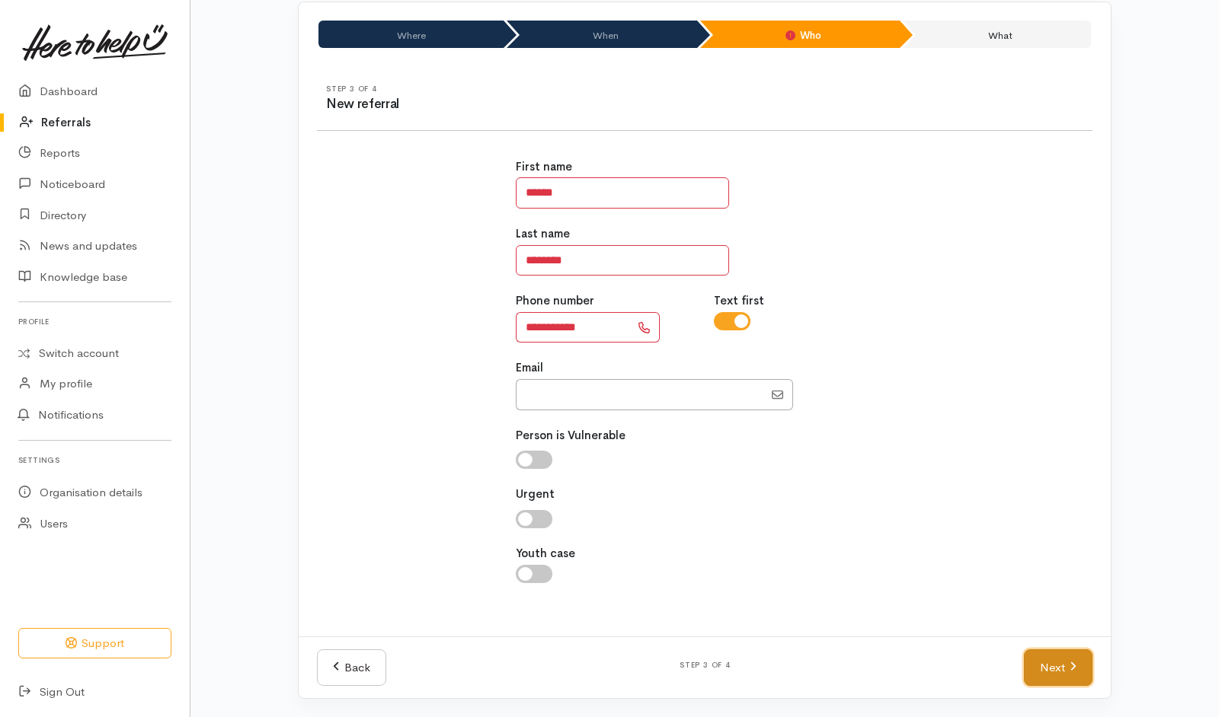
click at [1072, 676] on link "Next" at bounding box center [1058, 668] width 69 height 37
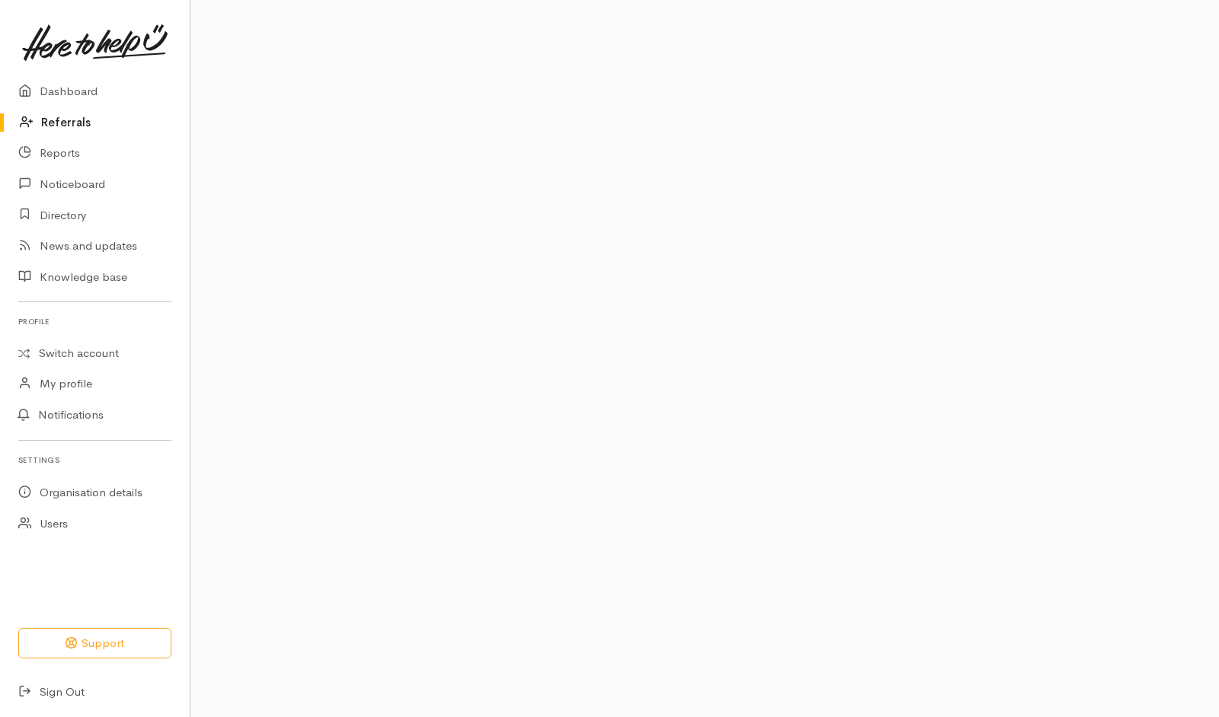
scroll to position [79, 0]
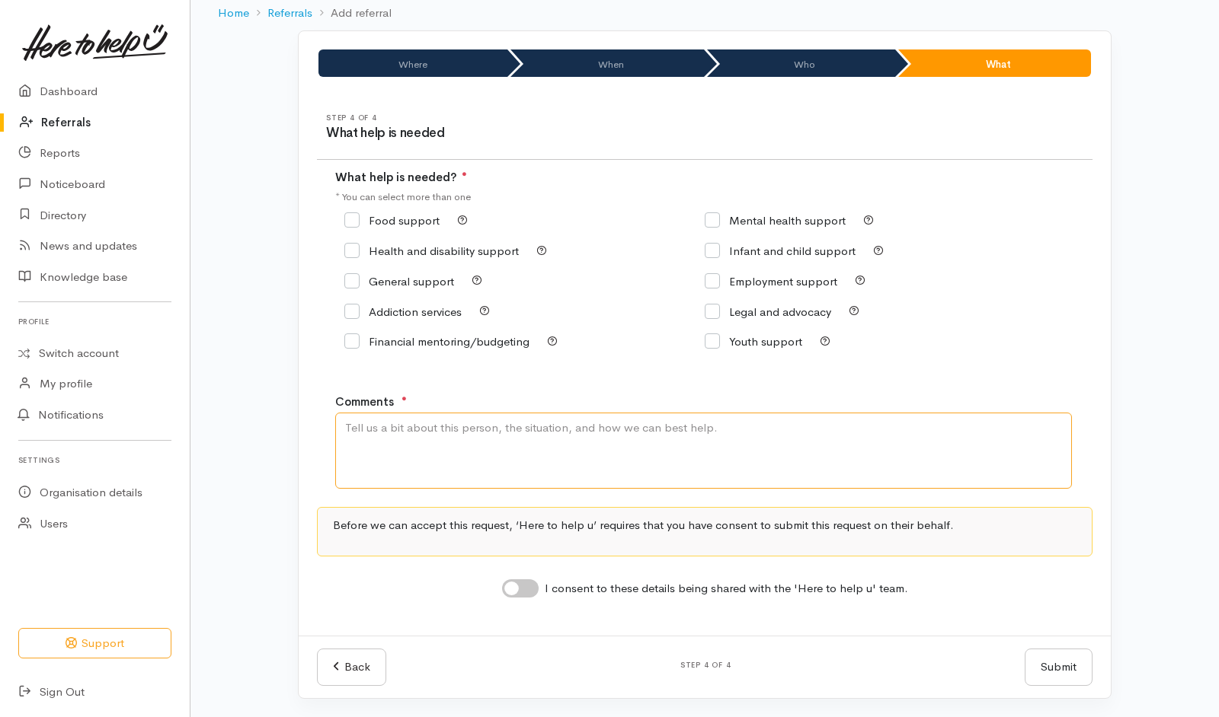
click at [647, 456] on textarea "Comments" at bounding box center [703, 451] width 736 height 76
type textarea "need kai"
click at [400, 217] on input "Food support" at bounding box center [391, 220] width 95 height 11
checkbox input "true"
click at [529, 596] on input "I consent to these details being shared with the 'Here to help u' team." at bounding box center [520, 589] width 37 height 18
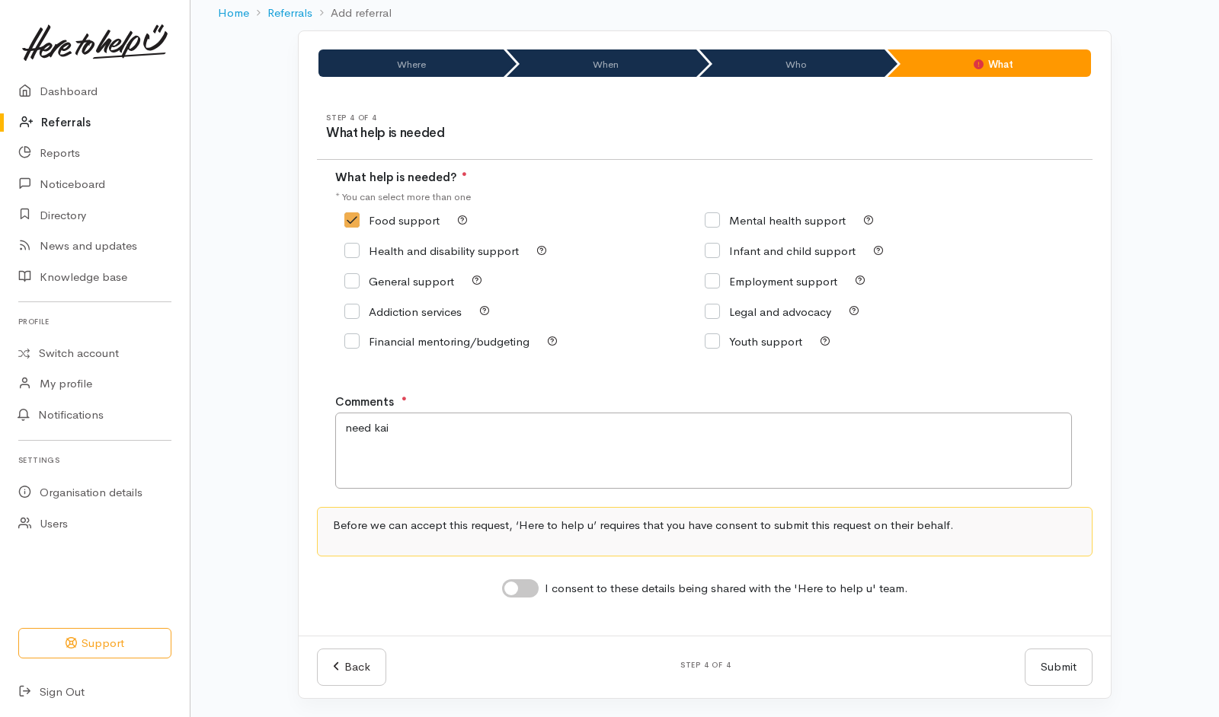
checkbox input "true"
click at [1054, 657] on button "Submit" at bounding box center [1058, 667] width 68 height 37
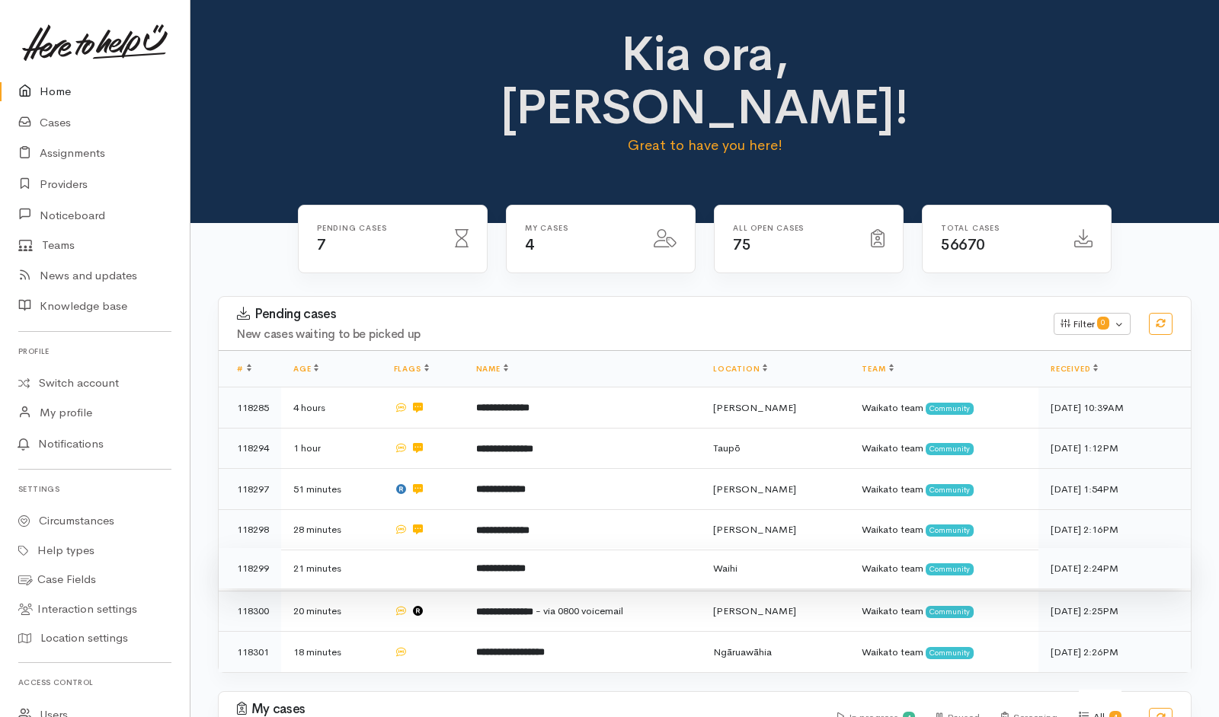
click at [453, 548] on td at bounding box center [423, 568] width 82 height 41
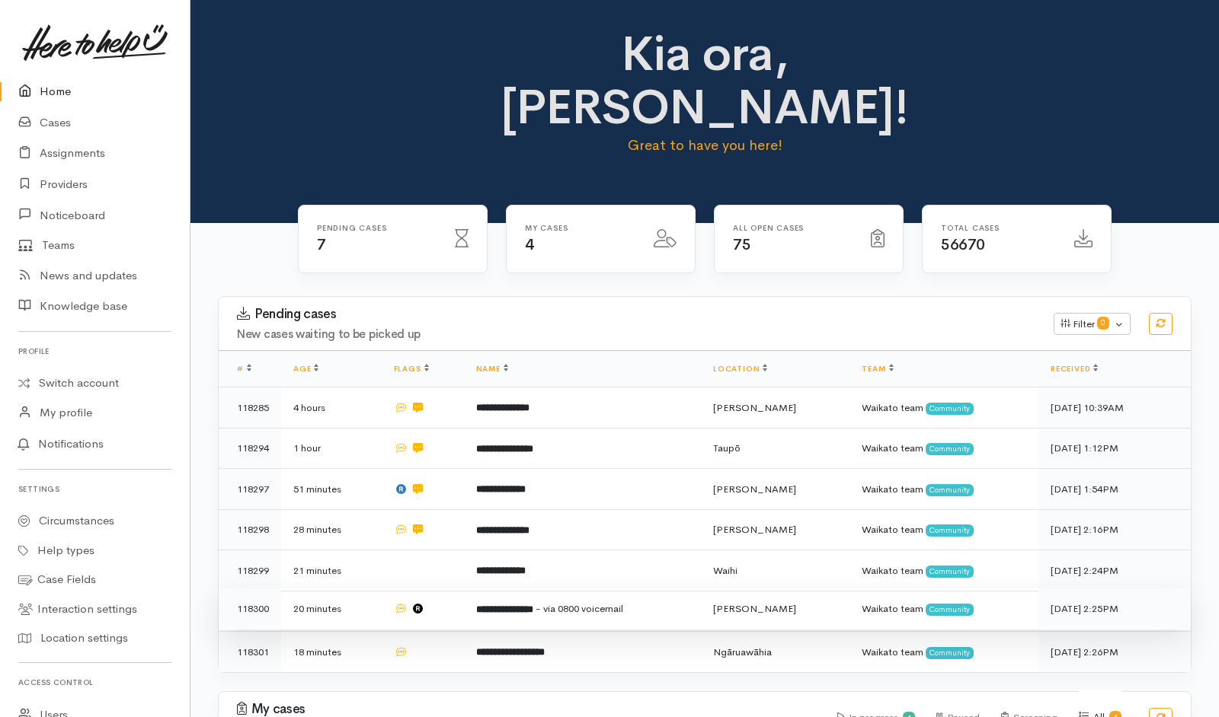
click at [453, 589] on td at bounding box center [423, 609] width 82 height 41
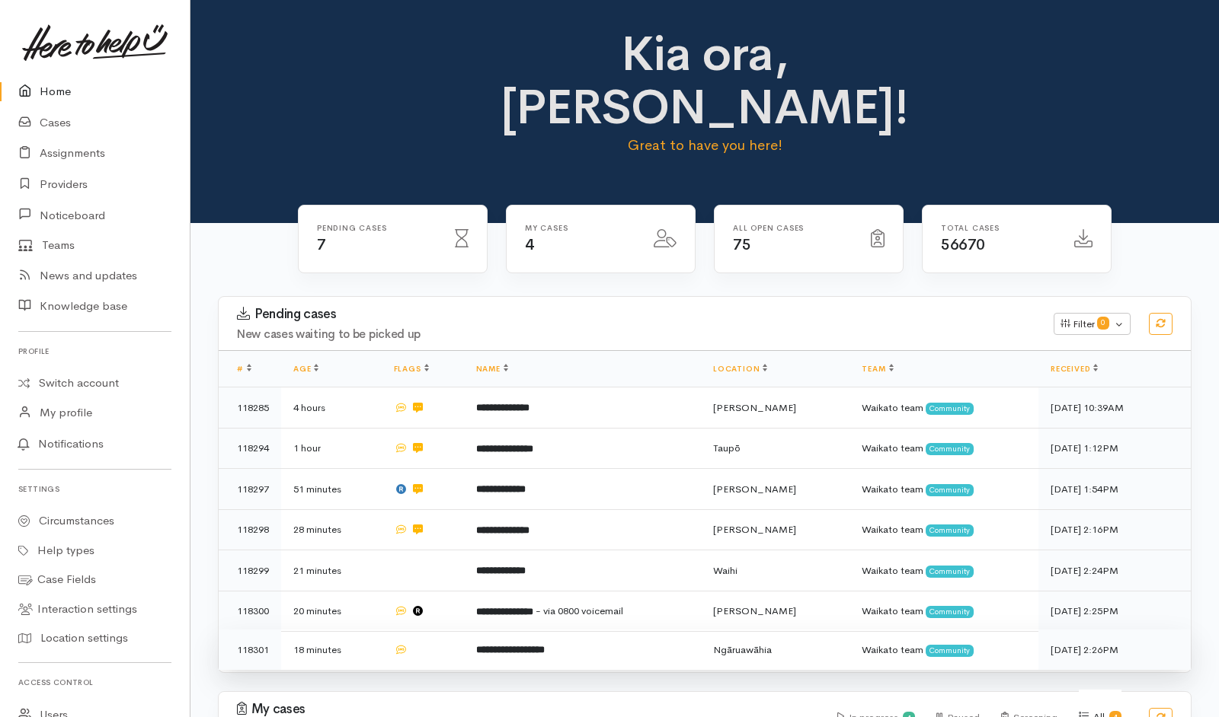
click at [455, 630] on td at bounding box center [423, 650] width 82 height 40
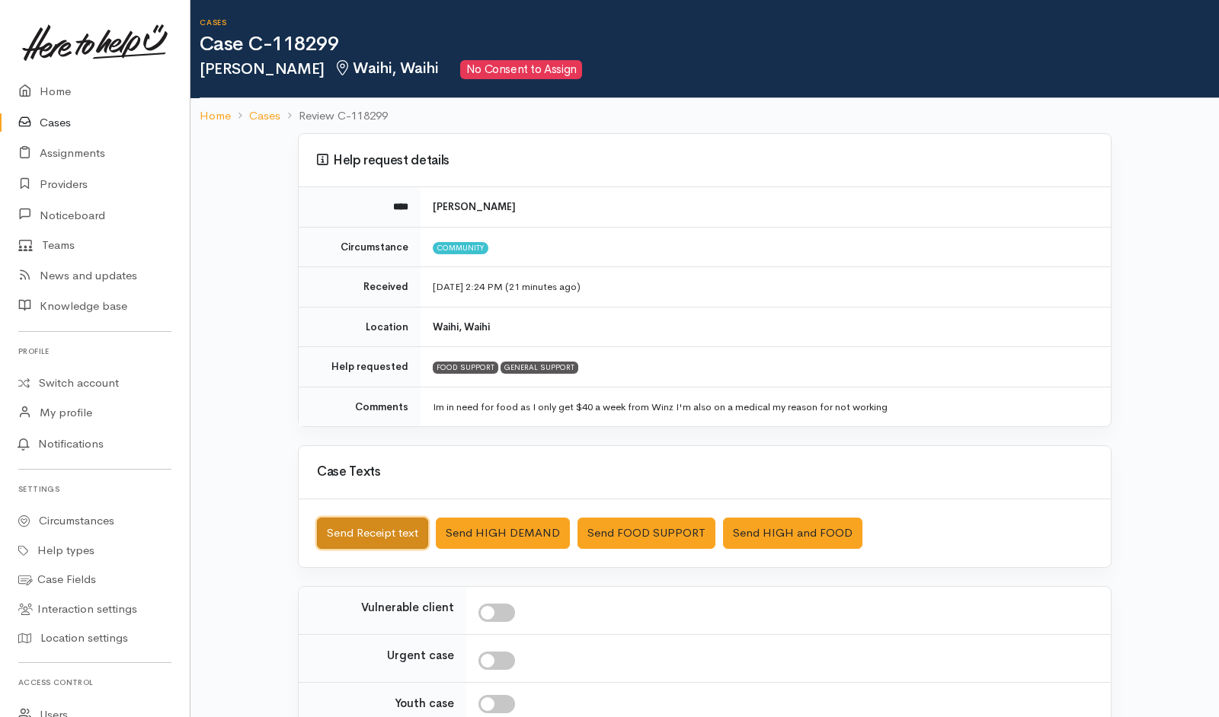
click at [366, 478] on button "Send Receipt text" at bounding box center [372, 533] width 111 height 31
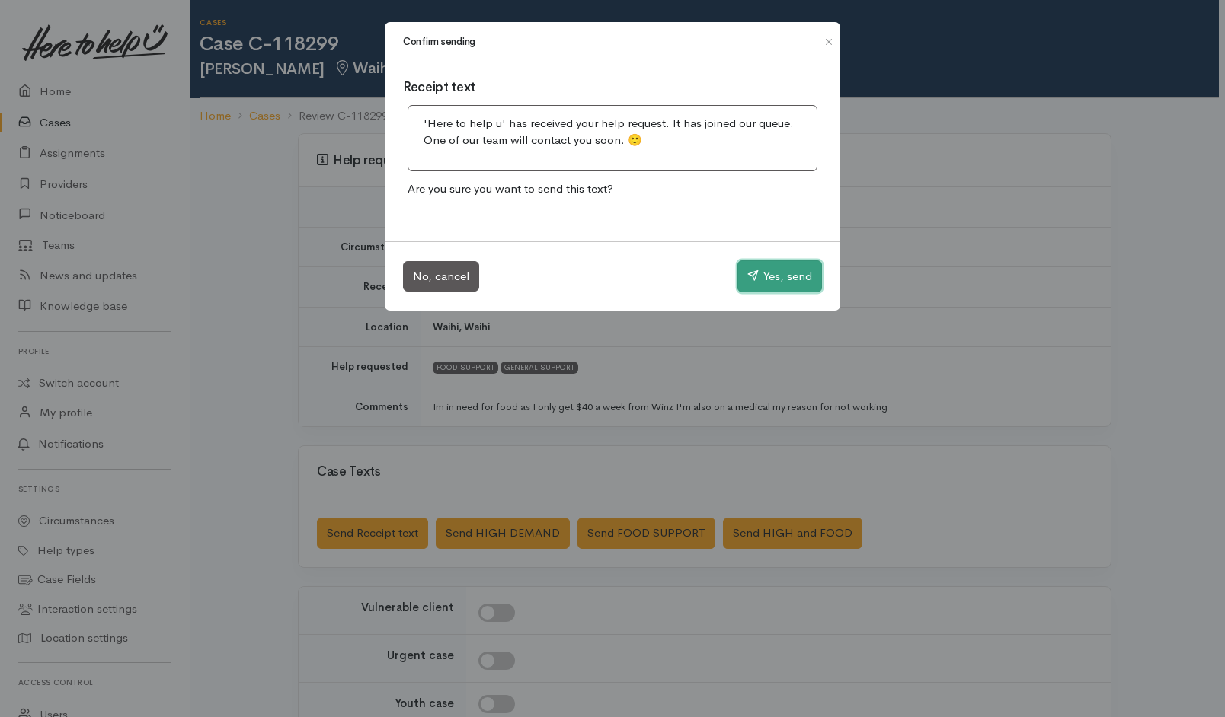
click at [771, 260] on button "Yes, send" at bounding box center [779, 276] width 85 height 32
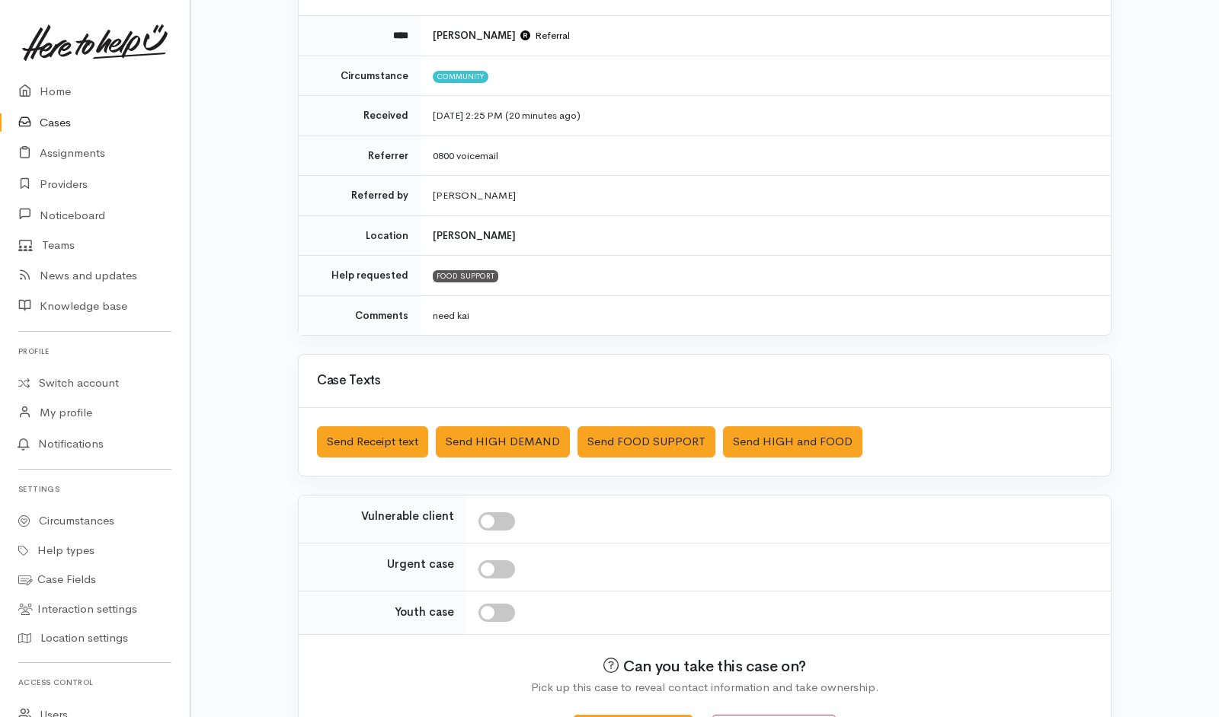
scroll to position [175, 0]
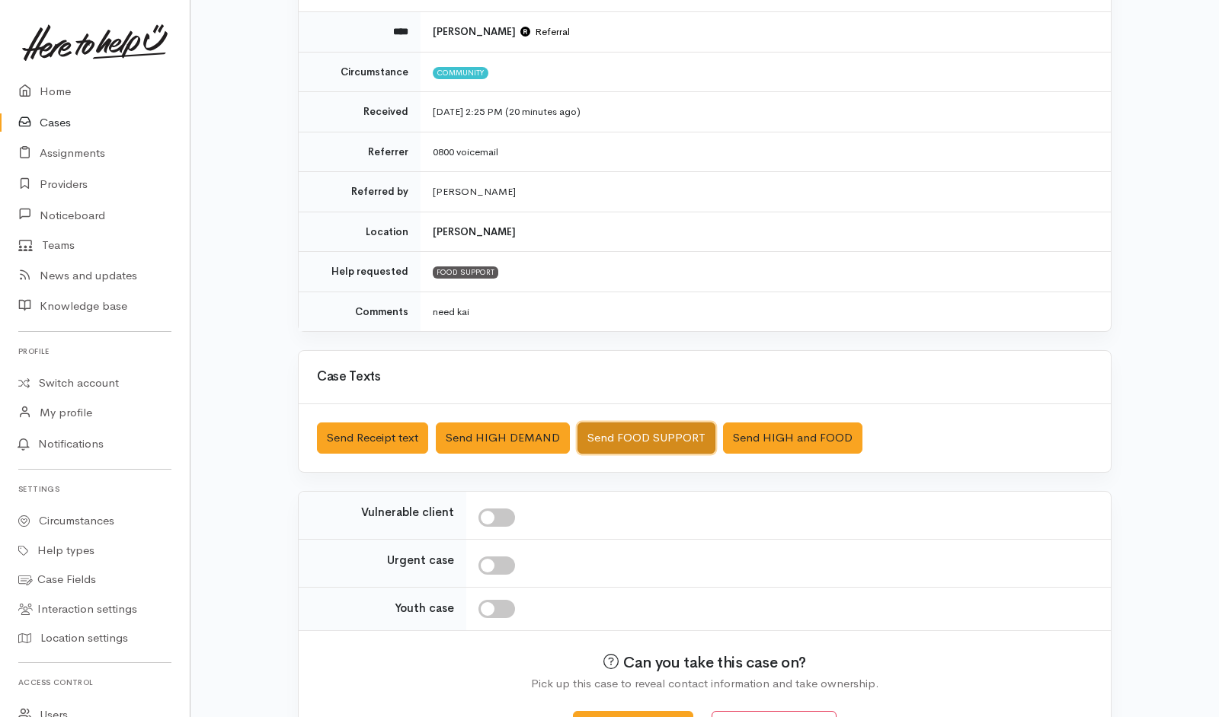
click at [628, 447] on button "Send FOOD SUPPORT" at bounding box center [646, 438] width 138 height 31
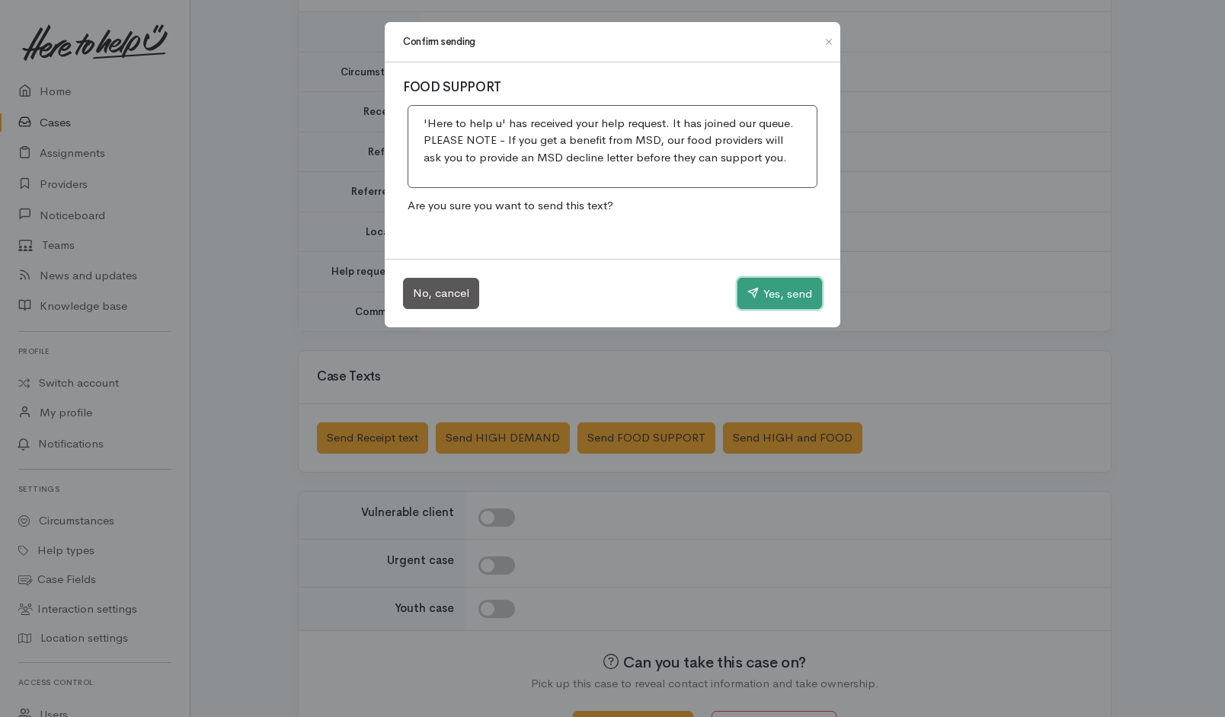
click at [756, 297] on button "Yes, send" at bounding box center [779, 294] width 85 height 32
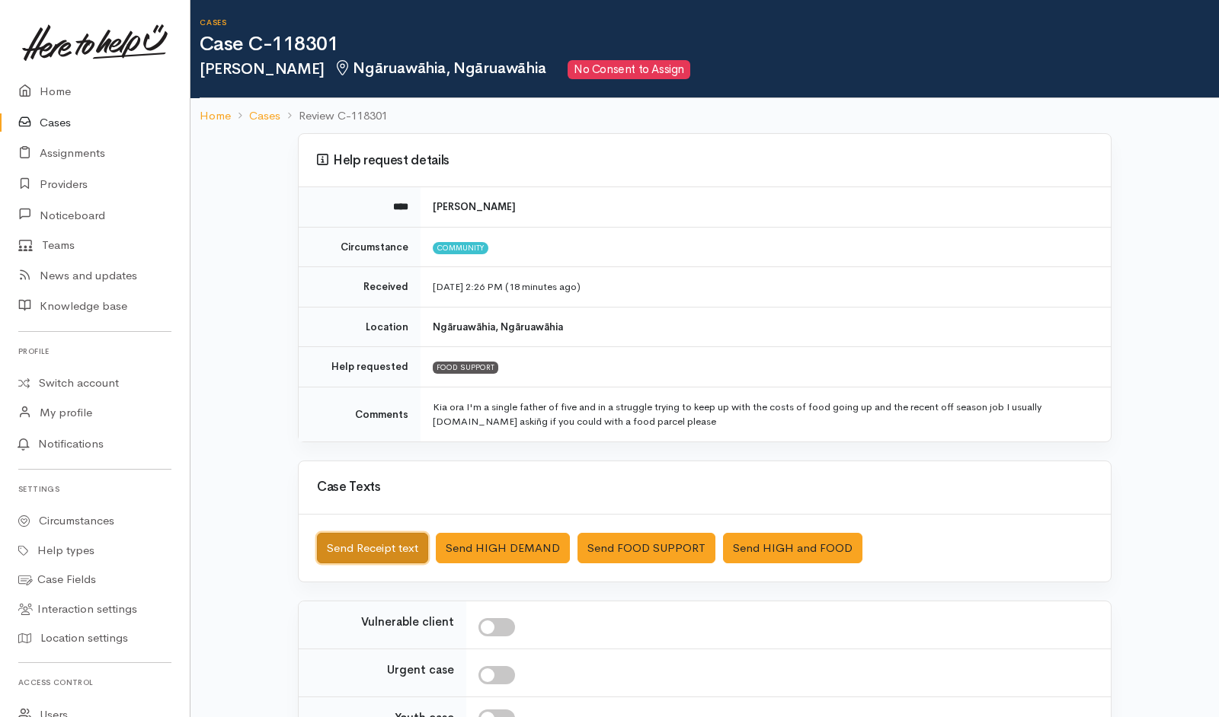
click at [391, 478] on button "Send Receipt text" at bounding box center [372, 548] width 111 height 31
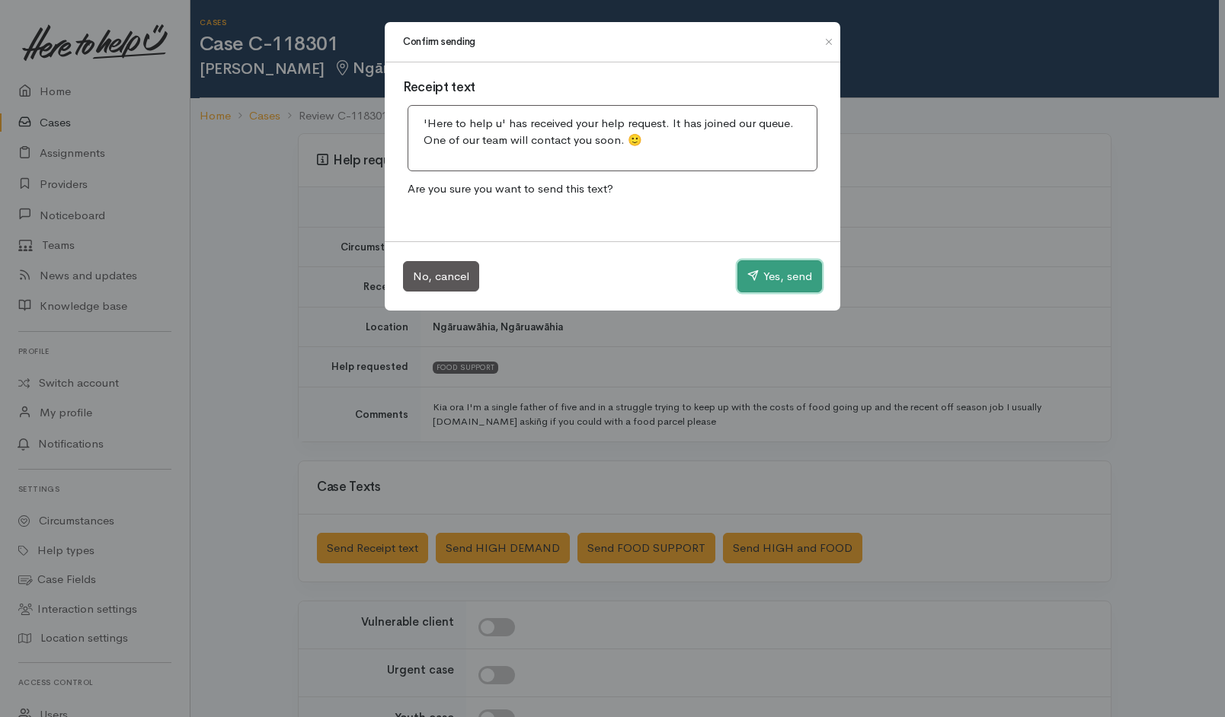
click at [766, 273] on button "Yes, send" at bounding box center [779, 276] width 85 height 32
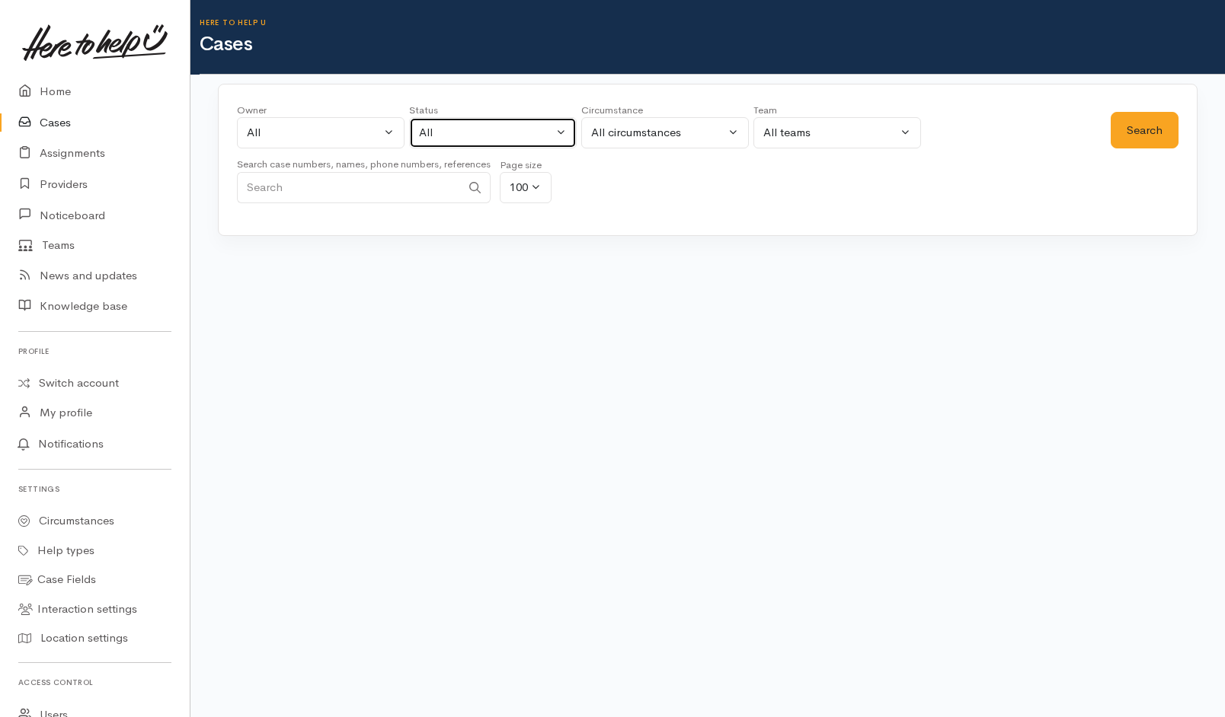
click at [548, 128] on div "All" at bounding box center [486, 133] width 134 height 18
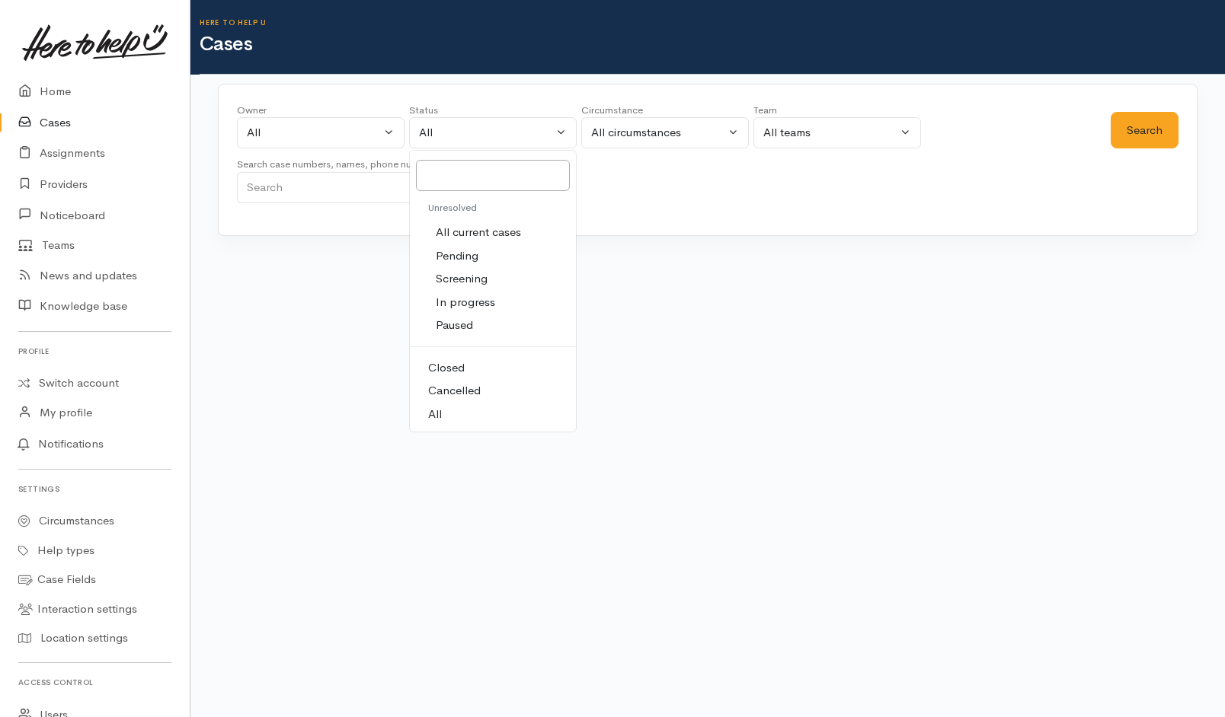
click at [510, 238] on span "All current cases" at bounding box center [478, 233] width 85 height 18
select select "Unresolved"
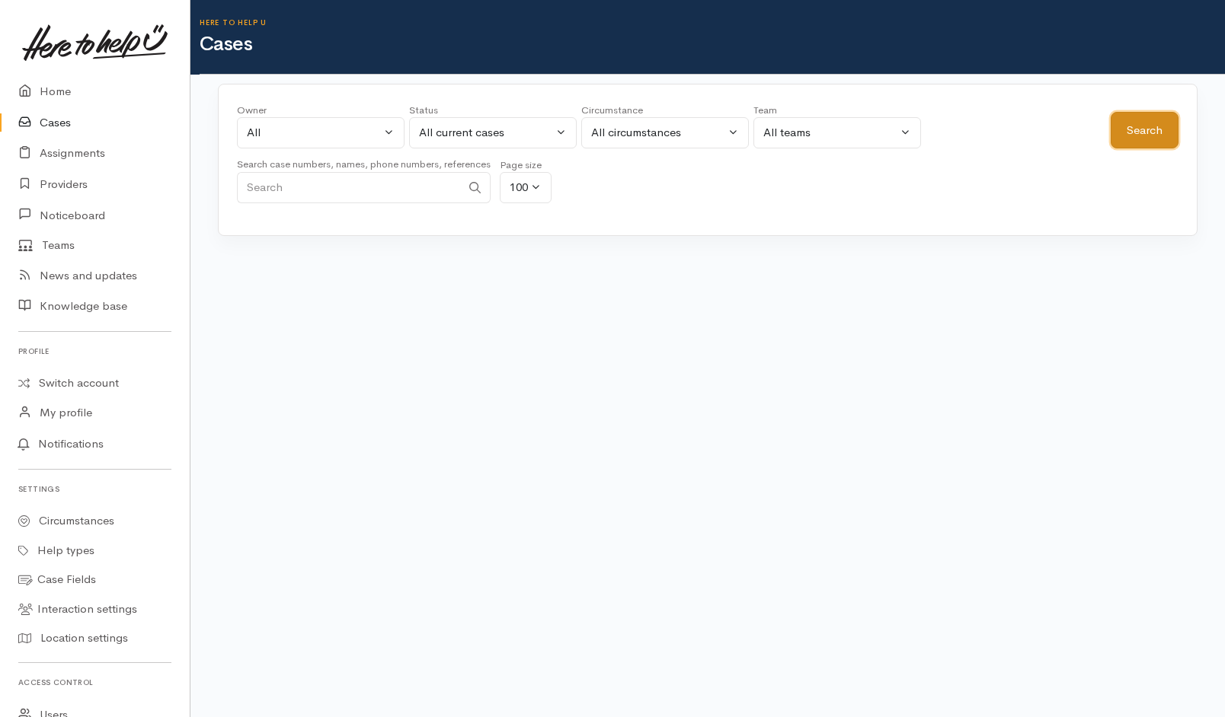
click at [1139, 124] on button "Search" at bounding box center [1144, 130] width 68 height 37
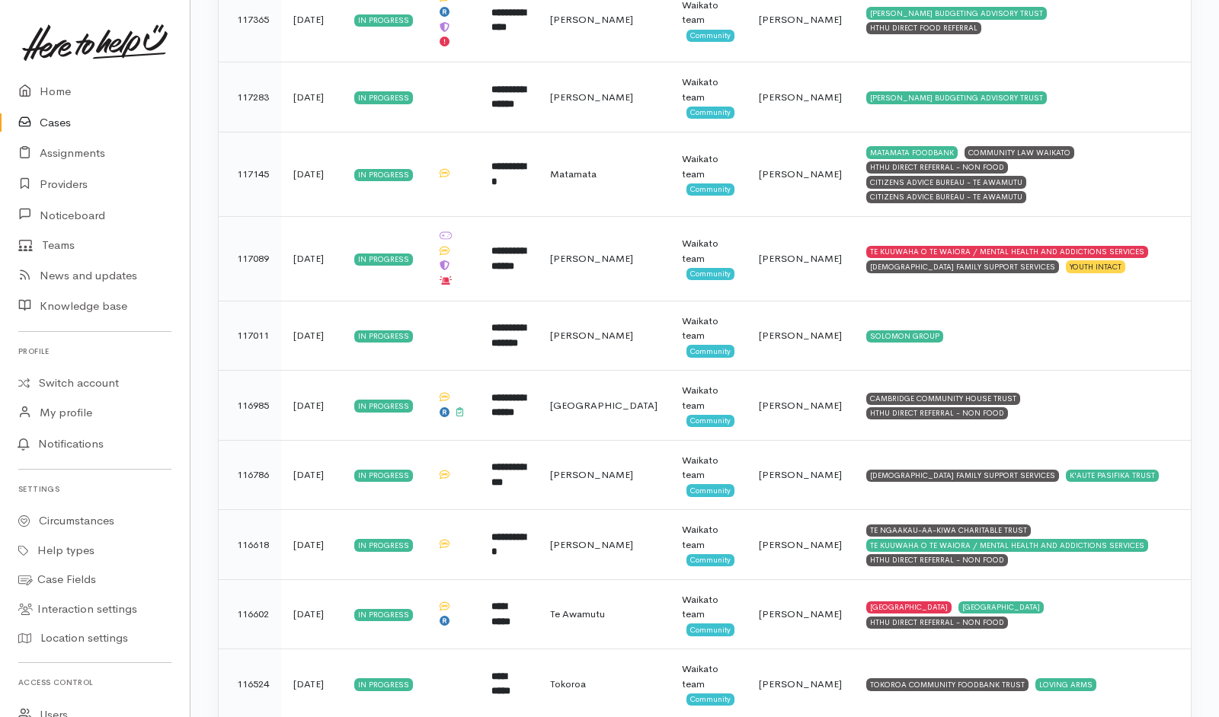
scroll to position [4693, 0]
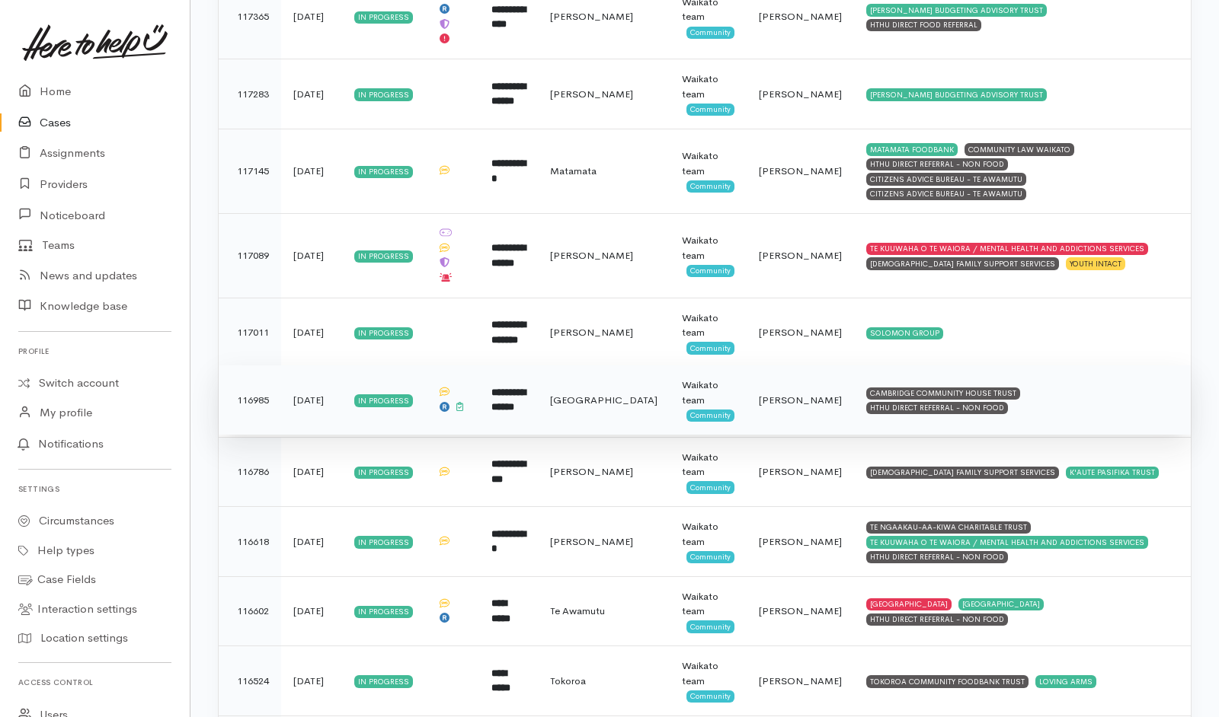
click at [1167, 366] on td "CAMBRIDGE COMMUNITY HOUSE TRUST HTHU DIRECT REFERRAL - NON FOOD" at bounding box center [1022, 401] width 337 height 70
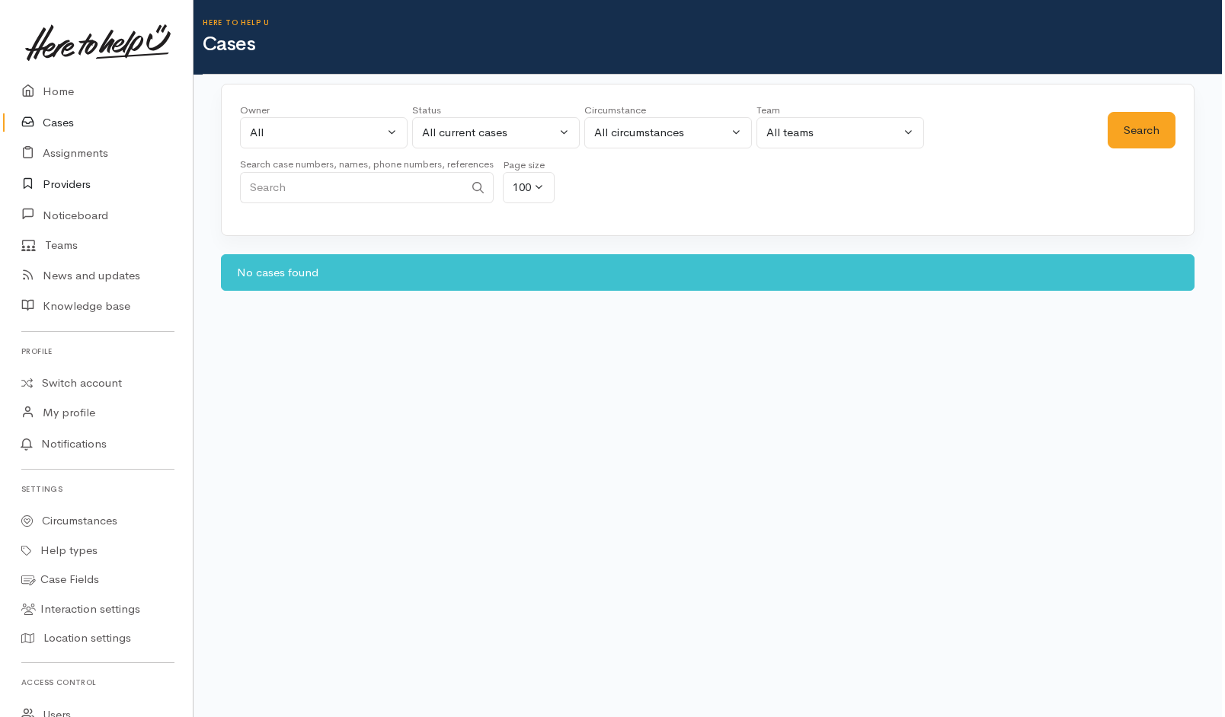
scroll to position [0, 0]
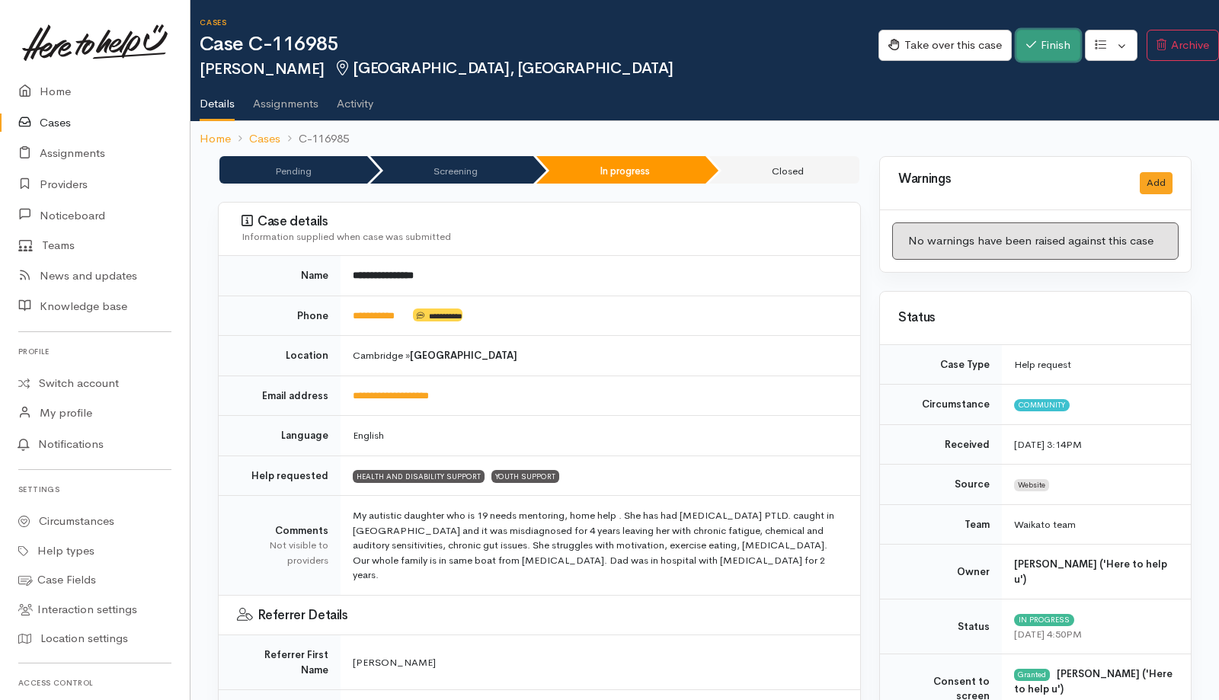
click at [810, 39] on button "Finish" at bounding box center [1048, 45] width 64 height 31
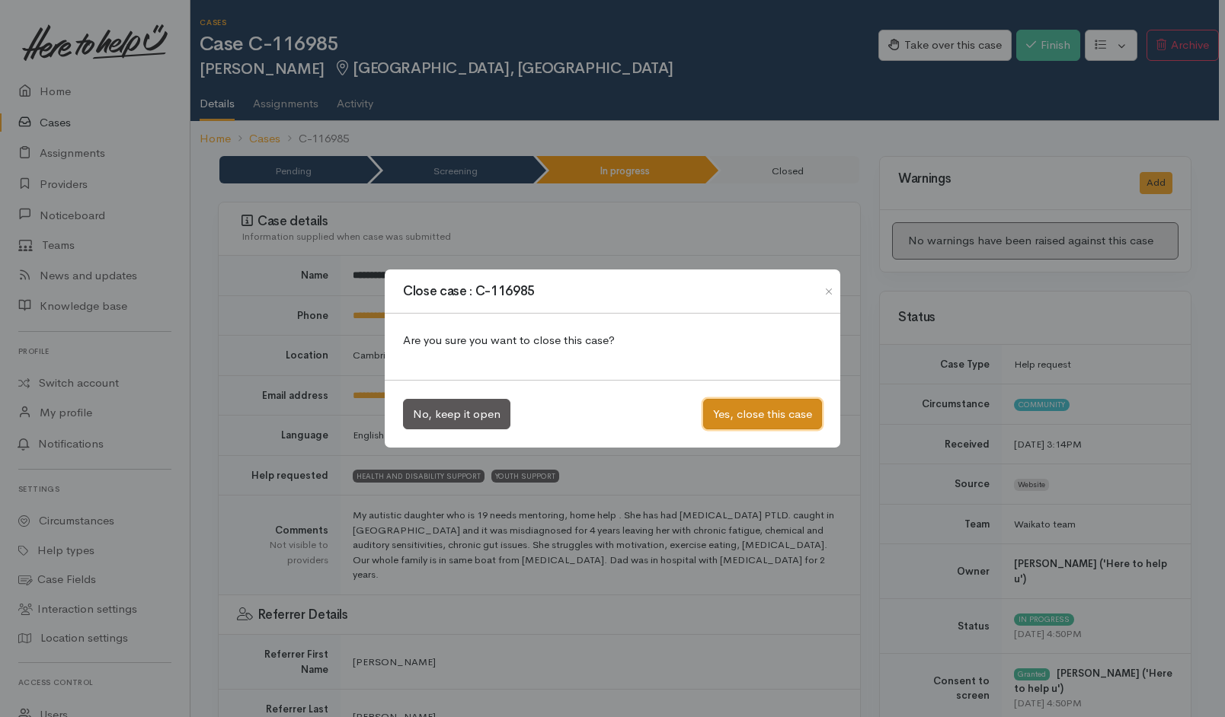
click at [783, 420] on button "Yes, close this case" at bounding box center [762, 414] width 119 height 31
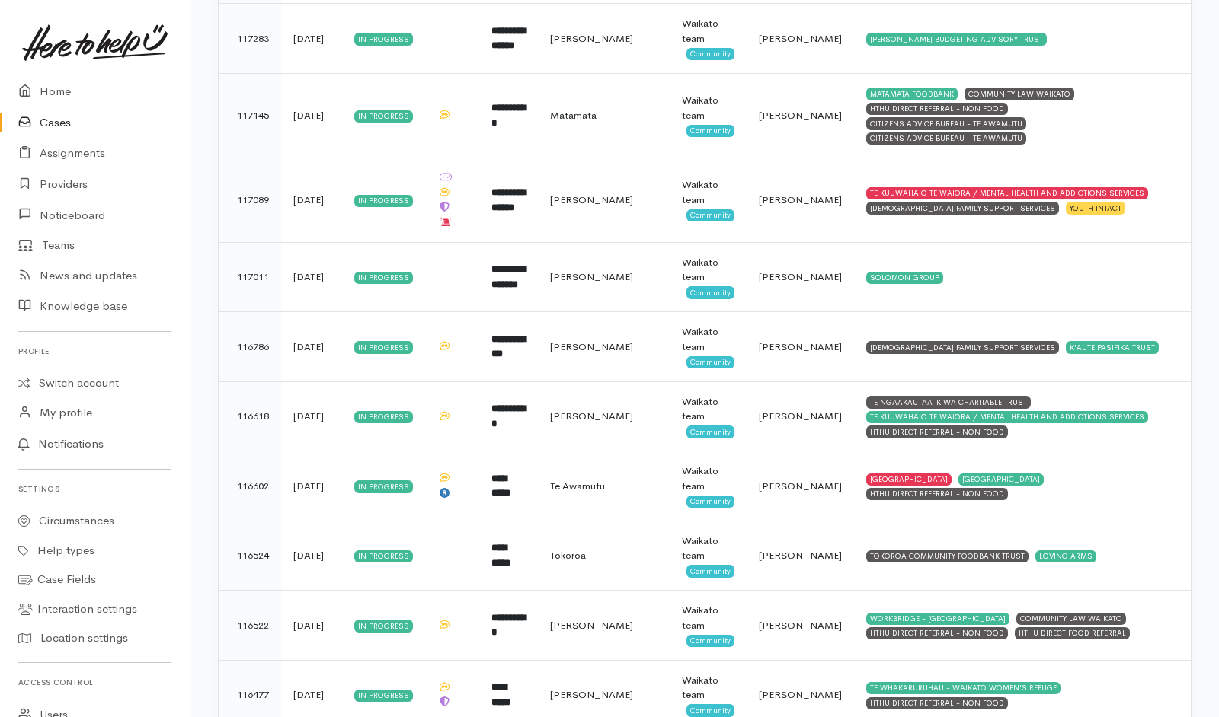
scroll to position [4745, 0]
